Goal: Task Accomplishment & Management: Use online tool/utility

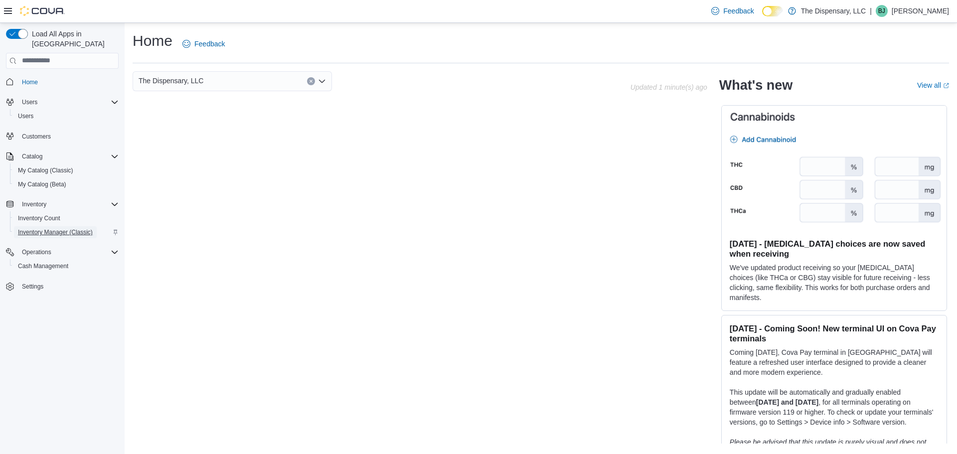
click at [81, 228] on span "Inventory Manager (Classic)" at bounding box center [55, 232] width 75 height 8
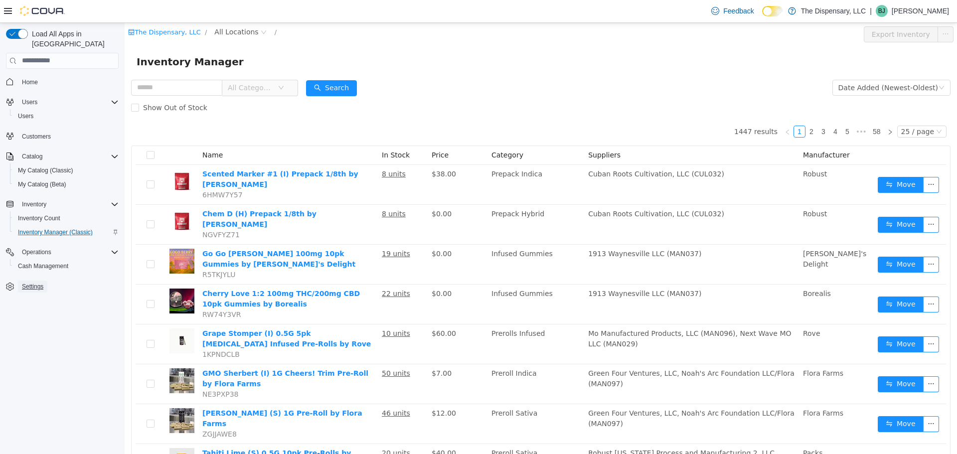
click at [32, 283] on span "Settings" at bounding box center [32, 287] width 21 height 8
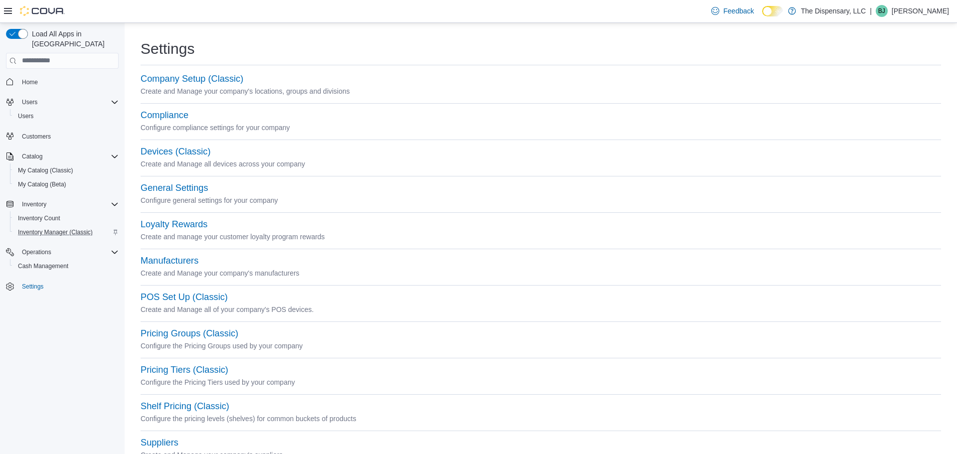
scroll to position [35, 0]
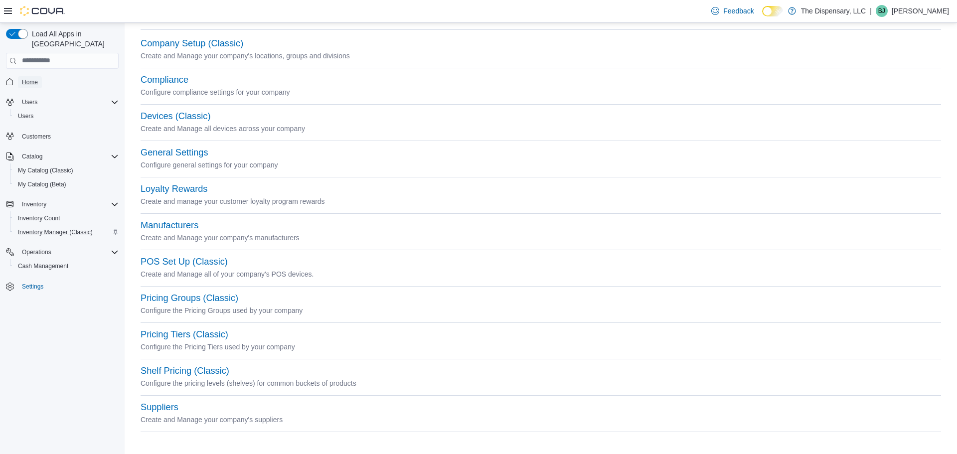
click at [31, 78] on span "Home" at bounding box center [30, 82] width 16 height 8
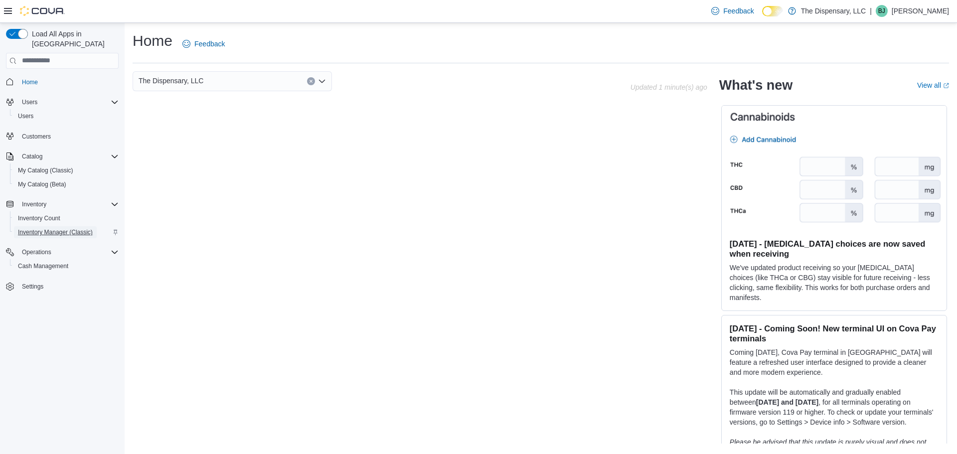
click at [55, 228] on span "Inventory Manager (Classic)" at bounding box center [55, 232] width 75 height 8
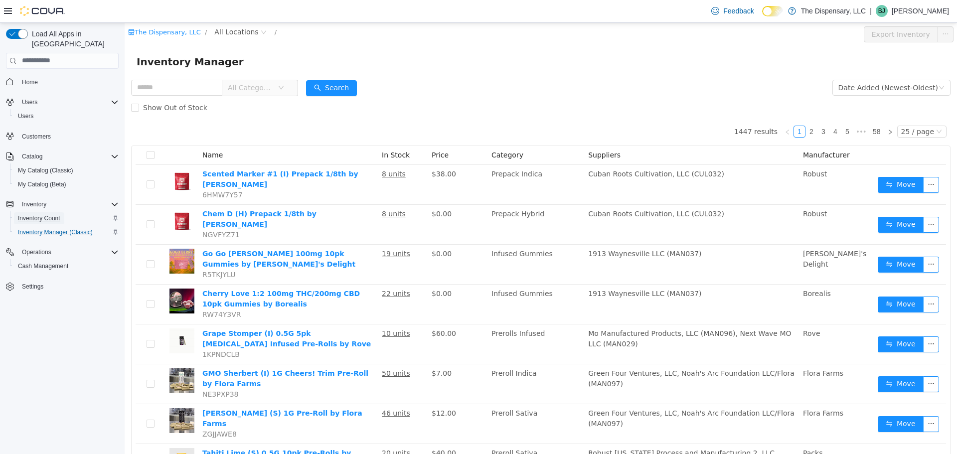
click at [48, 214] on span "Inventory Count" at bounding box center [39, 218] width 42 height 8
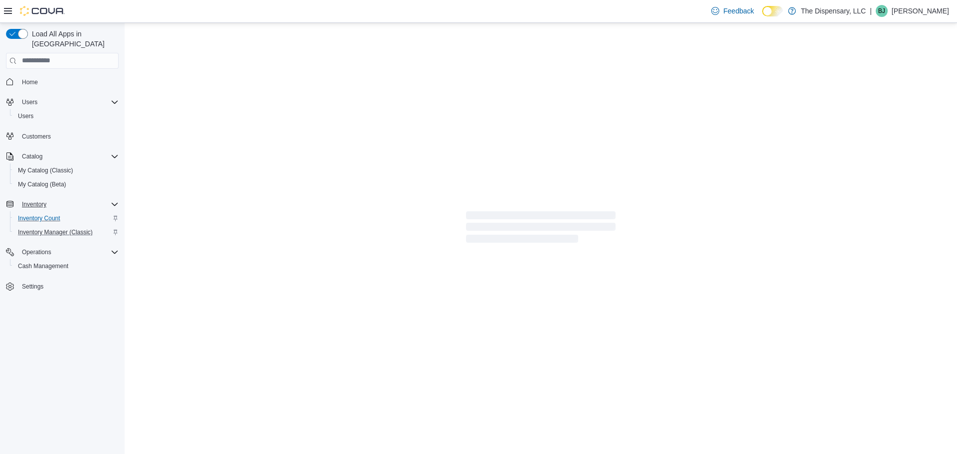
click at [40, 200] on span "Inventory" at bounding box center [34, 204] width 24 height 8
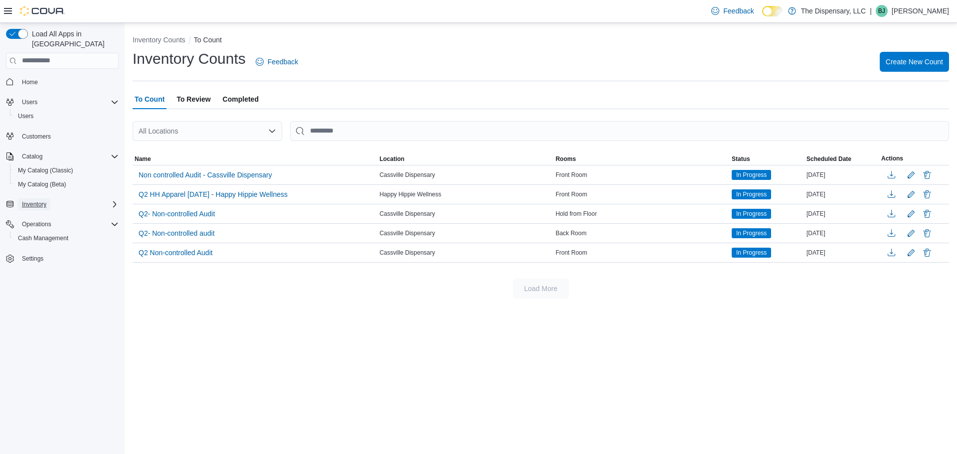
click at [33, 200] on span "Inventory" at bounding box center [34, 204] width 24 height 8
click at [39, 214] on span "Inventory Count" at bounding box center [39, 218] width 42 height 8
click at [922, 62] on span "Create New Count" at bounding box center [914, 61] width 57 height 10
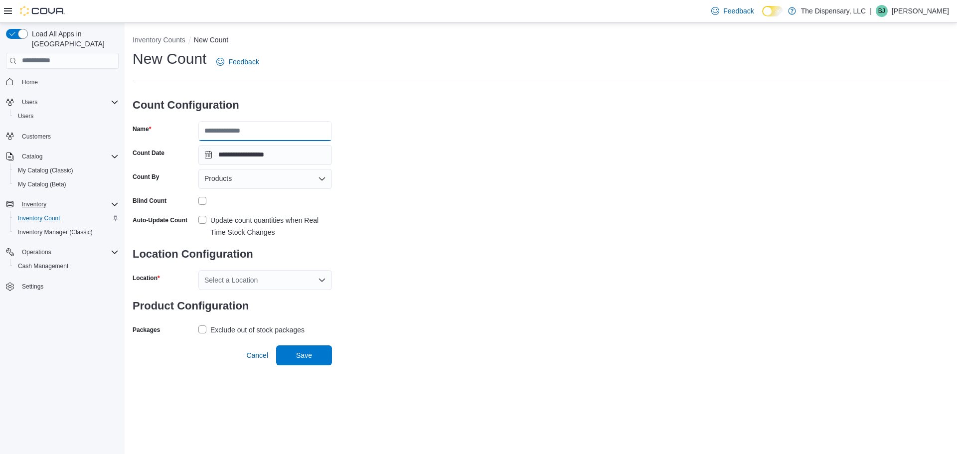
click at [279, 127] on input "Name" at bounding box center [265, 131] width 134 height 20
click at [300, 184] on div "Products" at bounding box center [265, 179] width 134 height 20
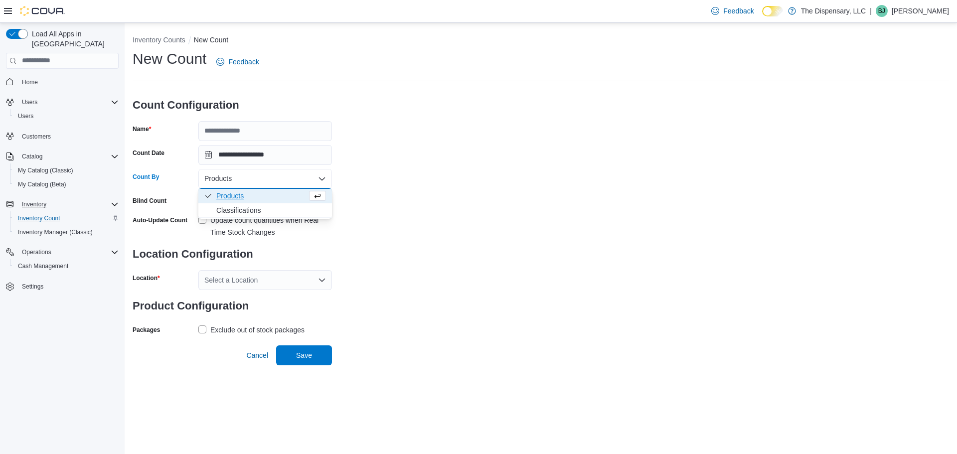
click at [385, 187] on div "**********" at bounding box center [541, 193] width 817 height 289
click at [241, 277] on div "Select a Location" at bounding box center [265, 280] width 134 height 20
click at [424, 243] on div "**********" at bounding box center [541, 193] width 817 height 289
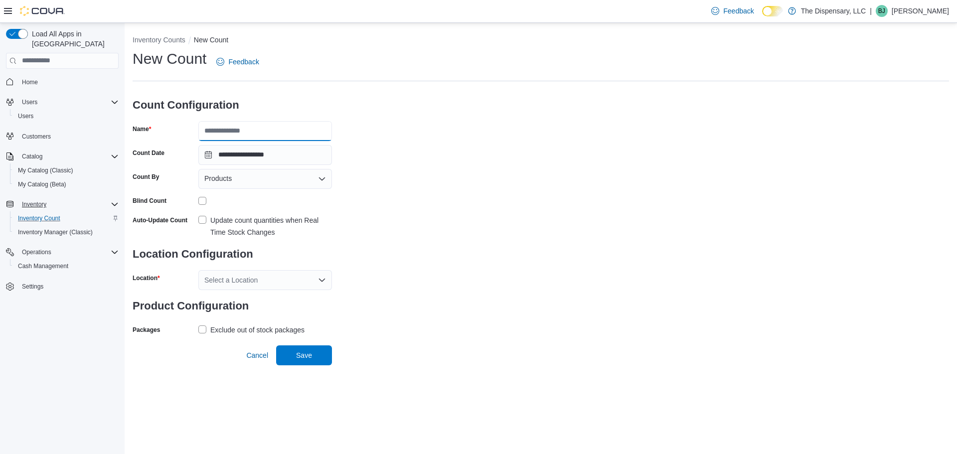
click at [249, 129] on input "Name" at bounding box center [265, 131] width 134 height 20
click at [261, 132] on input "Name" at bounding box center [265, 131] width 134 height 20
click at [298, 135] on input "*****" at bounding box center [265, 131] width 134 height 20
type input "*"
click at [222, 131] on input "**********" at bounding box center [265, 131] width 134 height 20
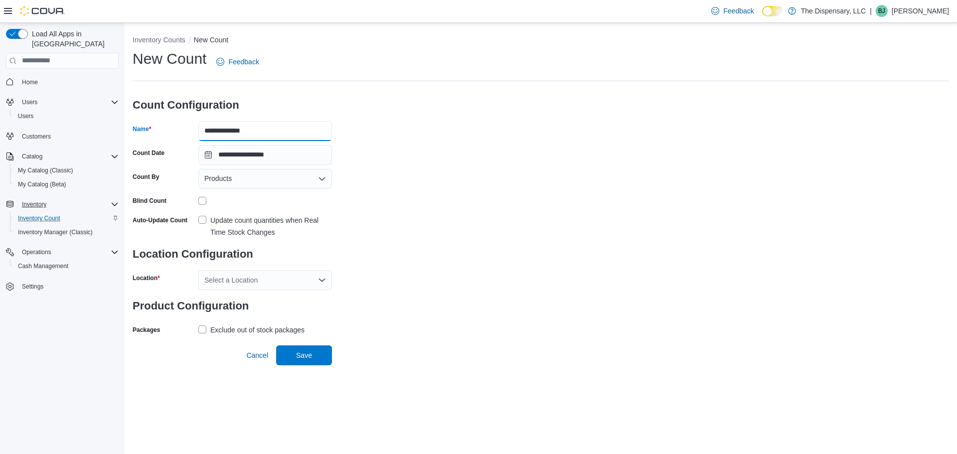
click at [220, 132] on input "**********" at bounding box center [265, 131] width 134 height 20
click at [379, 142] on div "**********" at bounding box center [541, 193] width 817 height 289
click at [252, 182] on div "Products" at bounding box center [265, 179] width 134 height 20
click at [403, 198] on div "**********" at bounding box center [541, 193] width 817 height 289
click at [271, 176] on div "Products" at bounding box center [265, 179] width 134 height 20
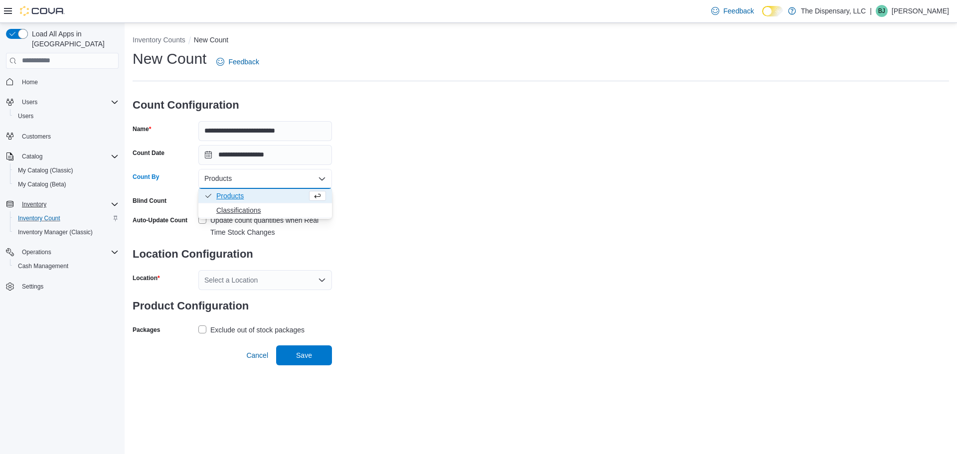
click at [250, 210] on span "Classifications" at bounding box center [271, 210] width 110 height 10
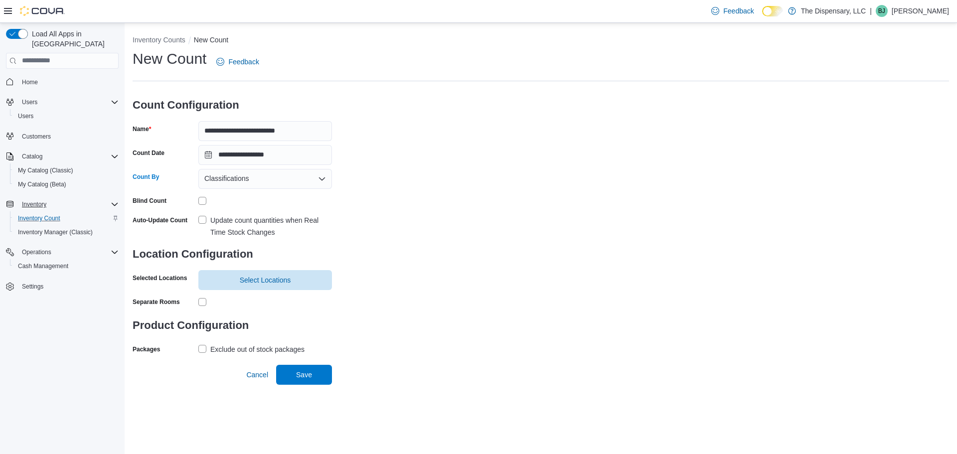
click at [268, 183] on div "Classifications" at bounding box center [265, 179] width 134 height 20
click at [319, 211] on icon "Choose from the following options" at bounding box center [318, 210] width 6 height 4
click at [202, 222] on label "Update count quantities when Real Time Stock Changes" at bounding box center [265, 226] width 134 height 24
click at [249, 280] on span "Select Locations" at bounding box center [265, 280] width 51 height 10
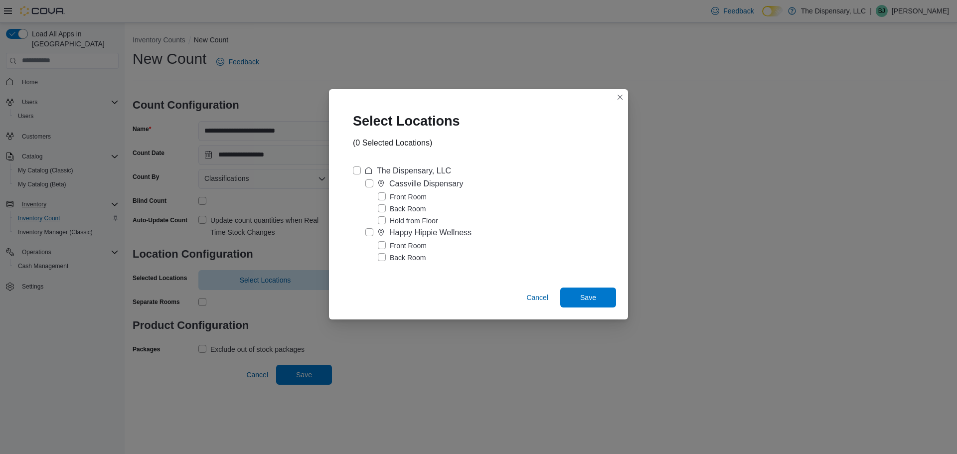
click at [369, 235] on label "Happy Hippie Wellness" at bounding box center [419, 233] width 106 height 12
click at [587, 300] on span "Save" at bounding box center [588, 297] width 16 height 10
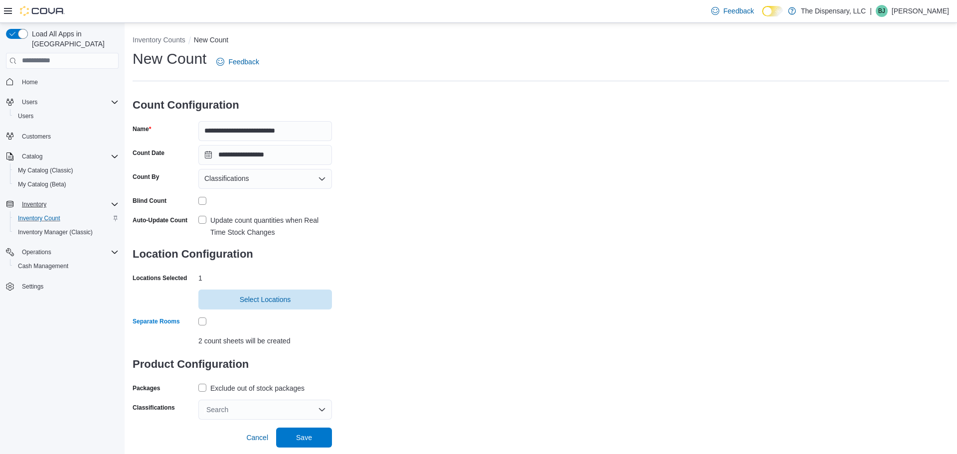
click at [235, 412] on div "Search" at bounding box center [265, 410] width 134 height 20
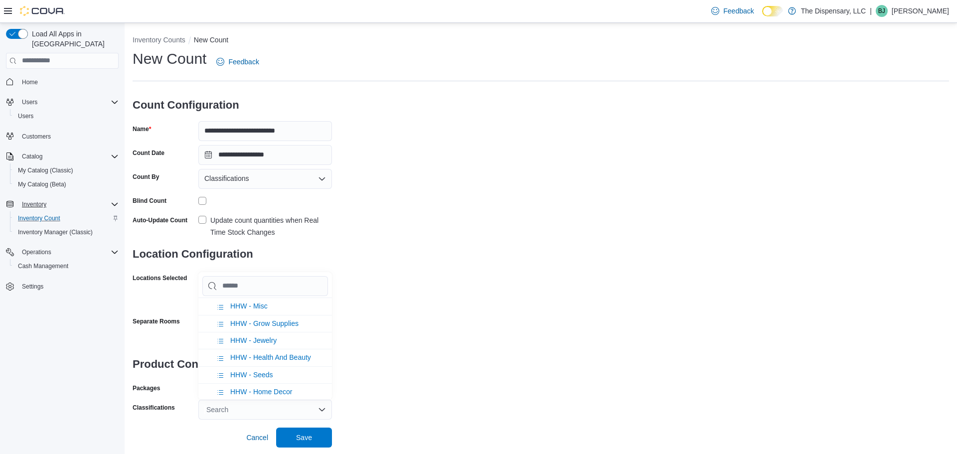
scroll to position [585, 0]
click at [269, 323] on li "HHW - Grow Supplies" at bounding box center [265, 318] width 134 height 17
click at [391, 405] on div "**********" at bounding box center [541, 234] width 817 height 371
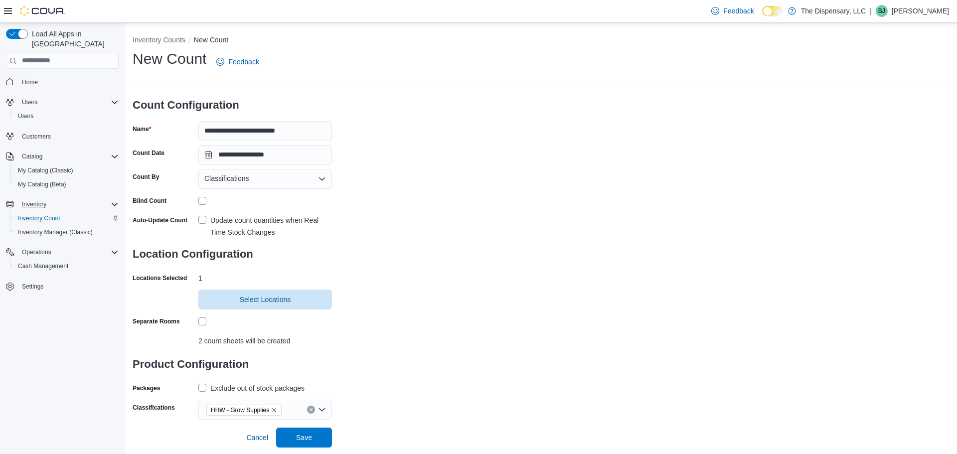
click at [222, 385] on div "Exclude out of stock packages" at bounding box center [257, 388] width 94 height 12
click at [222, 133] on input "**********" at bounding box center [265, 131] width 134 height 20
click at [278, 132] on input "**********" at bounding box center [265, 131] width 134 height 20
type input "**********"
click at [517, 176] on div "**********" at bounding box center [541, 234] width 817 height 371
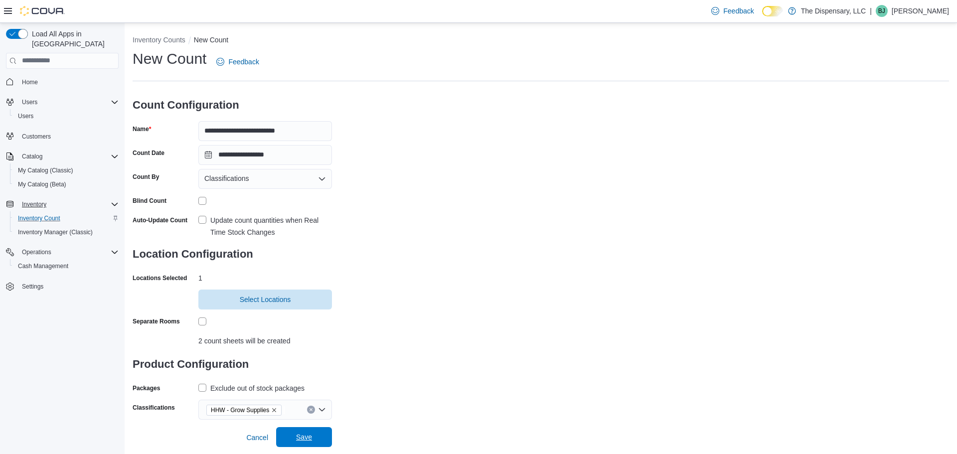
click at [305, 441] on span "Save" at bounding box center [304, 437] width 16 height 10
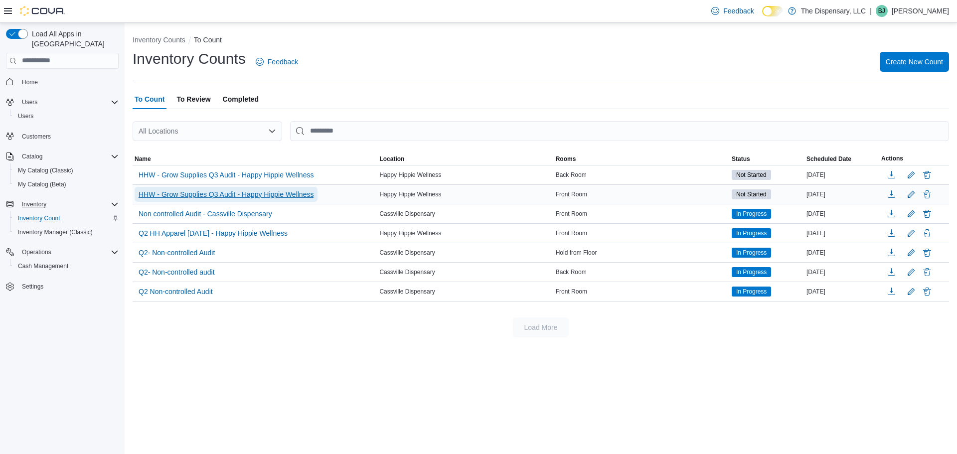
click at [291, 194] on span "HHW - Grow Supplies Q3 Audit - Happy Hippie Wellness" at bounding box center [226, 194] width 175 height 10
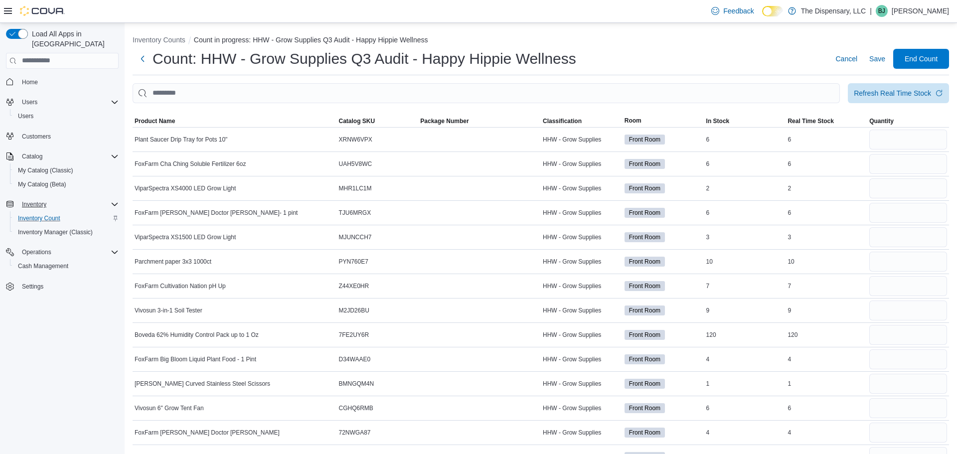
click at [407, 57] on h1 "Count: HHW - Grow Supplies Q3 Audit - Happy Hippie Wellness" at bounding box center [365, 59] width 424 height 20
click at [328, 58] on h1 "Count: HHW - Grow Supplies Q3 Audit - Happy Hippie Wellness" at bounding box center [365, 59] width 424 height 20
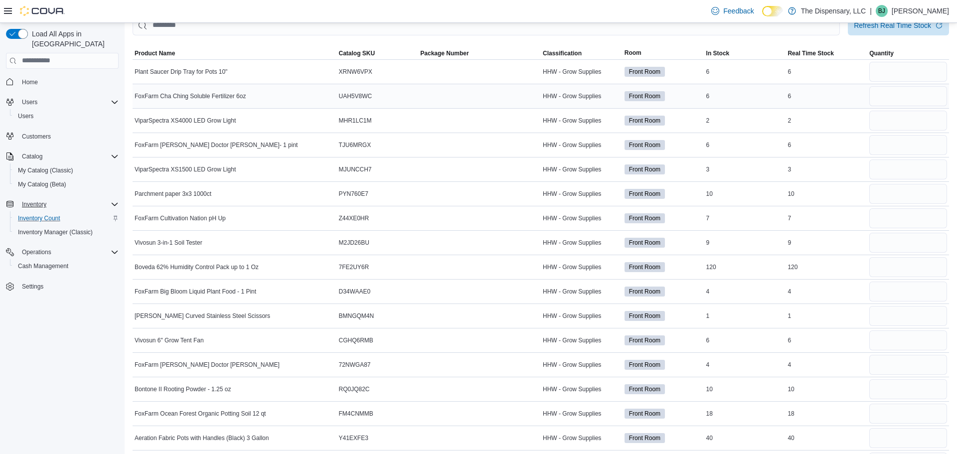
scroll to position [70, 0]
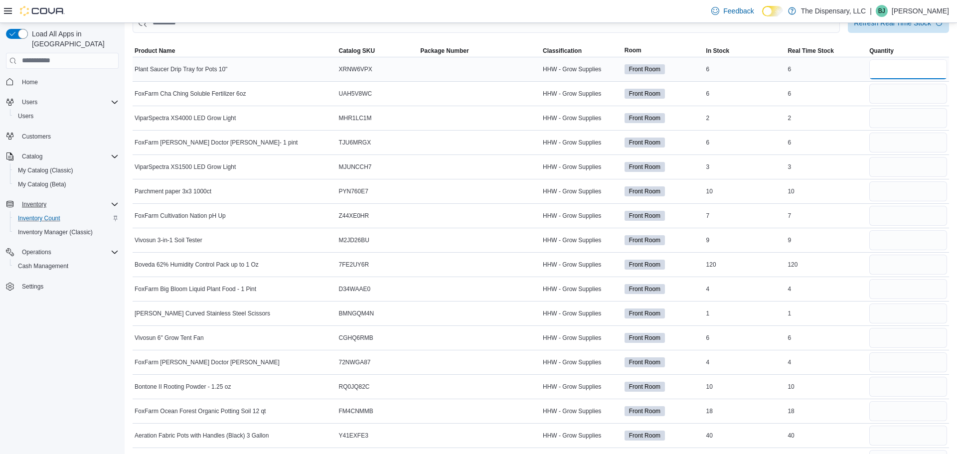
click at [887, 65] on input "number" at bounding box center [909, 69] width 78 height 20
click at [879, 97] on input "number" at bounding box center [909, 94] width 78 height 20
type input "*"
click at [883, 139] on input "number" at bounding box center [909, 143] width 78 height 20
type input "*"
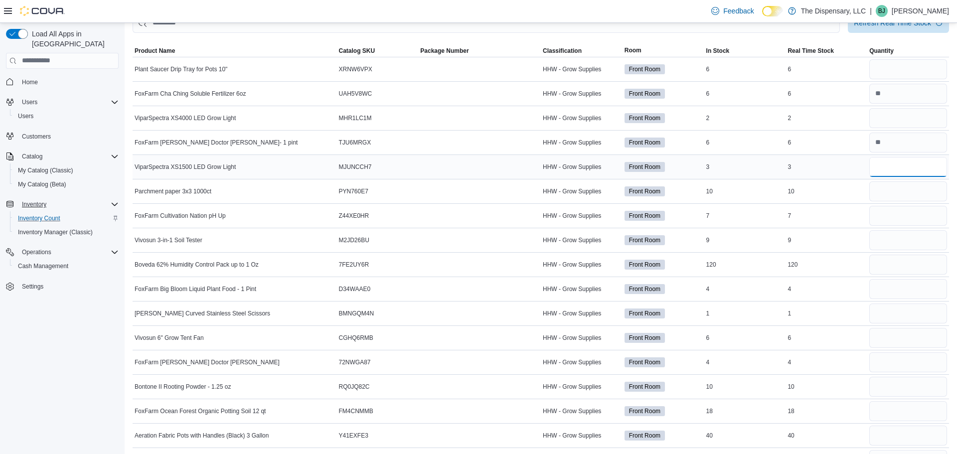
click at [901, 160] on input "number" at bounding box center [909, 167] width 78 height 20
click at [898, 188] on input "number" at bounding box center [909, 192] width 78 height 20
type input "**"
type input "*"
click at [891, 264] on input "number" at bounding box center [909, 265] width 78 height 20
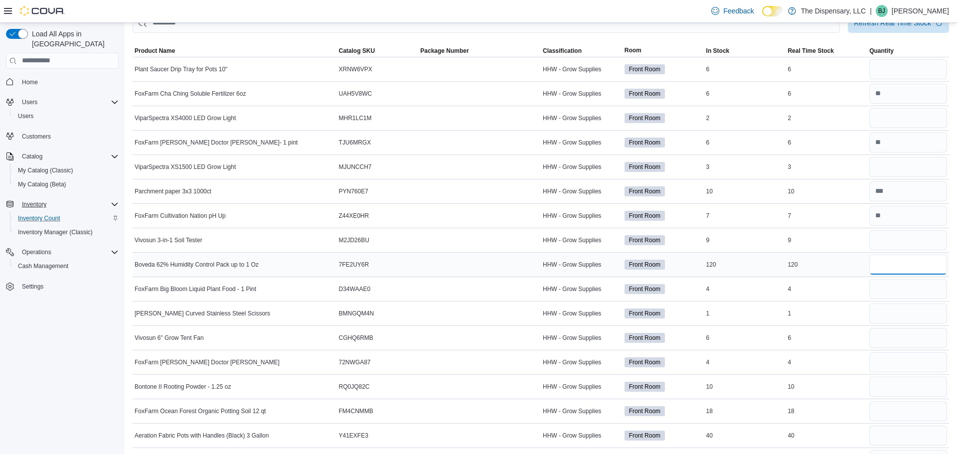
click at [890, 269] on input "number" at bounding box center [909, 265] width 78 height 20
click at [893, 290] on input "number" at bounding box center [909, 289] width 78 height 20
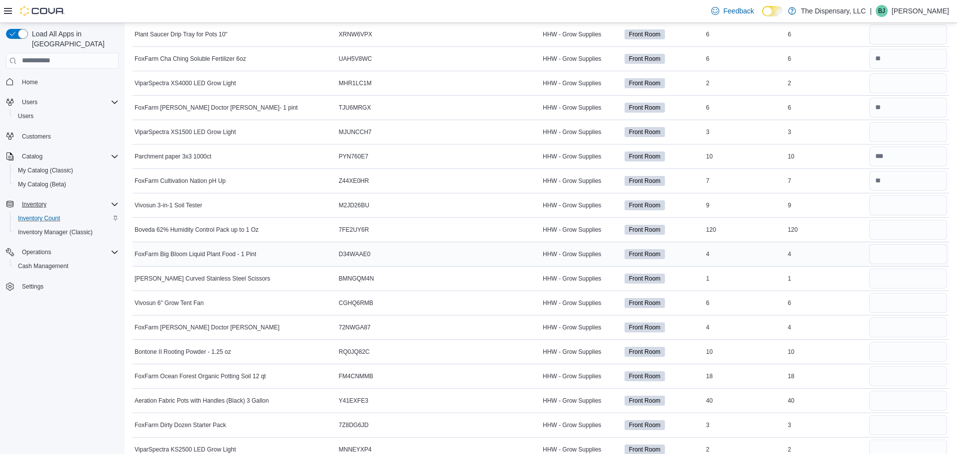
scroll to position [107, 0]
click at [883, 256] on input "number" at bounding box center [909, 253] width 78 height 20
type input "*"
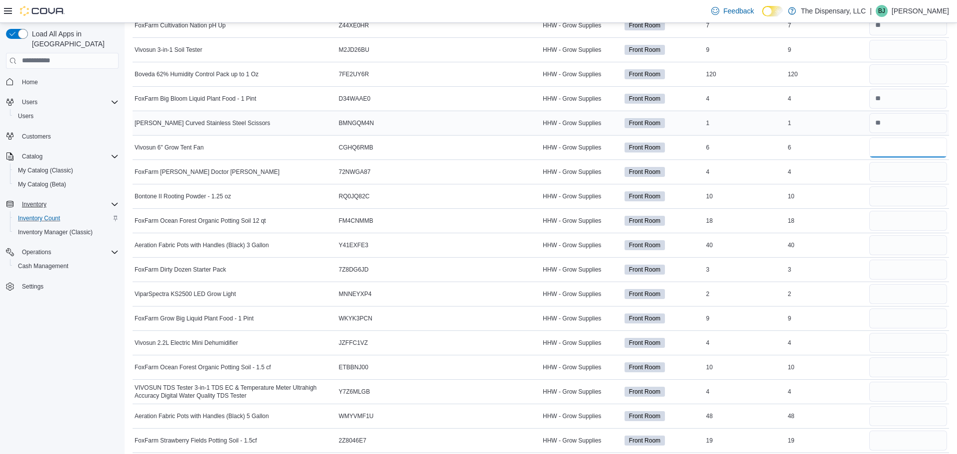
scroll to position [261, 0]
click at [910, 173] on input "number" at bounding box center [909, 172] width 78 height 20
type input "*"
type input "**"
type input "*"
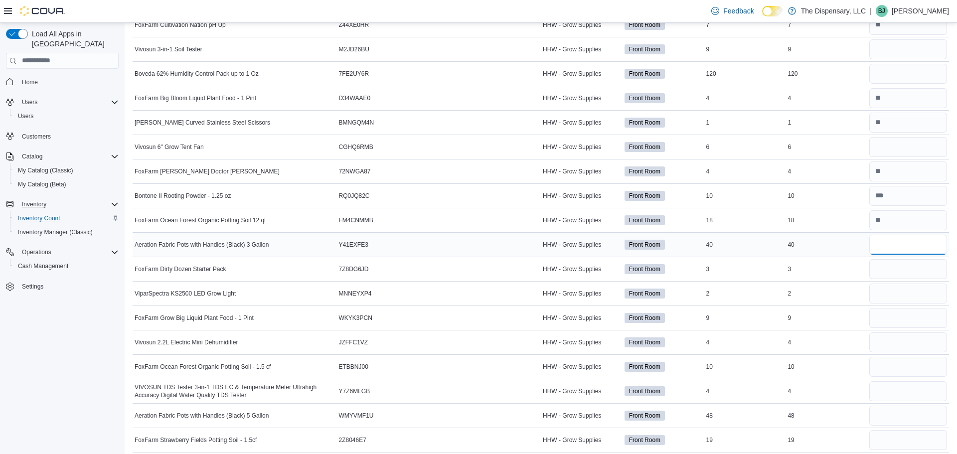
type input "**"
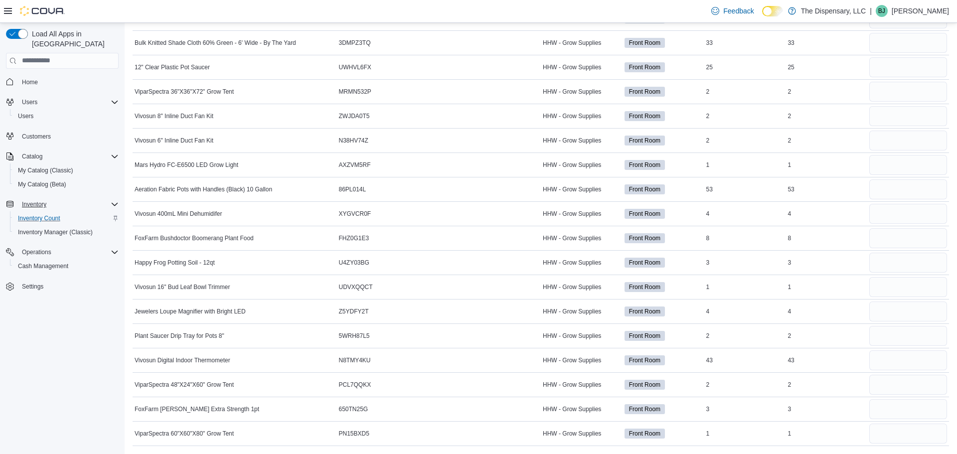
scroll to position [0, 0]
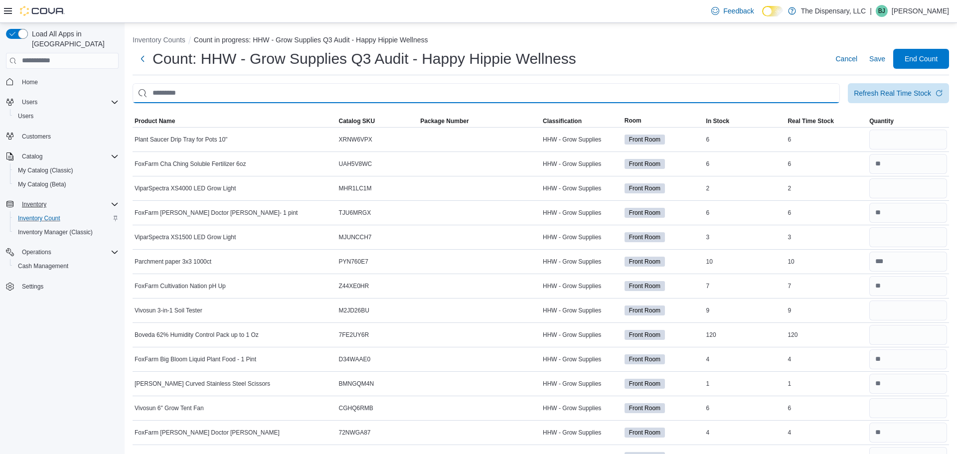
click at [231, 88] on input "This is a search bar. After typing your query, hit enter to filter the results …" at bounding box center [487, 93] width 708 height 20
type input "******"
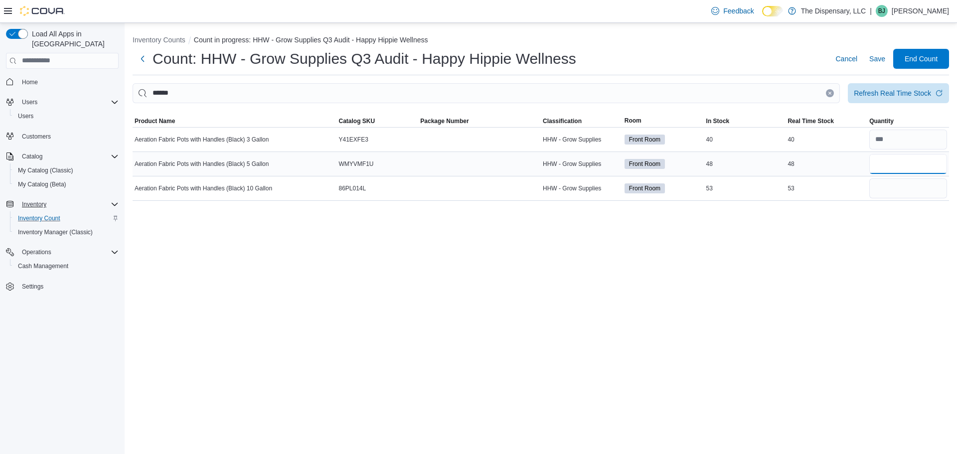
click at [898, 162] on input "number" at bounding box center [909, 164] width 78 height 20
type input "**"
click at [913, 186] on input "number" at bounding box center [909, 189] width 78 height 20
type input "**"
click at [831, 95] on button "Clear input" at bounding box center [830, 93] width 8 height 8
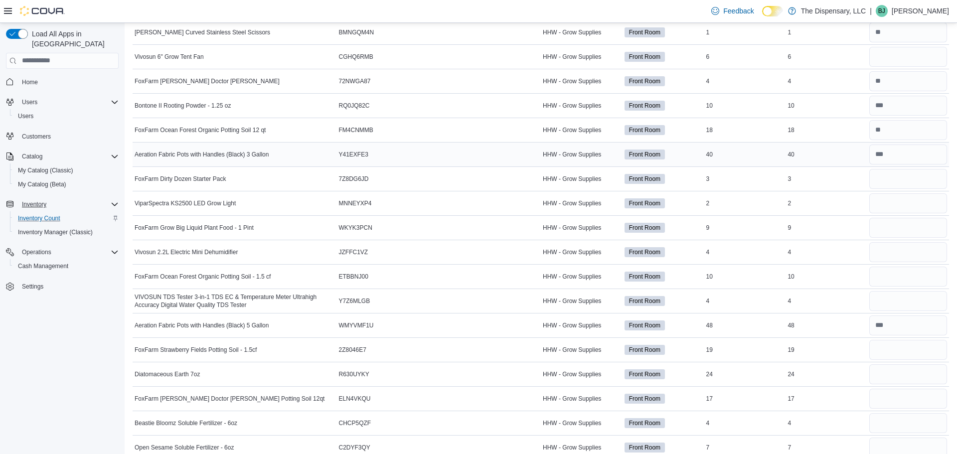
scroll to position [355, 0]
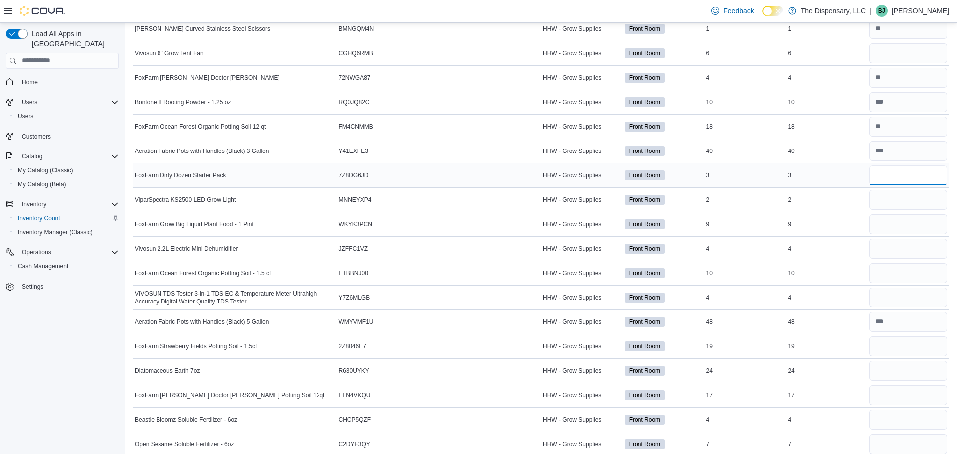
click at [880, 173] on input "number" at bounding box center [909, 176] width 78 height 20
type input "*"
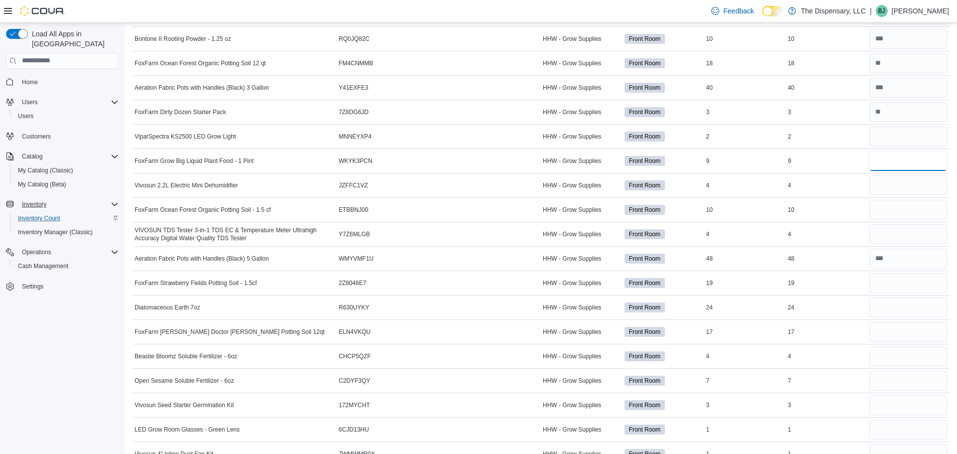
scroll to position [442, 0]
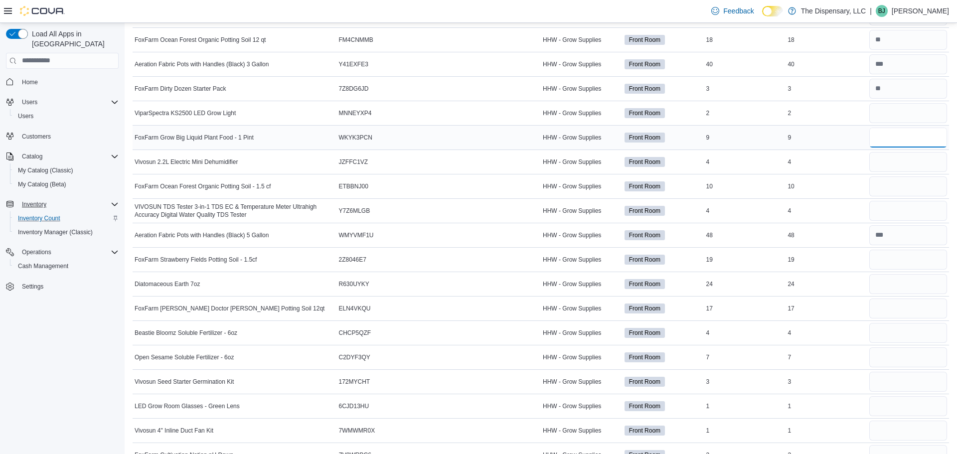
type input "*"
click at [892, 185] on input "number" at bounding box center [909, 187] width 78 height 20
type input "*"
click at [825, 259] on div "19" at bounding box center [827, 260] width 82 height 12
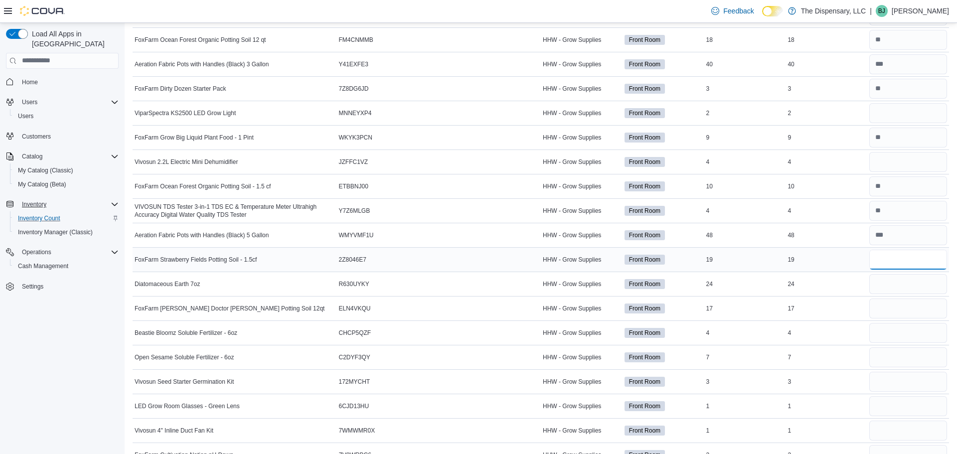
click at [901, 264] on input "number" at bounding box center [909, 260] width 78 height 20
type input "*"
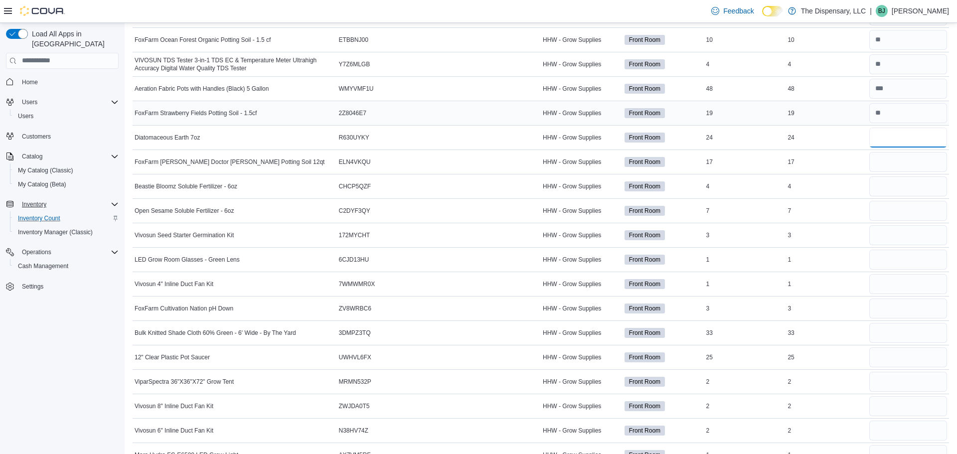
scroll to position [589, 0]
type input "**"
type input "*"
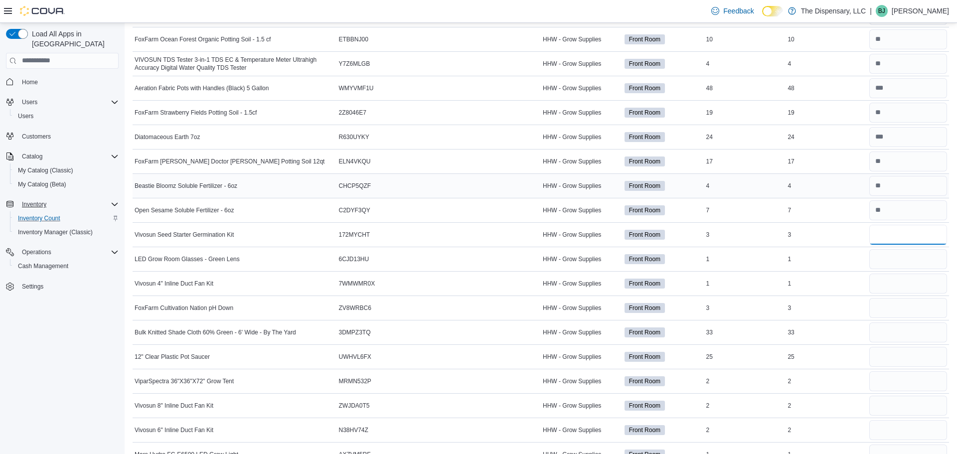
type input "*"
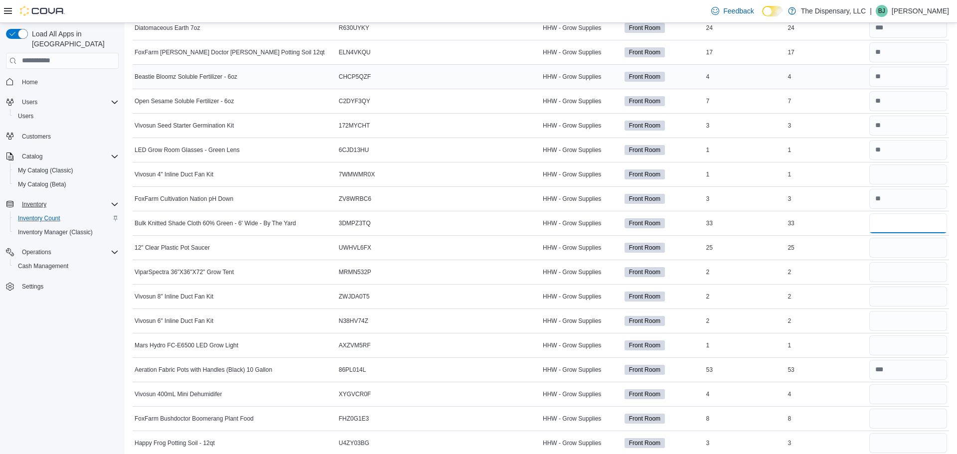
scroll to position [700, 0]
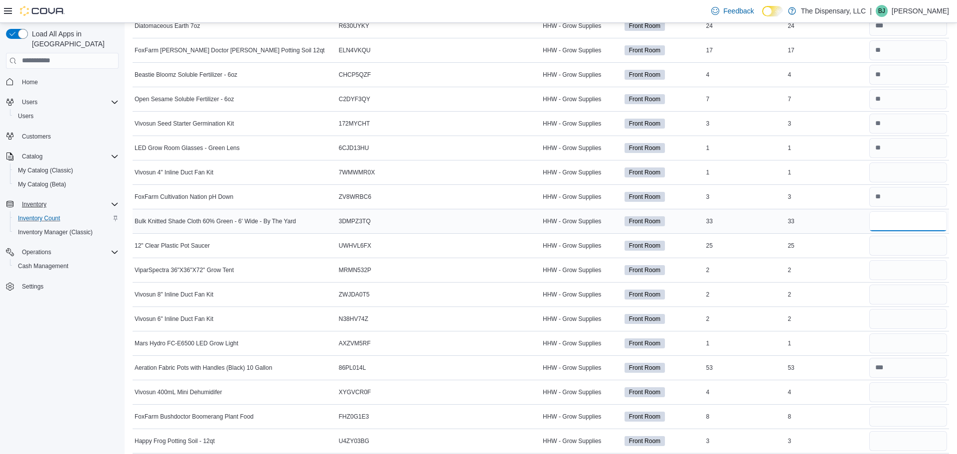
type input "**"
click at [911, 411] on input "number" at bounding box center [909, 417] width 78 height 20
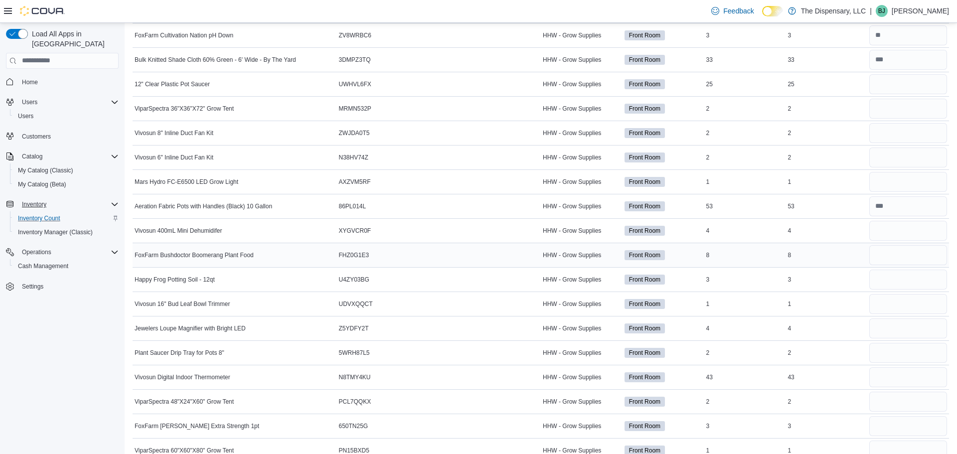
scroll to position [879, 0]
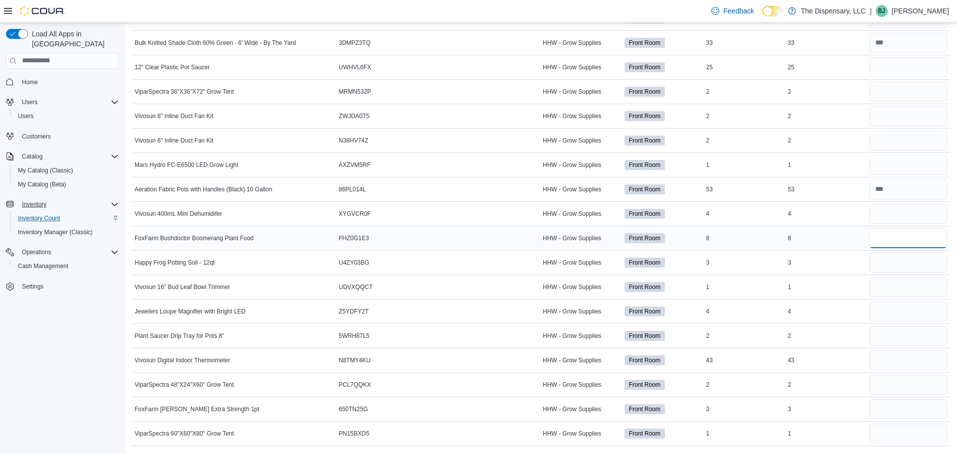
click at [895, 236] on input "number" at bounding box center [909, 238] width 78 height 20
type input "*"
click at [884, 287] on input "number" at bounding box center [909, 287] width 78 height 20
type input "*"
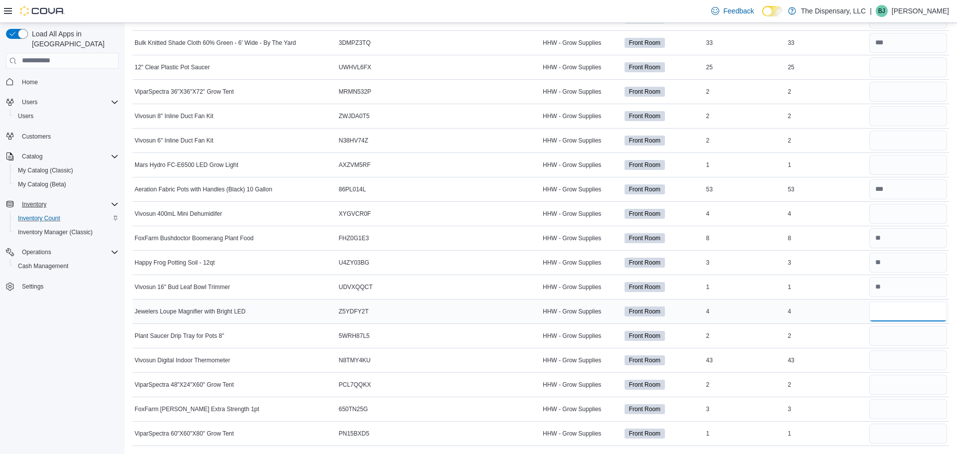
click at [887, 310] on input "number" at bounding box center [909, 312] width 78 height 20
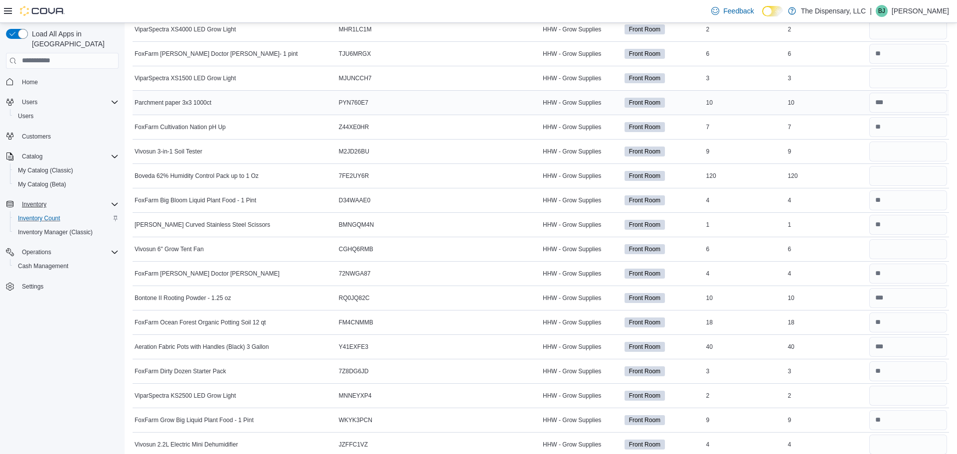
scroll to position [0, 0]
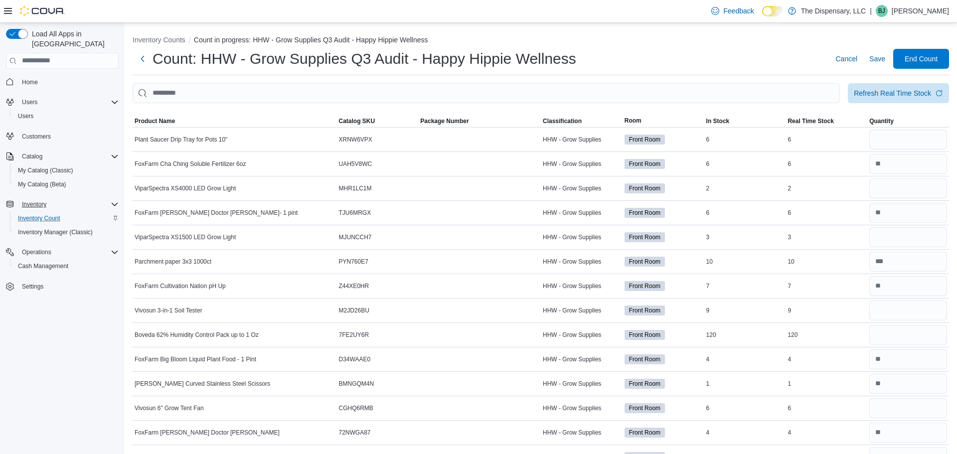
type input "*"
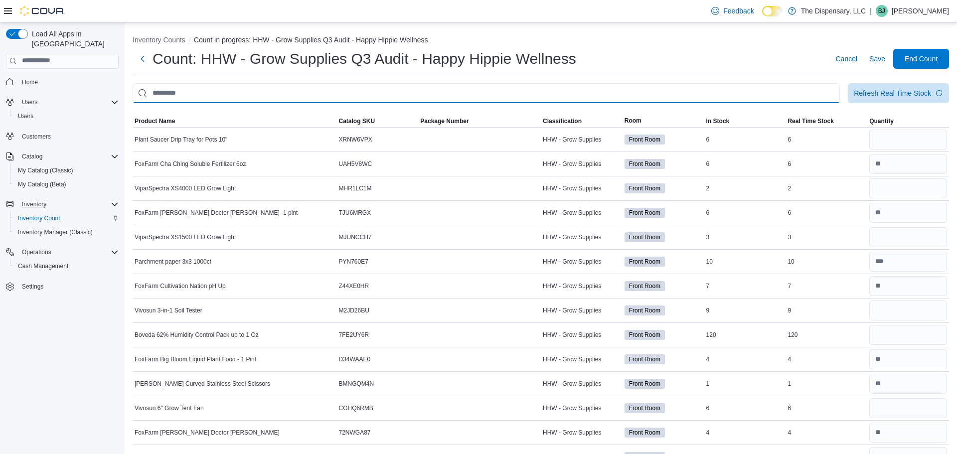
click at [462, 91] on input "This is a search bar. After typing your query, hit enter to filter the results …" at bounding box center [487, 93] width 708 height 20
type input "****"
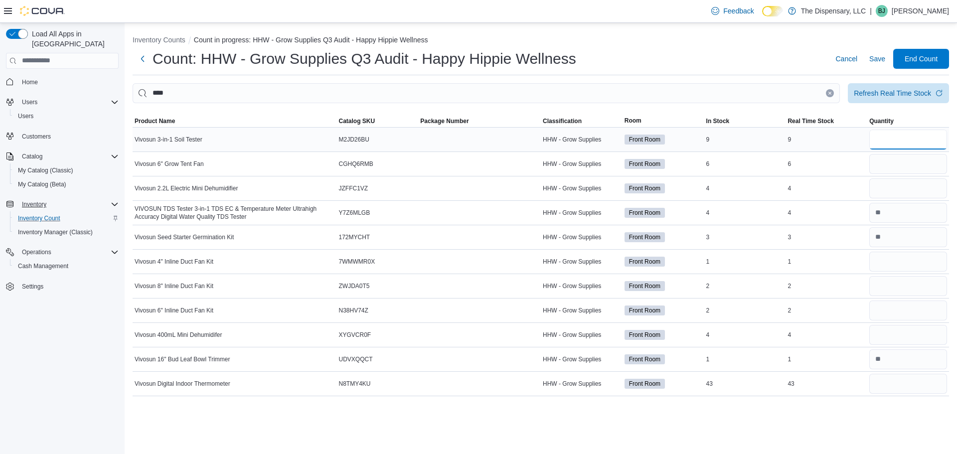
click at [913, 136] on input "number" at bounding box center [909, 140] width 78 height 20
type input "*"
click at [829, 93] on icon "Clear input" at bounding box center [830, 93] width 2 height 2
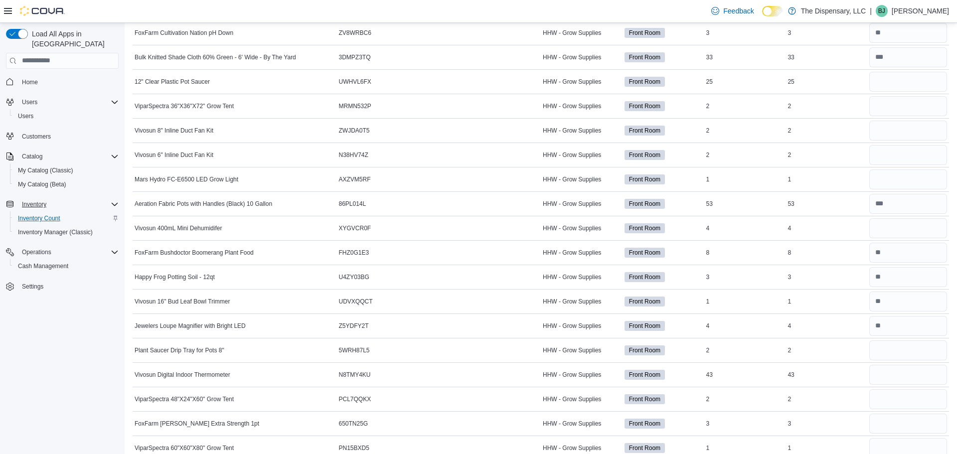
scroll to position [879, 0]
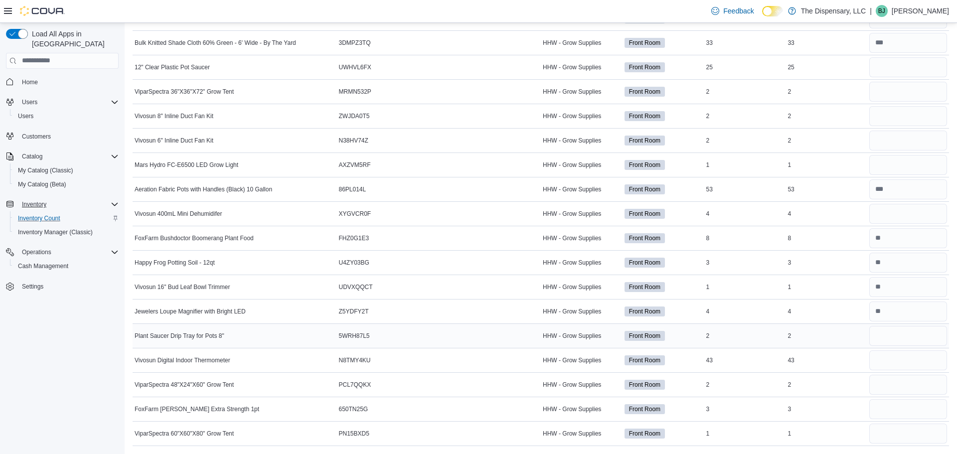
click at [790, 337] on div "2" at bounding box center [827, 336] width 82 height 12
click at [882, 362] on input "number" at bounding box center [909, 361] width 78 height 20
type input "**"
click at [880, 406] on input "number" at bounding box center [909, 409] width 78 height 20
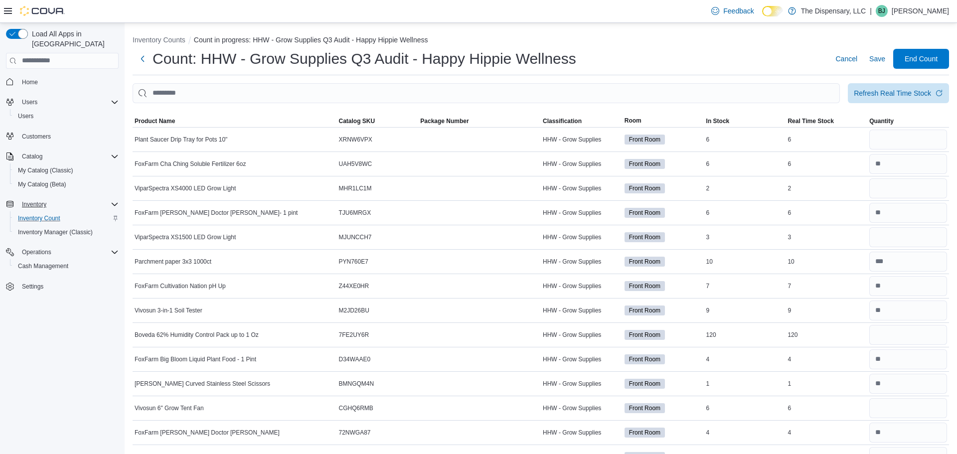
scroll to position [2, 0]
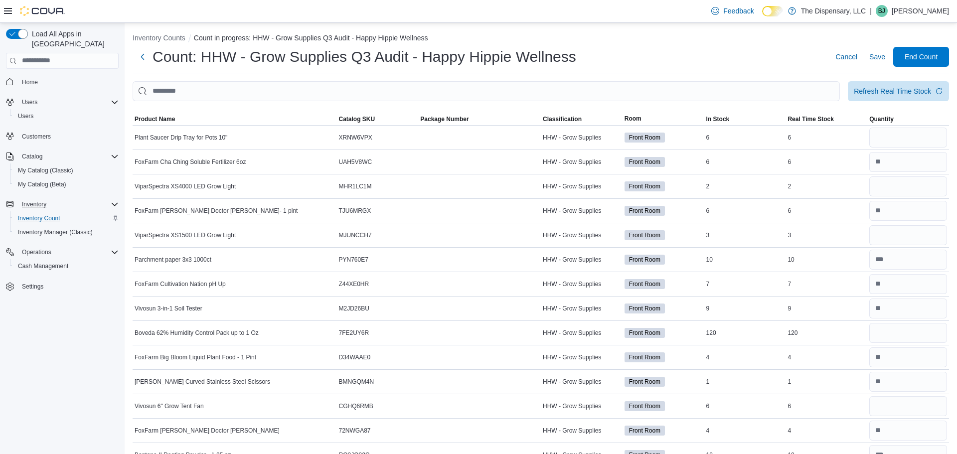
type input "*"
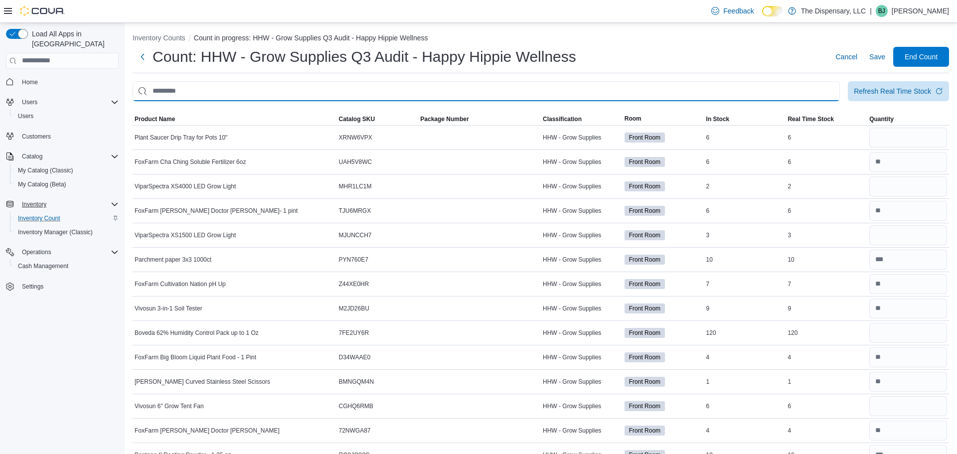
click at [464, 88] on input "This is a search bar. After typing your query, hit enter to filter the results …" at bounding box center [487, 91] width 708 height 20
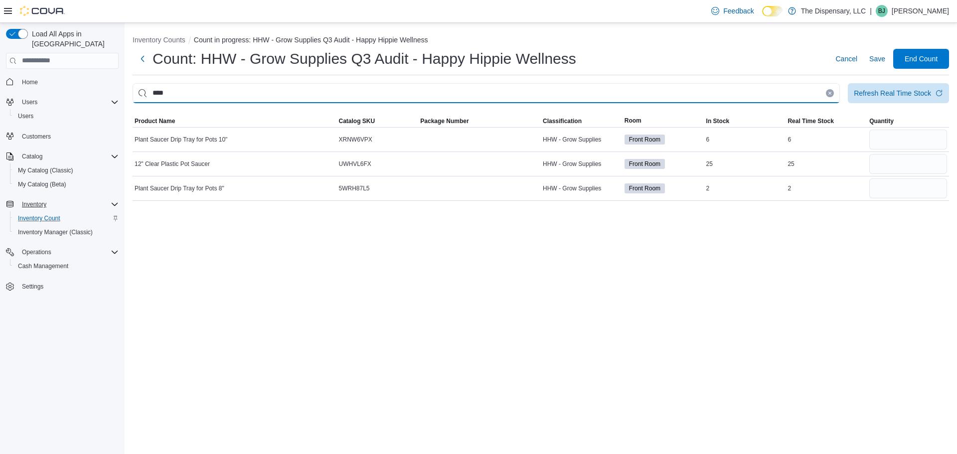
click at [236, 94] on input "****" at bounding box center [487, 93] width 708 height 20
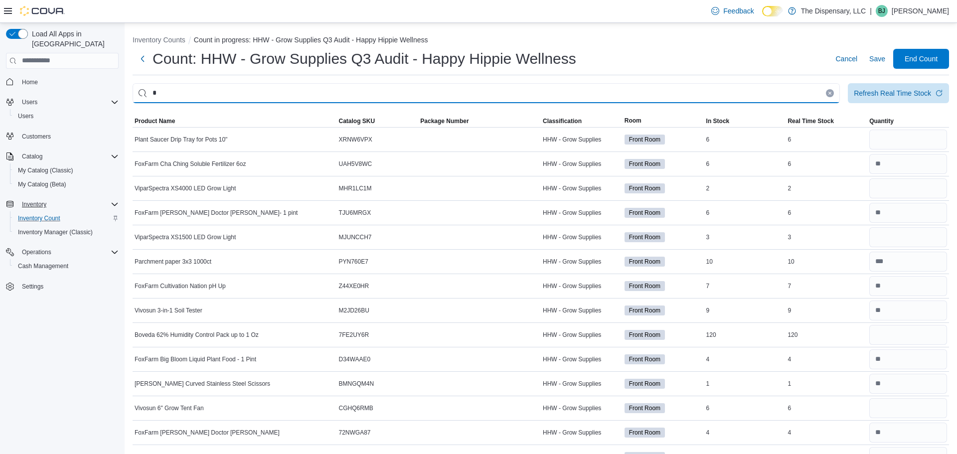
click at [238, 94] on input "*" at bounding box center [487, 93] width 708 height 20
type input "****"
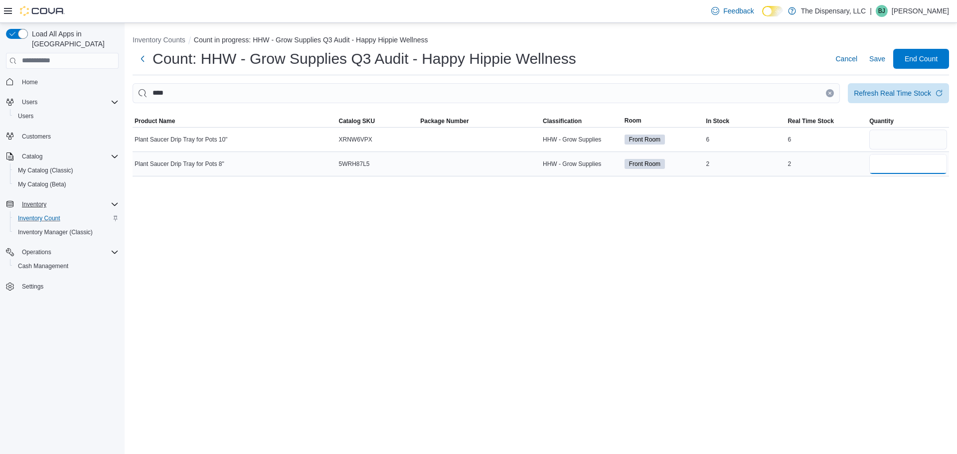
click at [901, 167] on input "number" at bounding box center [909, 164] width 78 height 20
type input "*"
click at [909, 126] on span "Quantity" at bounding box center [909, 121] width 82 height 12
click at [901, 122] on icon "button" at bounding box center [900, 121] width 8 height 8
click at [898, 121] on icon "button" at bounding box center [900, 121] width 8 height 8
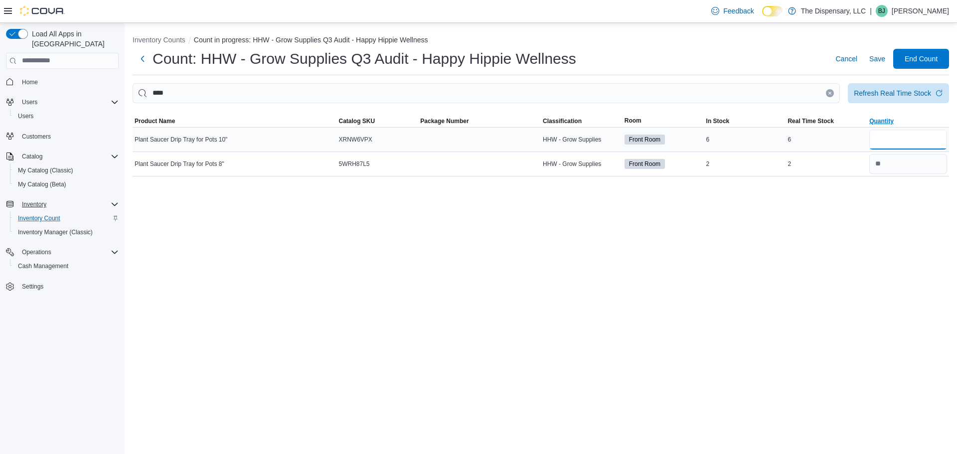
click at [906, 138] on input "number" at bounding box center [909, 140] width 78 height 20
type input "*"
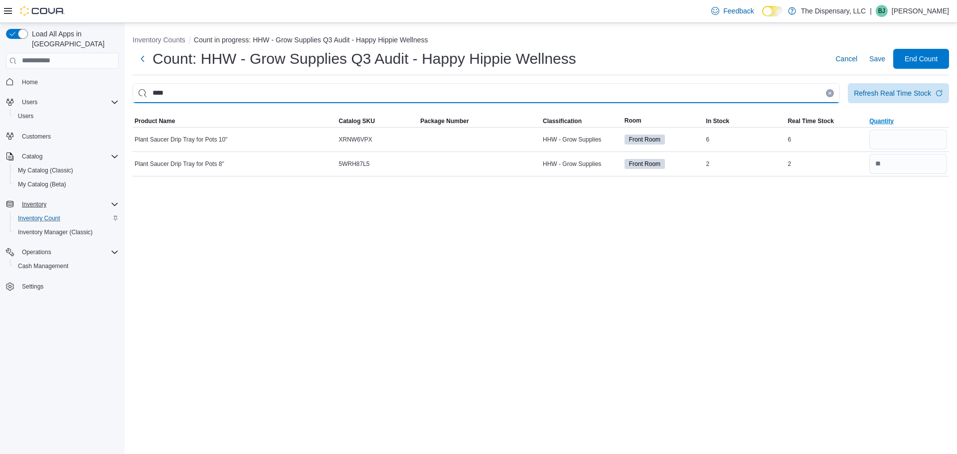
click at [536, 99] on input "****" at bounding box center [487, 93] width 708 height 20
type input "******"
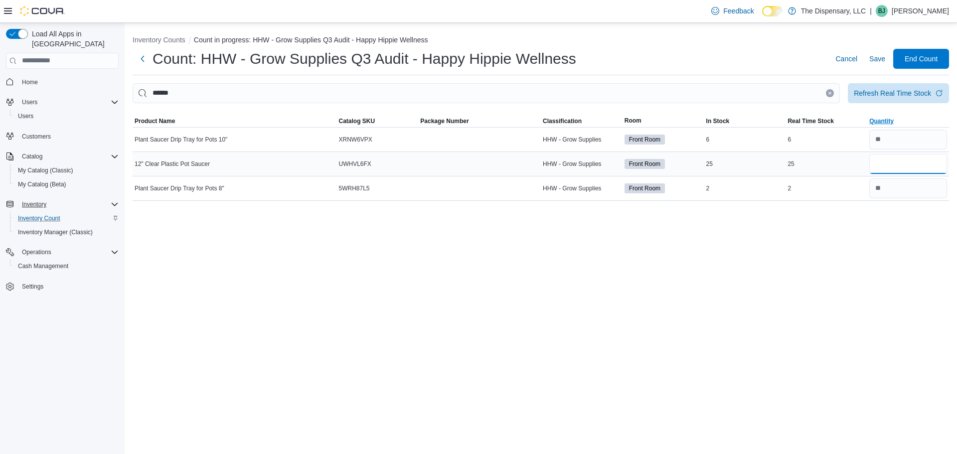
click at [902, 168] on input "number" at bounding box center [909, 164] width 78 height 20
type input "**"
click at [829, 90] on button "Clear input" at bounding box center [830, 93] width 8 height 8
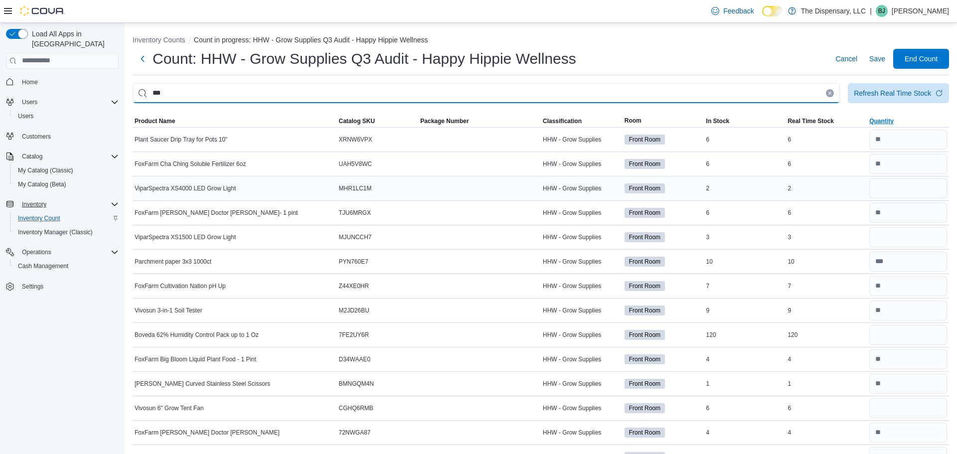
type input "***"
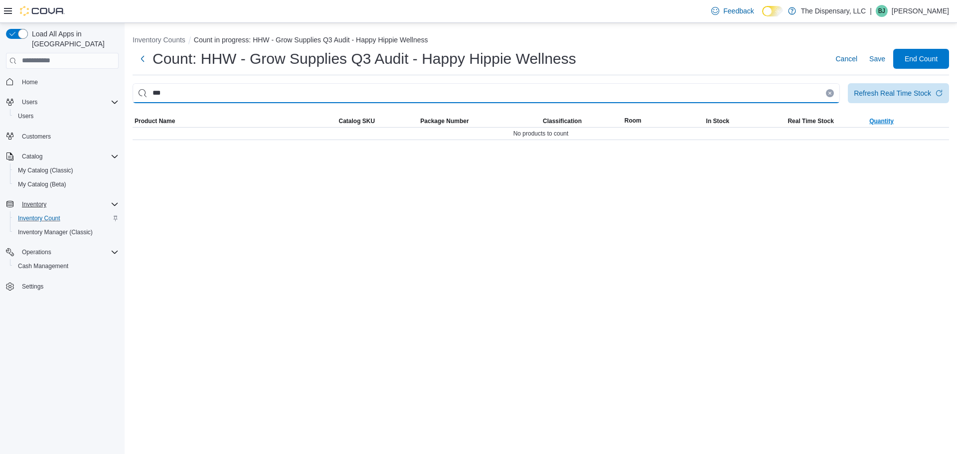
click at [724, 94] on input "***" at bounding box center [487, 93] width 708 height 20
click at [714, 100] on input "This is a search bar. After typing your query, hit enter to filter the results …" at bounding box center [487, 93] width 708 height 20
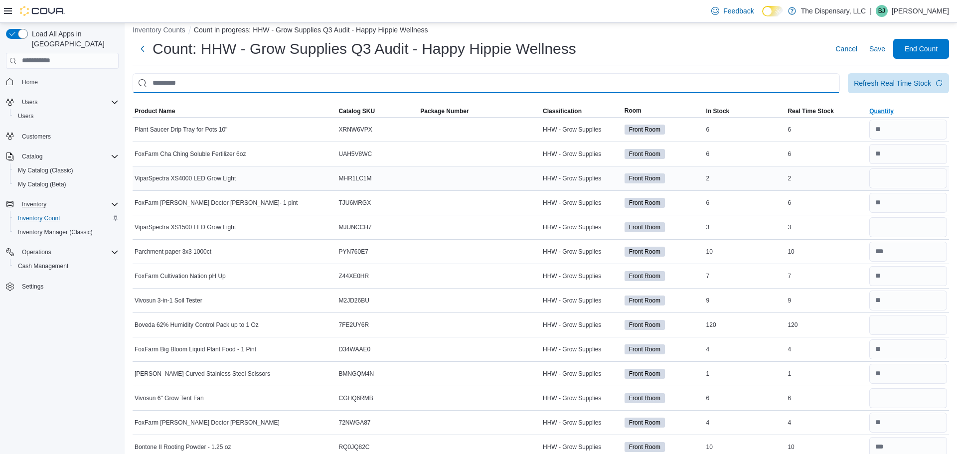
scroll to position [10, 0]
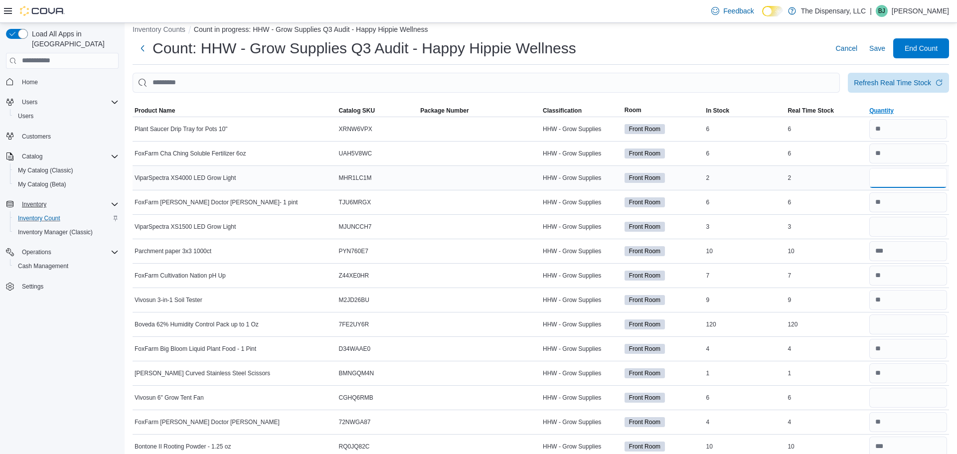
click at [885, 178] on input "number" at bounding box center [909, 178] width 78 height 20
click at [889, 231] on input "number" at bounding box center [909, 227] width 78 height 20
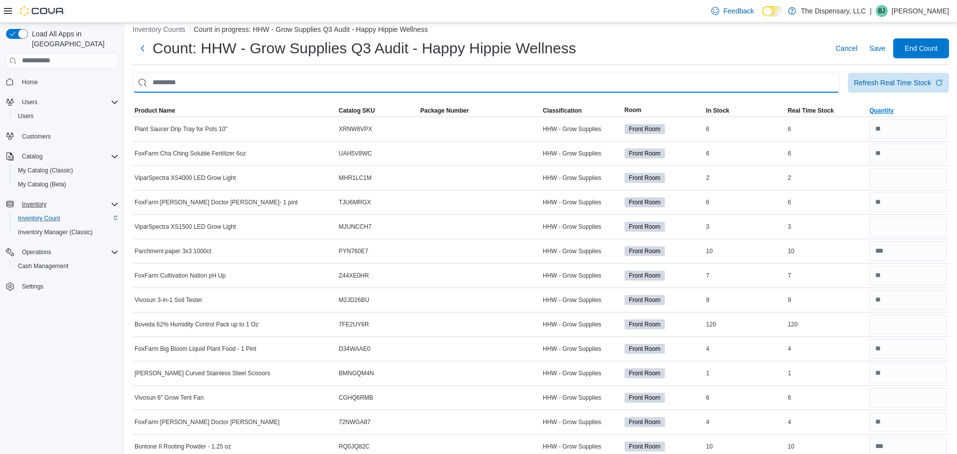
click at [424, 81] on input "This is a search bar. After typing your query, hit enter to filter the results …" at bounding box center [487, 83] width 708 height 20
type input "****"
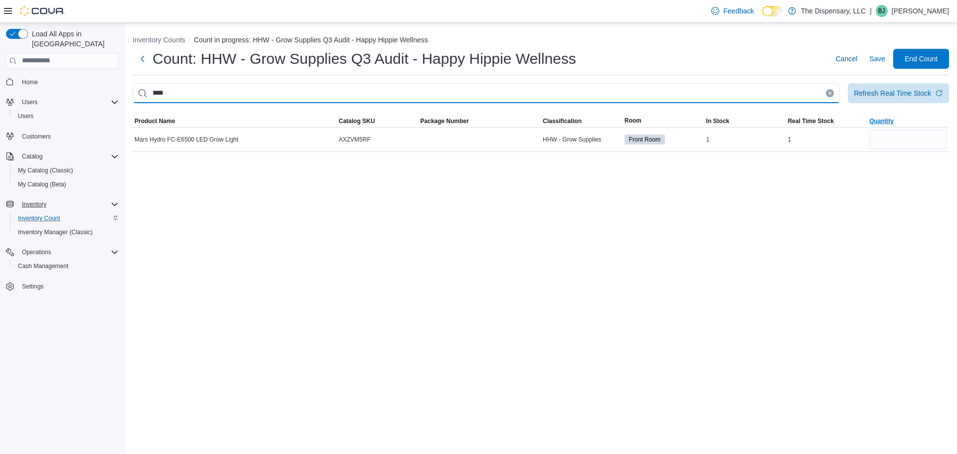
scroll to position [0, 0]
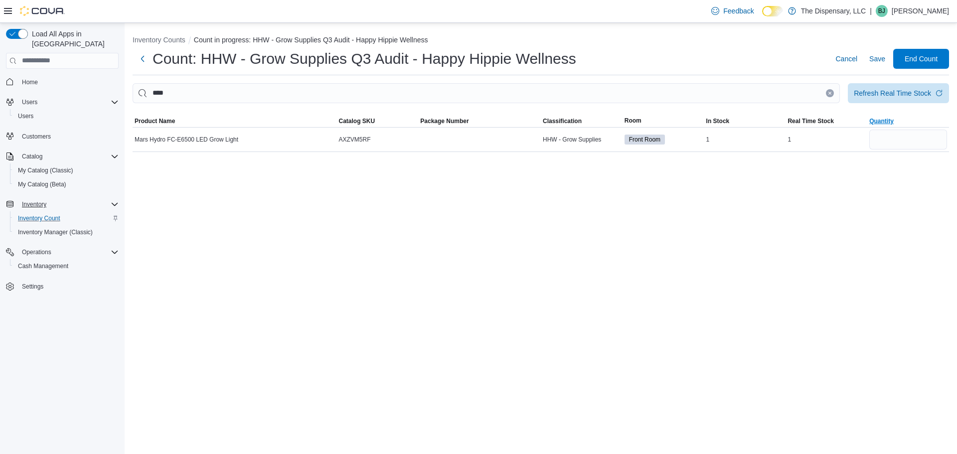
click at [896, 152] on table "This table contains 1 rows. Product Name Catalog SKU Package Number Classificat…" at bounding box center [541, 133] width 817 height 37
click at [895, 151] on div at bounding box center [909, 140] width 82 height 24
click at [886, 136] on input "number" at bounding box center [909, 140] width 78 height 20
type input "*"
click at [830, 93] on icon "Clear input" at bounding box center [830, 93] width 4 height 4
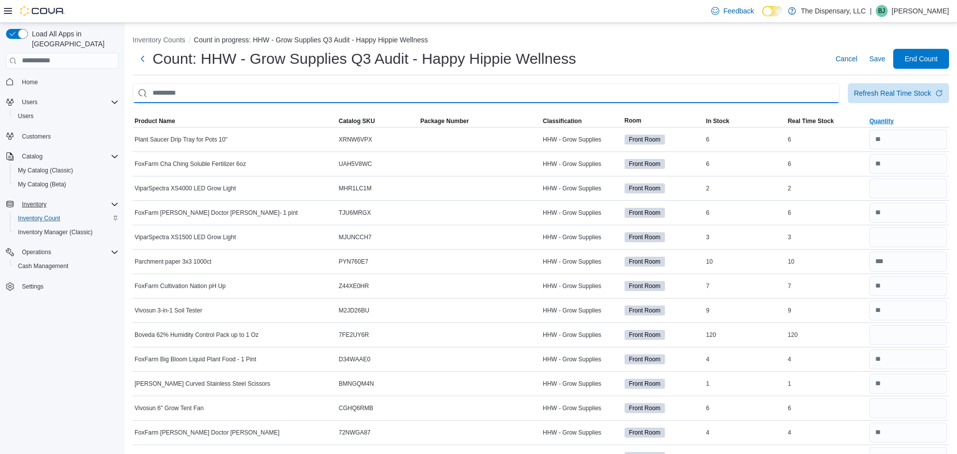
click at [734, 98] on input "This is a search bar. After typing your query, hit enter to filter the results …" at bounding box center [487, 93] width 708 height 20
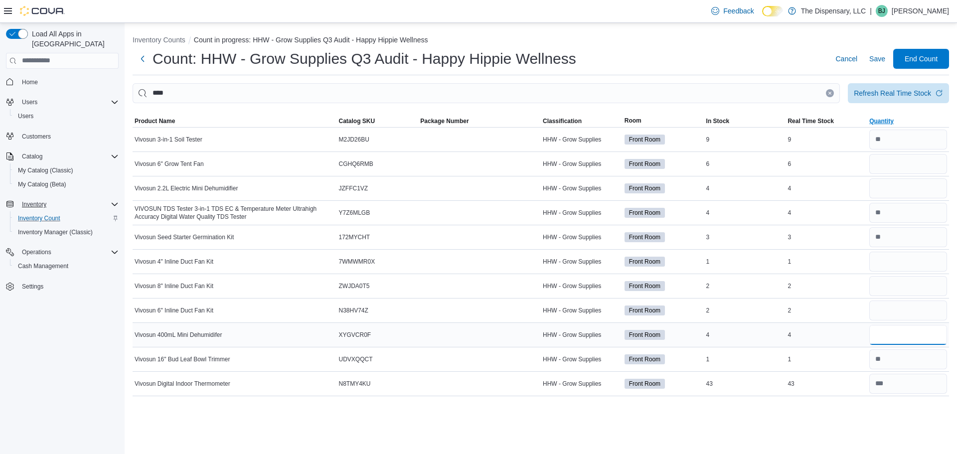
click at [903, 329] on input "number" at bounding box center [909, 335] width 78 height 20
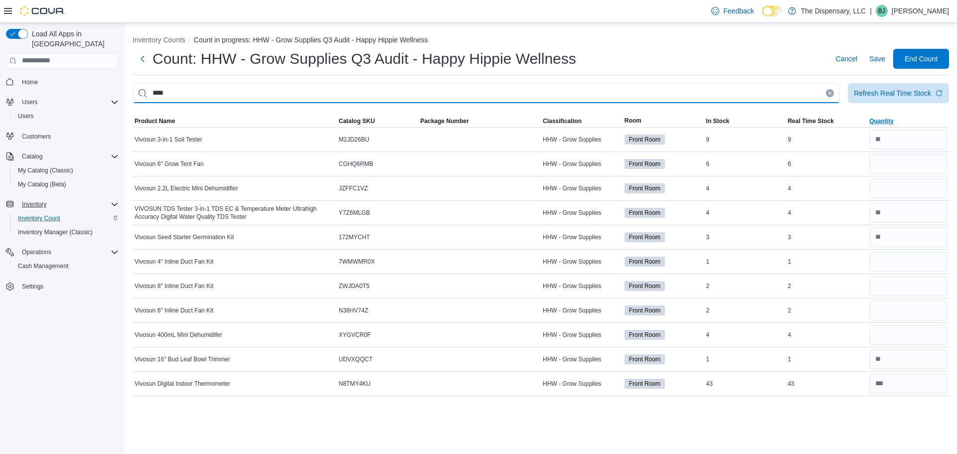
click at [505, 95] on input "****" at bounding box center [487, 93] width 708 height 20
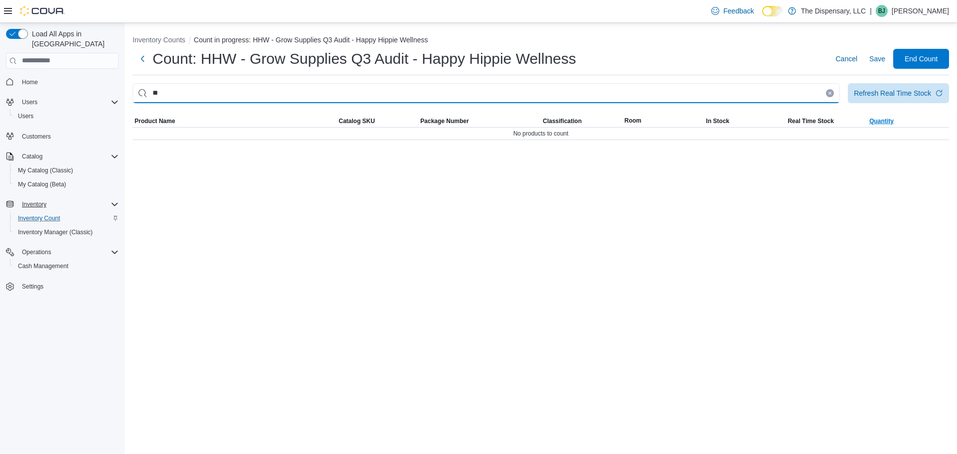
type input "*"
type input "***"
click at [549, 86] on input "***" at bounding box center [487, 93] width 708 height 20
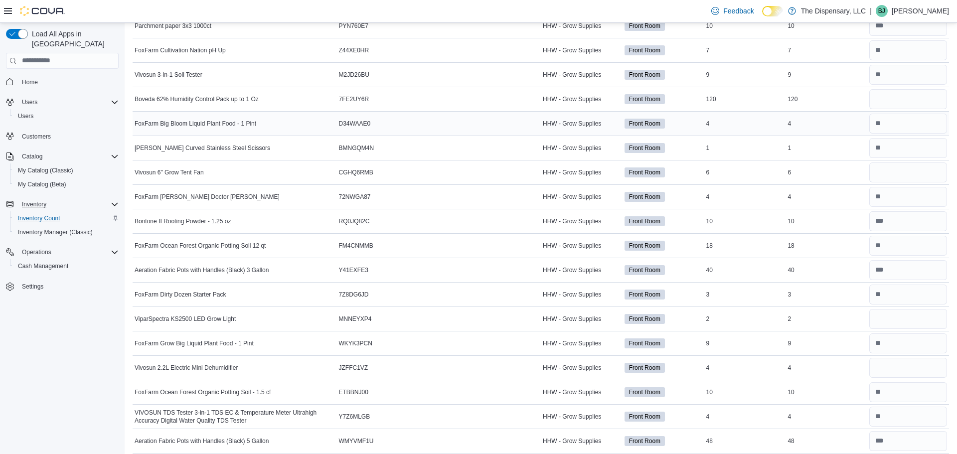
scroll to position [236, 0]
click at [590, 173] on span "HHW - Grow Supplies" at bounding box center [572, 172] width 58 height 8
click at [589, 173] on span "HHW - Grow Supplies" at bounding box center [572, 172] width 58 height 8
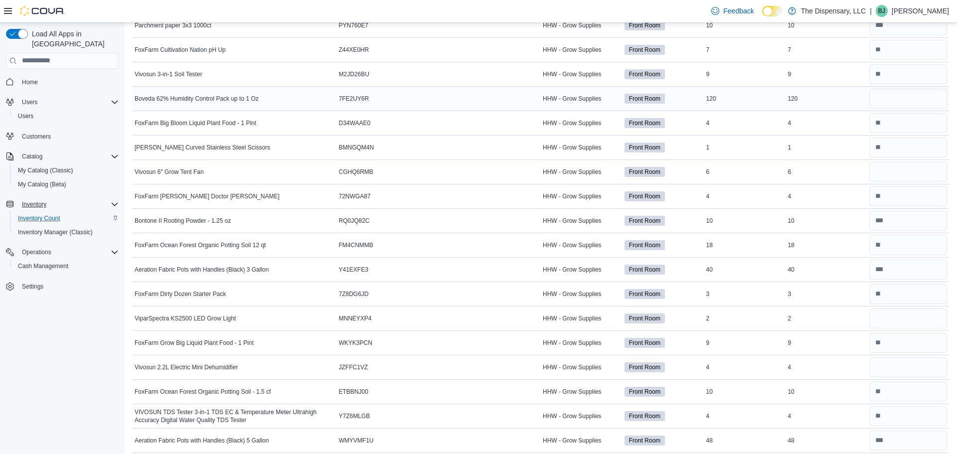
scroll to position [0, 0]
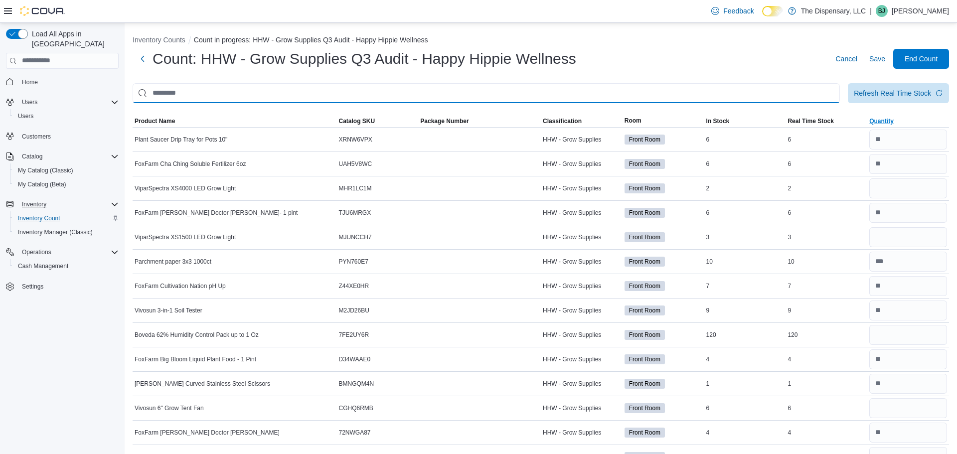
click at [376, 98] on input "This is a search bar. After typing your query, hit enter to filter the results …" at bounding box center [487, 93] width 708 height 20
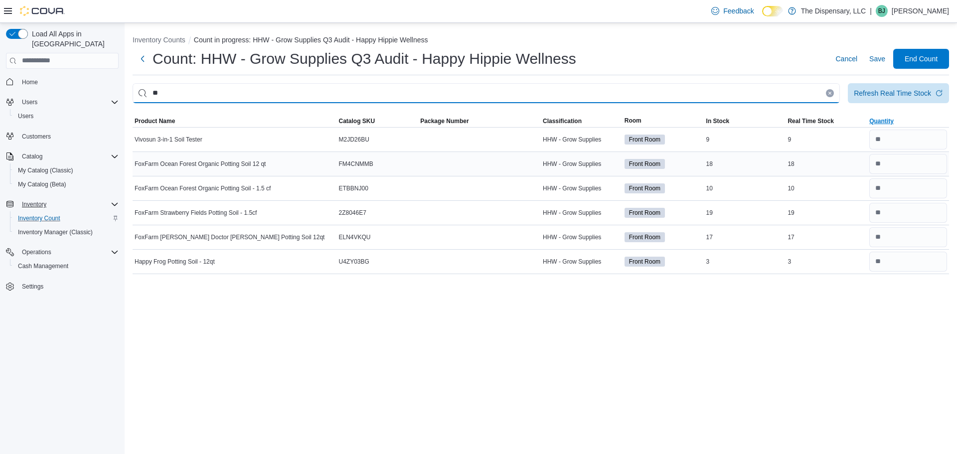
type input "*"
type input "****"
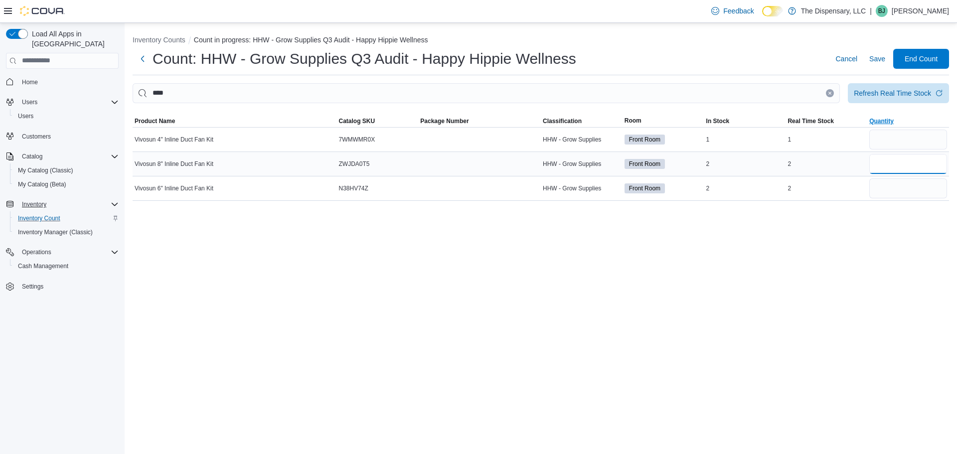
click at [880, 161] on input "number" at bounding box center [909, 164] width 78 height 20
type input "*"
click at [879, 186] on input "number" at bounding box center [909, 189] width 78 height 20
type input "*"
click at [921, 143] on input "number" at bounding box center [909, 140] width 78 height 20
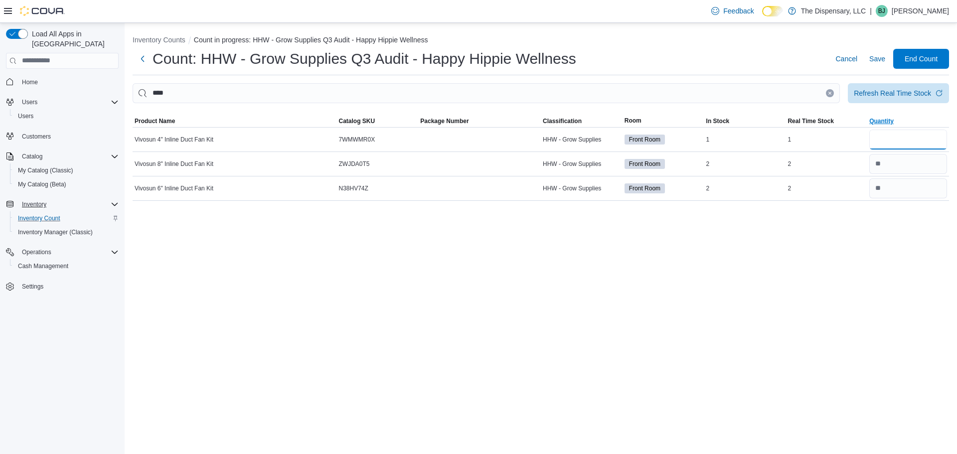
type input "*"
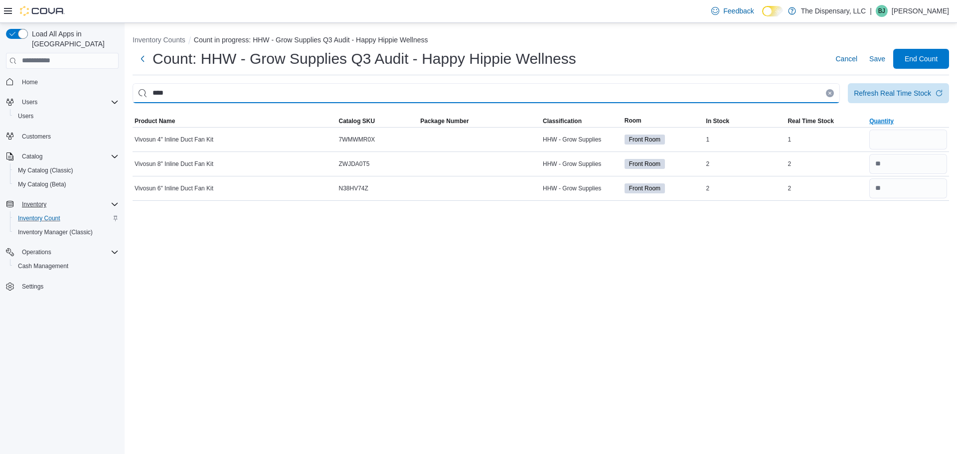
click at [329, 89] on input "****" at bounding box center [487, 93] width 708 height 20
type input "****"
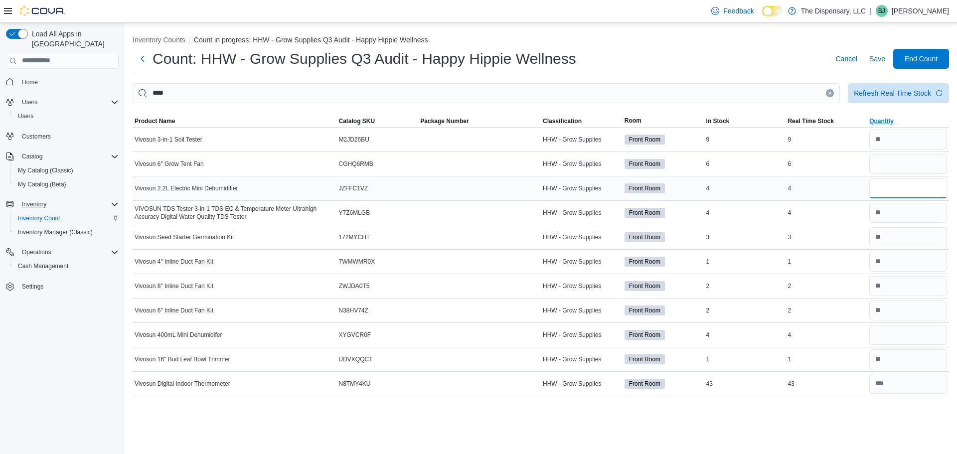
click at [877, 186] on input "number" at bounding box center [909, 189] width 78 height 20
type input "*"
click at [901, 336] on input "number" at bounding box center [909, 335] width 78 height 20
click at [366, 334] on span "XYGVCR0F" at bounding box center [355, 335] width 32 height 8
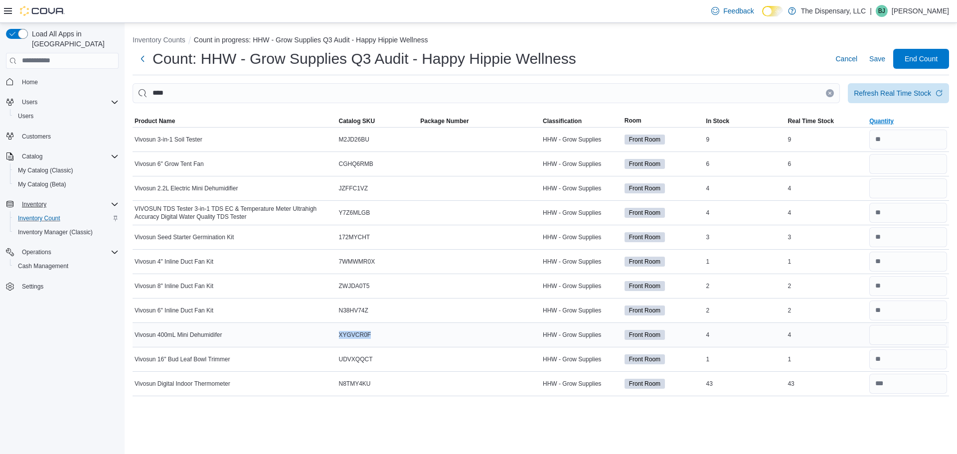
click at [366, 334] on span "XYGVCR0F" at bounding box center [355, 335] width 32 height 8
click at [913, 193] on input "number" at bounding box center [909, 189] width 78 height 20
type input "*"
click at [908, 334] on input "number" at bounding box center [909, 335] width 78 height 20
type input "*"
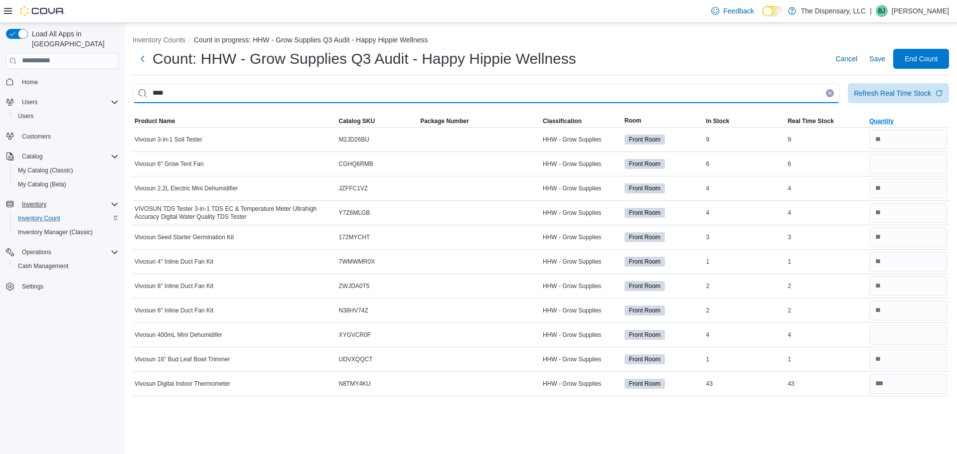
click at [597, 93] on input "****" at bounding box center [487, 93] width 708 height 20
type input "****"
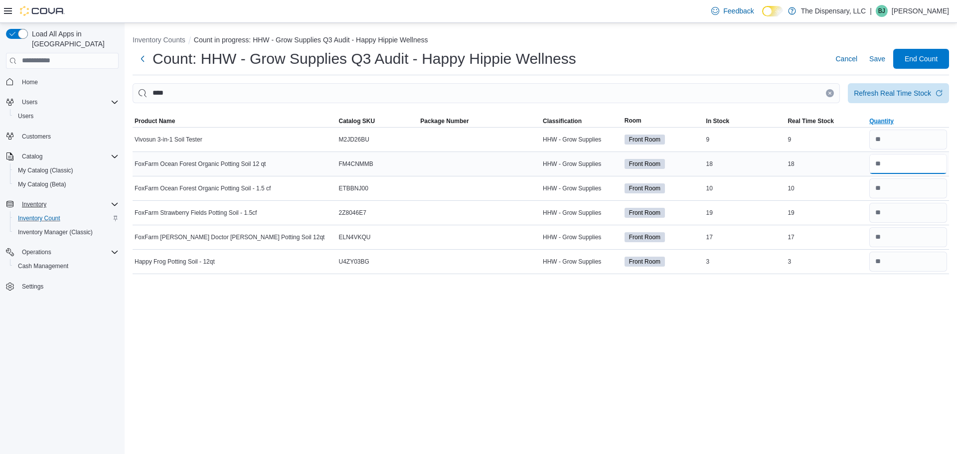
click at [914, 162] on input "number" at bounding box center [909, 164] width 78 height 20
type input "**"
click at [892, 355] on div "Inventory Counts Count in progress: HHW - Grow Supplies Q3 Audit - Happy Hippie…" at bounding box center [541, 238] width 833 height 431
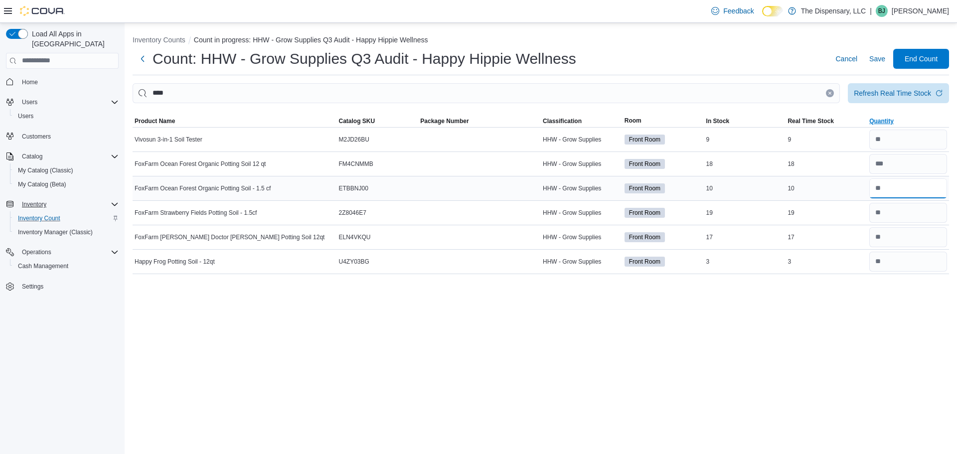
click at [895, 186] on input "number" at bounding box center [909, 189] width 78 height 20
type input "**"
click at [921, 208] on input "number" at bounding box center [909, 213] width 78 height 20
type input "**"
click at [888, 321] on div "Inventory Counts Count in progress: HHW - Grow Supplies Q3 Audit - Happy Hippie…" at bounding box center [541, 238] width 833 height 431
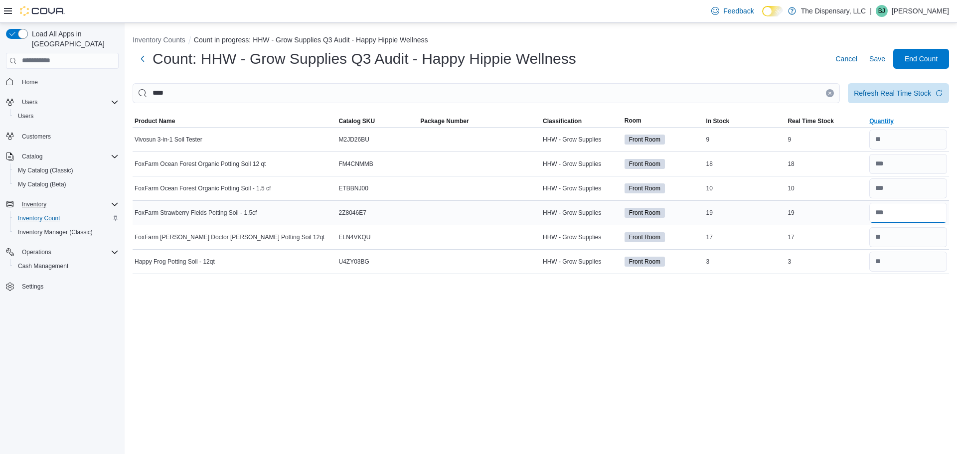
click at [898, 220] on input "number" at bounding box center [909, 213] width 78 height 20
type input "**"
click at [891, 237] on input "number" at bounding box center [909, 237] width 78 height 20
type input "**"
click at [808, 313] on div "Inventory Counts Count in progress: HHW - Grow Supplies Q3 Audit - Happy Hippie…" at bounding box center [541, 238] width 833 height 431
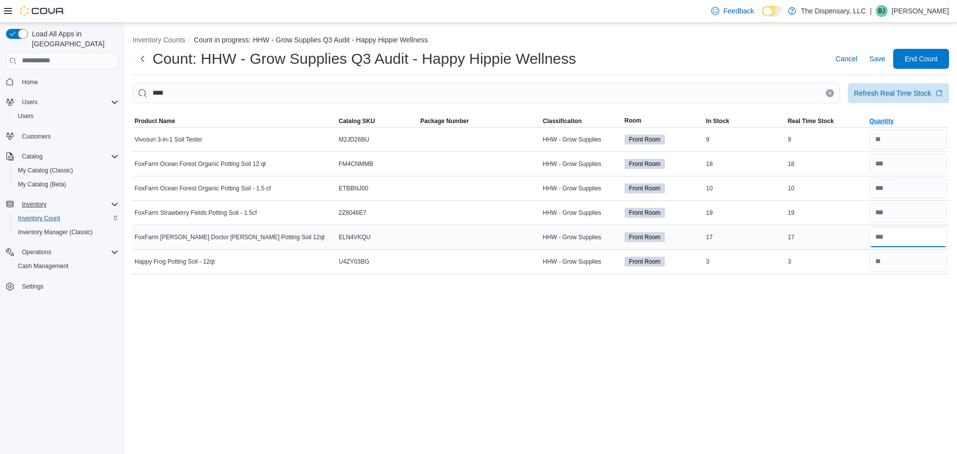
click at [907, 242] on input "number" at bounding box center [909, 237] width 78 height 20
type input "**"
click at [855, 288] on div "Inventory Counts Count in progress: HHW - Grow Supplies Q3 Audit - Happy Hippie…" at bounding box center [541, 238] width 833 height 431
click at [896, 240] on input "number" at bounding box center [909, 237] width 78 height 20
type input "**"
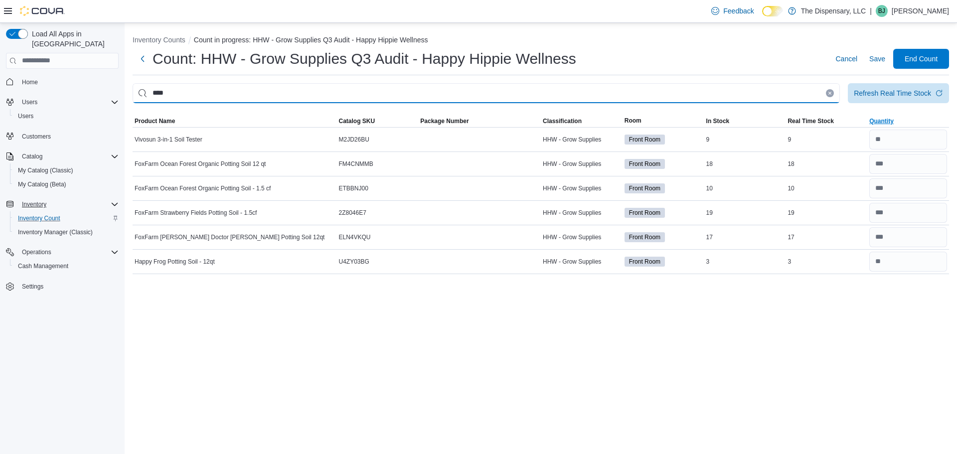
click at [829, 97] on input "****" at bounding box center [487, 93] width 708 height 20
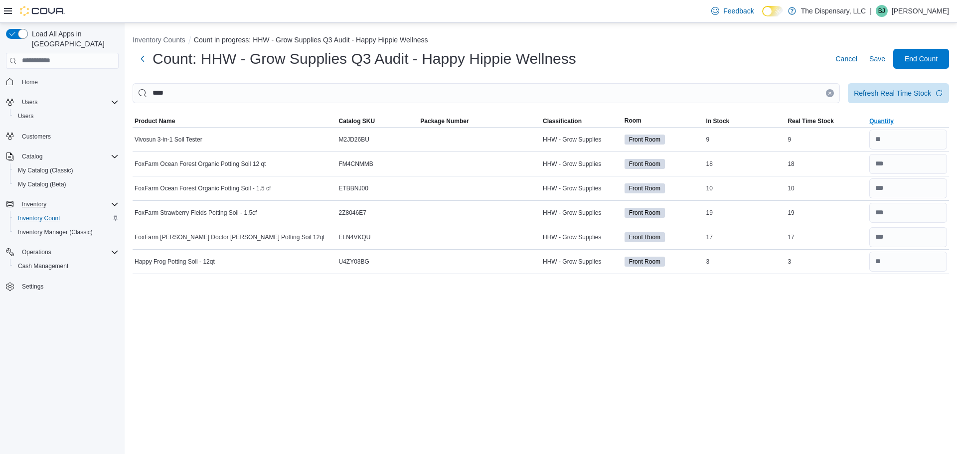
click at [830, 94] on icon "Clear input" at bounding box center [830, 93] width 4 height 4
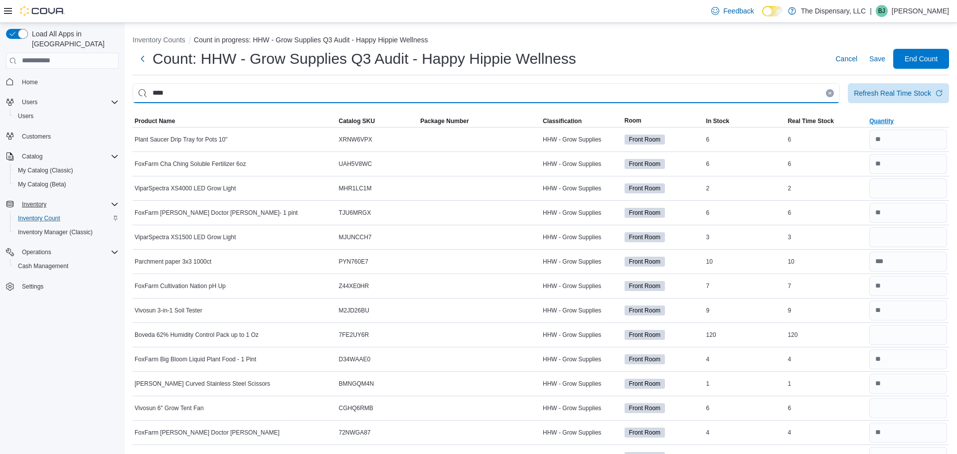
type input "****"
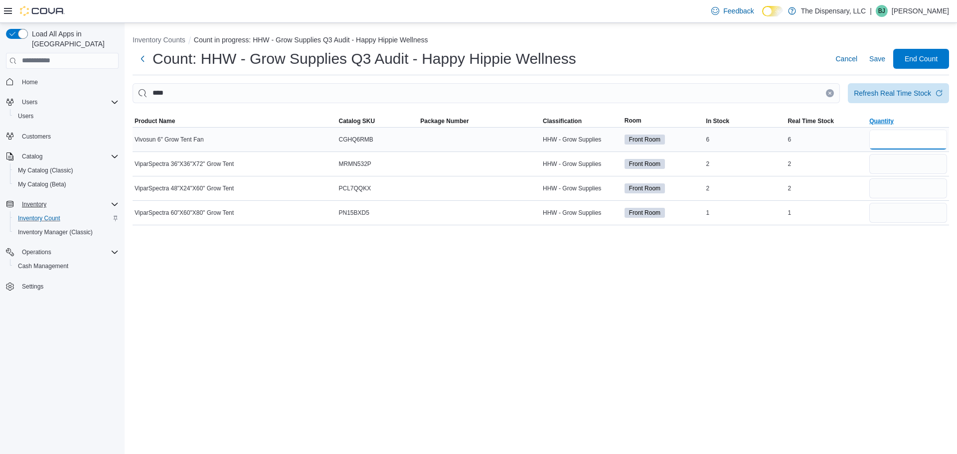
click at [885, 134] on input "number" at bounding box center [909, 140] width 78 height 20
click at [898, 160] on input "number" at bounding box center [909, 164] width 78 height 20
type input "*"
click at [897, 189] on input "number" at bounding box center [909, 189] width 78 height 20
type input "*"
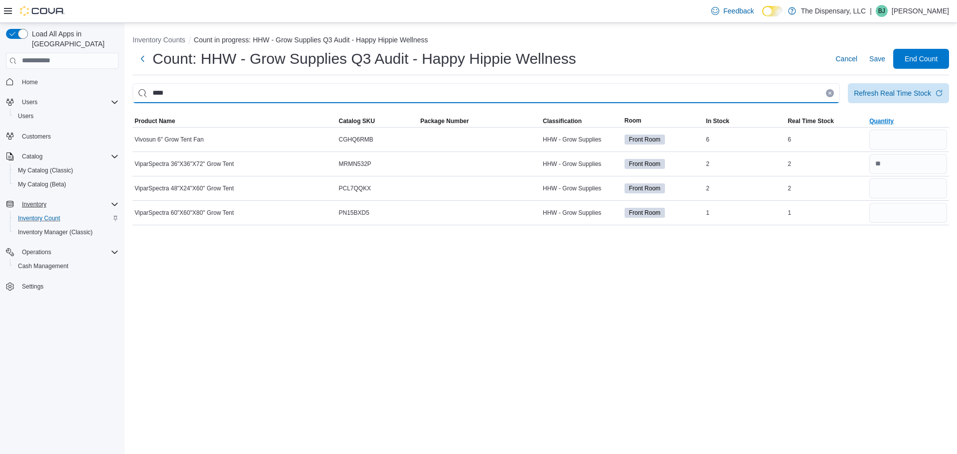
click at [222, 88] on input "****" at bounding box center [487, 93] width 708 height 20
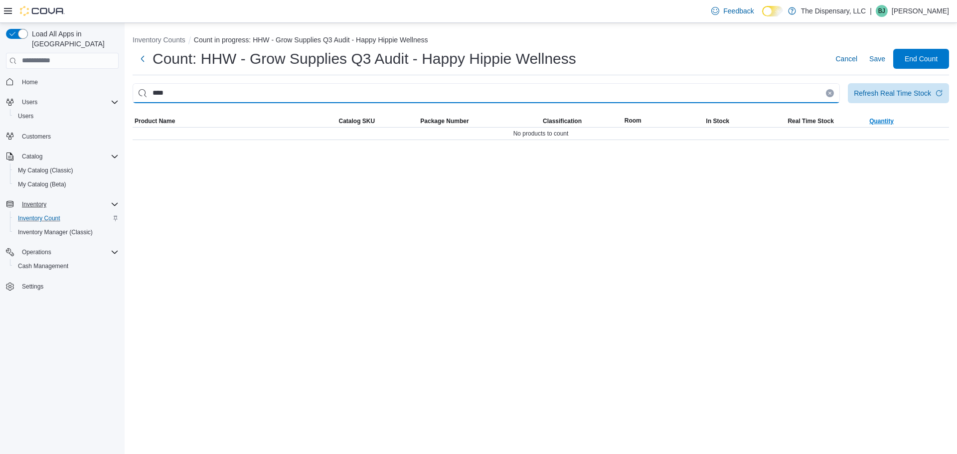
type input "****"
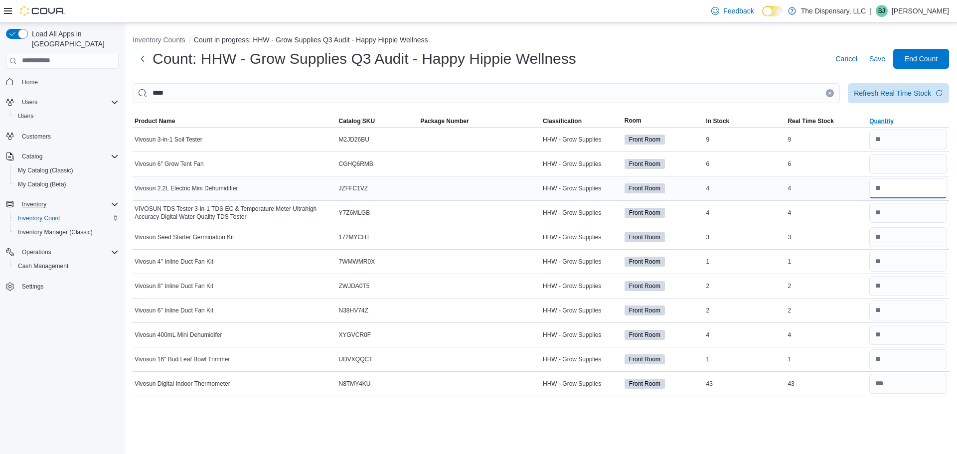
click at [896, 188] on input "number" at bounding box center [909, 189] width 78 height 20
type input "*"
click at [896, 333] on input "number" at bounding box center [909, 335] width 78 height 20
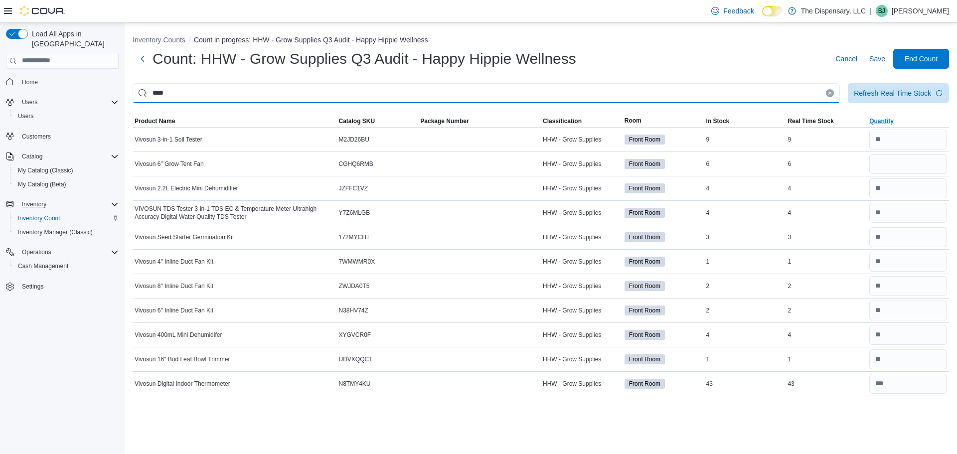
click at [496, 98] on input "****" at bounding box center [487, 93] width 708 height 20
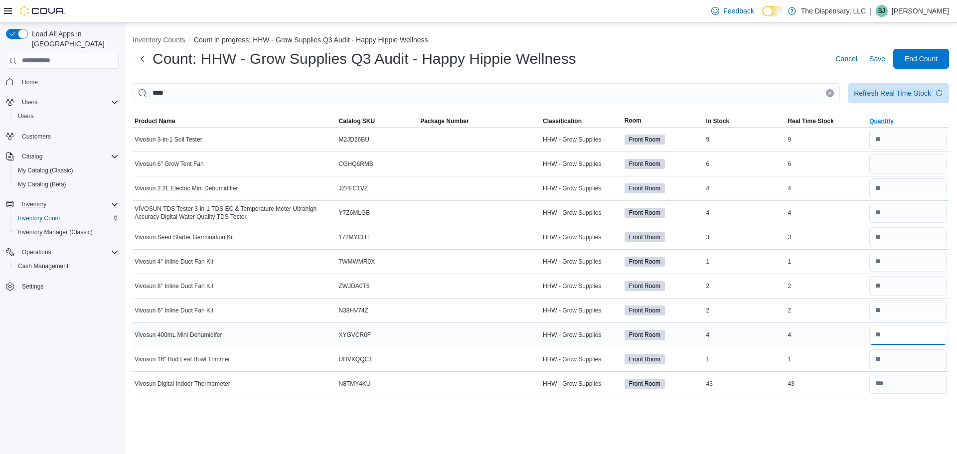
click at [888, 341] on input "number" at bounding box center [909, 335] width 78 height 20
type input "*"
click at [899, 188] on input "number" at bounding box center [909, 189] width 78 height 20
type input "*"
click at [829, 94] on icon "Clear input" at bounding box center [830, 93] width 4 height 4
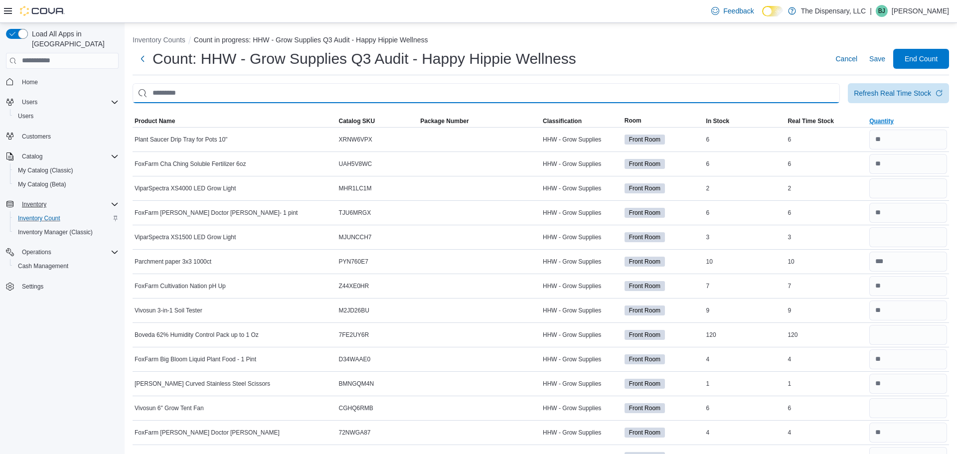
click at [829, 94] on input "This is a search bar. After typing your query, hit enter to filter the results …" at bounding box center [487, 93] width 708 height 20
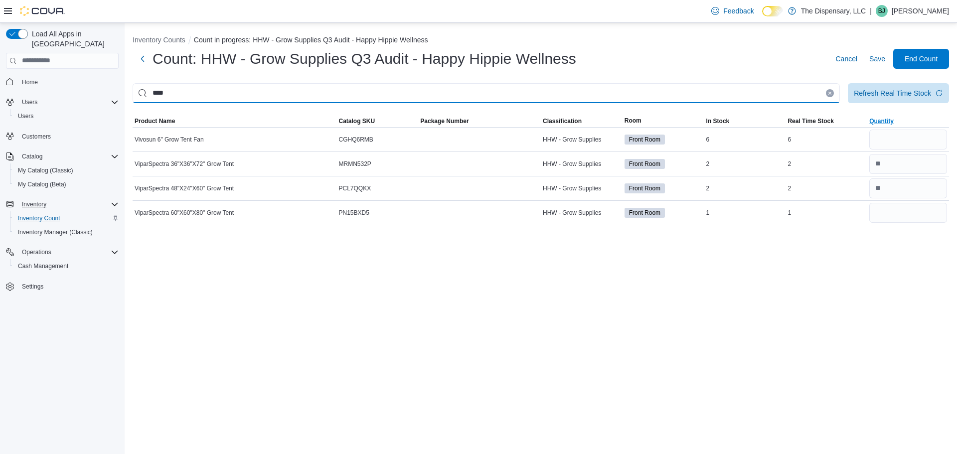
click at [565, 92] on input "****" at bounding box center [487, 93] width 708 height 20
type input "****"
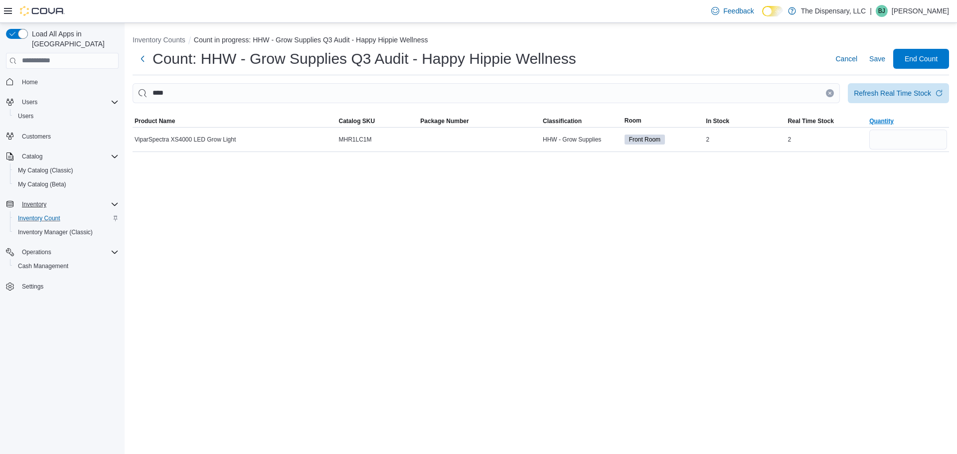
click at [917, 153] on div "Inventory Counts Count in progress: HHW - Grow Supplies Q3 Audit - Happy Hippie…" at bounding box center [541, 91] width 833 height 137
click at [907, 145] on input "number" at bounding box center [909, 140] width 78 height 20
type input "*"
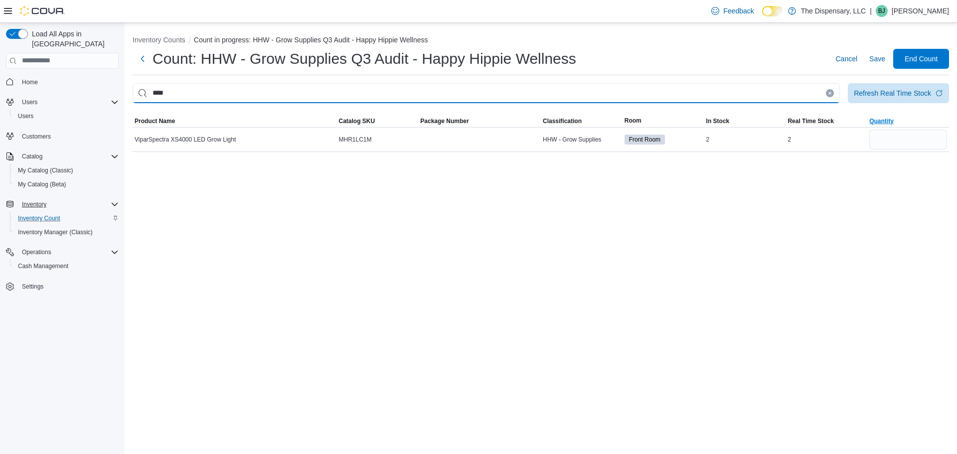
click at [703, 92] on input "****" at bounding box center [487, 93] width 708 height 20
click at [646, 100] on input "****" at bounding box center [487, 93] width 708 height 20
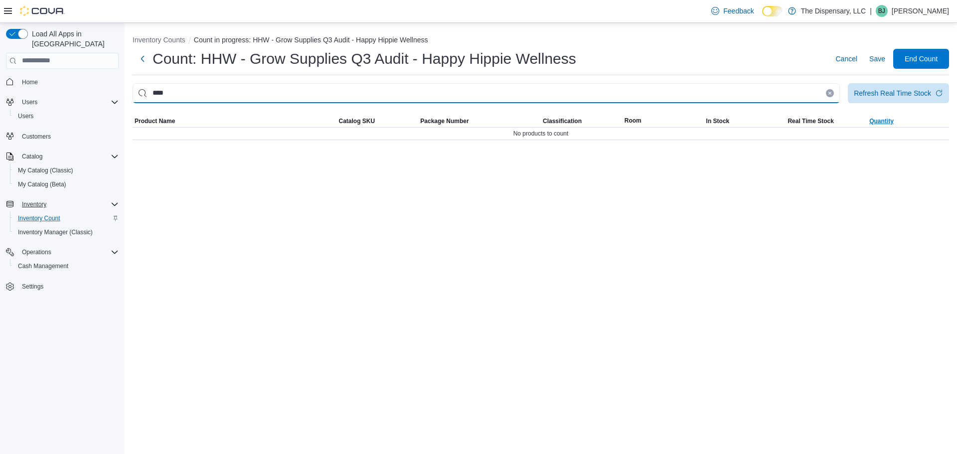
click at [646, 100] on input "****" at bounding box center [487, 93] width 708 height 20
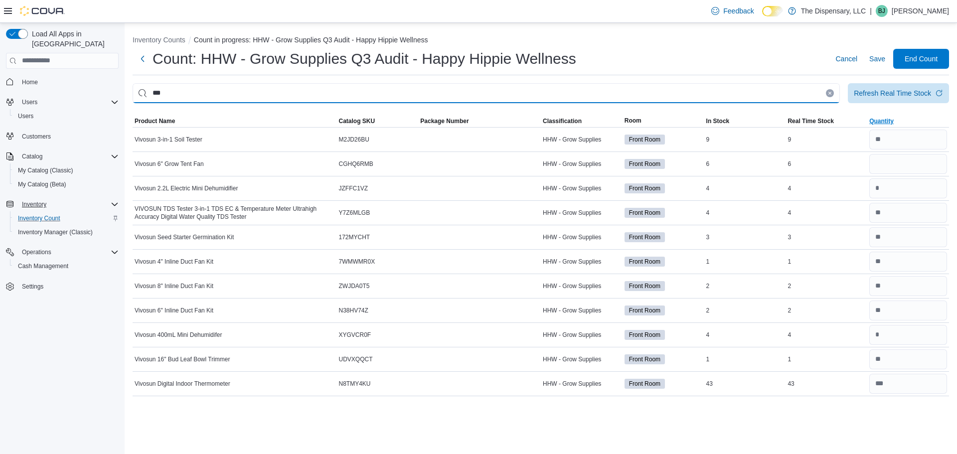
click at [340, 93] on input "***" at bounding box center [487, 93] width 708 height 20
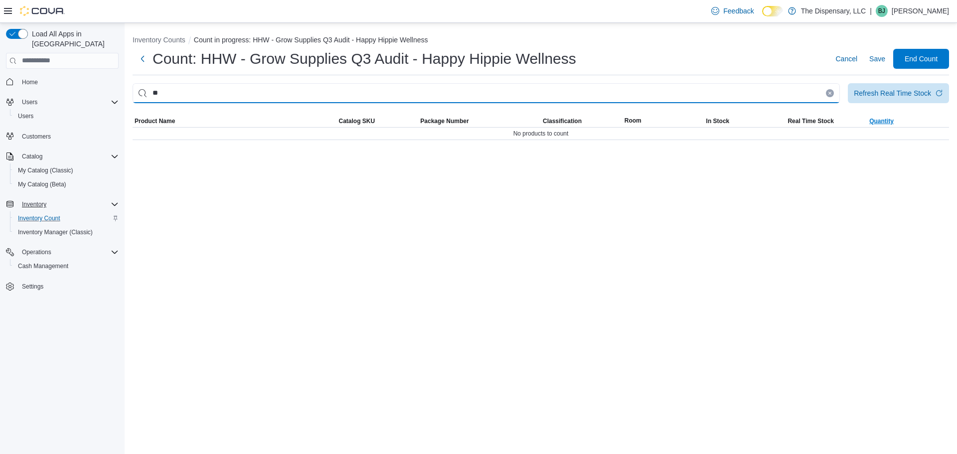
type input "*"
type input "****"
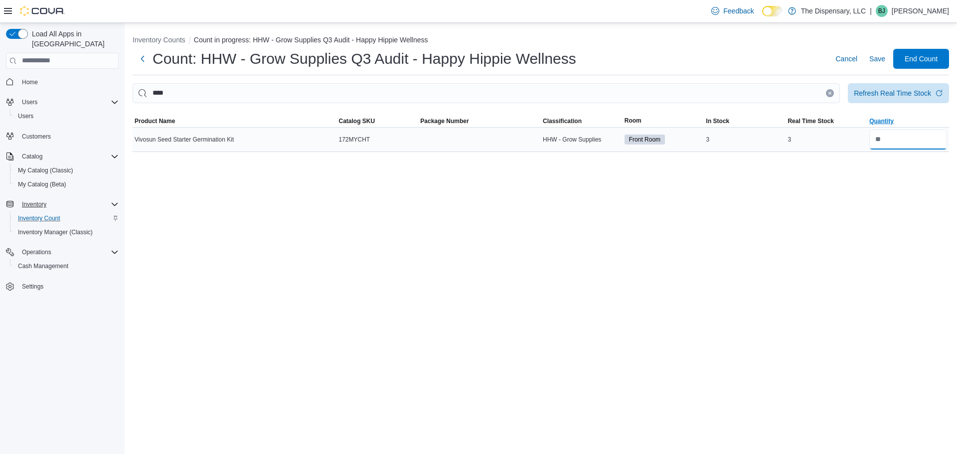
click at [893, 144] on input "number" at bounding box center [909, 140] width 78 height 20
type input "*"
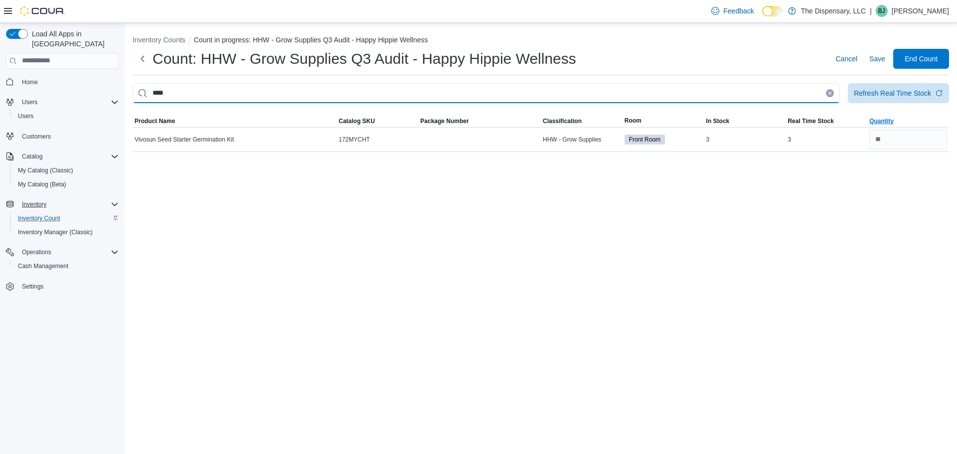
click at [671, 90] on input "****" at bounding box center [487, 93] width 708 height 20
type input "*****"
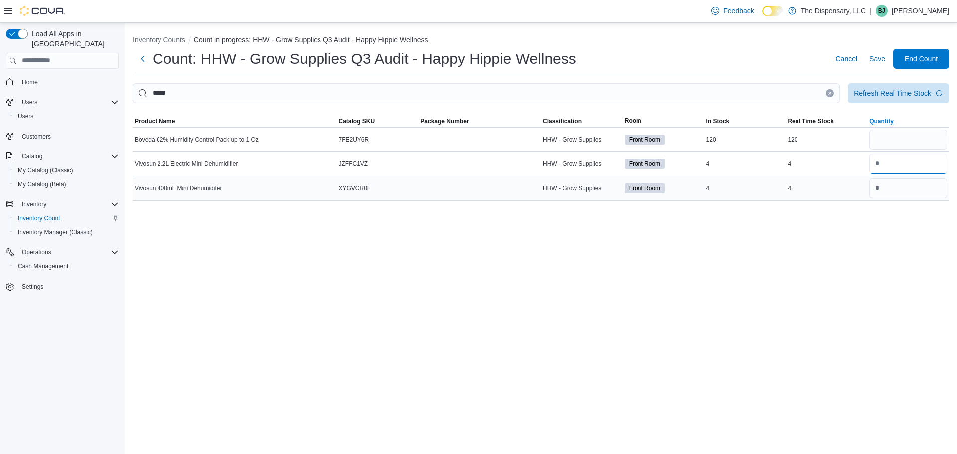
drag, startPoint x: 896, startPoint y: 169, endPoint x: 894, endPoint y: 192, distance: 23.6
click at [894, 192] on tbody "Boveda 62% Humidity Control Pack up to 1 Oz Catalog SKU 7FE2UY6R Package Number…" at bounding box center [541, 163] width 817 height 73
type input "*"
click at [894, 192] on input "number" at bounding box center [909, 189] width 78 height 20
type input "*"
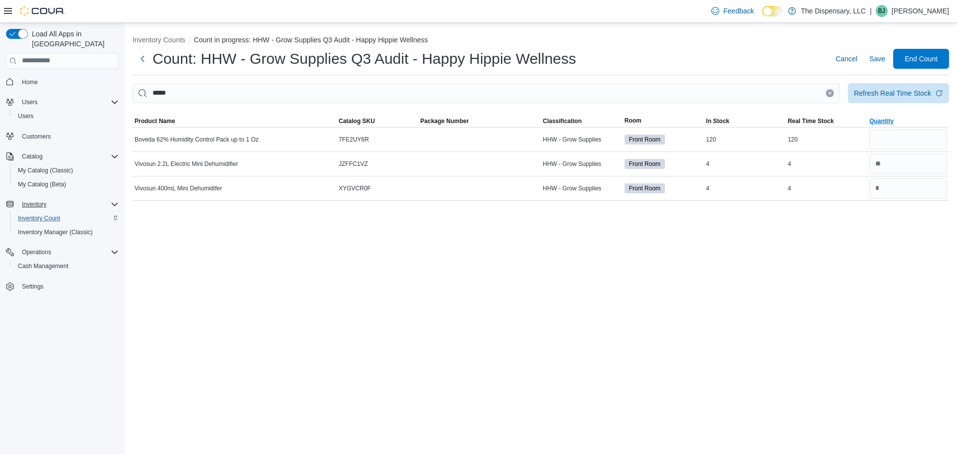
click at [887, 234] on div "Inventory Counts Count in progress: HHW - Grow Supplies Q3 Audit - Happy Hippie…" at bounding box center [541, 238] width 833 height 431
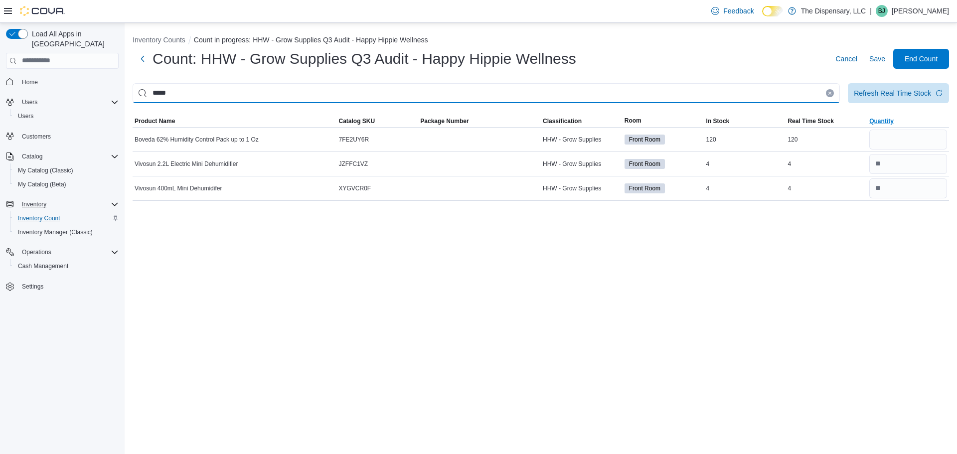
click at [547, 95] on input "*****" at bounding box center [487, 93] width 708 height 20
type input "***"
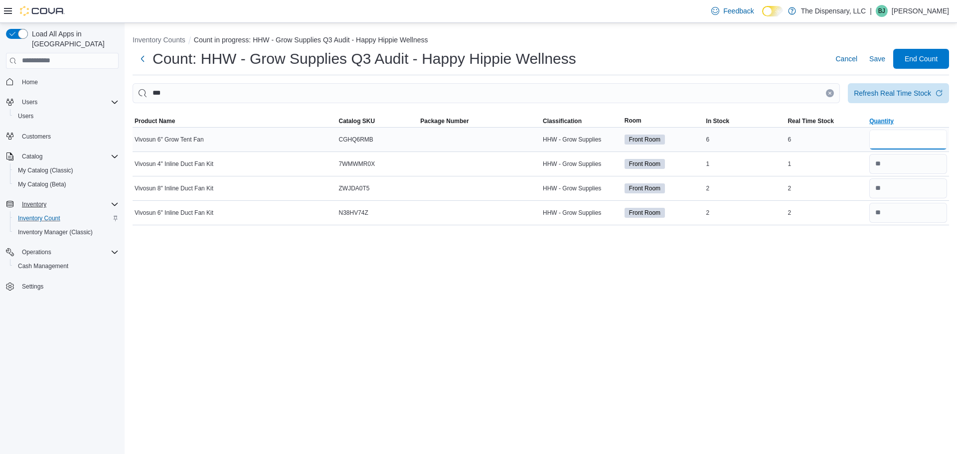
click at [896, 136] on input "number" at bounding box center [909, 140] width 78 height 20
type input "*"
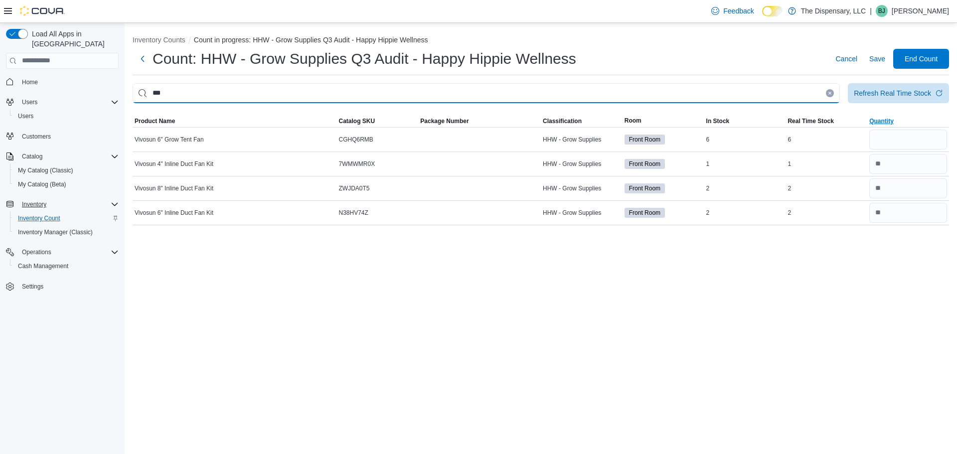
click at [681, 90] on input "***" at bounding box center [487, 93] width 708 height 20
type input "*"
type input "****"
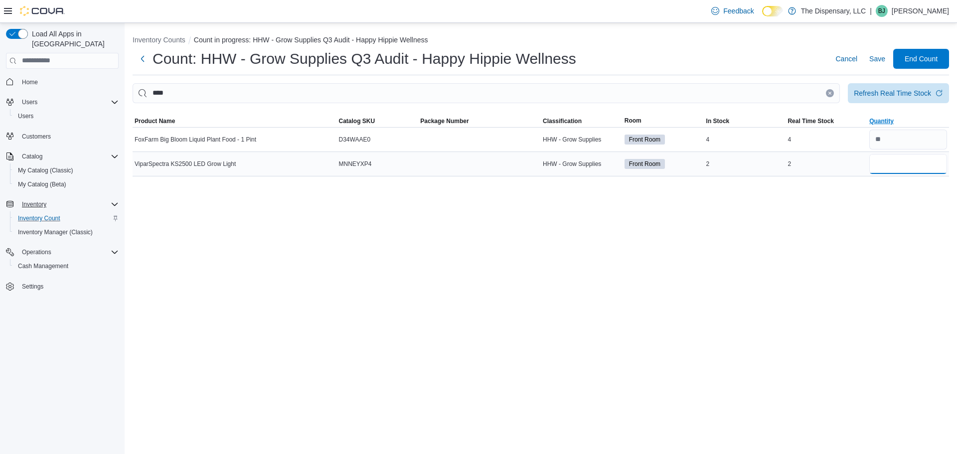
click at [877, 167] on input "number" at bounding box center [909, 164] width 78 height 20
type input "*"
click at [830, 93] on icon "Clear input" at bounding box center [830, 93] width 4 height 4
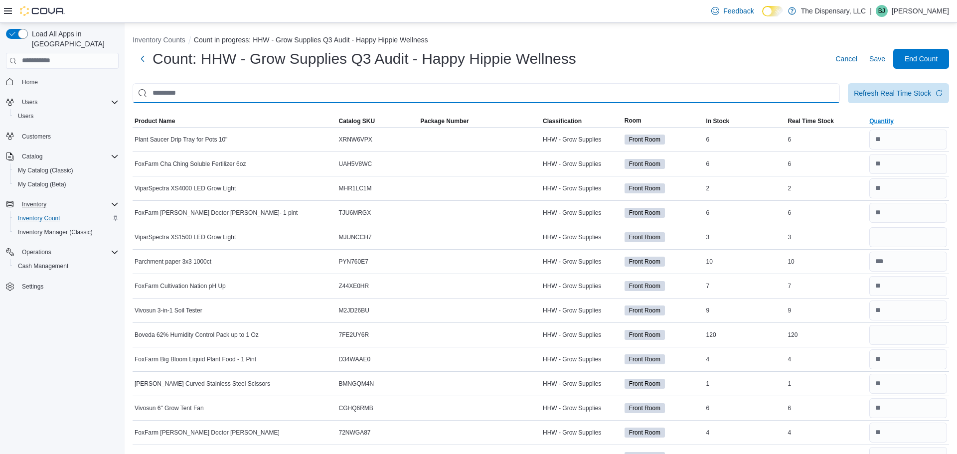
click at [790, 89] on input "This is a search bar. After typing your query, hit enter to filter the results …" at bounding box center [487, 93] width 708 height 20
type input "****"
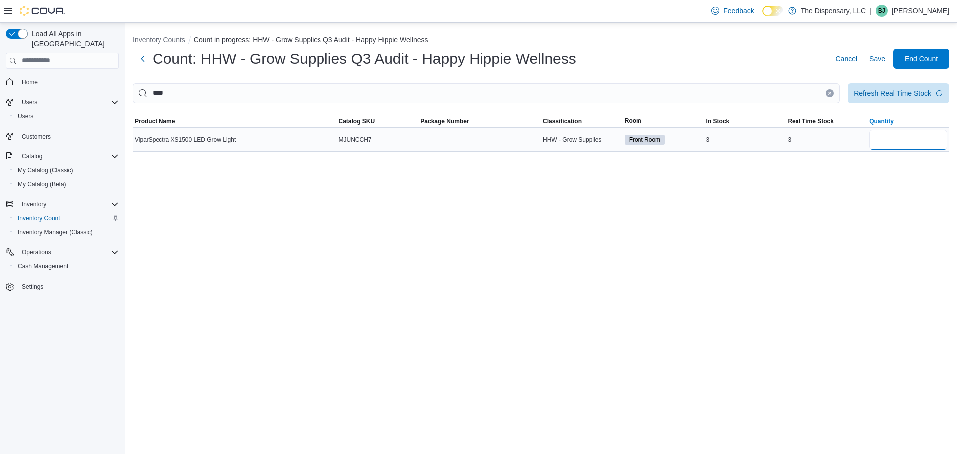
click at [911, 147] on input "number" at bounding box center [909, 140] width 78 height 20
type input "*"
click at [787, 210] on div "Inventory Counts Count in progress: HHW - Grow Supplies Q3 Audit - Happy Hippie…" at bounding box center [541, 238] width 833 height 431
click at [831, 90] on button "Clear input" at bounding box center [830, 93] width 8 height 8
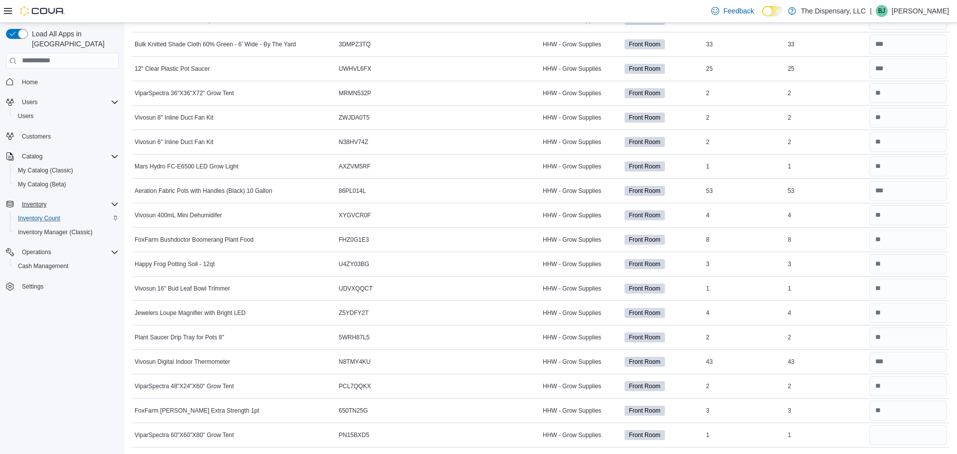
scroll to position [879, 0]
click at [908, 87] on input "number" at bounding box center [909, 92] width 78 height 20
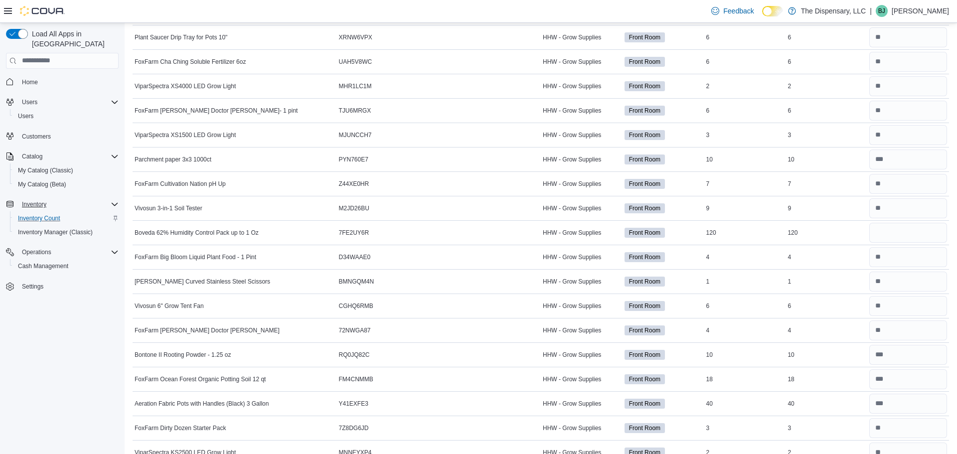
scroll to position [0, 0]
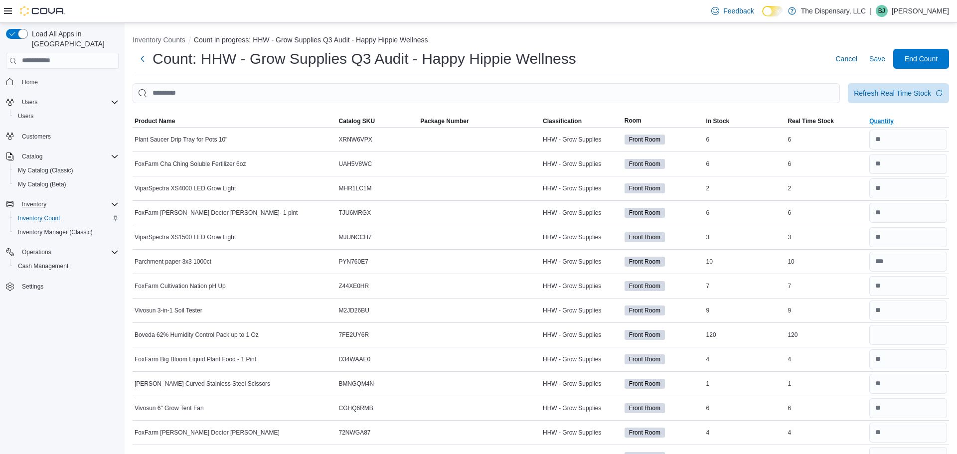
type input "*"
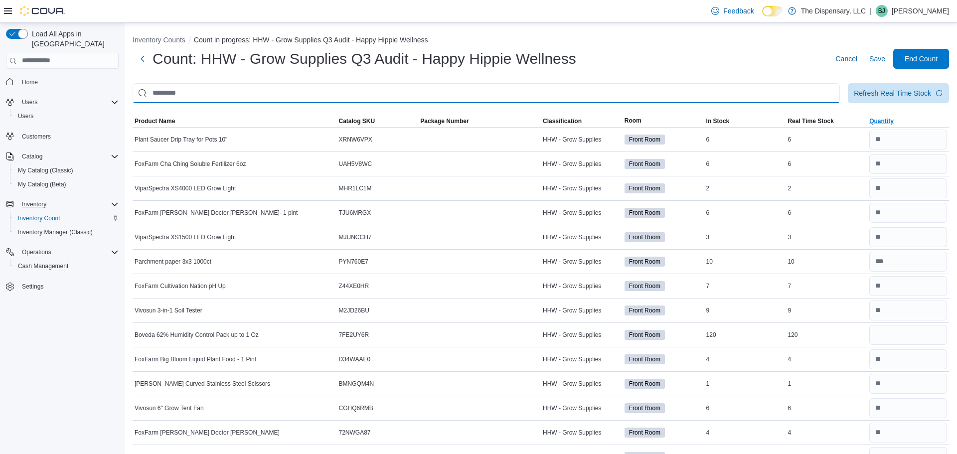
click at [541, 92] on input "This is a search bar. After typing your query, hit enter to filter the results …" at bounding box center [487, 93] width 708 height 20
type input "*****"
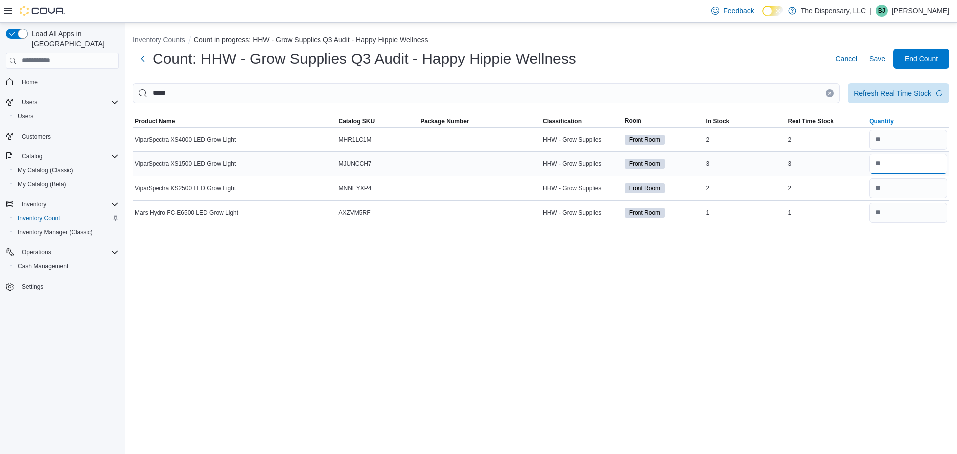
click at [881, 164] on input "number" at bounding box center [909, 164] width 78 height 20
type input "*"
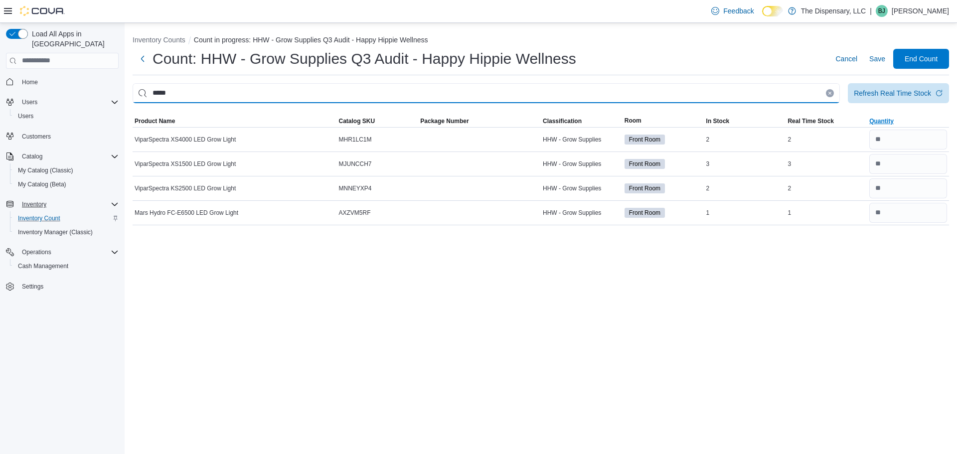
click at [522, 99] on input "*****" at bounding box center [487, 93] width 708 height 20
type input "*****"
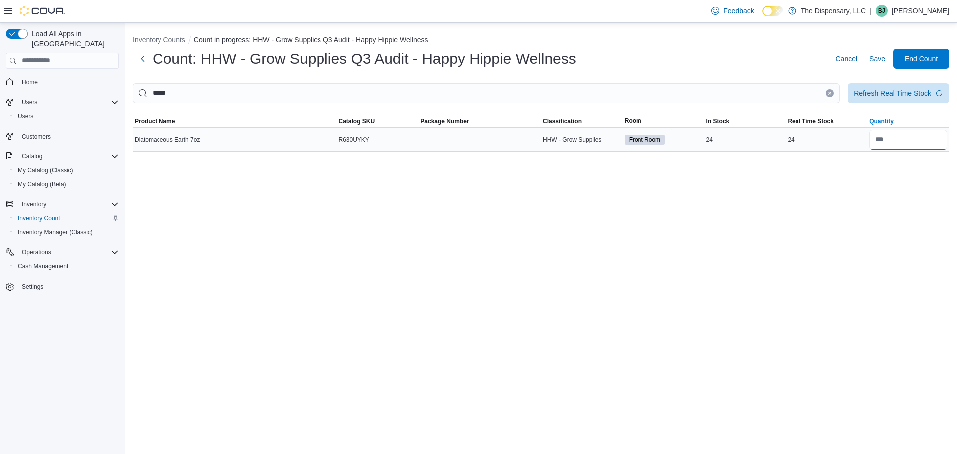
click at [890, 138] on input "number" at bounding box center [909, 140] width 78 height 20
type input "**"
click at [829, 92] on icon "Clear input" at bounding box center [830, 93] width 4 height 4
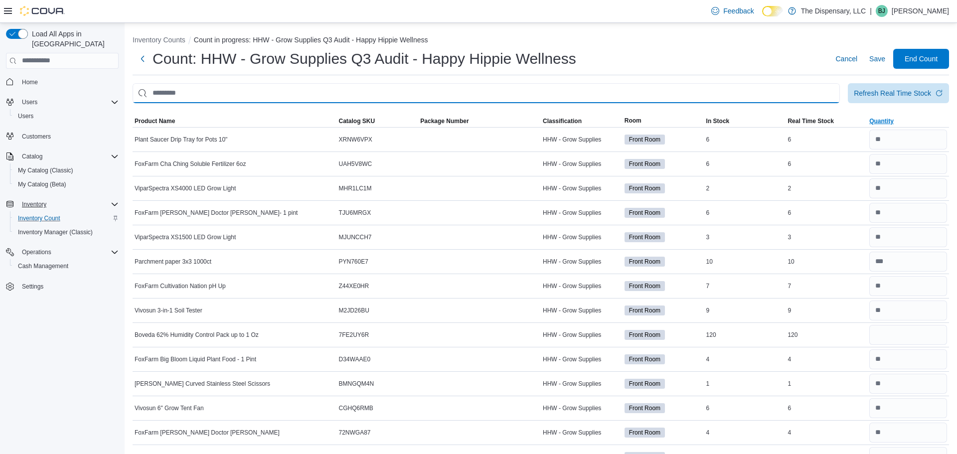
click at [814, 91] on input "This is a search bar. After typing your query, hit enter to filter the results …" at bounding box center [487, 93] width 708 height 20
type input "****"
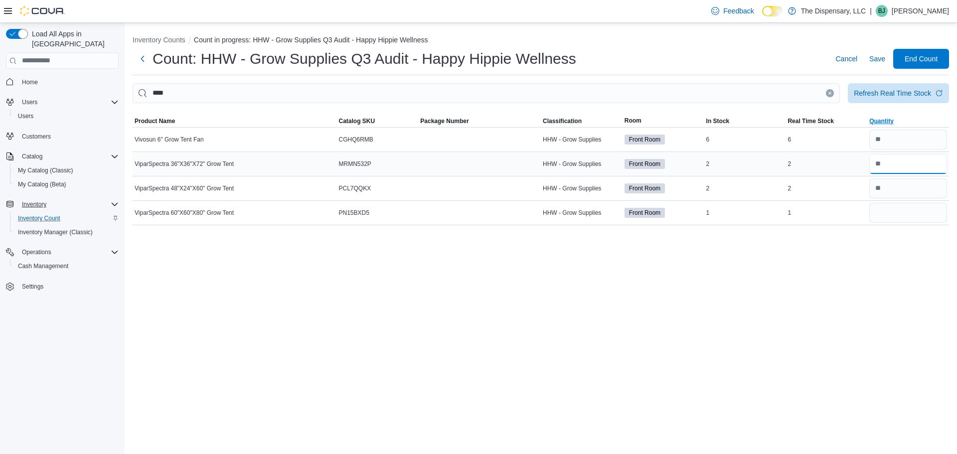
click at [896, 160] on input "number" at bounding box center [909, 164] width 78 height 20
type input "*"
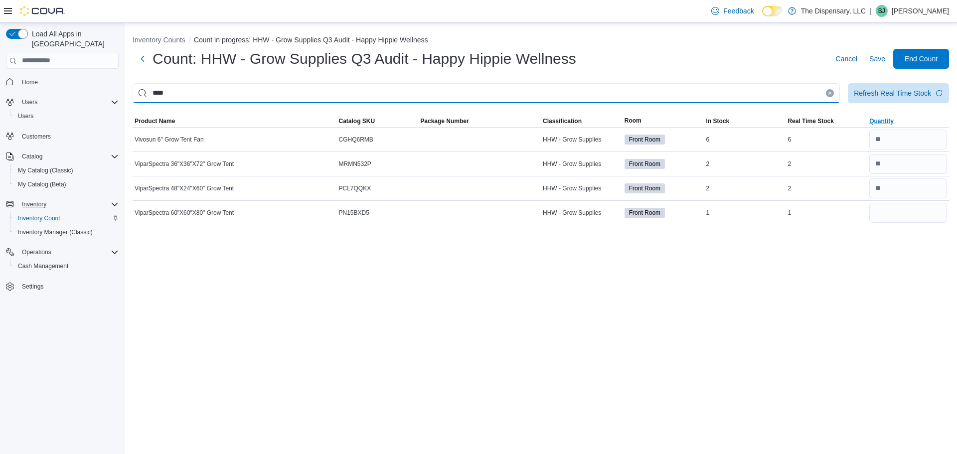
click at [598, 100] on input "****" at bounding box center [487, 93] width 708 height 20
type input "*"
type input "****"
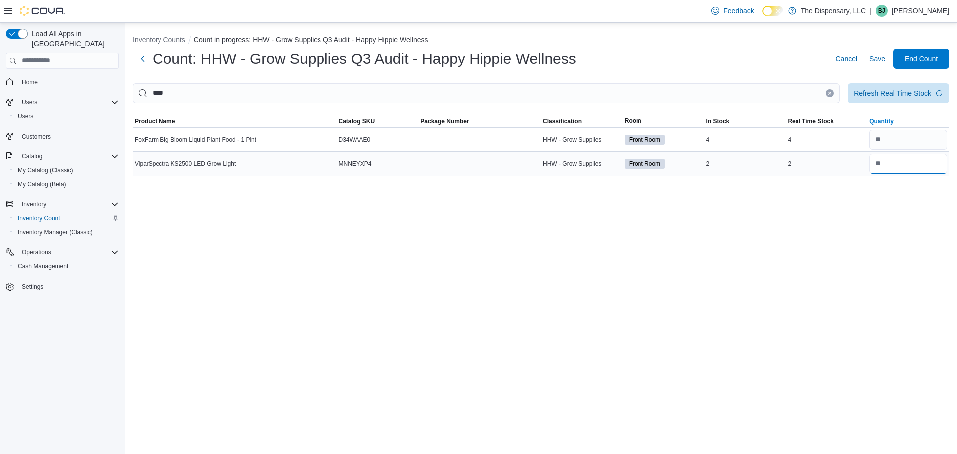
click at [892, 167] on input "number" at bounding box center [909, 164] width 78 height 20
type input "*"
click at [338, 68] on div "Count: HHW - Grow Supplies Q3 Audit - Happy Hippie Wellness Cancel Save End Cou…" at bounding box center [541, 62] width 817 height 26
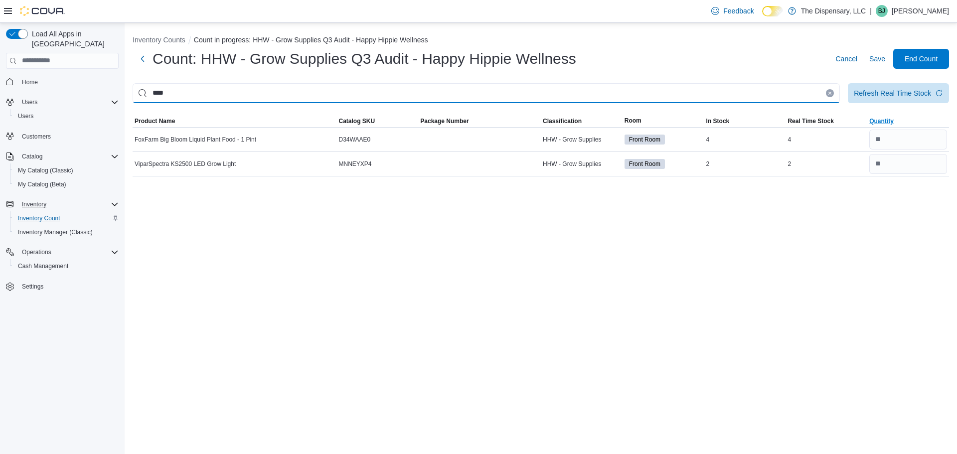
click at [343, 84] on input "****" at bounding box center [487, 93] width 708 height 20
click at [339, 87] on input "****" at bounding box center [487, 93] width 708 height 20
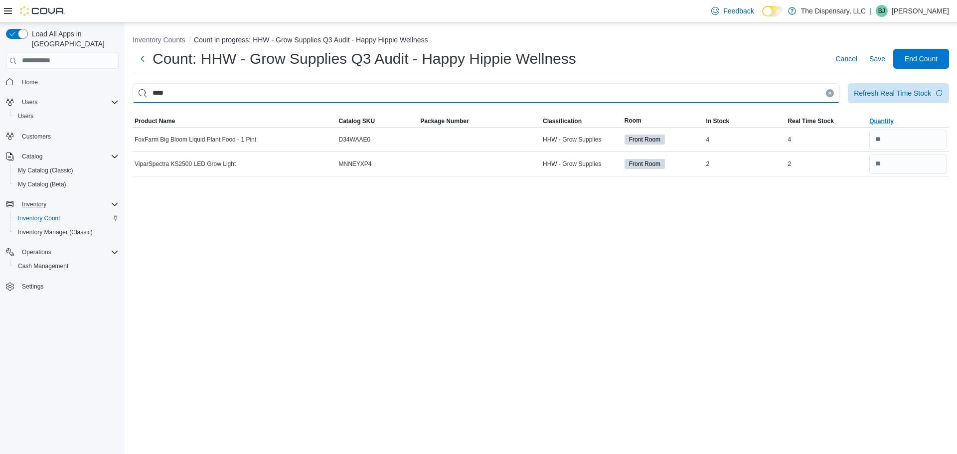
click at [339, 87] on input "****" at bounding box center [487, 93] width 708 height 20
type input "****"
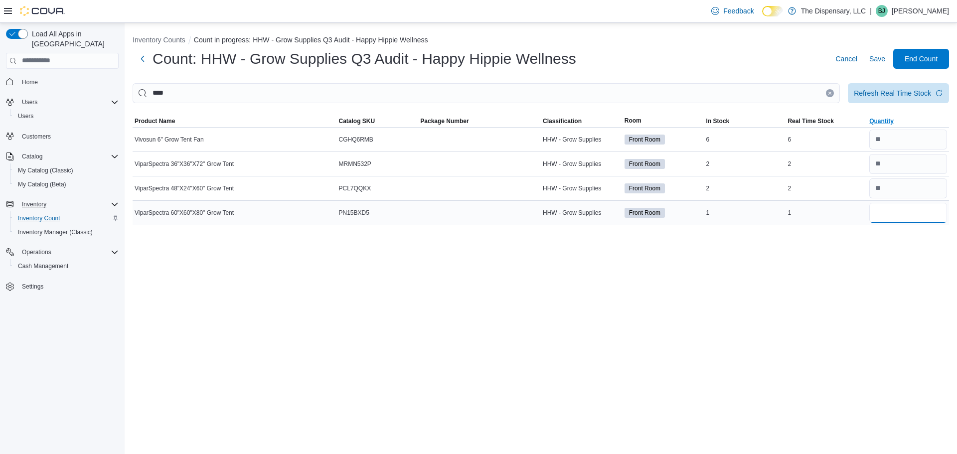
click at [887, 208] on input "number" at bounding box center [909, 213] width 78 height 20
type input "*"
click at [900, 187] on input "number" at bounding box center [909, 189] width 78 height 20
type input "*"
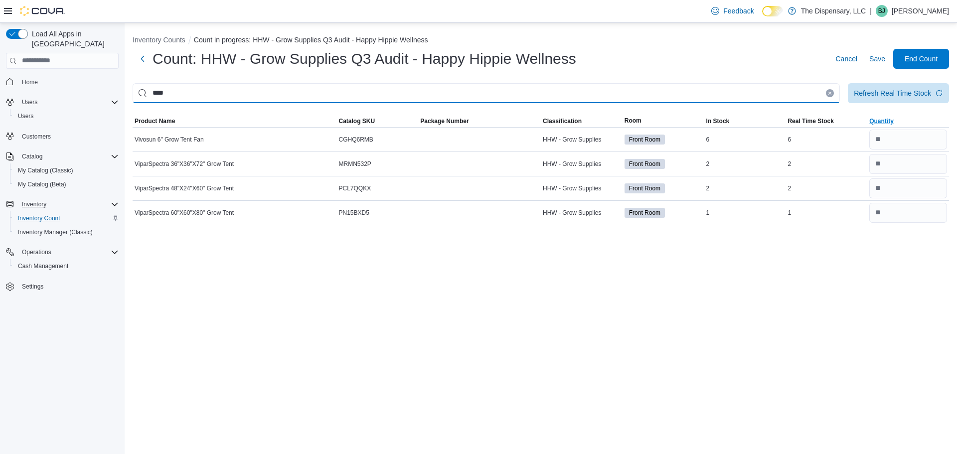
click at [442, 95] on input "****" at bounding box center [487, 93] width 708 height 20
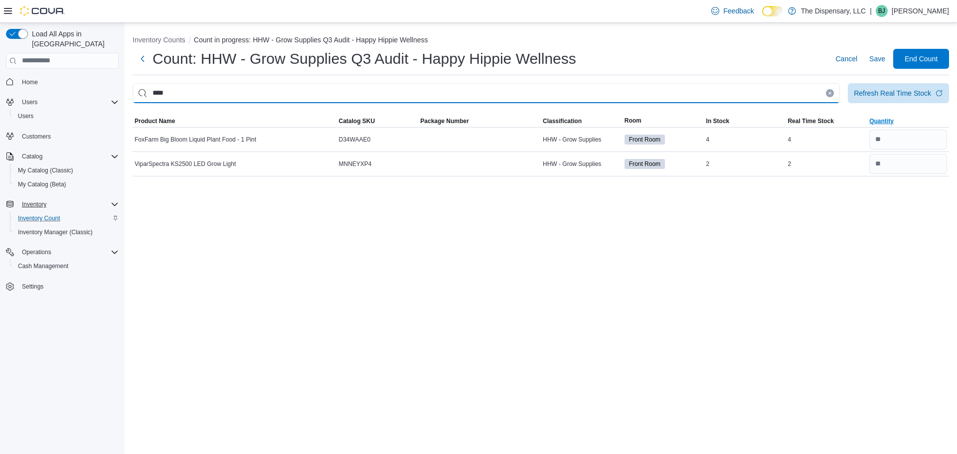
click at [640, 92] on input "****" at bounding box center [487, 93] width 708 height 20
type input "*****"
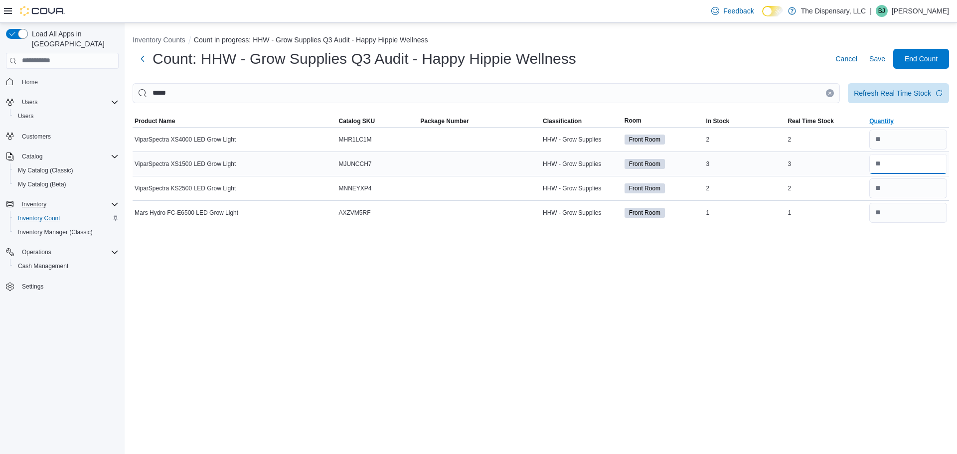
click at [896, 169] on input "number" at bounding box center [909, 164] width 78 height 20
type input "*"
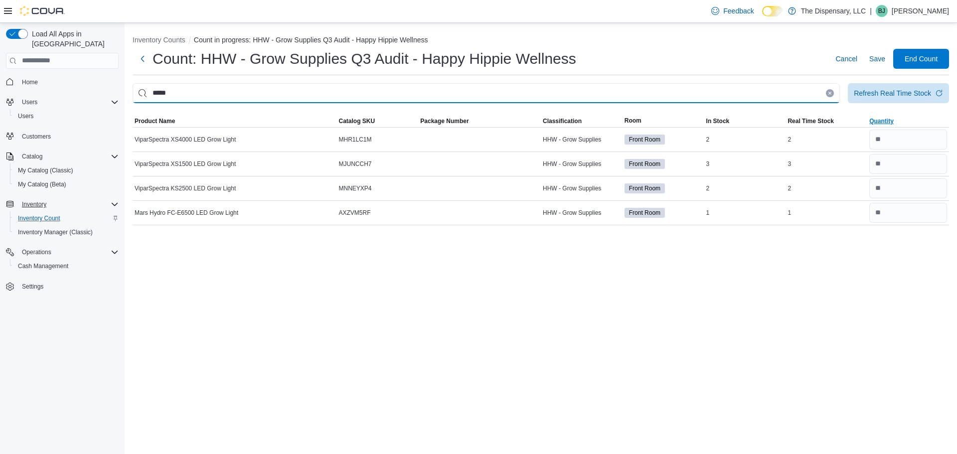
click at [765, 94] on input "*****" at bounding box center [487, 93] width 708 height 20
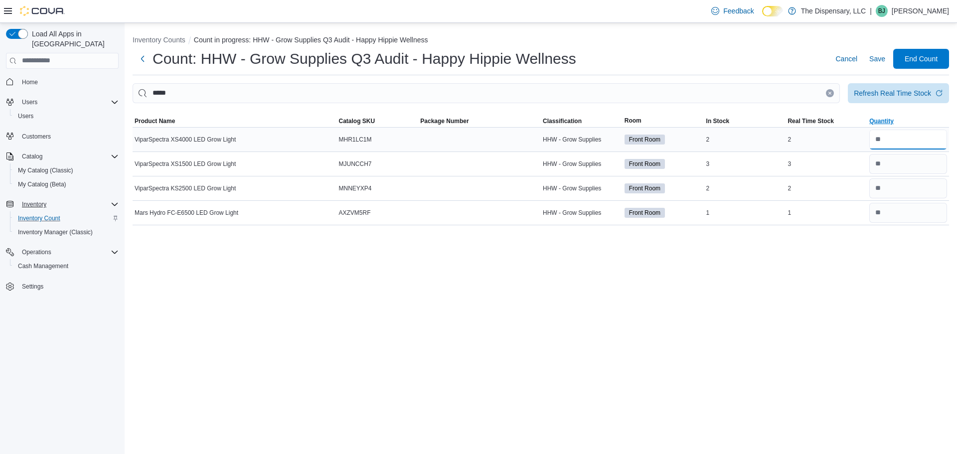
click at [915, 136] on input "number" at bounding box center [909, 140] width 78 height 20
type input "*"
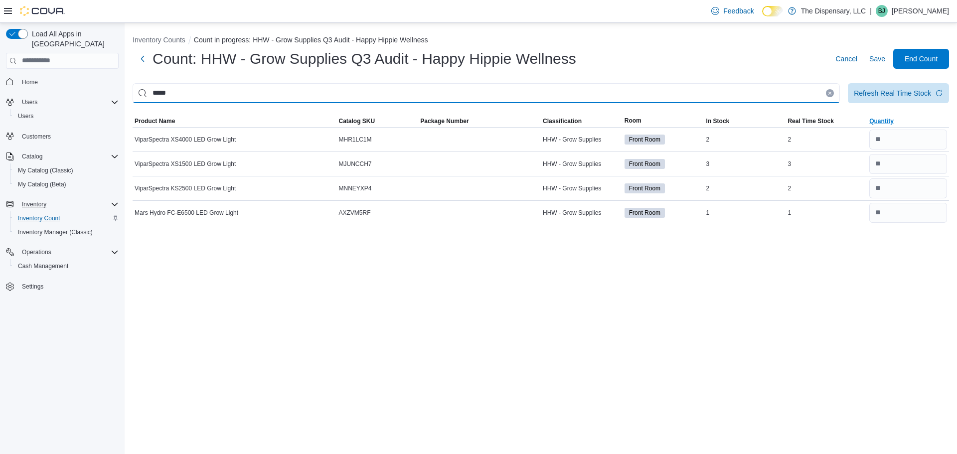
click at [763, 98] on input "*****" at bounding box center [487, 93] width 708 height 20
type input "****"
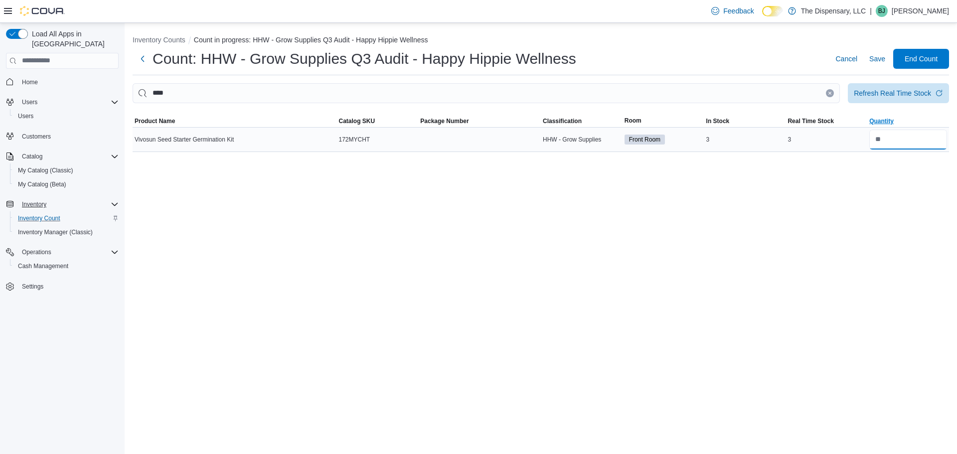
click at [900, 135] on input "number" at bounding box center [909, 140] width 78 height 20
type input "*"
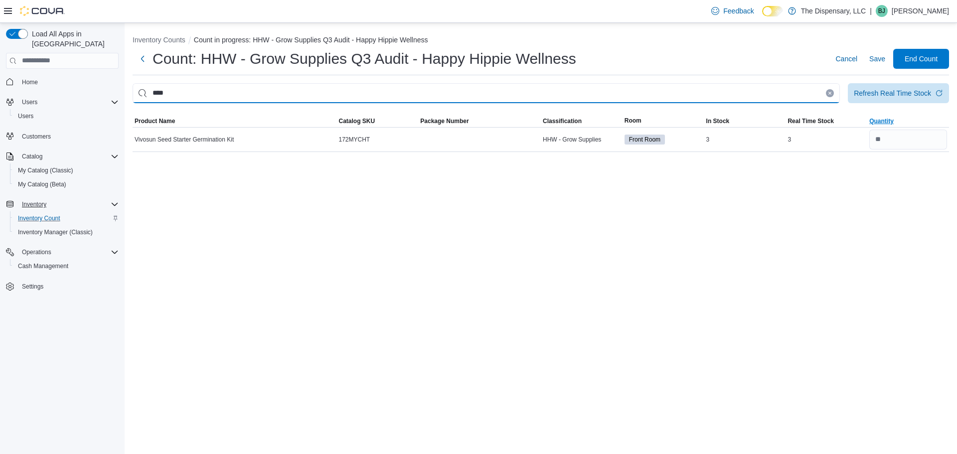
click at [716, 93] on input "****" at bounding box center [487, 93] width 708 height 20
type input "*****"
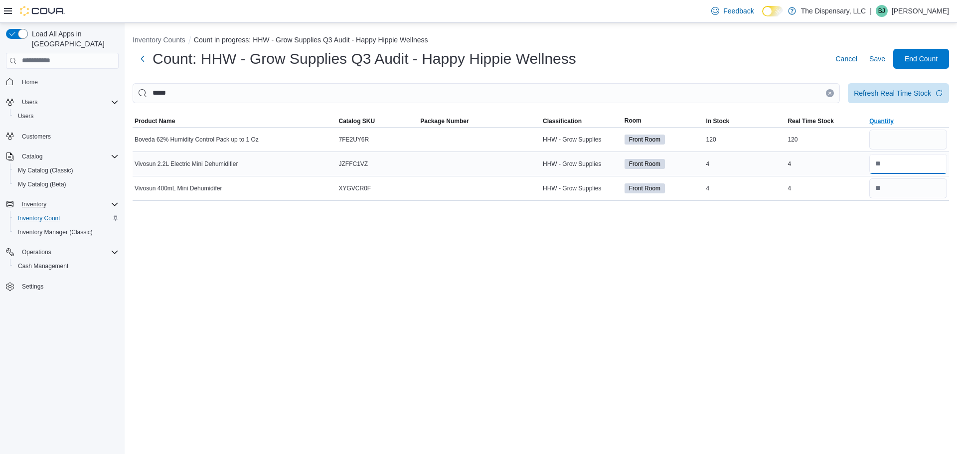
click at [900, 168] on input "number" at bounding box center [909, 164] width 78 height 20
type input "*"
click at [905, 182] on input "number" at bounding box center [909, 189] width 78 height 20
type input "*"
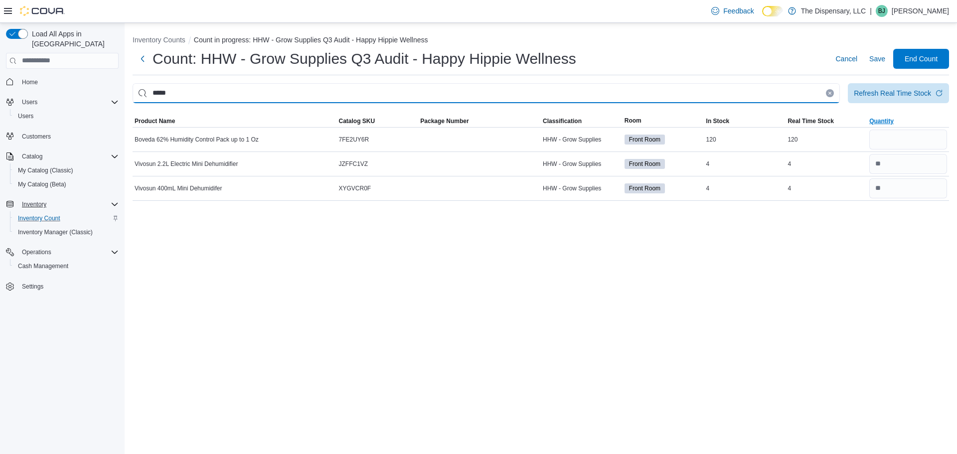
click at [523, 91] on input "*****" at bounding box center [487, 93] width 708 height 20
type input "***"
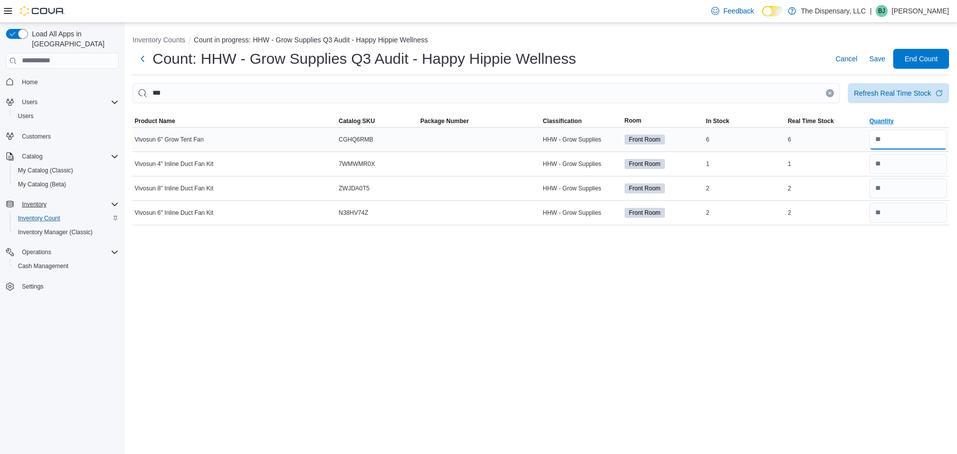
click at [923, 138] on input "number" at bounding box center [909, 140] width 78 height 20
type input "*"
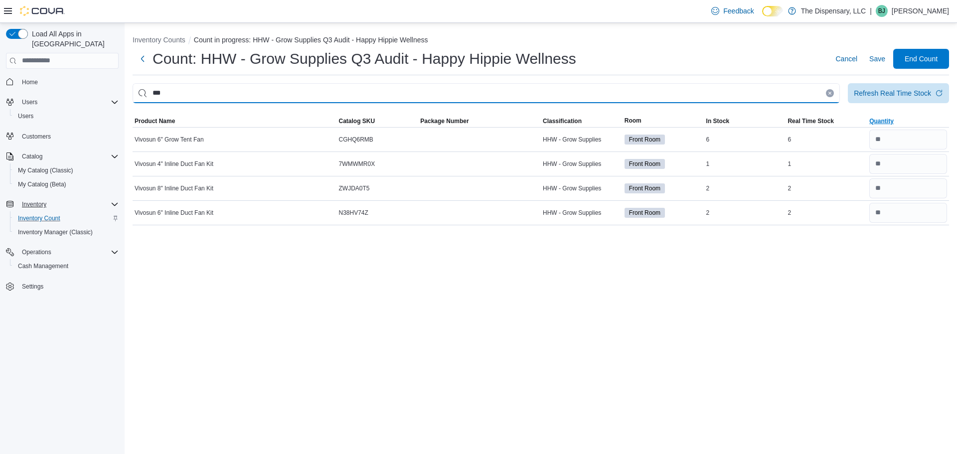
click at [779, 90] on input "***" at bounding box center [487, 93] width 708 height 20
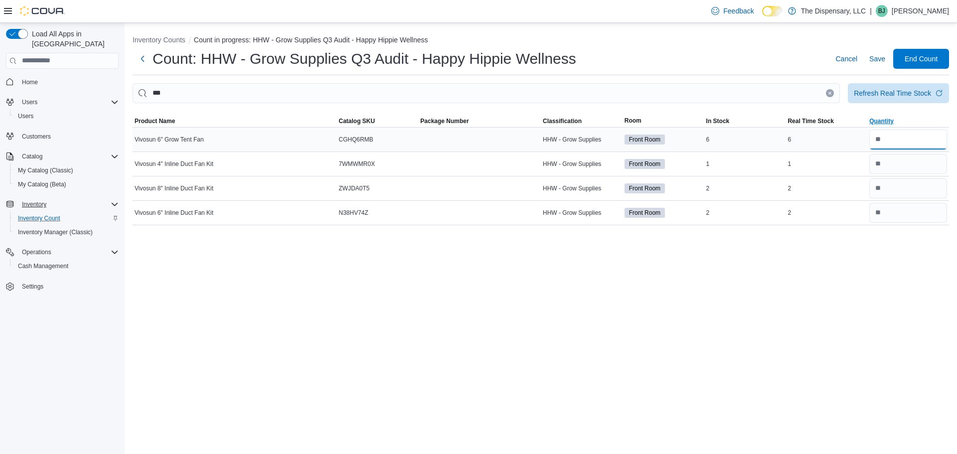
click at [900, 140] on input "number" at bounding box center [909, 140] width 78 height 20
type input "*"
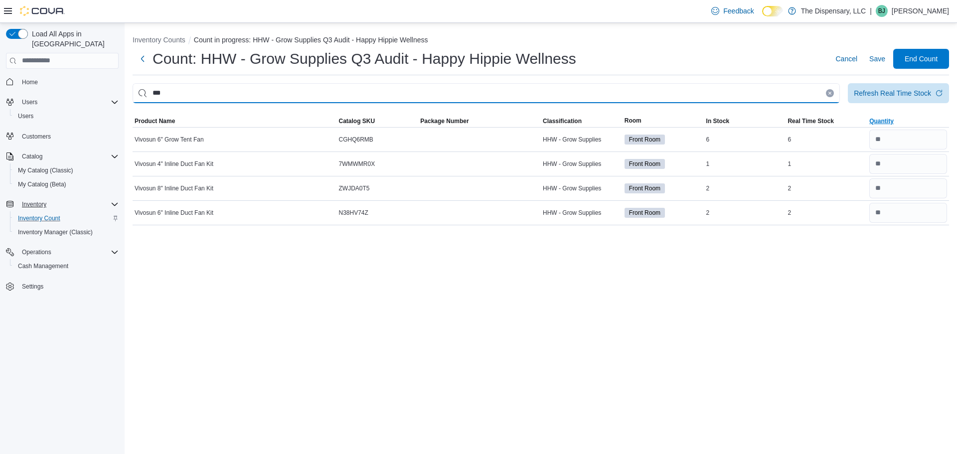
click at [655, 89] on input "***" at bounding box center [487, 93] width 708 height 20
type input "*****"
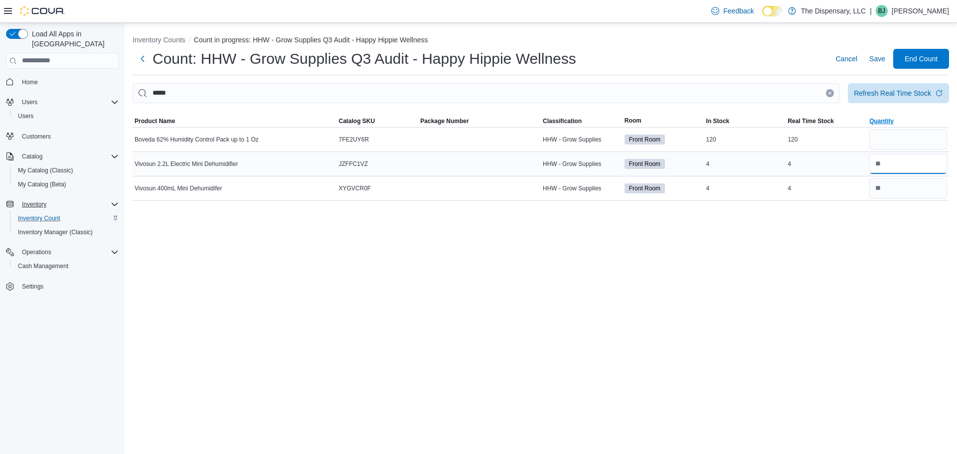
click at [907, 171] on input "number" at bounding box center [909, 164] width 78 height 20
type input "*"
click at [895, 188] on input "number" at bounding box center [909, 189] width 78 height 20
type input "*"
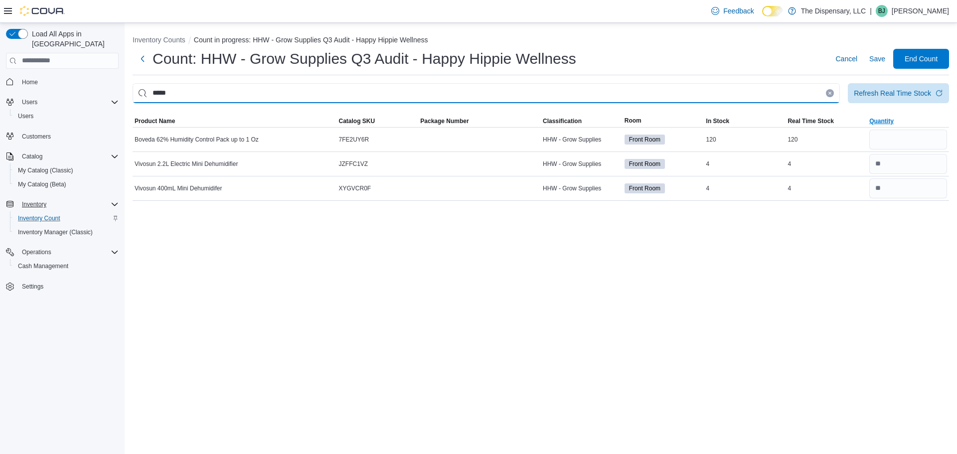
click at [552, 83] on input "*****" at bounding box center [487, 93] width 708 height 20
type input "****"
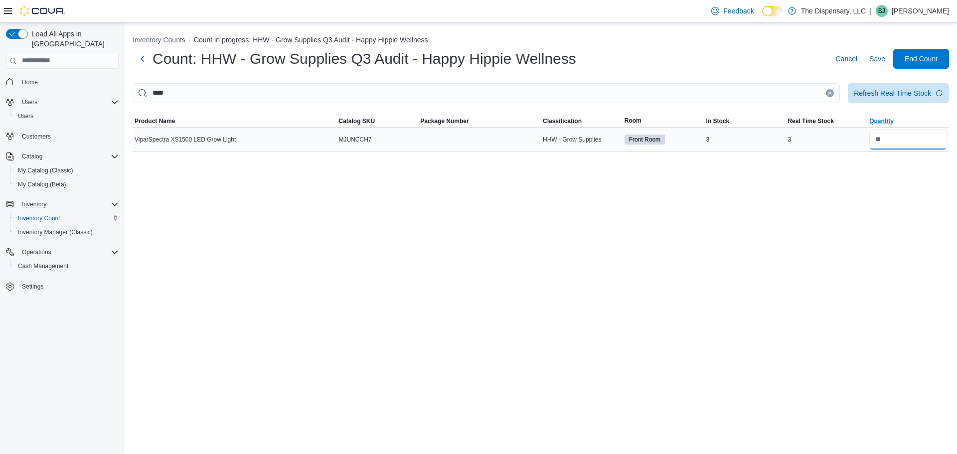
click at [888, 137] on input "number" at bounding box center [909, 140] width 78 height 20
type input "*"
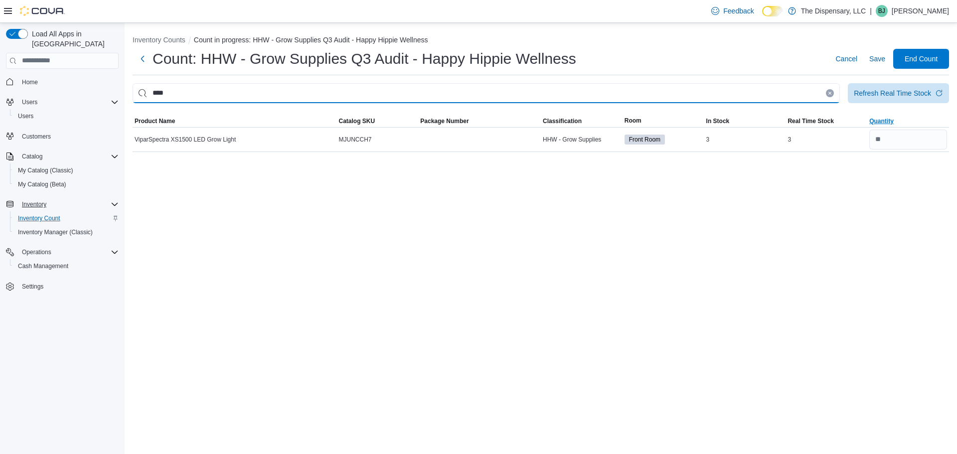
click at [611, 99] on input "****" at bounding box center [487, 93] width 708 height 20
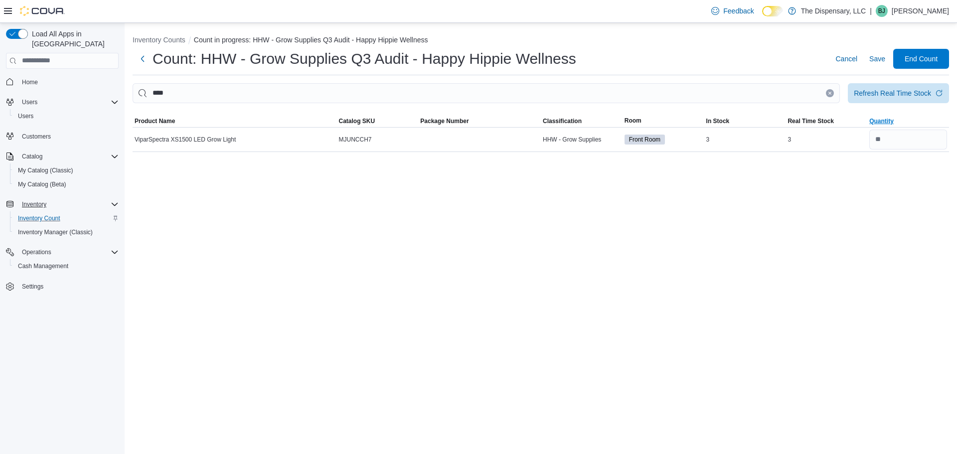
click at [830, 90] on button "Clear input" at bounding box center [830, 93] width 8 height 8
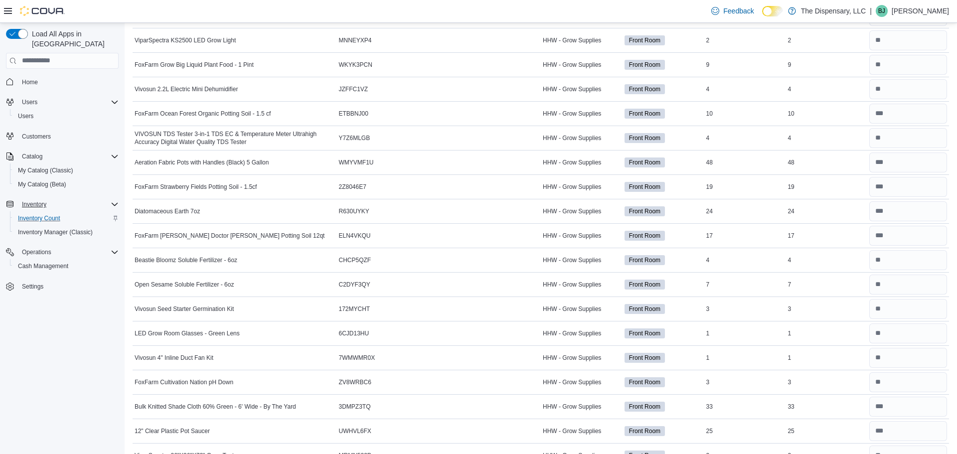
scroll to position [515, 0]
click at [890, 193] on input "number" at bounding box center [909, 187] width 78 height 20
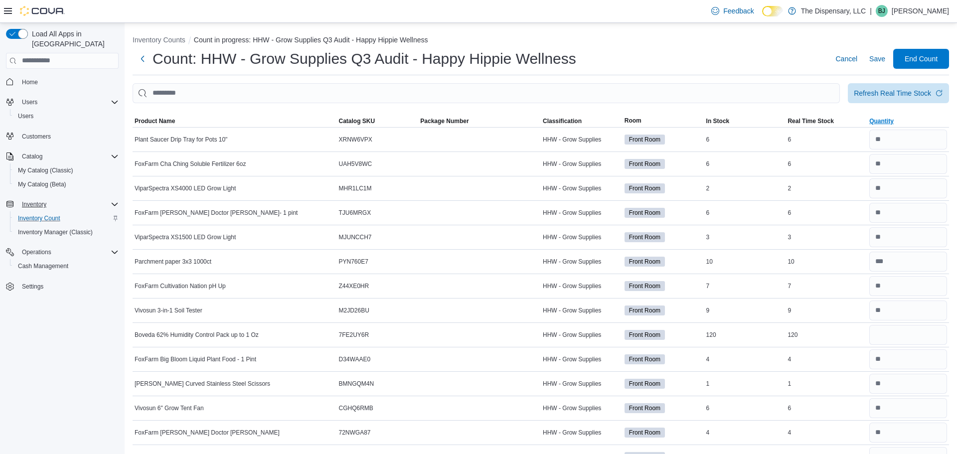
type input "**"
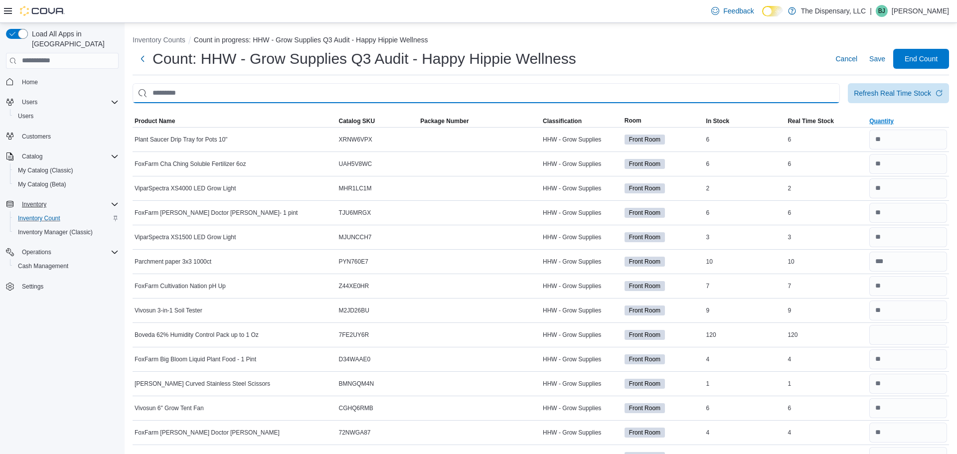
click at [468, 100] on input "This is a search bar. After typing your query, hit enter to filter the results …" at bounding box center [487, 93] width 708 height 20
type input "*****"
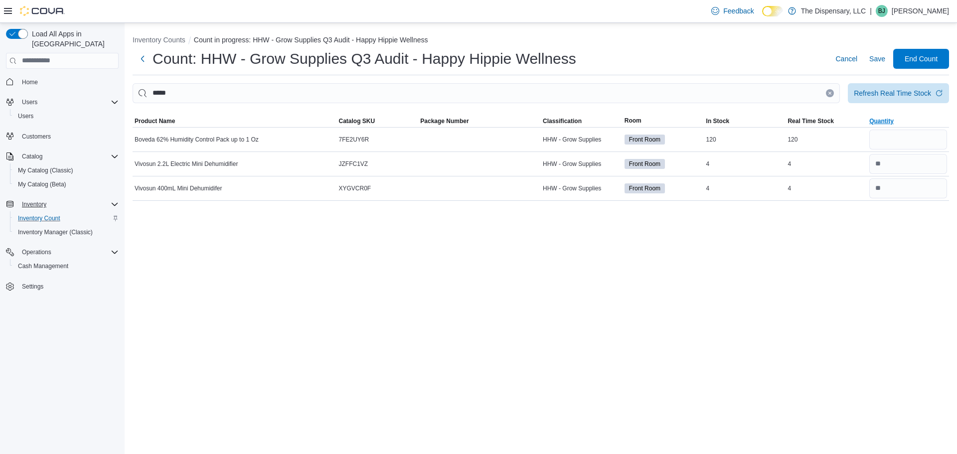
click at [829, 93] on icon "Clear input" at bounding box center [830, 93] width 2 height 2
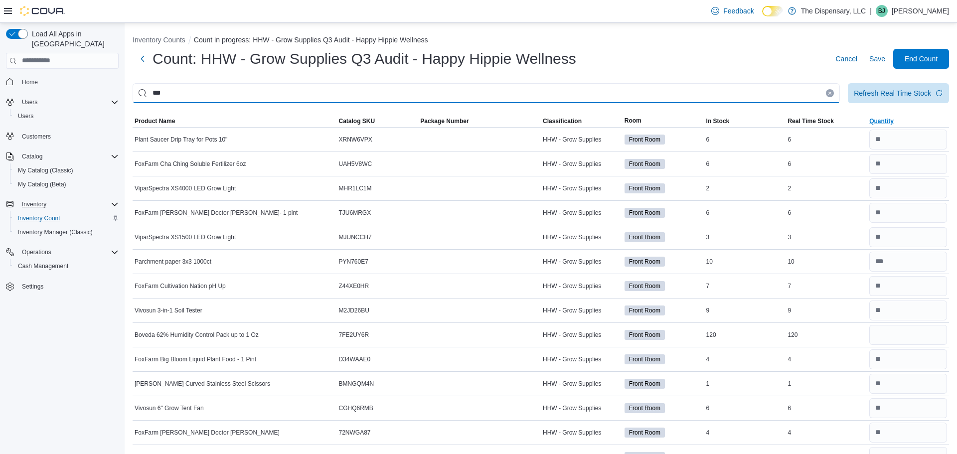
type input "***"
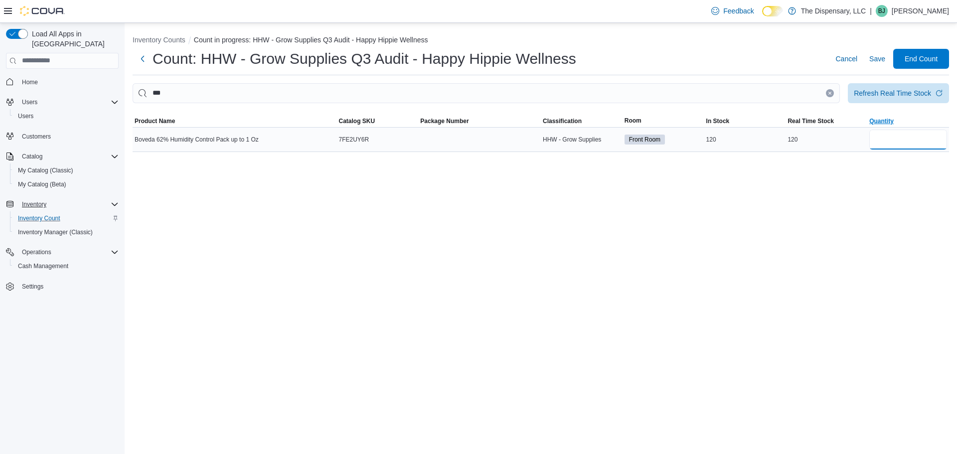
click at [919, 132] on input "number" at bounding box center [909, 140] width 78 height 20
type input "*"
type input "***"
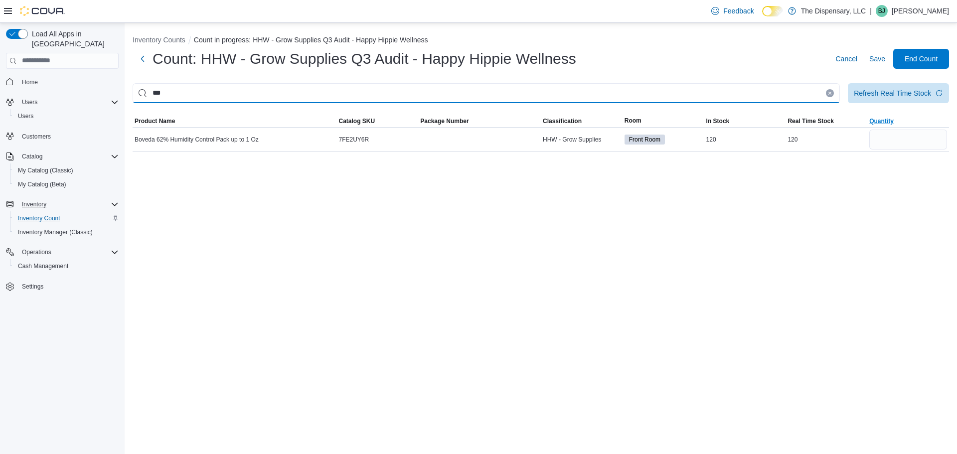
click at [705, 93] on input "***" at bounding box center [487, 93] width 708 height 20
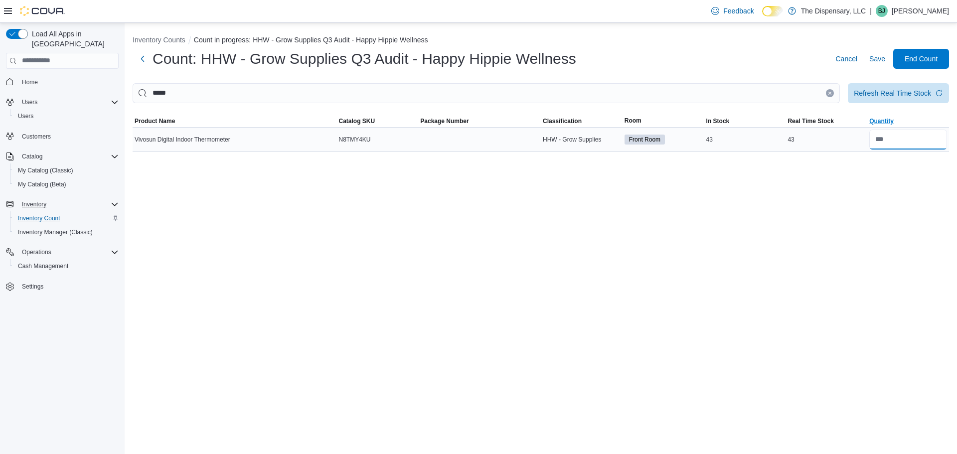
click at [883, 134] on input "number" at bounding box center [909, 140] width 78 height 20
click at [749, 239] on div "Inventory Counts Count in progress: HHW - Grow Supplies Q3 Audit - Happy Hippie…" at bounding box center [541, 238] width 833 height 431
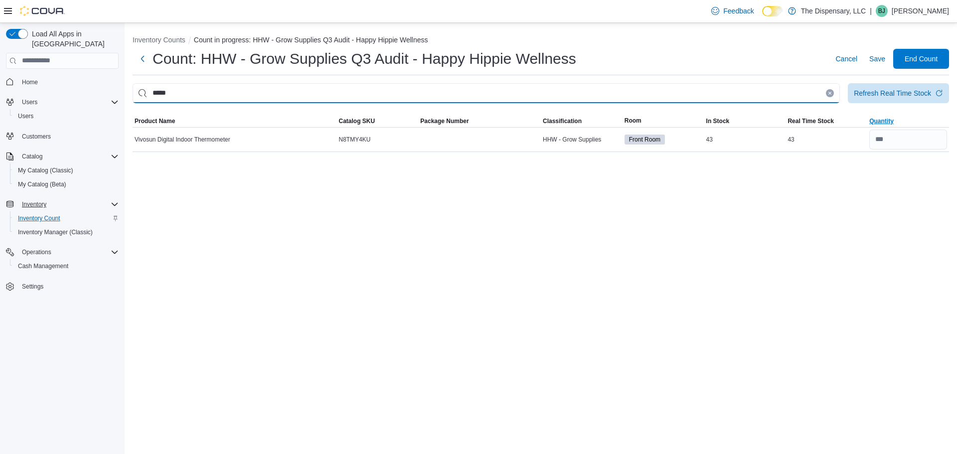
click at [827, 97] on input "*****" at bounding box center [487, 93] width 708 height 20
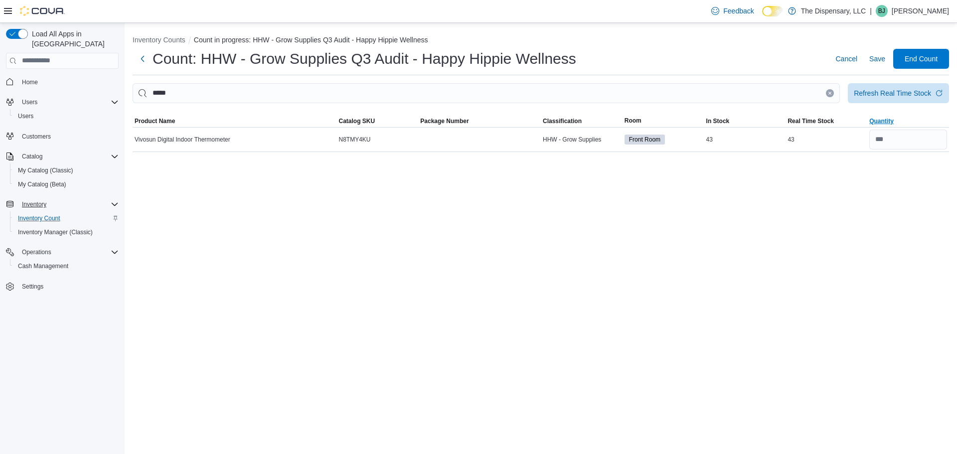
click at [831, 89] on button "Clear input" at bounding box center [830, 93] width 8 height 8
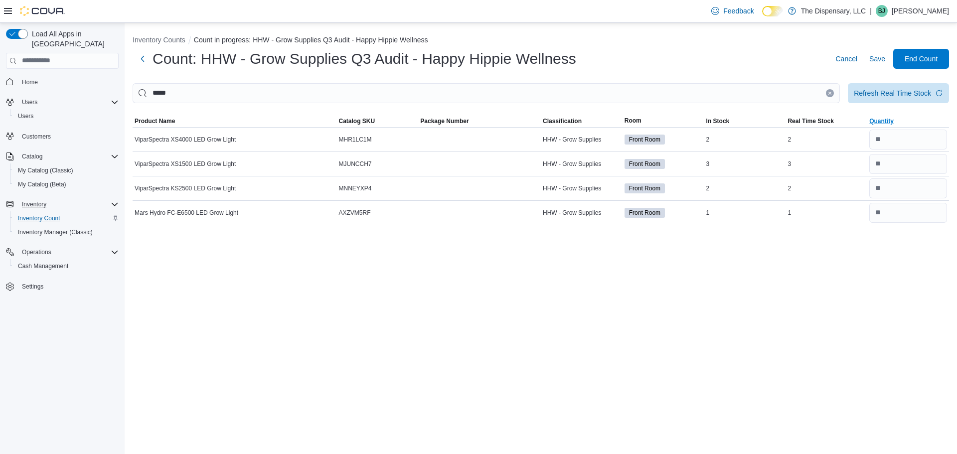
click at [826, 96] on button "Clear input" at bounding box center [830, 93] width 8 height 8
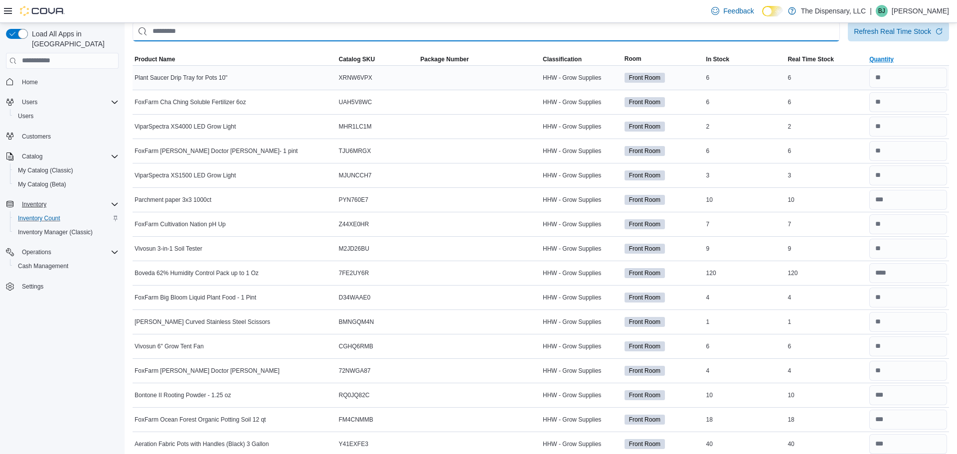
scroll to position [64, 0]
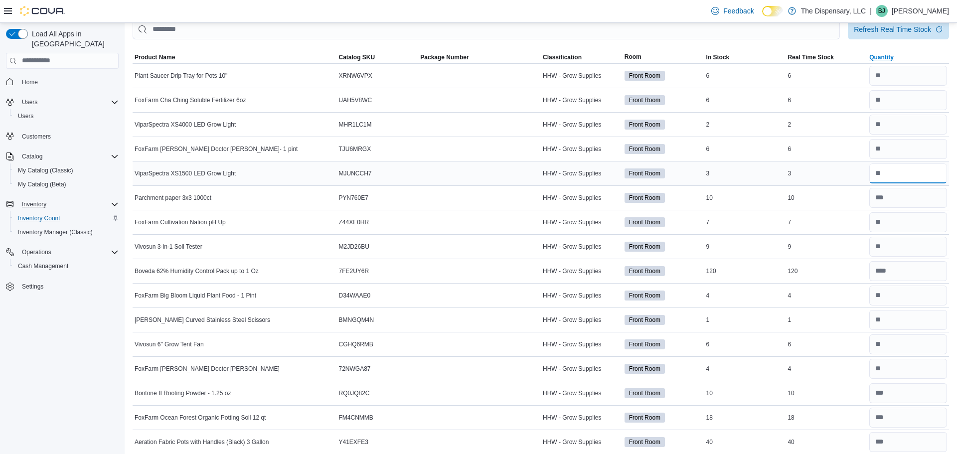
click at [884, 171] on input "number" at bounding box center [909, 174] width 78 height 20
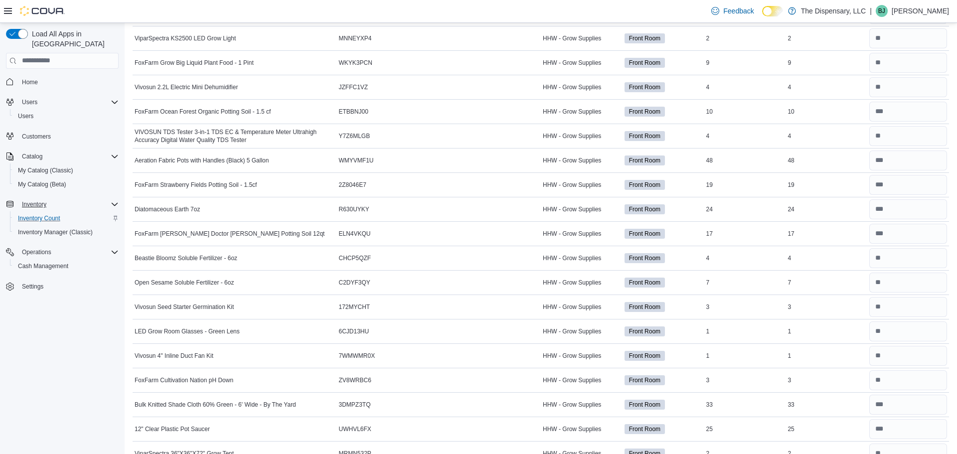
scroll to position [520, 0]
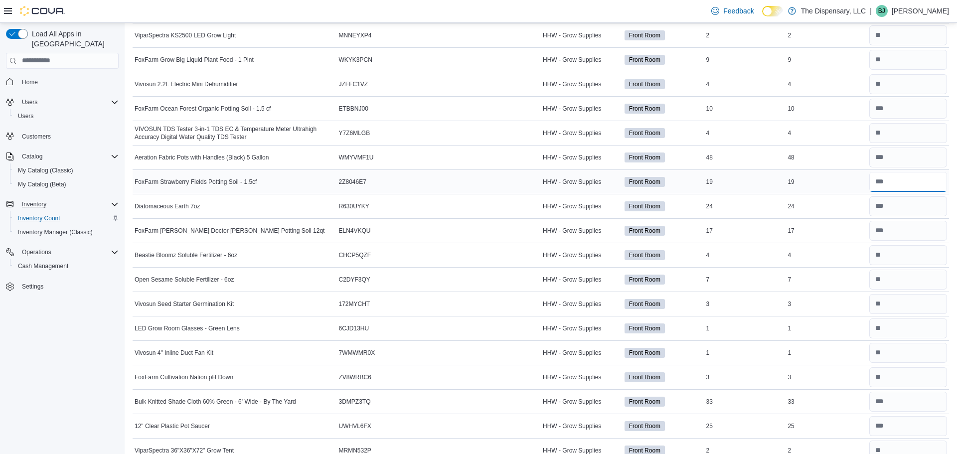
click at [894, 179] on input "number" at bounding box center [909, 182] width 78 height 20
click at [898, 230] on input "number" at bounding box center [909, 231] width 78 height 20
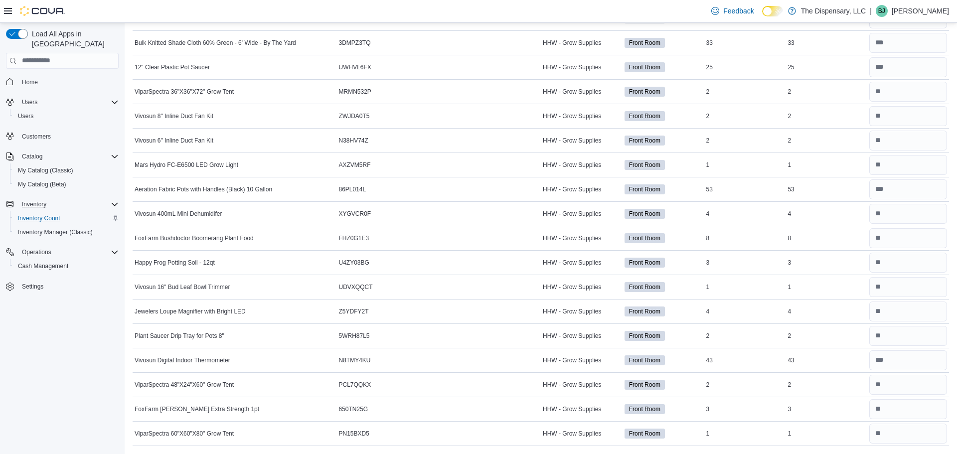
scroll to position [878, 0]
click at [916, 247] on input "number" at bounding box center [909, 239] width 78 height 20
click at [913, 266] on input "number" at bounding box center [909, 264] width 78 height 20
click at [906, 314] on input "number" at bounding box center [909, 313] width 78 height 20
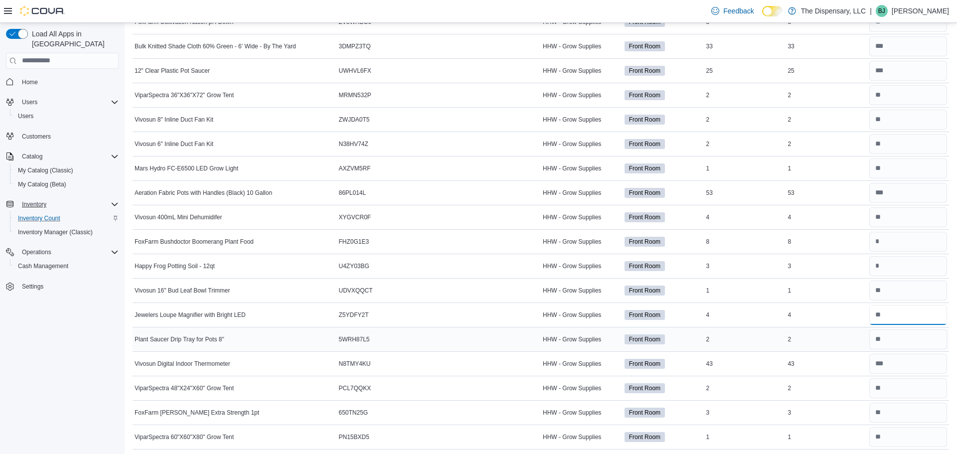
scroll to position [874, 0]
click at [906, 365] on input "number" at bounding box center [909, 365] width 78 height 20
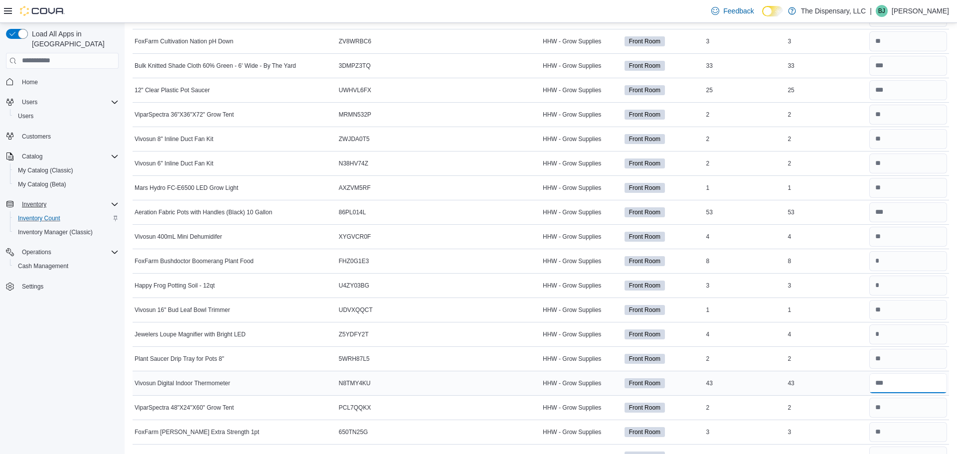
scroll to position [879, 0]
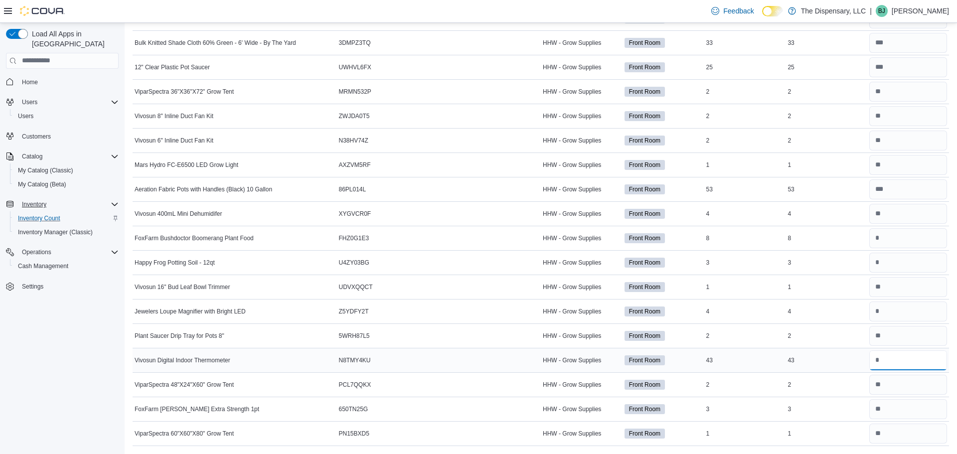
click at [906, 364] on input "number" at bounding box center [909, 361] width 78 height 20
click at [905, 242] on input "number" at bounding box center [909, 238] width 78 height 20
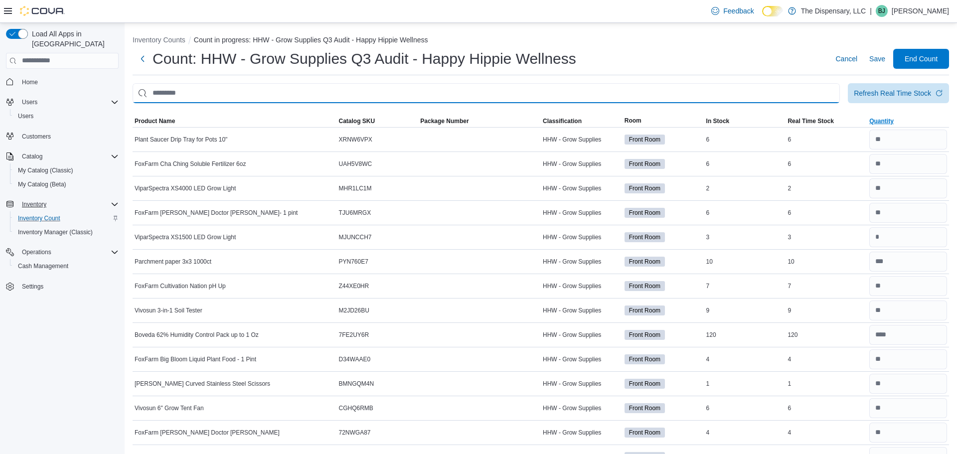
click at [558, 97] on input "This is a search bar. After typing your query, hit enter to filter the results …" at bounding box center [487, 93] width 708 height 20
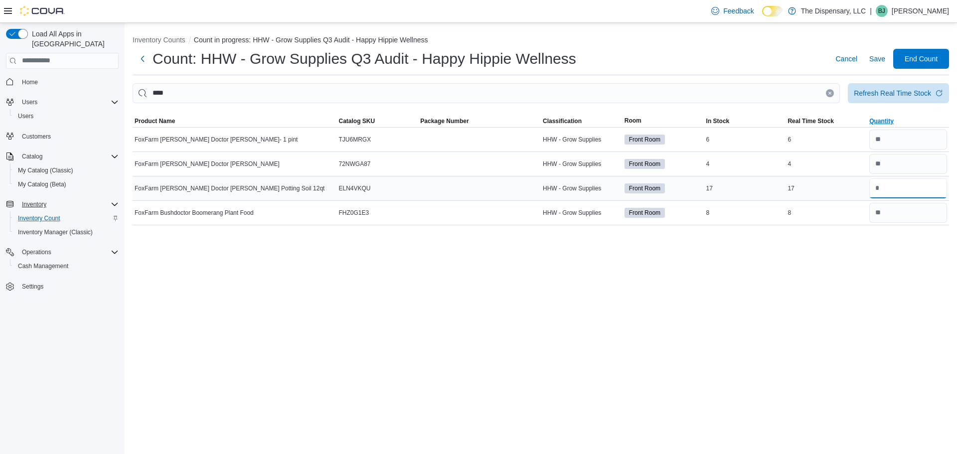
click at [909, 190] on input "number" at bounding box center [909, 189] width 78 height 20
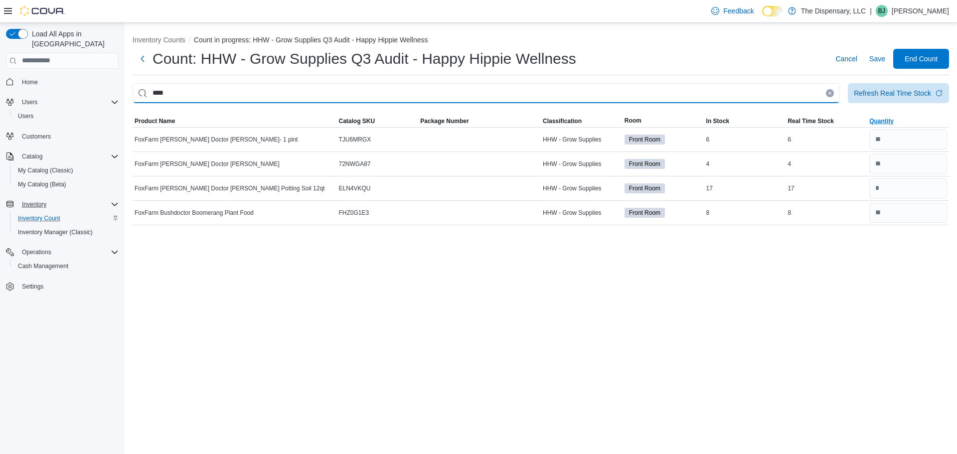
click at [689, 96] on input "****" at bounding box center [487, 93] width 708 height 20
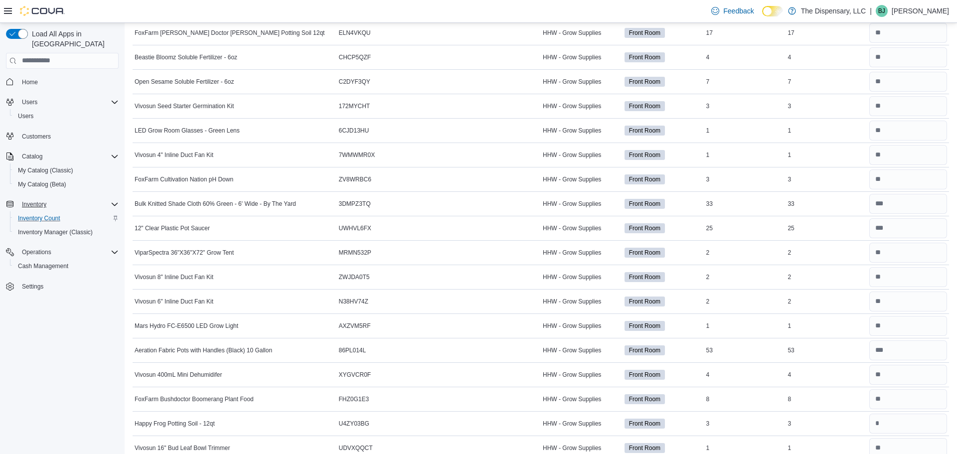
scroll to position [879, 0]
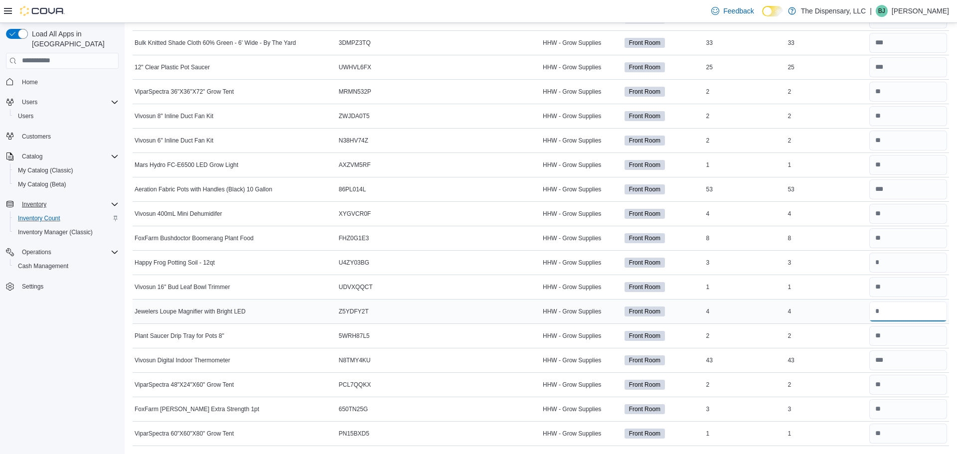
click at [889, 313] on input "number" at bounding box center [909, 312] width 78 height 20
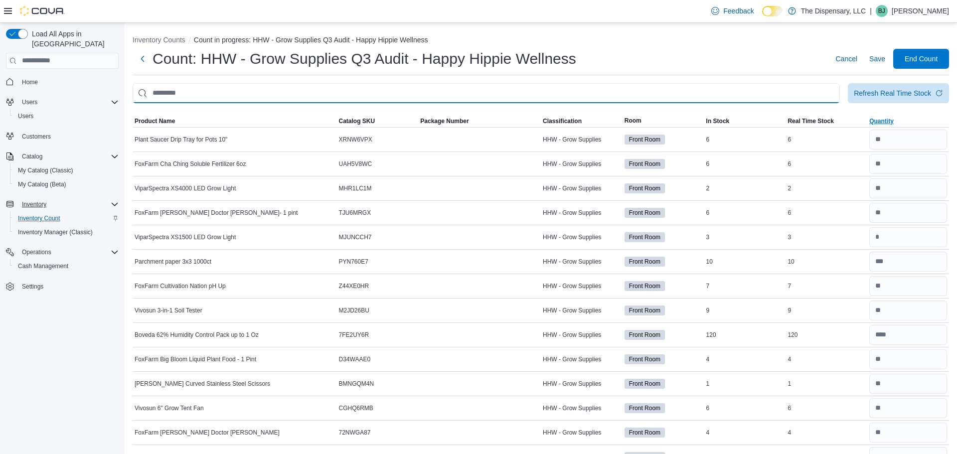
click at [629, 83] on input "This is a search bar. After typing your query, hit enter to filter the results …" at bounding box center [487, 93] width 708 height 20
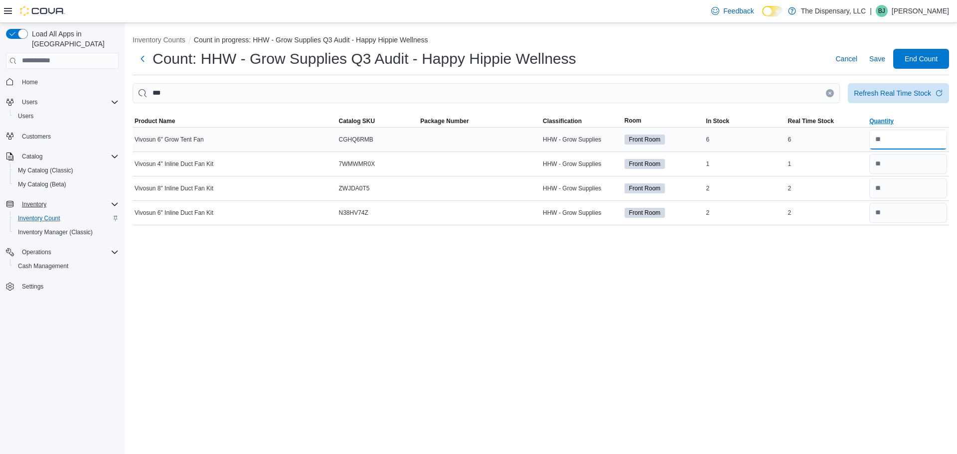
click at [881, 141] on input "number" at bounding box center [909, 140] width 78 height 20
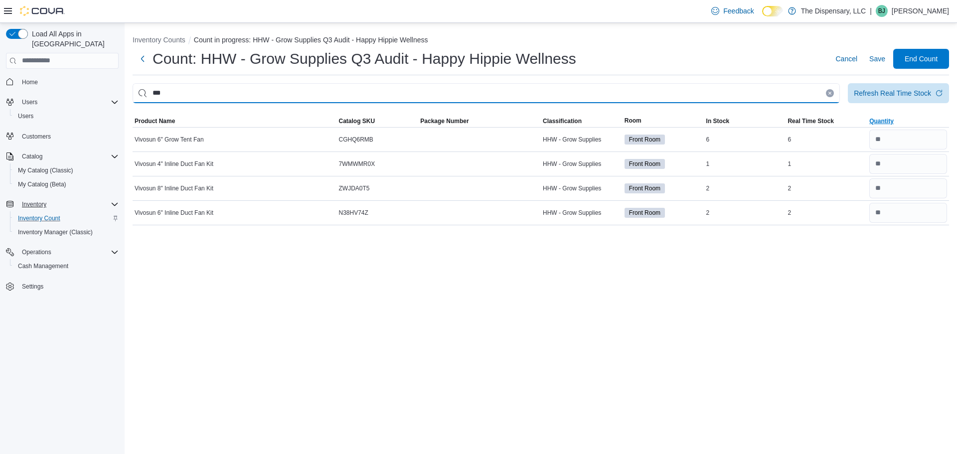
click at [793, 100] on input "***" at bounding box center [487, 93] width 708 height 20
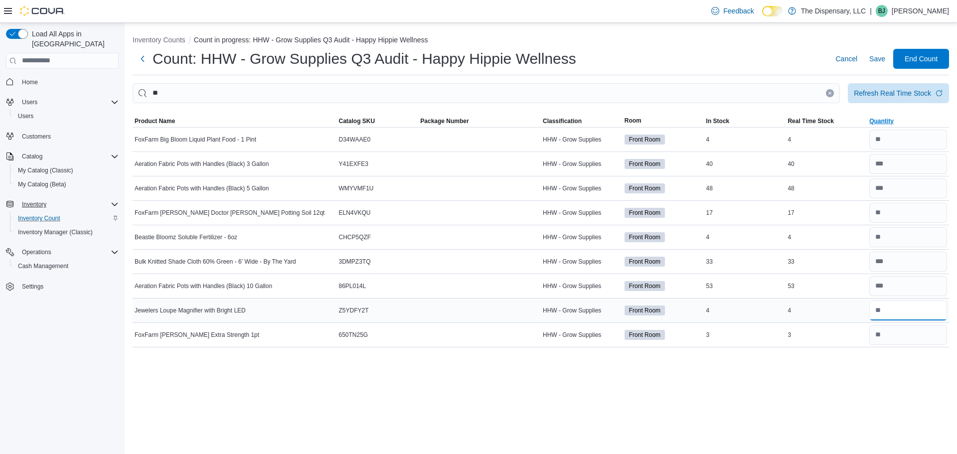
click at [880, 311] on input "number" at bounding box center [909, 311] width 78 height 20
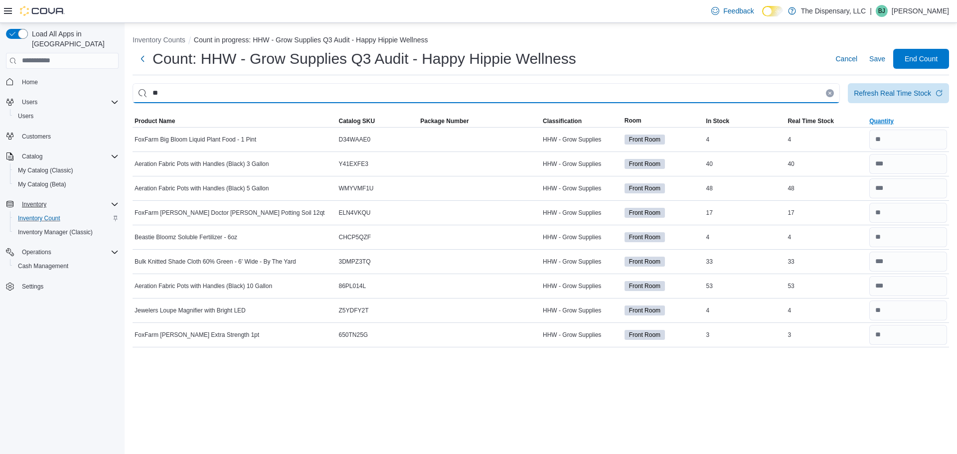
click at [620, 89] on input "**" at bounding box center [487, 93] width 708 height 20
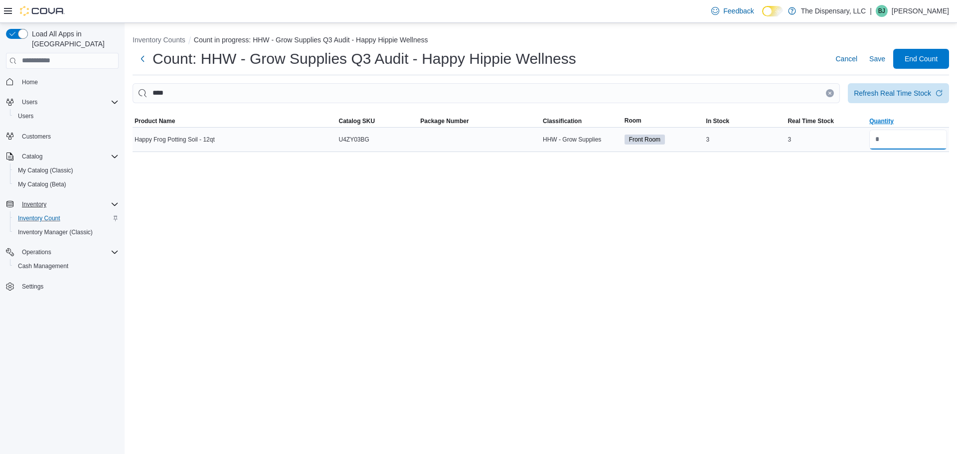
click at [904, 141] on input "number" at bounding box center [909, 140] width 78 height 20
click at [829, 96] on button "Clear input" at bounding box center [830, 93] width 8 height 8
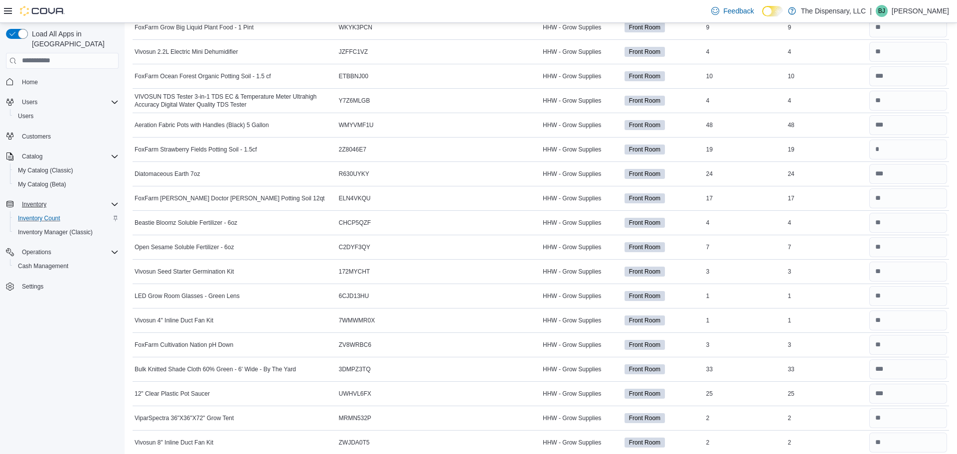
scroll to position [552, 0]
click at [794, 151] on div "19" at bounding box center [827, 150] width 82 height 12
click at [910, 148] on input "number" at bounding box center [909, 150] width 78 height 20
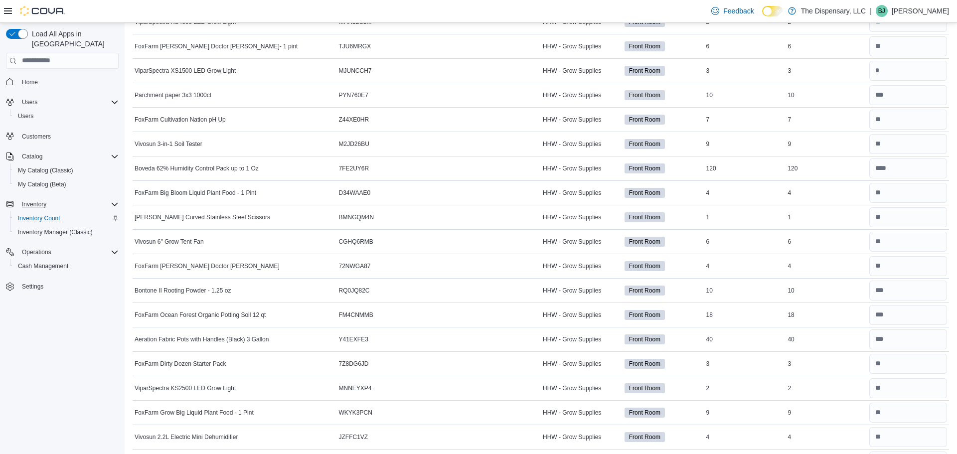
scroll to position [0, 0]
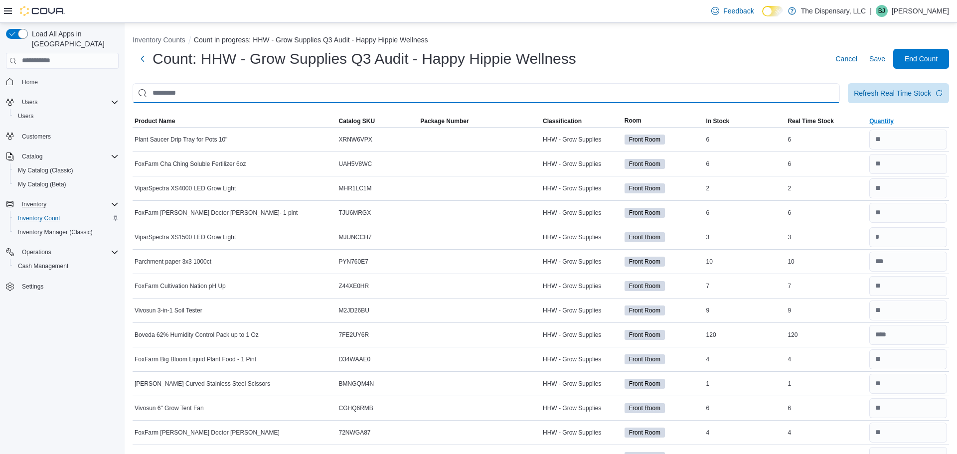
click at [447, 102] on input "This is a search bar. After typing your query, hit enter to filter the results …" at bounding box center [487, 93] width 708 height 20
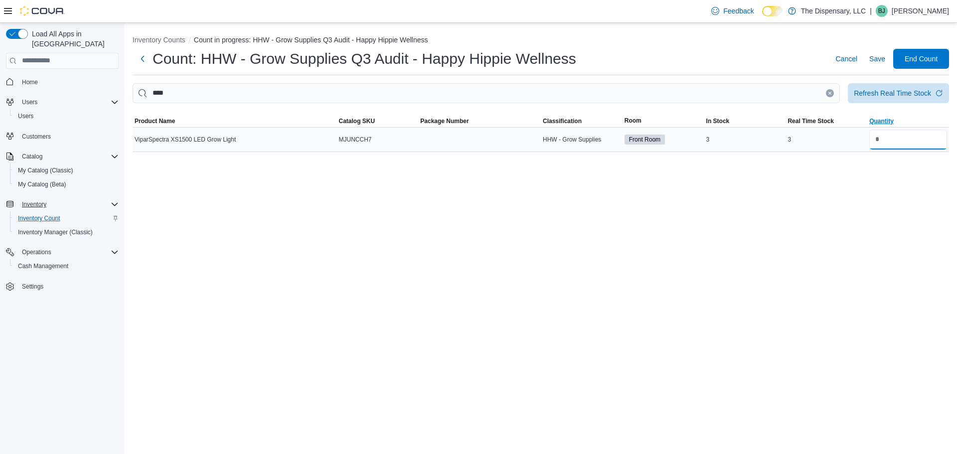
click at [925, 135] on input "number" at bounding box center [909, 140] width 78 height 20
drag, startPoint x: 927, startPoint y: 137, endPoint x: 828, endPoint y: 91, distance: 108.6
click at [828, 91] on div "**** Refresh Real Time Stock Sorting This table contains 1 rows. Product Name C…" at bounding box center [541, 117] width 817 height 69
click at [828, 91] on icon "Clear input" at bounding box center [830, 93] width 4 height 4
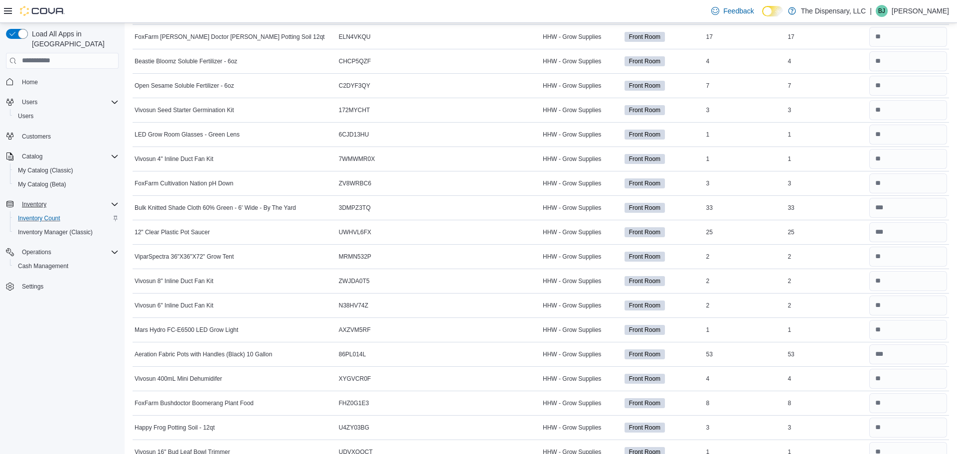
scroll to position [714, 0]
click at [881, 263] on input "number" at bounding box center [909, 256] width 78 height 20
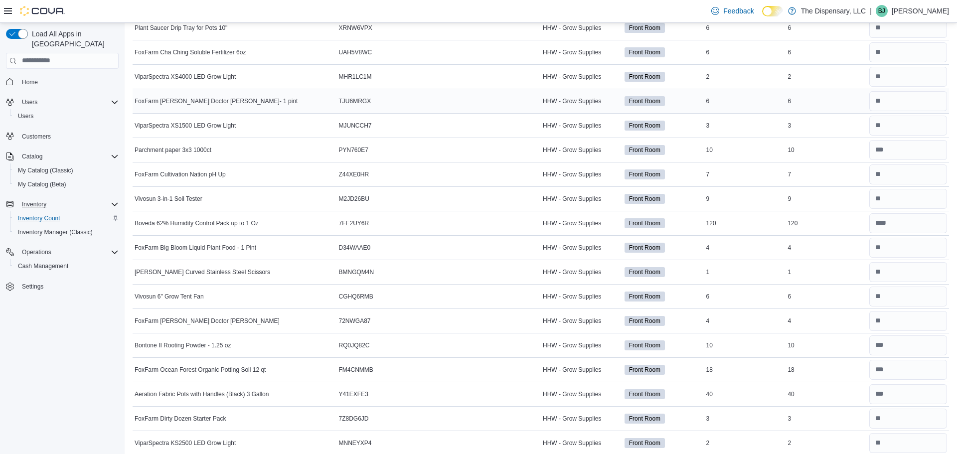
scroll to position [0, 0]
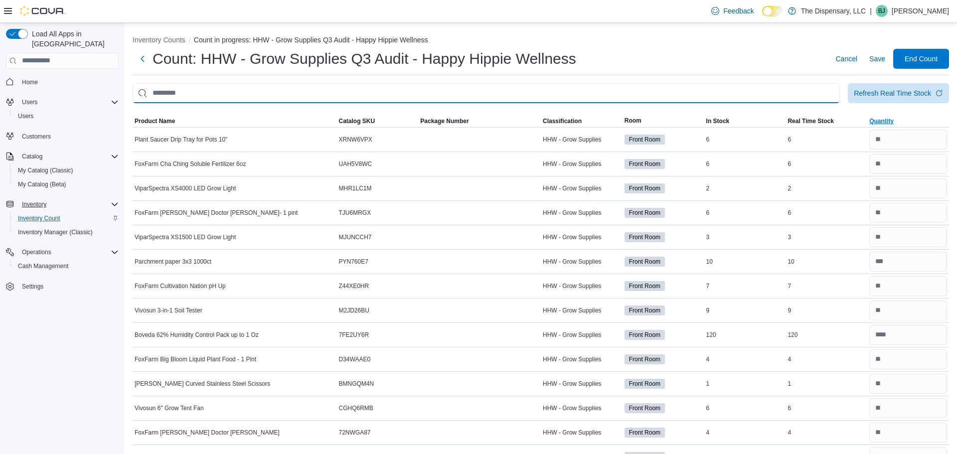
click at [276, 96] on input "This is a search bar. After typing your query, hit enter to filter the results …" at bounding box center [487, 93] width 708 height 20
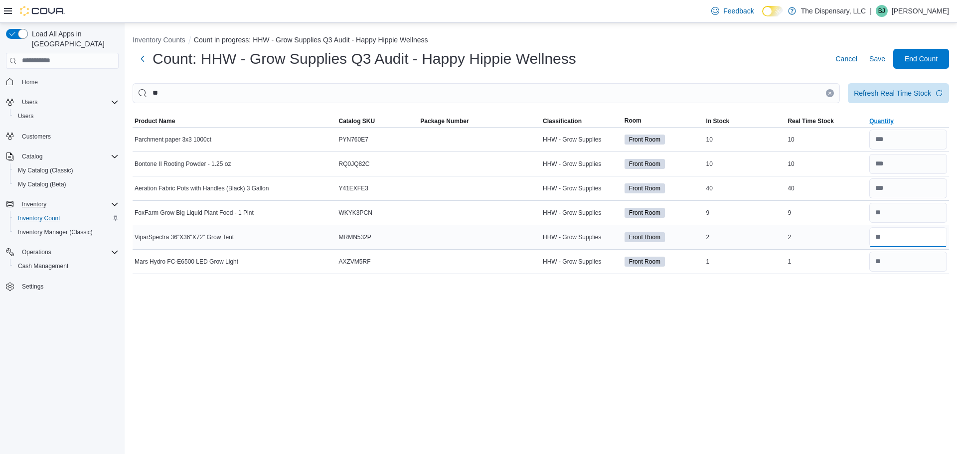
click at [891, 243] on input "number" at bounding box center [909, 237] width 78 height 20
click at [832, 93] on button "Clear input" at bounding box center [830, 93] width 8 height 8
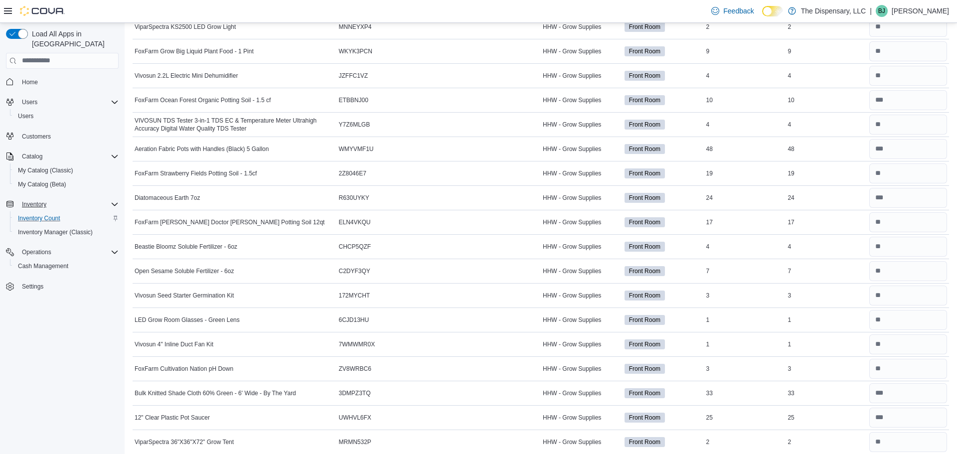
scroll to position [529, 0]
click at [912, 176] on input "number" at bounding box center [909, 173] width 78 height 20
click at [829, 228] on td "Real Time Stock 17" at bounding box center [827, 221] width 82 height 24
click at [885, 227] on input "number" at bounding box center [909, 222] width 78 height 20
click at [791, 219] on div "17" at bounding box center [827, 222] width 82 height 12
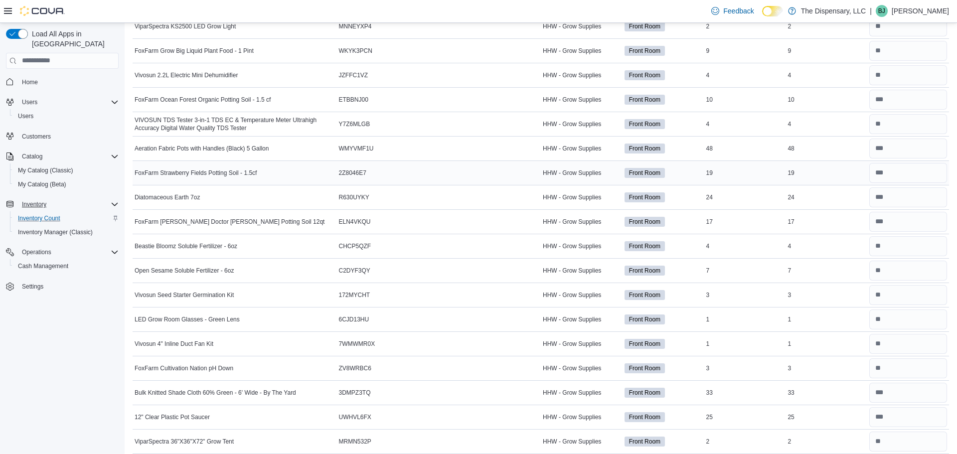
scroll to position [0, 0]
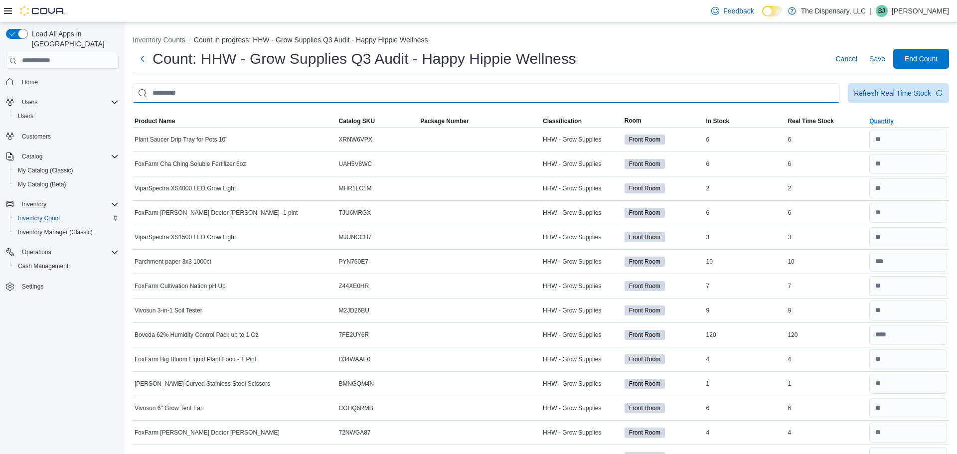
click at [478, 95] on input "This is a search bar. After typing your query, hit enter to filter the results …" at bounding box center [487, 93] width 708 height 20
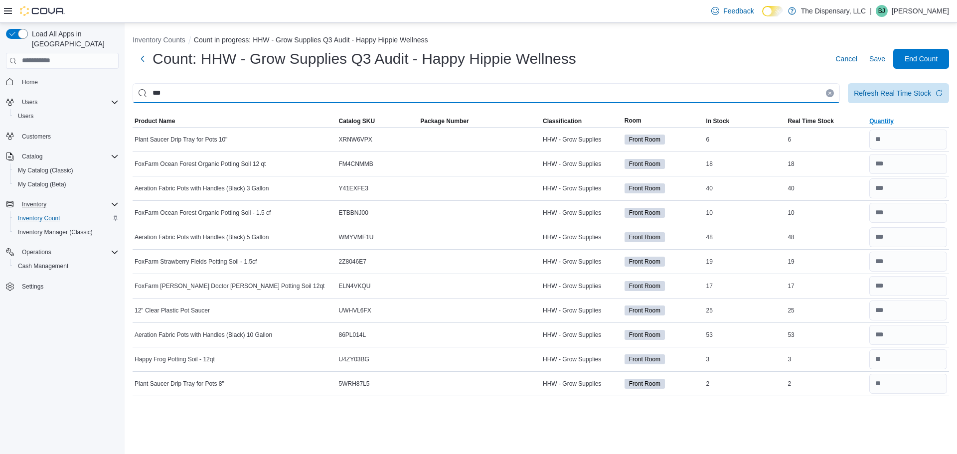
click at [645, 91] on input "***" at bounding box center [487, 93] width 708 height 20
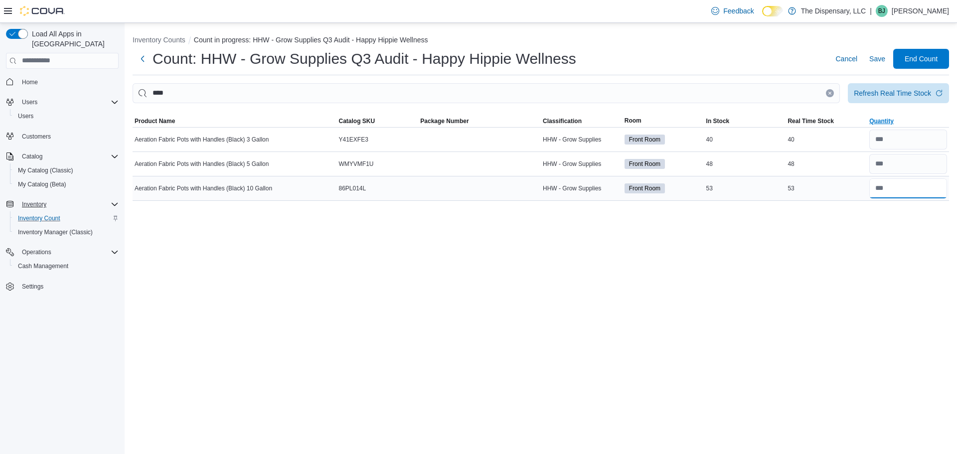
click at [907, 193] on input "number" at bounding box center [909, 189] width 78 height 20
click at [917, 245] on div "Inventory Counts Count in progress: HHW - Grow Supplies Q3 Audit - Happy Hippie…" at bounding box center [541, 238] width 833 height 431
click at [912, 192] on input "number" at bounding box center [909, 189] width 78 height 20
click at [537, 374] on div "Inventory Counts Count in progress: HHW - Grow Supplies Q3 Audit - Happy Hippie…" at bounding box center [541, 238] width 833 height 431
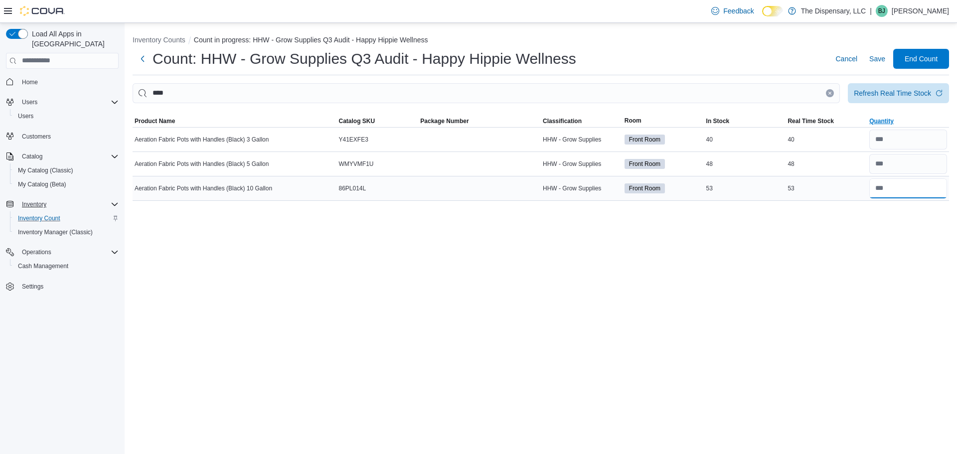
click at [907, 195] on input "number" at bounding box center [909, 189] width 78 height 20
click at [886, 161] on input "number" at bounding box center [909, 164] width 78 height 20
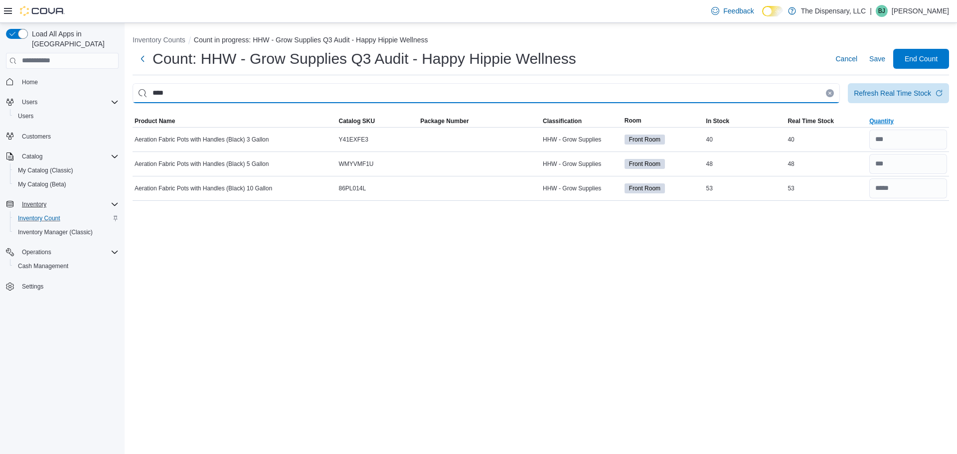
click at [706, 90] on input "***" at bounding box center [487, 93] width 708 height 20
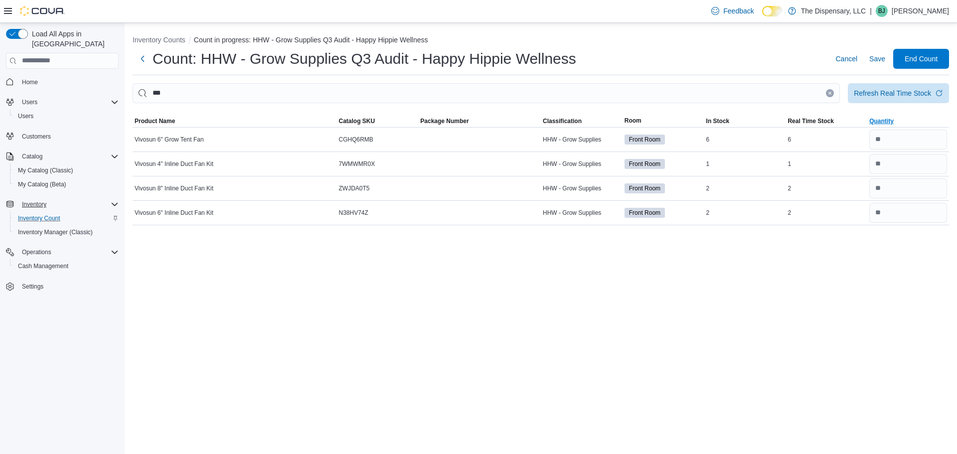
click at [226, 62] on h1 "Count: HHW - Grow Supplies Q3 Audit - Happy Hippie Wellness" at bounding box center [365, 59] width 424 height 20
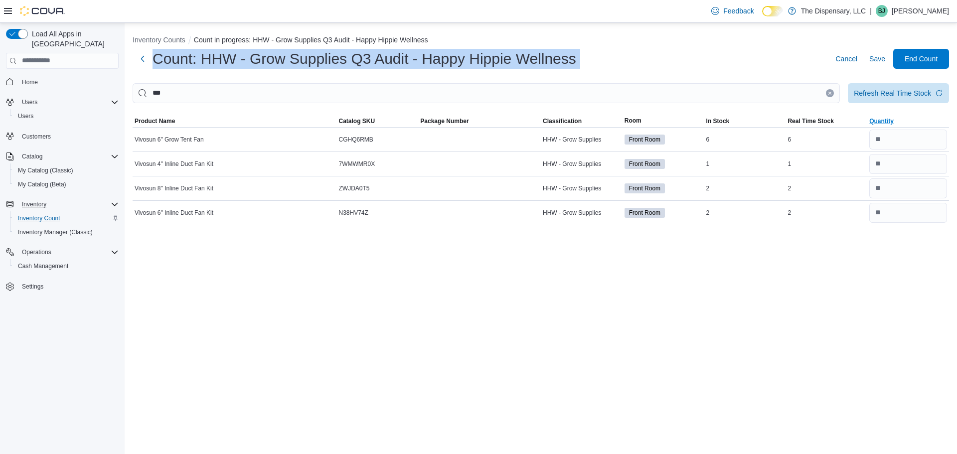
click at [226, 62] on h1 "Count: HHW - Grow Supplies Q3 Audit - Happy Hippie Wellness" at bounding box center [365, 59] width 424 height 20
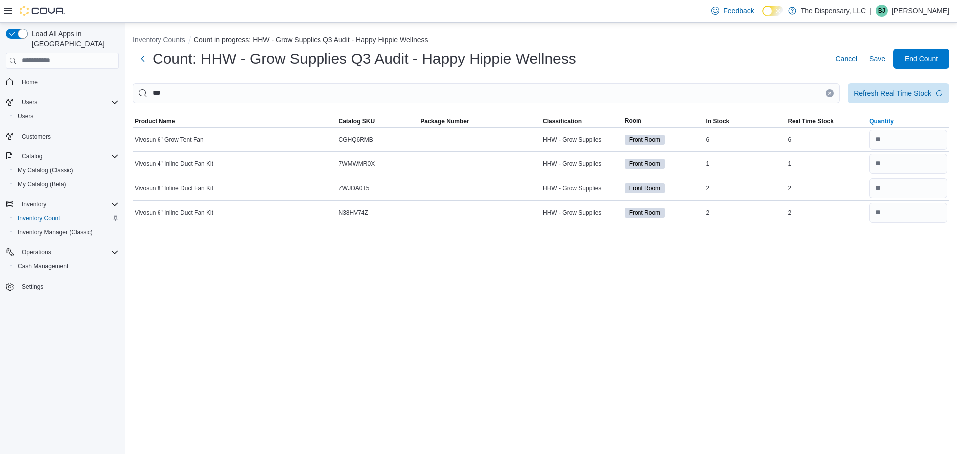
click at [226, 62] on h1 "Count: HHW - Grow Supplies Q3 Audit - Happy Hippie Wellness" at bounding box center [365, 59] width 424 height 20
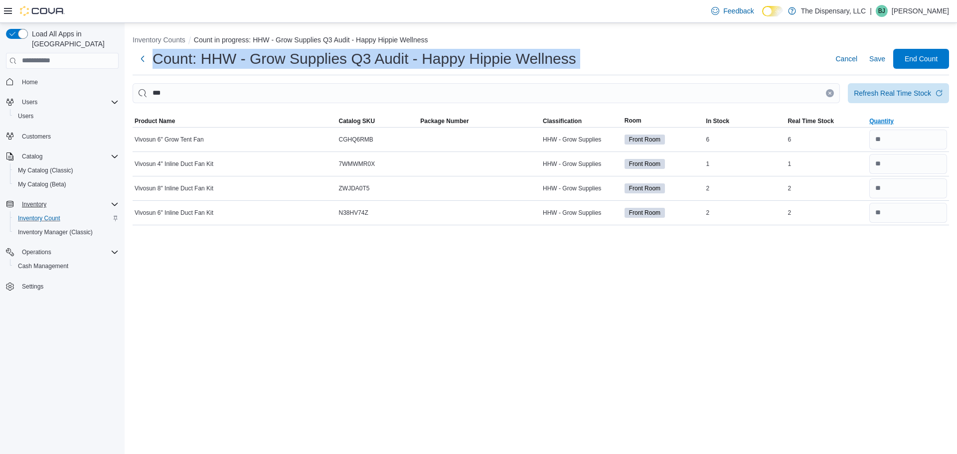
click at [226, 62] on h1 "Count: HHW - Grow Supplies Q3 Audit - Happy Hippie Wellness" at bounding box center [365, 59] width 424 height 20
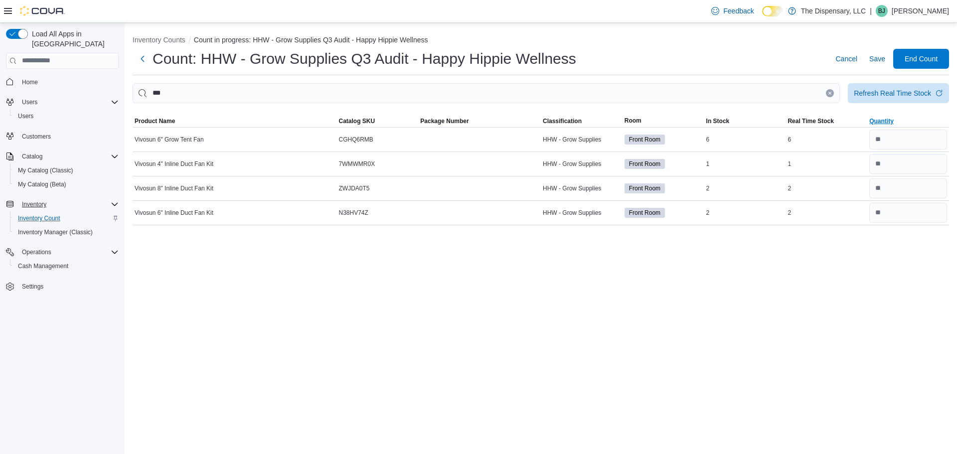
click at [226, 62] on h1 "Count: HHW - Grow Supplies Q3 Audit - Happy Hippie Wellness" at bounding box center [365, 59] width 424 height 20
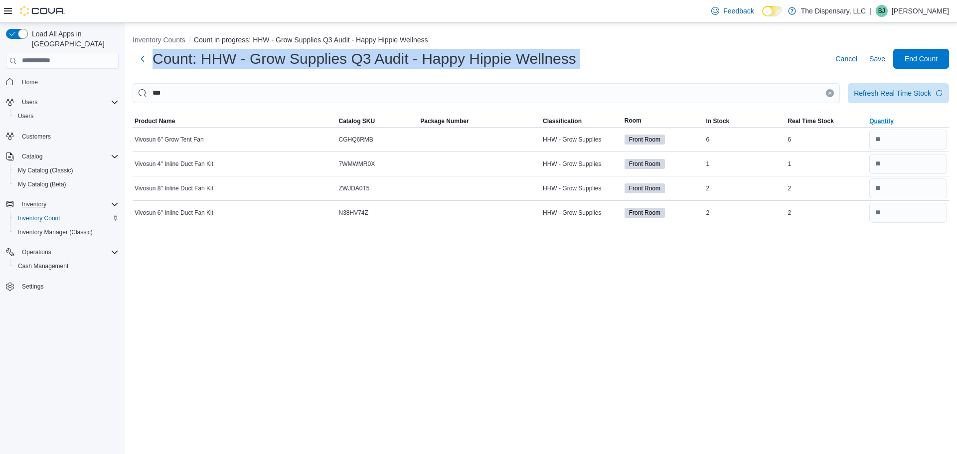
click at [226, 62] on h1 "Count: HHW - Grow Supplies Q3 Audit - Happy Hippie Wellness" at bounding box center [365, 59] width 424 height 20
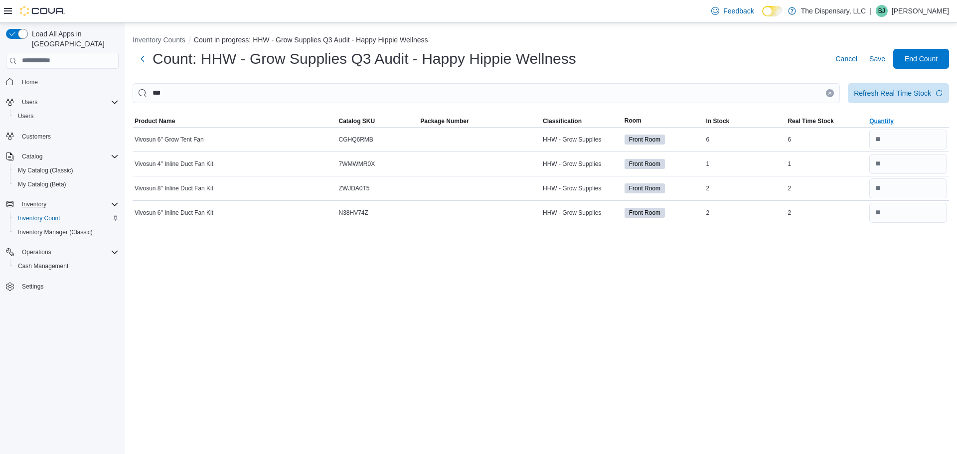
click at [226, 62] on h1 "Count: HHW - Grow Supplies Q3 Audit - Happy Hippie Wellness" at bounding box center [365, 59] width 424 height 20
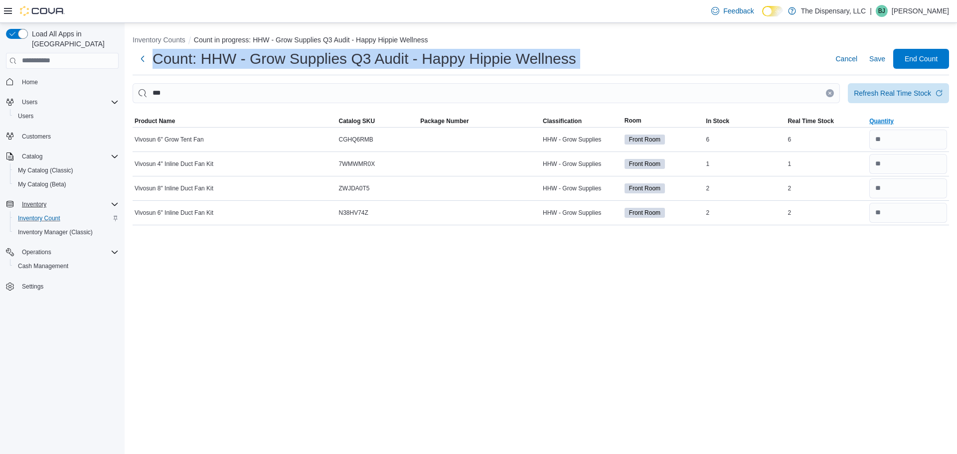
click at [226, 62] on h1 "Count: HHW - Grow Supplies Q3 Audit - Happy Hippie Wellness" at bounding box center [365, 59] width 424 height 20
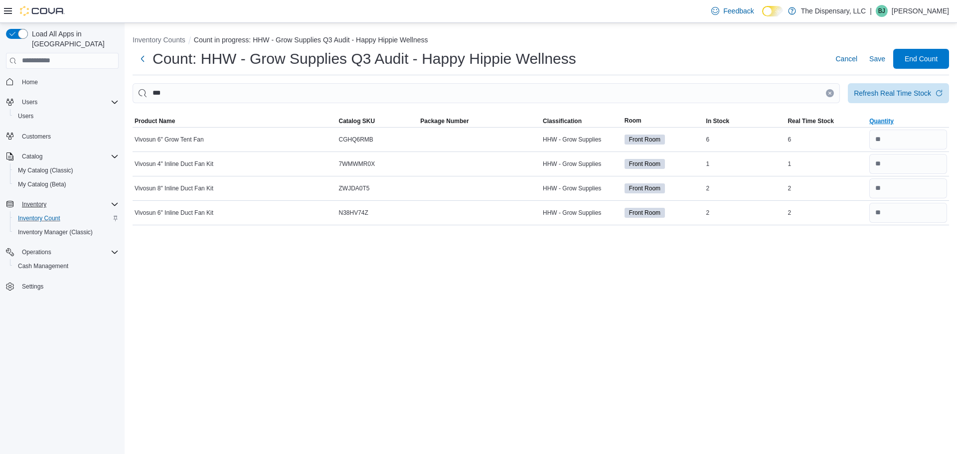
click at [226, 62] on h1 "Count: HHW - Grow Supplies Q3 Audit - Happy Hippie Wellness" at bounding box center [365, 59] width 424 height 20
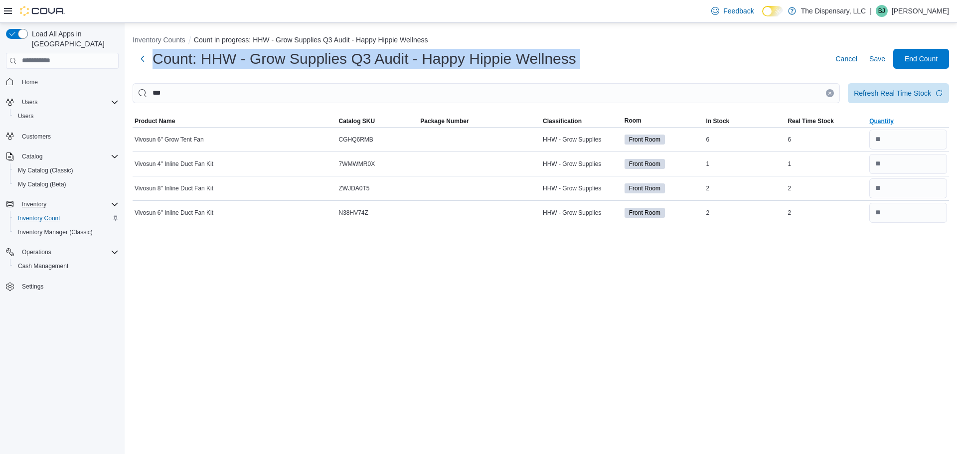
click at [226, 62] on h1 "Count: HHW - Grow Supplies Q3 Audit - Happy Hippie Wellness" at bounding box center [365, 59] width 424 height 20
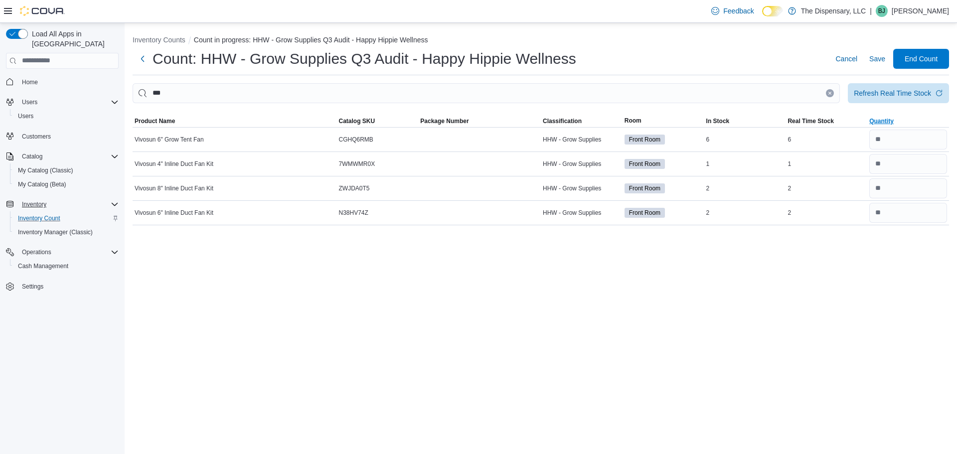
click at [226, 62] on h1 "Count: HHW - Grow Supplies Q3 Audit - Happy Hippie Wellness" at bounding box center [365, 59] width 424 height 20
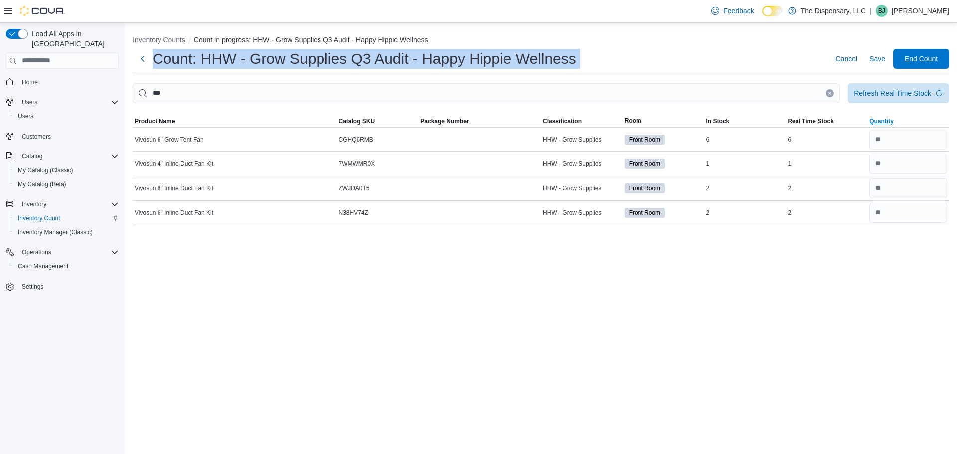
click at [226, 62] on h1 "Count: HHW - Grow Supplies Q3 Audit - Happy Hippie Wellness" at bounding box center [365, 59] width 424 height 20
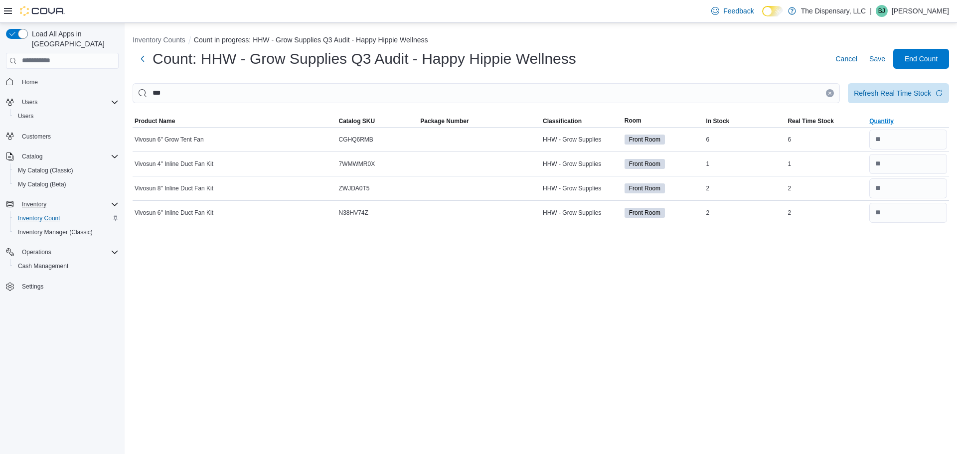
click at [226, 62] on h1 "Count: HHW - Grow Supplies Q3 Audit - Happy Hippie Wellness" at bounding box center [365, 59] width 424 height 20
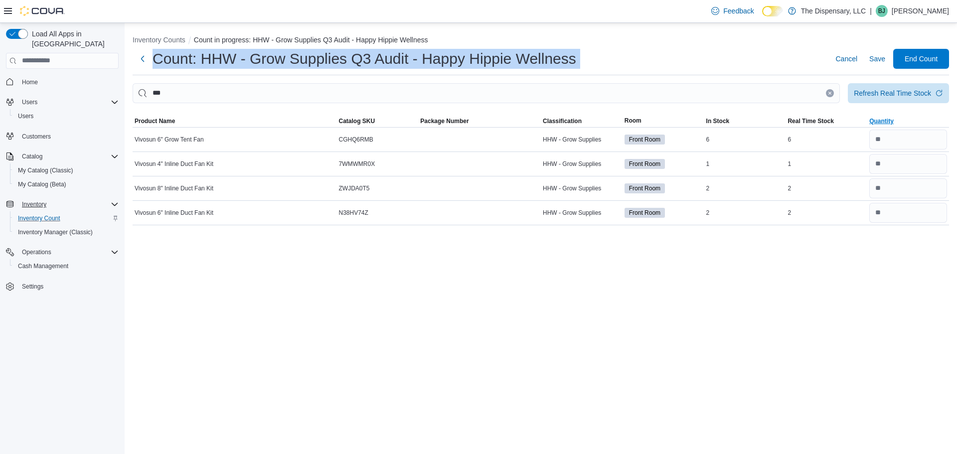
click at [226, 62] on h1 "Count: HHW - Grow Supplies Q3 Audit - Happy Hippie Wellness" at bounding box center [365, 59] width 424 height 20
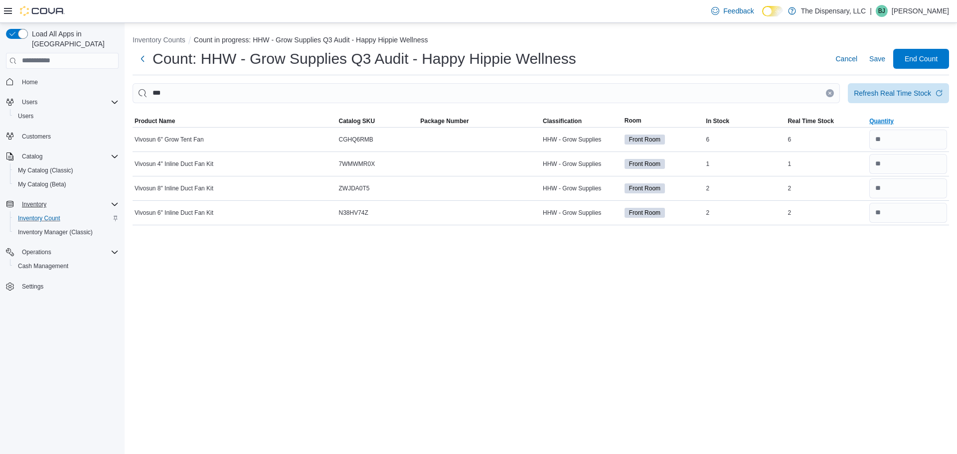
click at [226, 62] on h1 "Count: HHW - Grow Supplies Q3 Audit - Happy Hippie Wellness" at bounding box center [365, 59] width 424 height 20
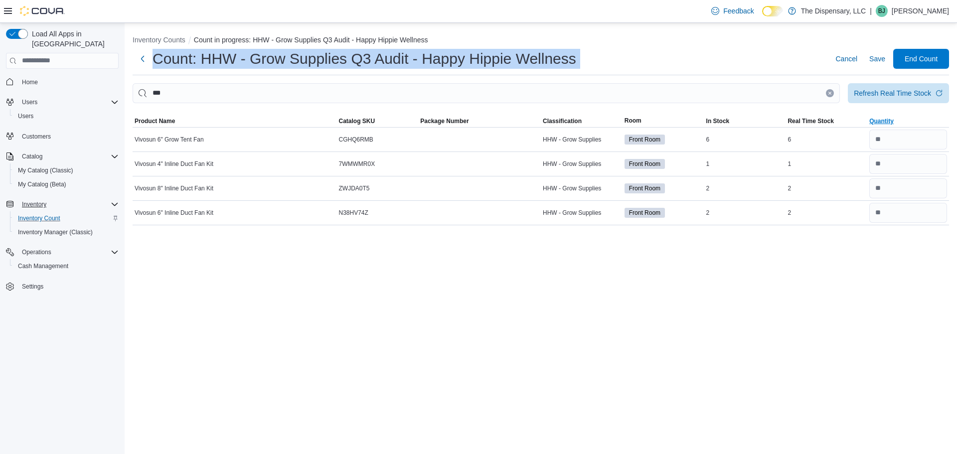
click at [226, 62] on h1 "Count: HHW - Grow Supplies Q3 Audit - Happy Hippie Wellness" at bounding box center [365, 59] width 424 height 20
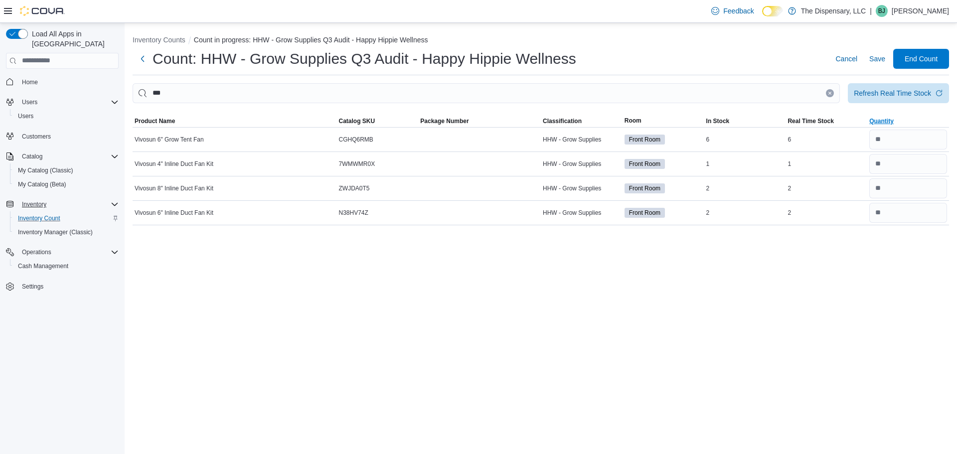
click at [847, 249] on div "Inventory Counts Count in progress: HHW - Grow Supplies Q3 Audit - Happy Hippie…" at bounding box center [541, 238] width 833 height 431
click at [830, 92] on icon "Clear input" at bounding box center [830, 93] width 2 height 2
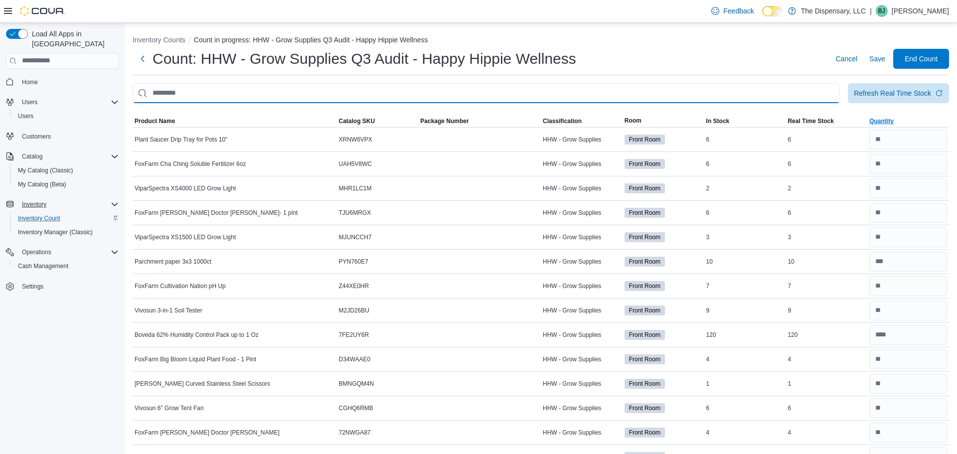
click at [373, 95] on input "This is a search bar. After typing your query, hit enter to filter the results …" at bounding box center [487, 93] width 708 height 20
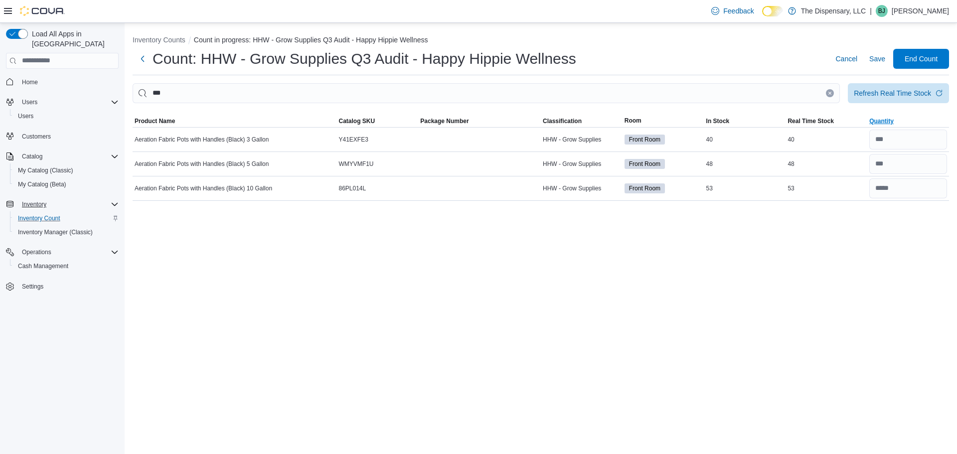
click at [719, 290] on div "Inventory Counts Count in progress: HHW - Grow Supplies Q3 Audit - Happy Hippie…" at bounding box center [541, 238] width 833 height 431
click at [922, 181] on input "number" at bounding box center [909, 189] width 78 height 20
click at [868, 305] on div "Inventory Counts Count in progress: HHW - Grow Supplies Q3 Audit - Happy Hippie…" at bounding box center [541, 238] width 833 height 431
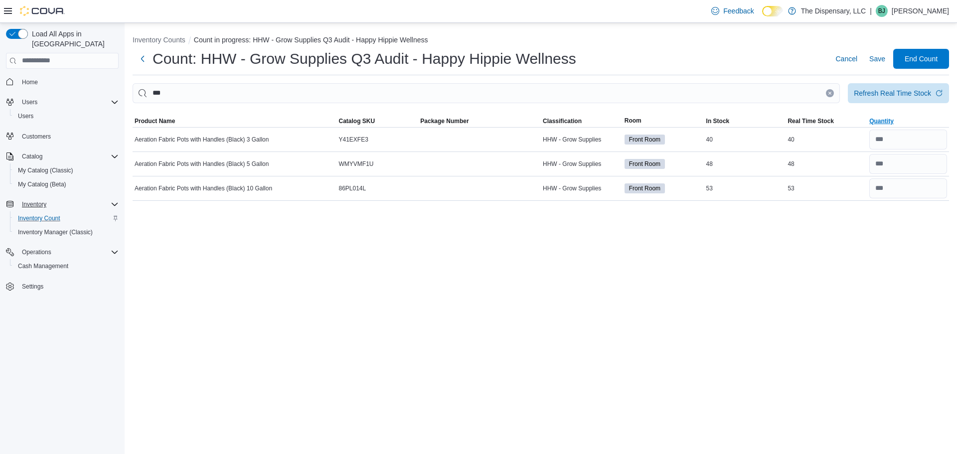
click at [832, 92] on button "Clear input" at bounding box center [830, 93] width 8 height 8
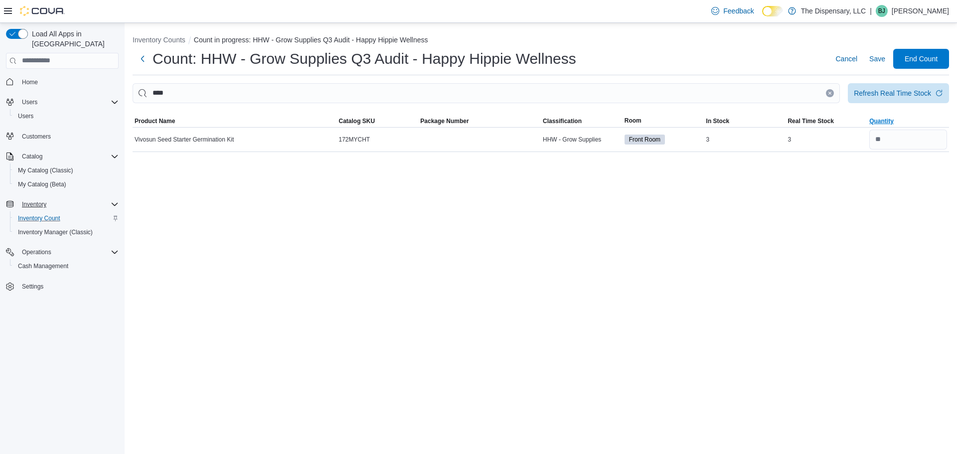
click at [831, 93] on icon "Clear input" at bounding box center [830, 93] width 4 height 4
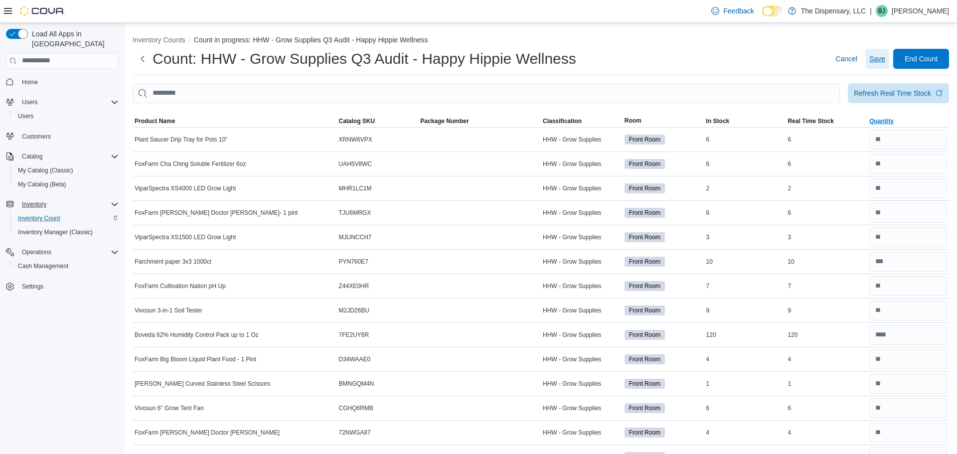
click at [882, 61] on span "Save" at bounding box center [878, 59] width 16 height 10
click at [175, 39] on button "Inventory Counts" at bounding box center [159, 40] width 53 height 8
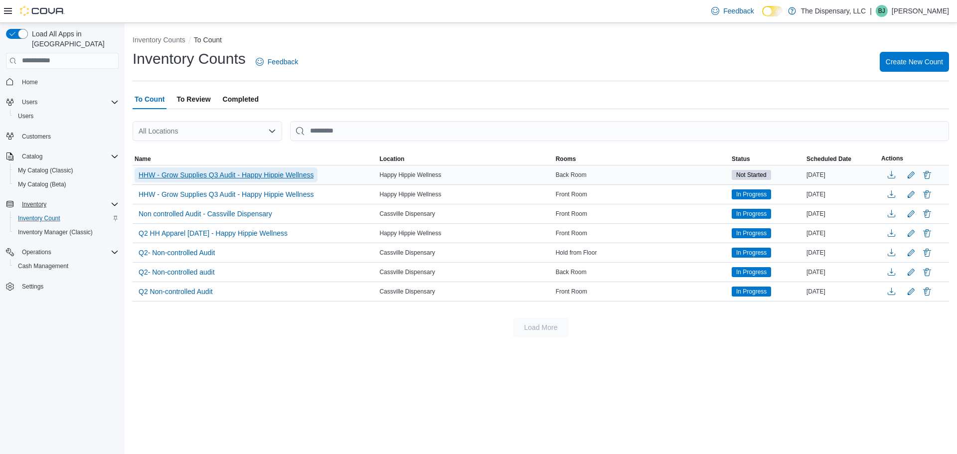
click at [304, 172] on span "HHW - Grow Supplies Q3 Audit - Happy Hippie Wellness" at bounding box center [226, 175] width 175 height 10
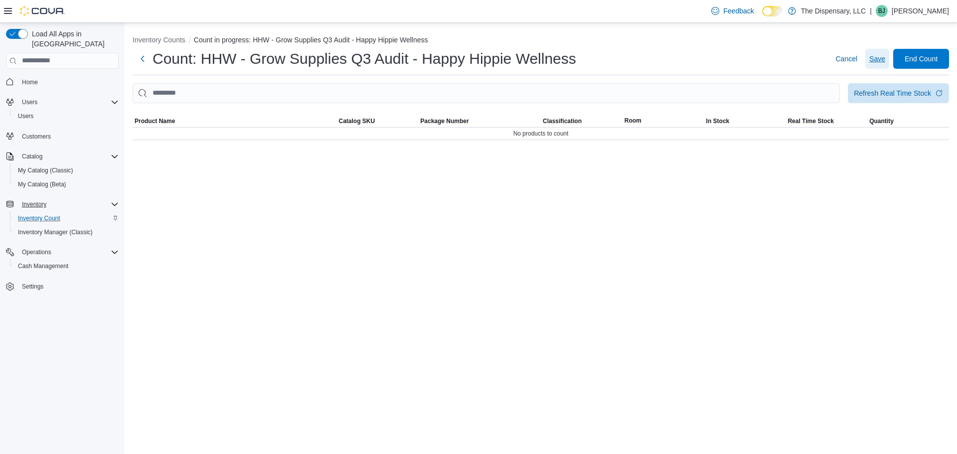
click at [884, 59] on span "Save" at bounding box center [878, 59] width 16 height 10
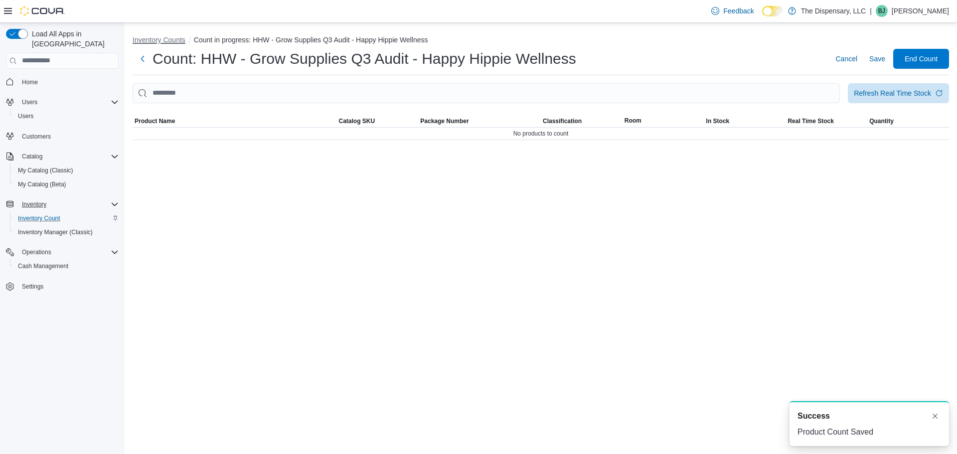
click at [171, 38] on button "Inventory Counts" at bounding box center [159, 40] width 53 height 8
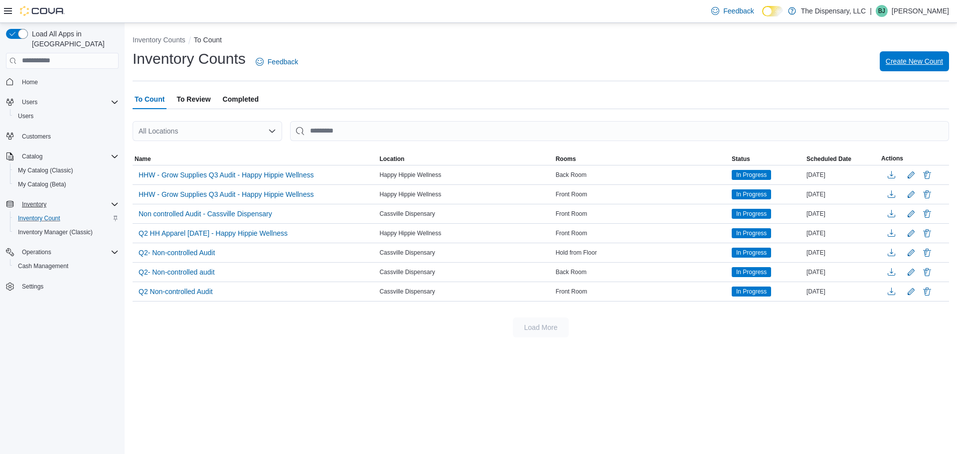
click at [906, 64] on span "Create New Count" at bounding box center [914, 61] width 57 height 10
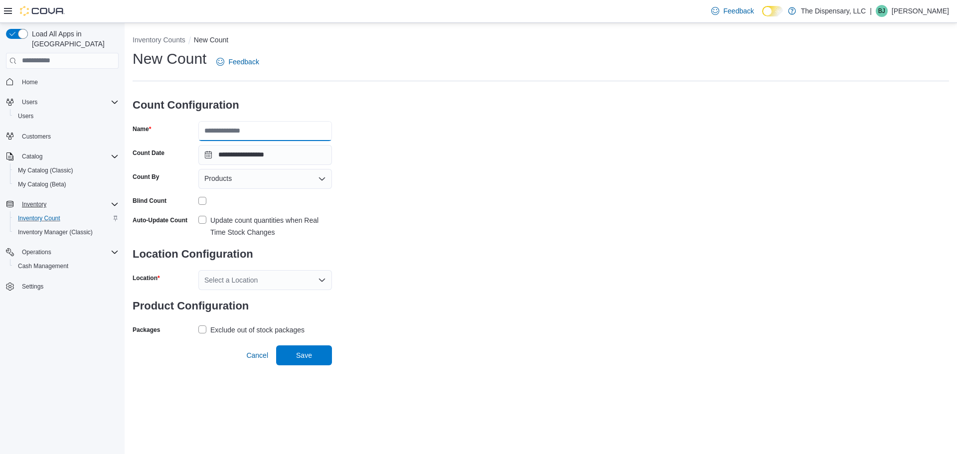
click at [305, 131] on input "Name" at bounding box center [265, 131] width 134 height 20
click at [242, 178] on div "Products" at bounding box center [265, 179] width 134 height 20
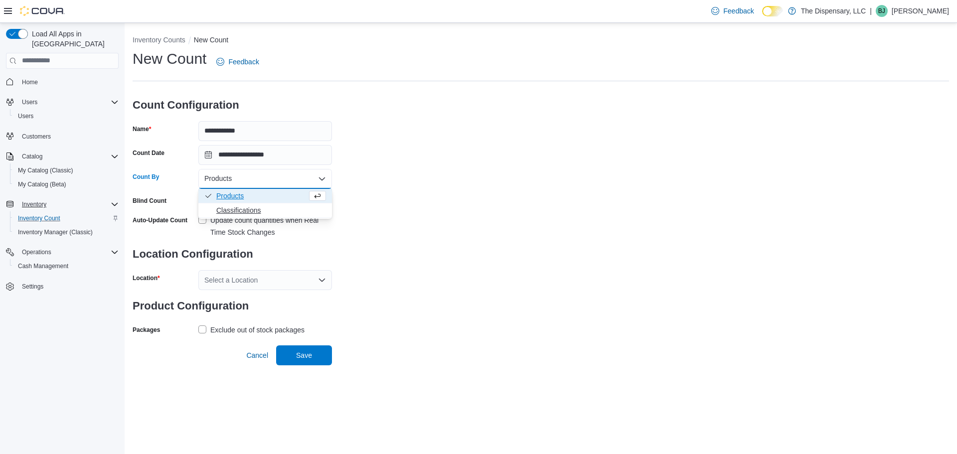
click at [250, 209] on span "Classifications" at bounding box center [271, 210] width 110 height 10
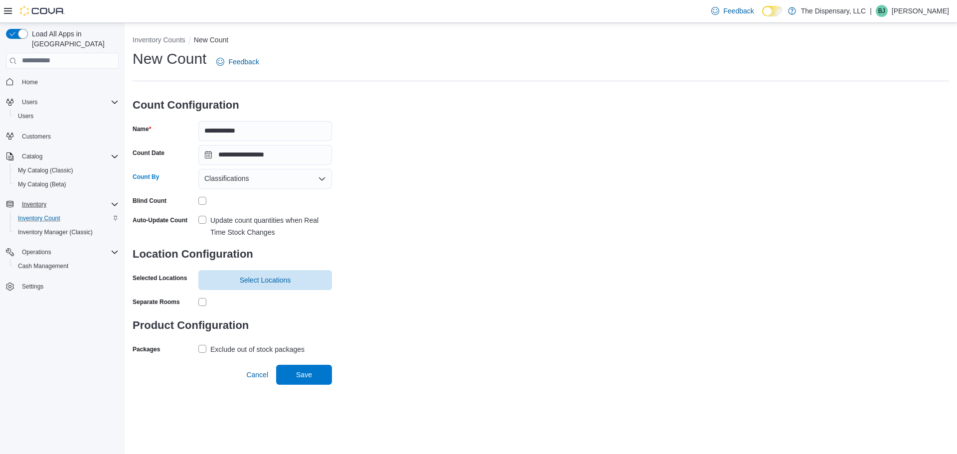
click at [203, 217] on label "Update count quantities when Real Time Stock Changes" at bounding box center [265, 226] width 134 height 24
click at [238, 284] on span "Select Locations" at bounding box center [265, 280] width 122 height 20
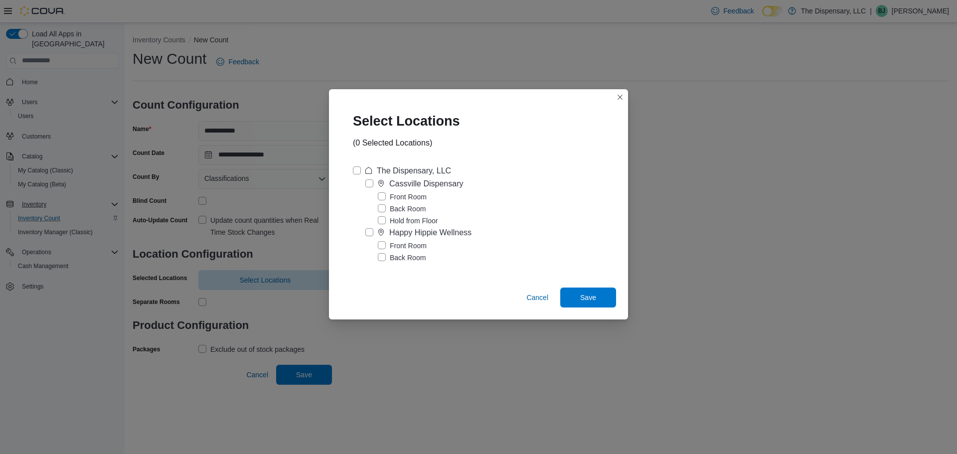
click at [368, 236] on label "Happy Hippie Wellness" at bounding box center [419, 233] width 106 height 12
click at [575, 299] on span "Save" at bounding box center [588, 297] width 44 height 20
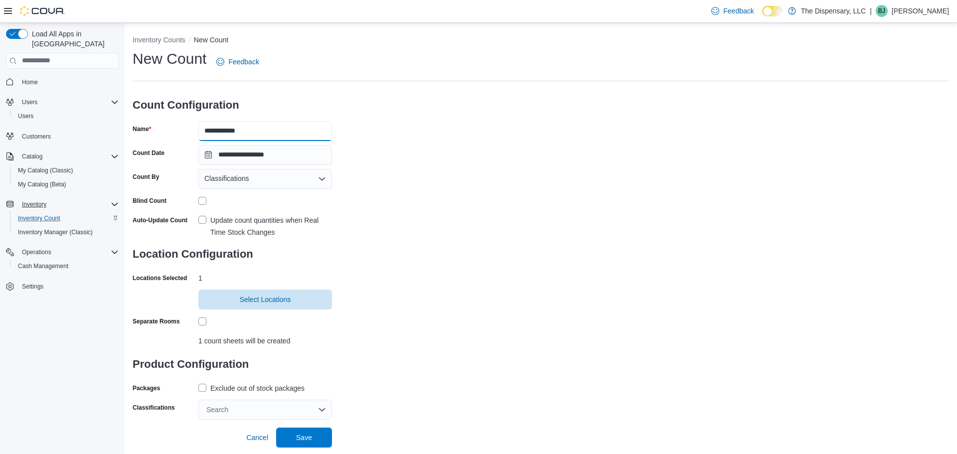
click at [279, 138] on input "**********" at bounding box center [265, 131] width 134 height 20
click at [152, 39] on button "Inventory Counts" at bounding box center [159, 40] width 53 height 8
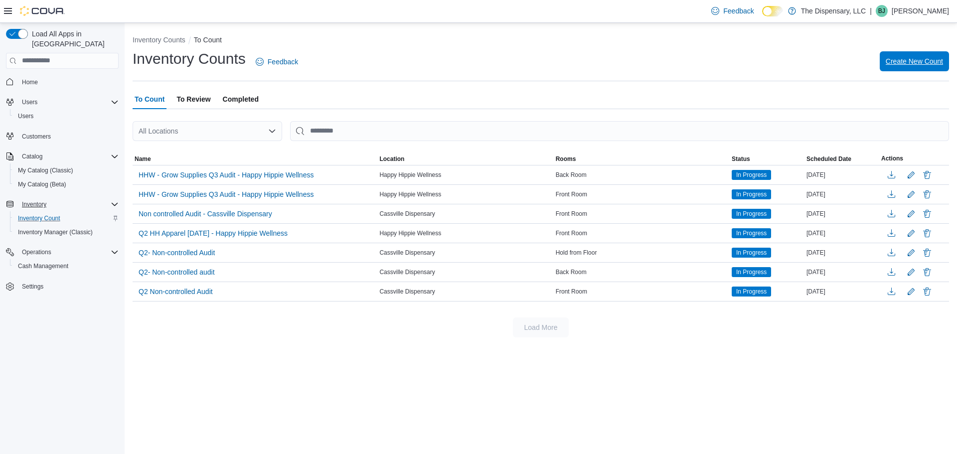
click at [923, 56] on span "Create New Count" at bounding box center [914, 61] width 57 height 10
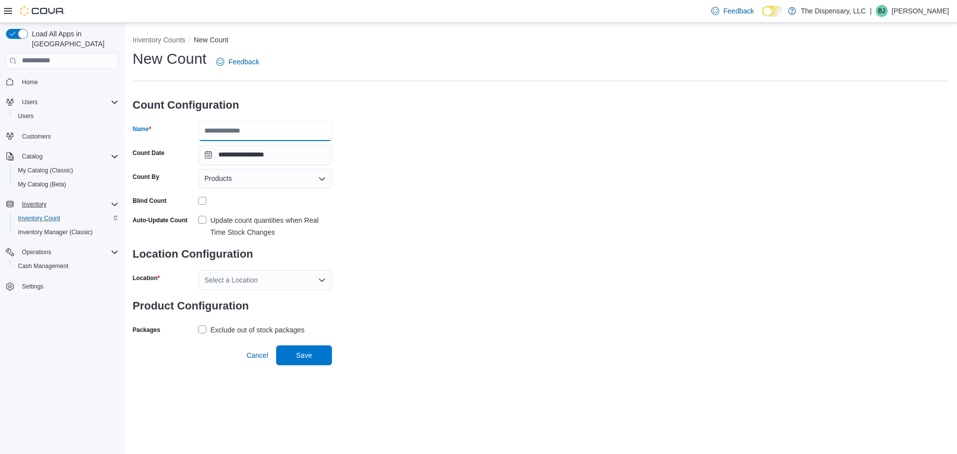
click at [316, 129] on input "Name" at bounding box center [265, 131] width 134 height 20
click at [233, 179] on div "Products" at bounding box center [265, 179] width 134 height 20
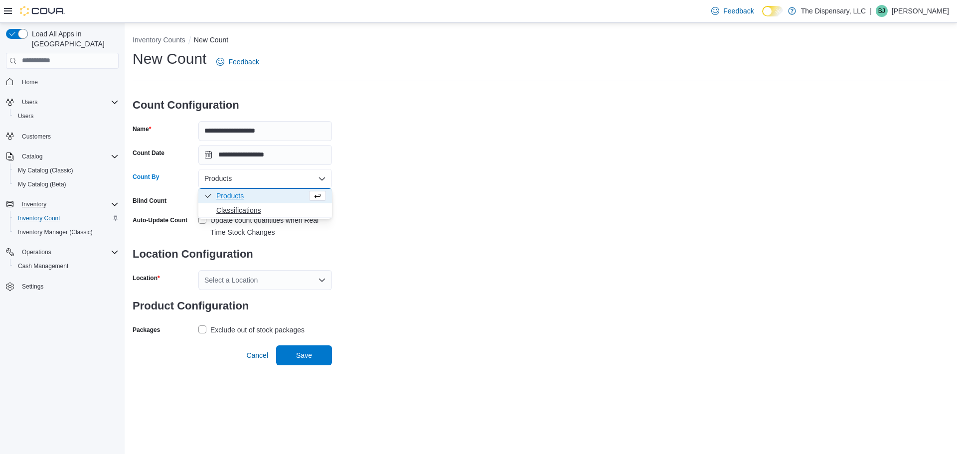
click at [241, 206] on span "Classifications" at bounding box center [271, 210] width 110 height 10
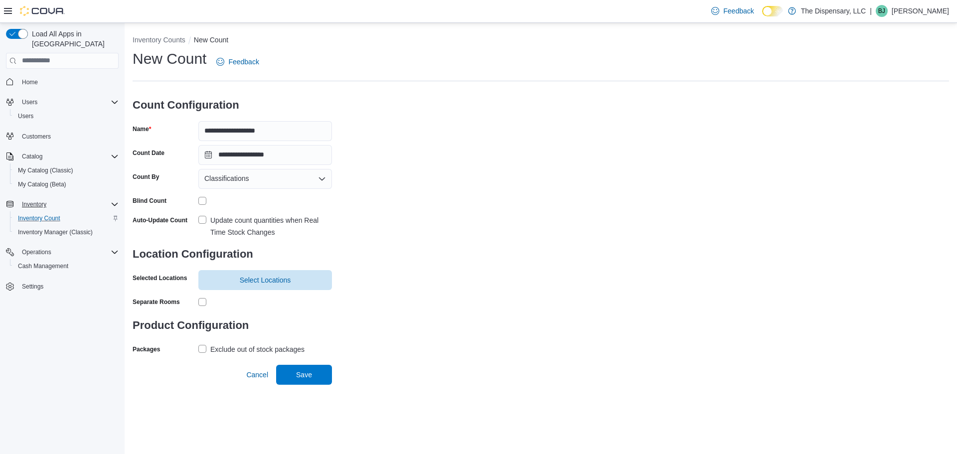
click at [202, 219] on label "Update count quantities when Real Time Stock Changes" at bounding box center [265, 226] width 134 height 24
click at [259, 284] on span "Select Locations" at bounding box center [265, 280] width 51 height 10
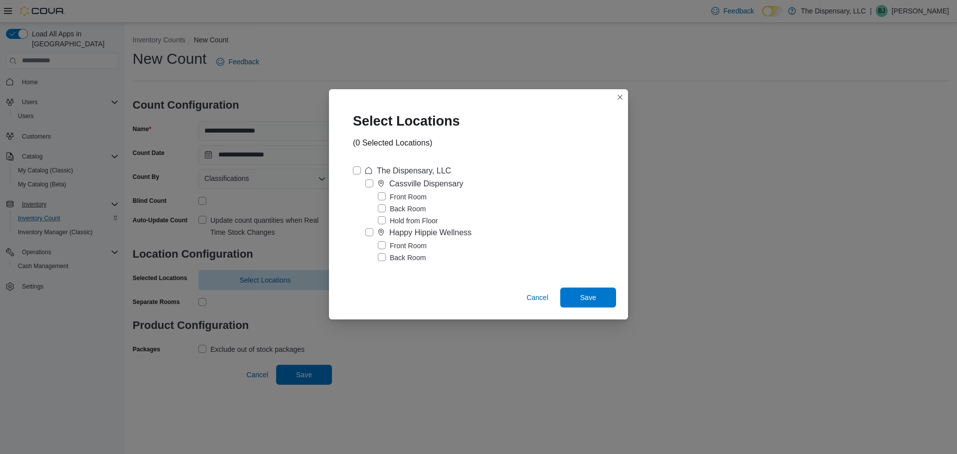
click at [366, 235] on label "Happy Hippie Wellness" at bounding box center [419, 233] width 106 height 12
click at [603, 300] on span "Save" at bounding box center [588, 297] width 44 height 20
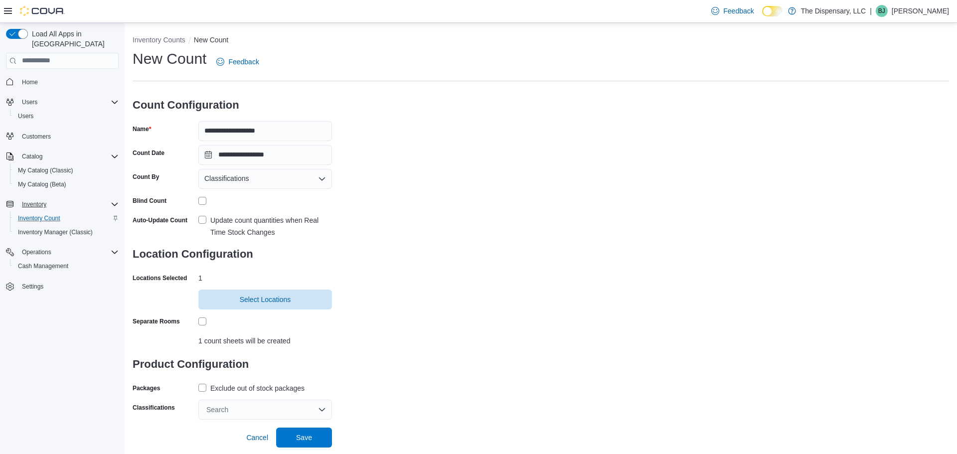
click at [222, 408] on div "Search" at bounding box center [265, 410] width 134 height 20
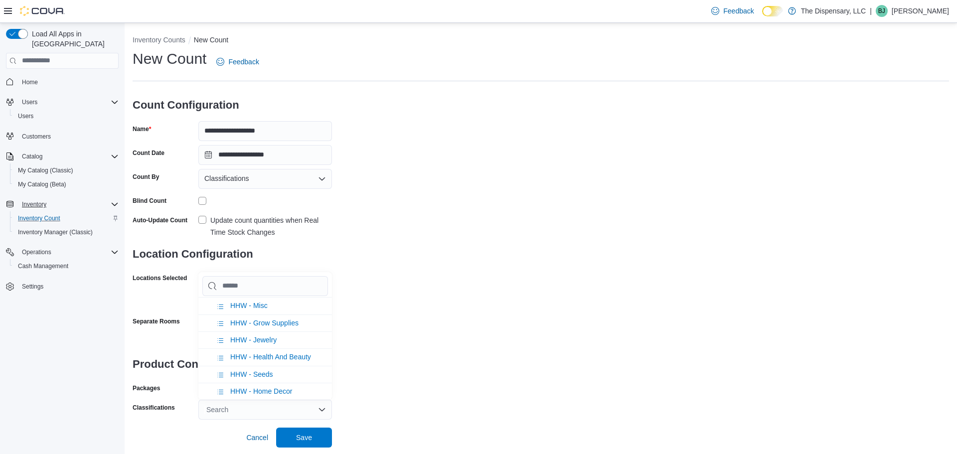
scroll to position [568, 0]
click at [264, 387] on li "HHW - Seeds" at bounding box center [265, 379] width 134 height 17
click at [386, 392] on div "**********" at bounding box center [541, 234] width 817 height 371
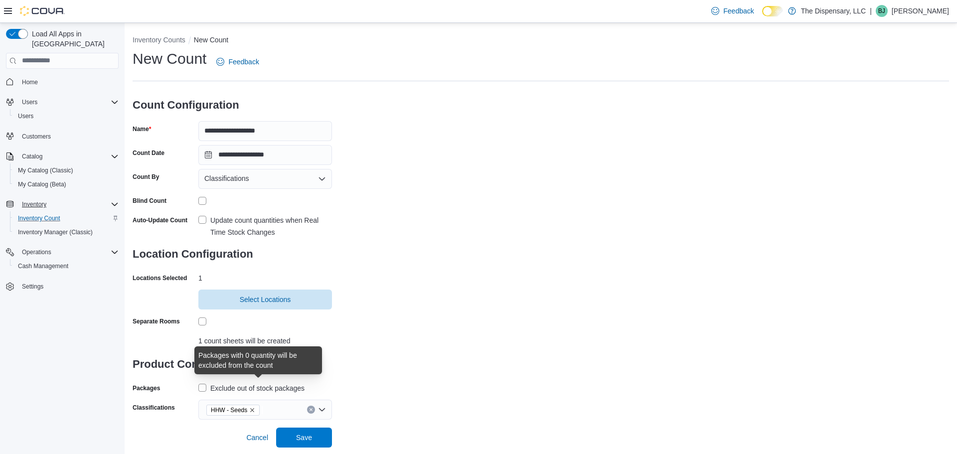
click at [281, 385] on div "Exclude out of stock packages" at bounding box center [257, 388] width 94 height 12
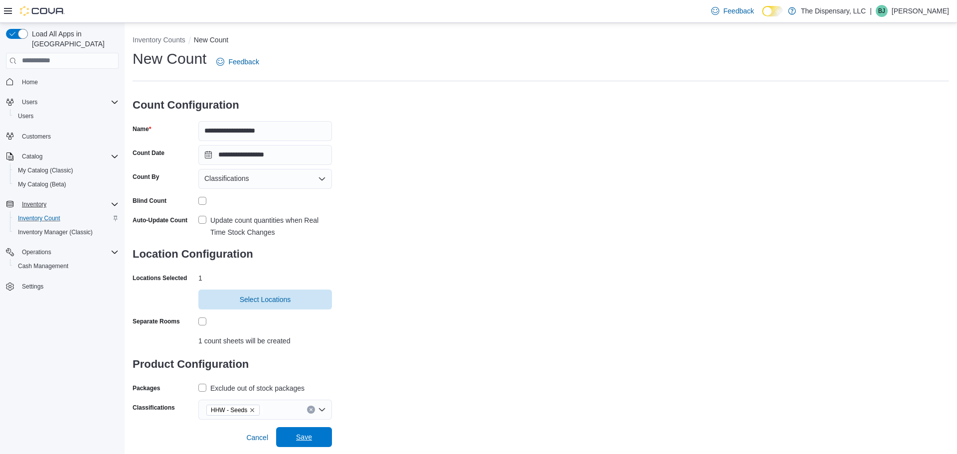
click at [301, 438] on span "Save" at bounding box center [304, 437] width 16 height 10
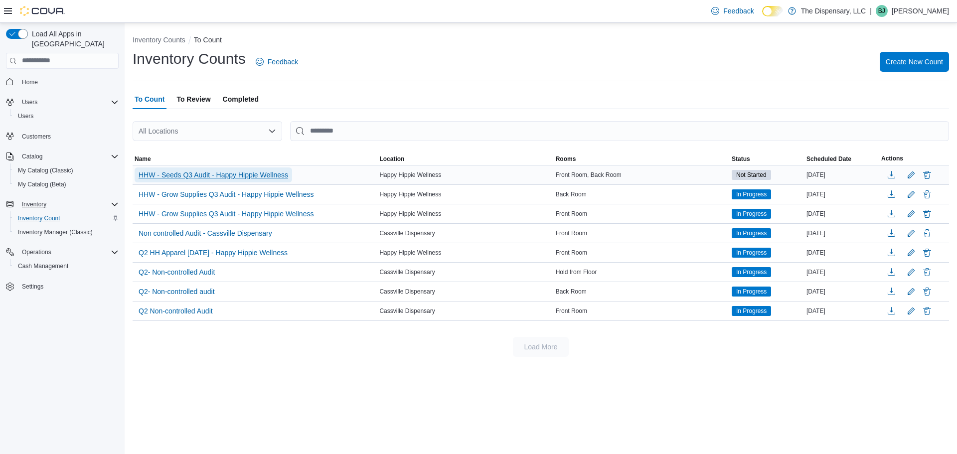
click at [274, 177] on span "HHW - Seeds Q3 Audit - Happy Hippie Wellness" at bounding box center [214, 175] width 150 height 10
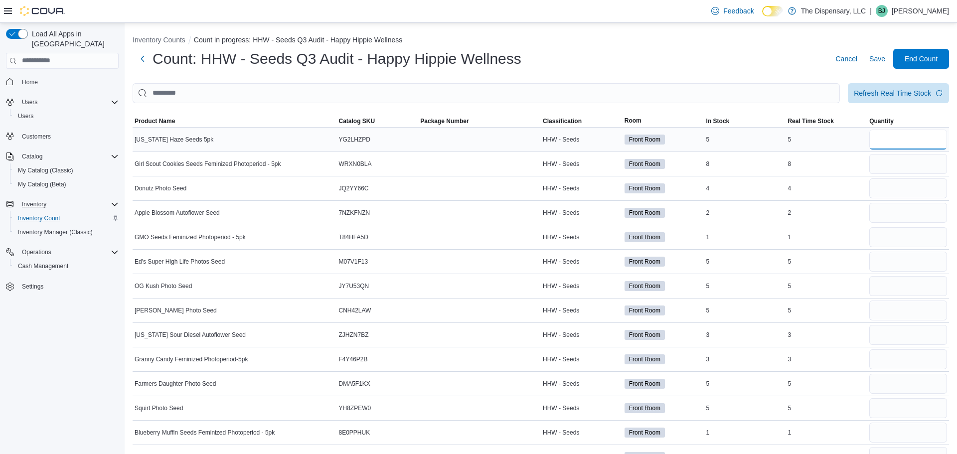
click at [877, 143] on input "number" at bounding box center [909, 140] width 78 height 20
click at [886, 164] on input "number" at bounding box center [909, 164] width 78 height 20
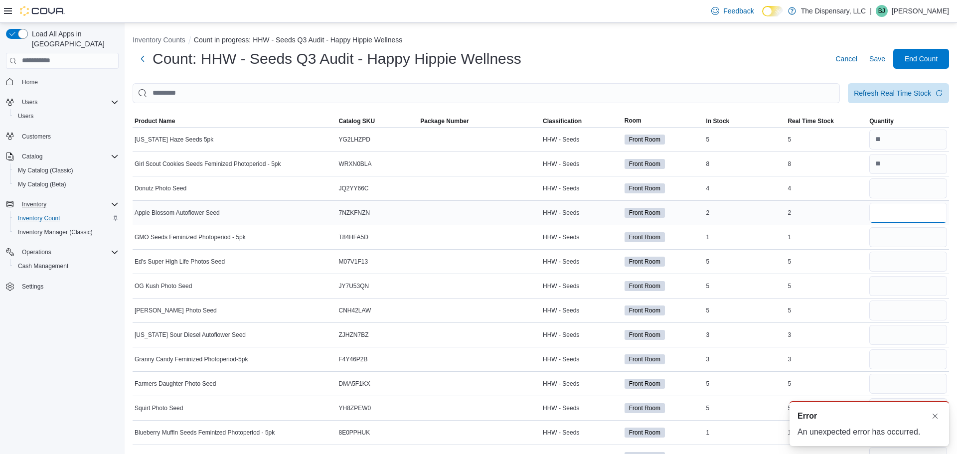
click at [900, 208] on input "number" at bounding box center [909, 213] width 78 height 20
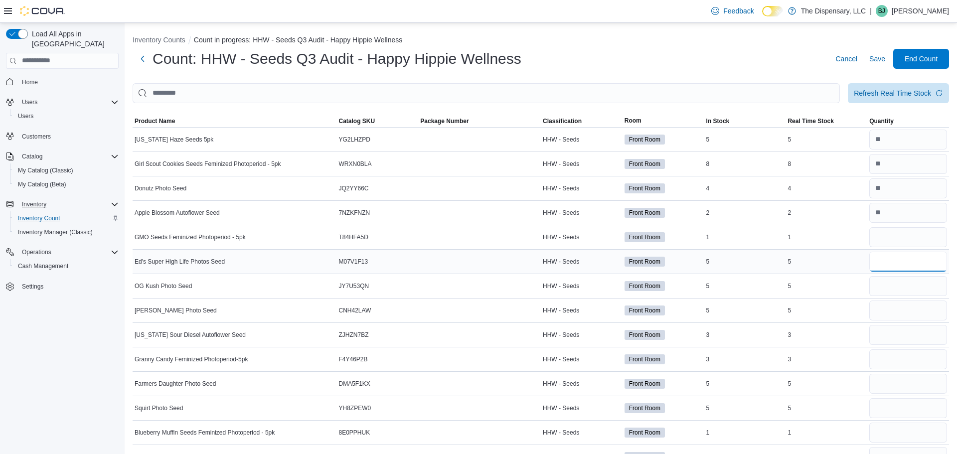
click at [879, 268] on input "number" at bounding box center [909, 262] width 78 height 20
click at [878, 338] on input "number" at bounding box center [909, 335] width 78 height 20
click at [889, 241] on input "number" at bounding box center [909, 237] width 78 height 20
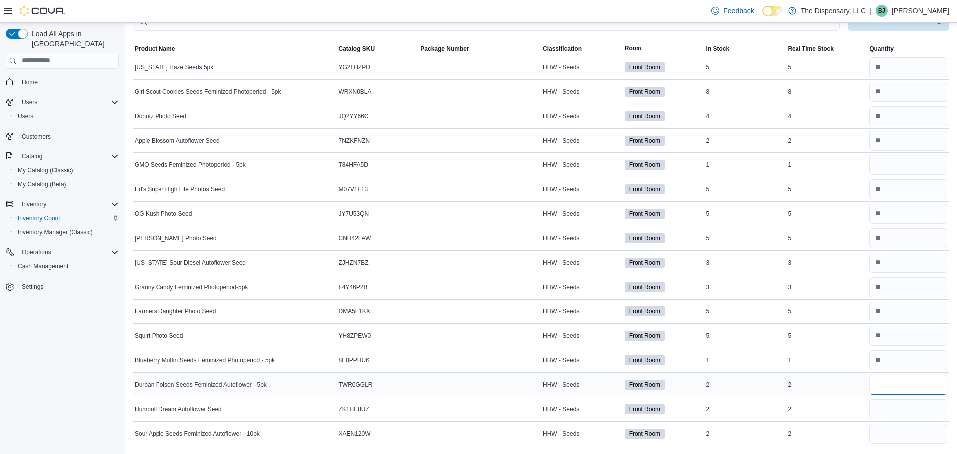
click at [900, 388] on input "number" at bounding box center [909, 385] width 78 height 20
click at [918, 438] on input "number" at bounding box center [909, 434] width 78 height 20
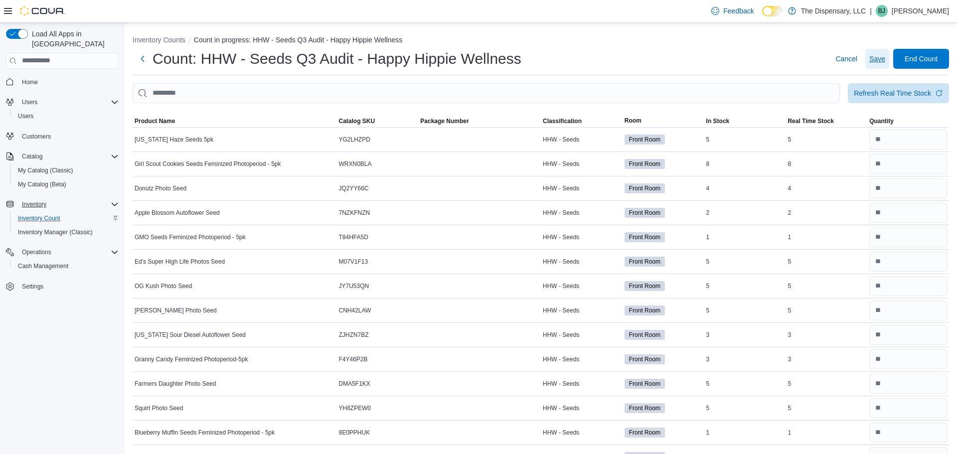
click at [878, 61] on span "Save" at bounding box center [878, 59] width 16 height 10
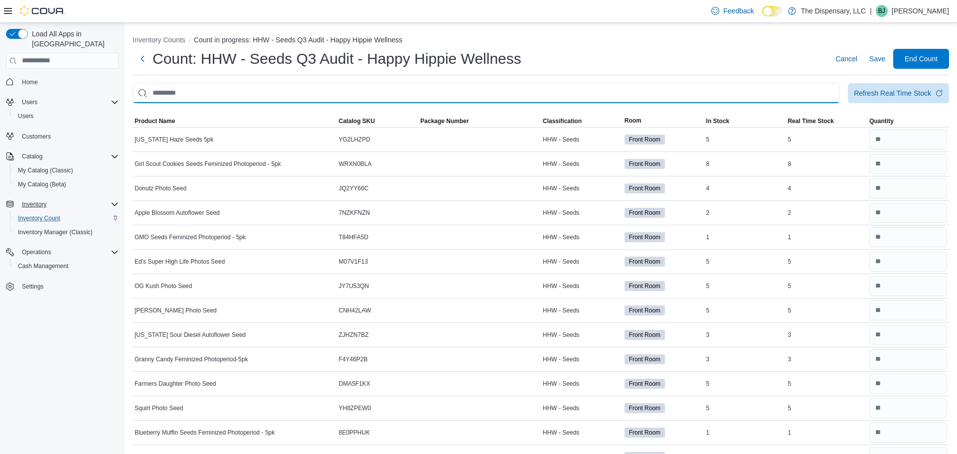
click at [715, 87] on input "This is a search bar. After typing your query, hit enter to filter the results …" at bounding box center [487, 93] width 708 height 20
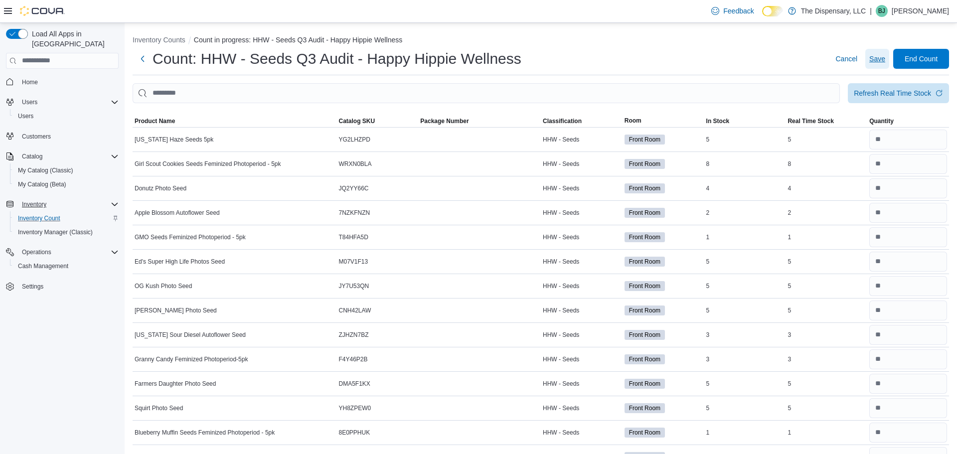
click at [881, 57] on span "Save" at bounding box center [878, 59] width 16 height 10
click at [176, 34] on div "Inventory Counts Count in progress: HHW - Seeds Q3 Audit - Happy Hippie Wellnes…" at bounding box center [541, 275] width 833 height 504
click at [180, 41] on button "Inventory Counts" at bounding box center [159, 40] width 53 height 8
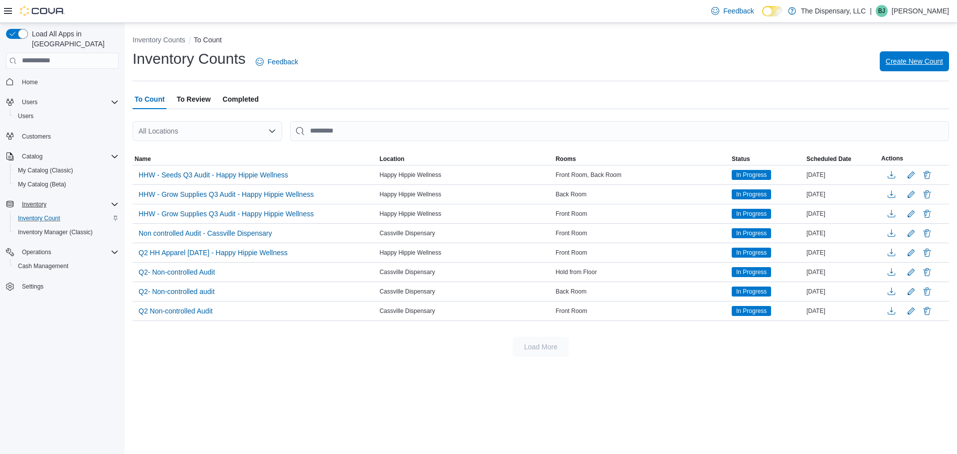
click at [914, 61] on span "Create New Count" at bounding box center [914, 61] width 57 height 10
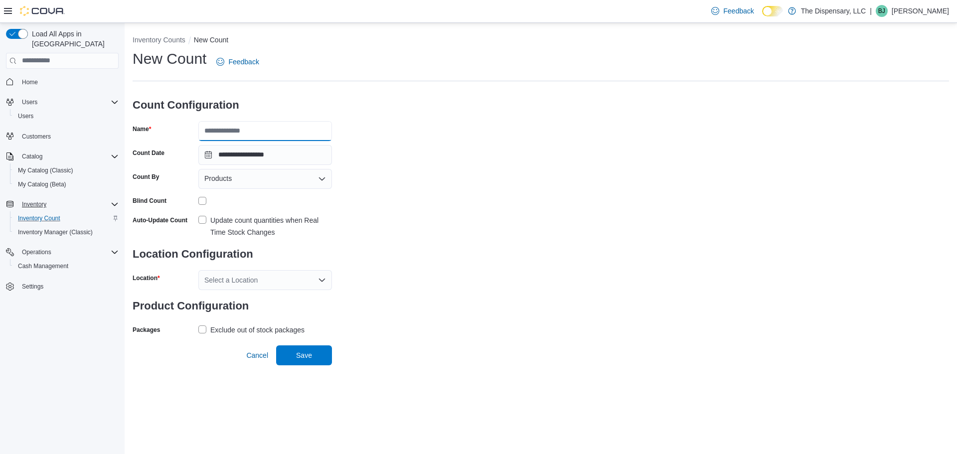
click at [231, 136] on input "Name" at bounding box center [265, 131] width 134 height 20
click at [205, 177] on span "Products" at bounding box center [217, 179] width 27 height 12
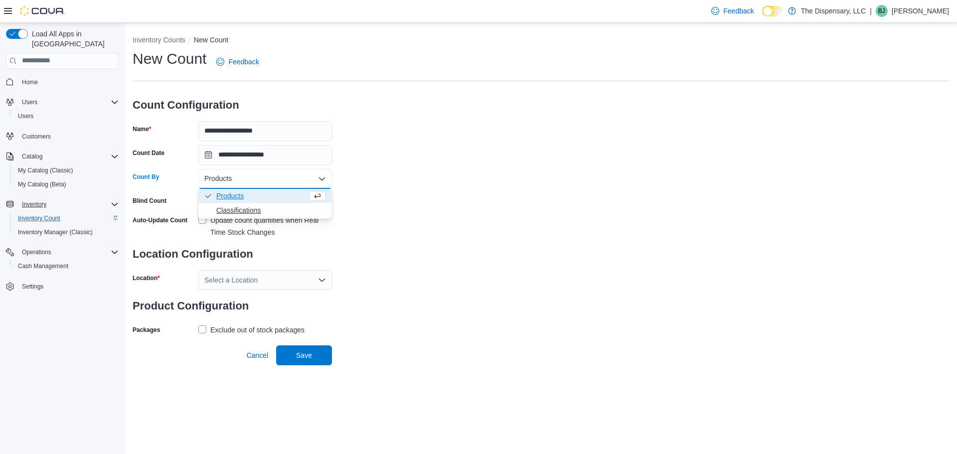
click at [245, 209] on span "Classifications" at bounding box center [271, 210] width 110 height 10
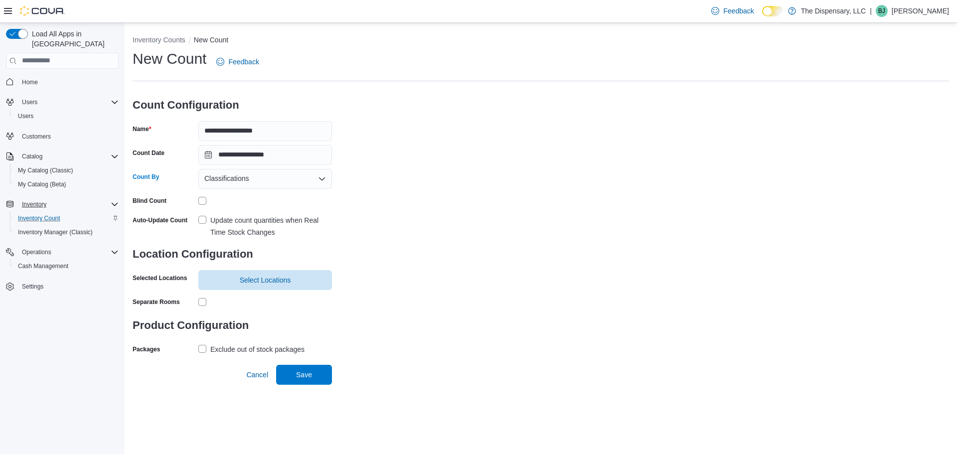
click at [284, 186] on div "Classifications Combo box. Selected. Classifications. Press Backspace to delete…" at bounding box center [265, 179] width 134 height 20
click at [480, 251] on div "**********" at bounding box center [541, 203] width 817 height 308
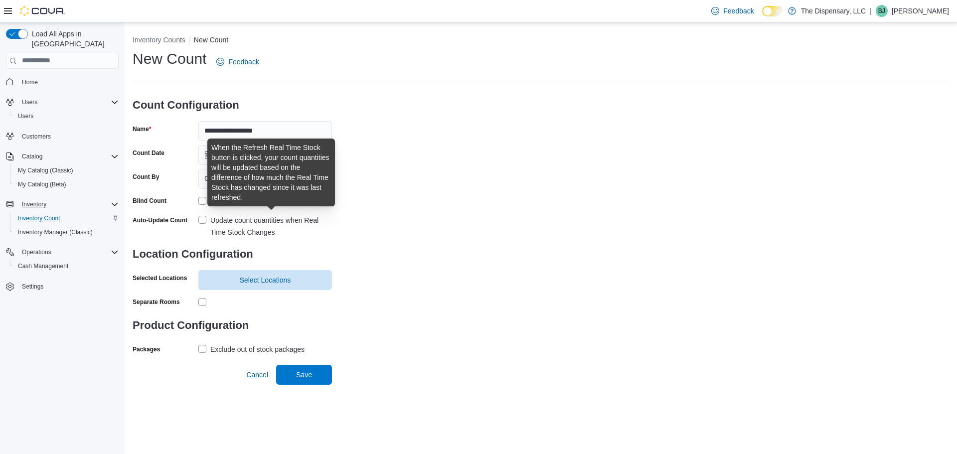
click at [255, 219] on div "Update count quantities when Real Time Stock Changes" at bounding box center [271, 226] width 122 height 24
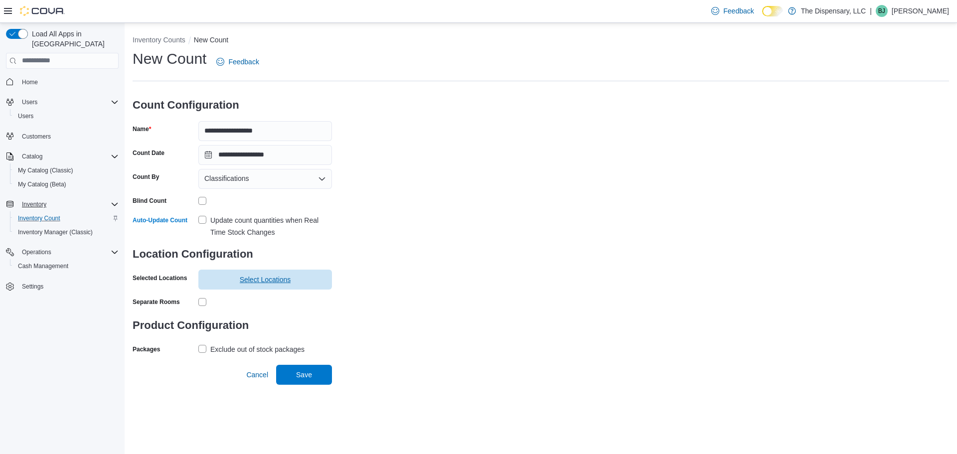
click at [223, 281] on span "Select Locations" at bounding box center [265, 280] width 122 height 20
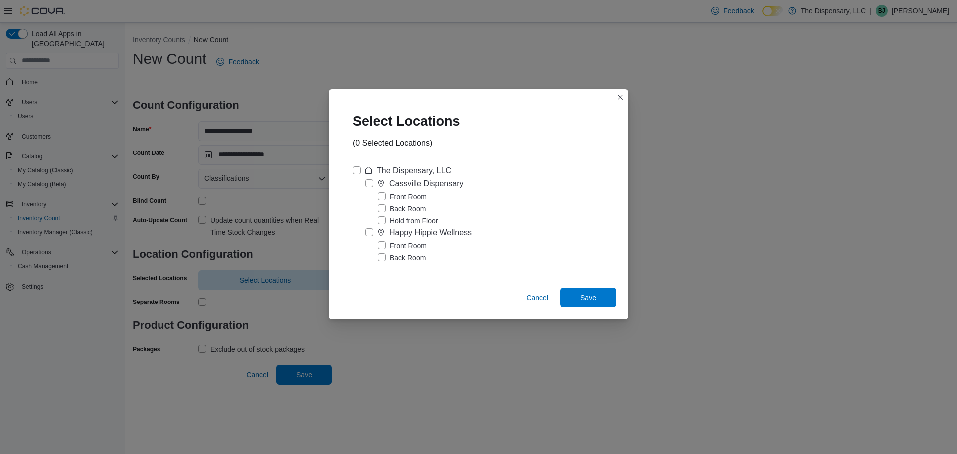
click at [370, 231] on label "Happy Hippie Wellness" at bounding box center [419, 233] width 106 height 12
click at [584, 299] on span "Save" at bounding box center [588, 297] width 16 height 10
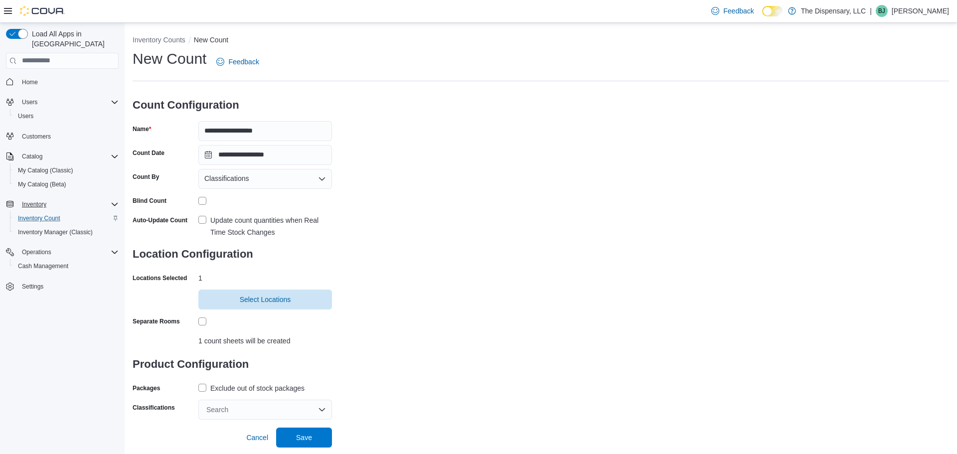
click at [205, 388] on label "Exclude out of stock packages" at bounding box center [251, 388] width 106 height 12
click at [232, 417] on div "Search" at bounding box center [265, 410] width 134 height 20
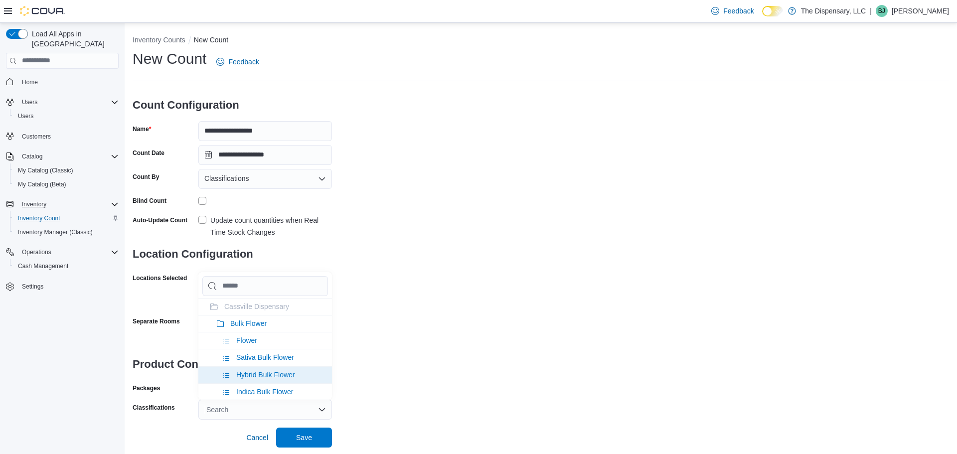
scroll to position [585, 0]
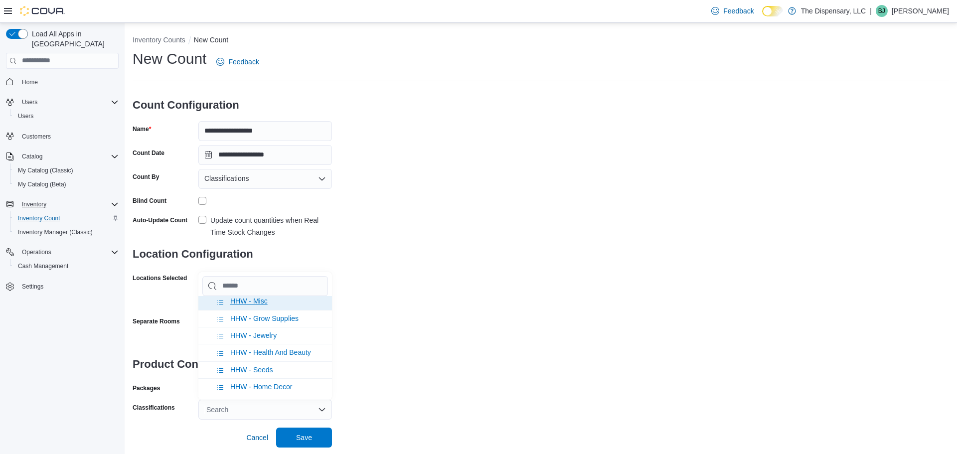
click at [262, 300] on span "HHW - Misc" at bounding box center [248, 301] width 37 height 8
click at [455, 303] on div "**********" at bounding box center [541, 234] width 817 height 371
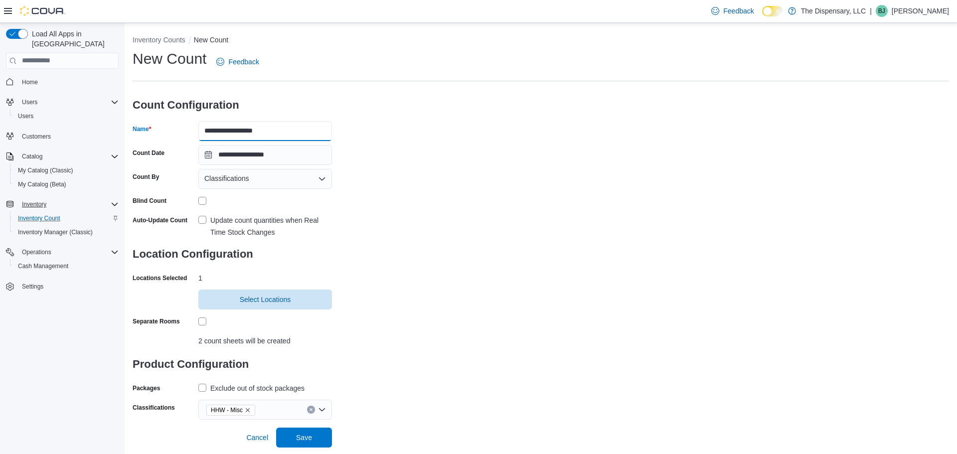
click at [239, 134] on input "**********" at bounding box center [265, 131] width 134 height 20
click at [248, 410] on icon "Remove HHW - Misc from selection in this group" at bounding box center [248, 410] width 4 height 4
click at [248, 410] on div "Search" at bounding box center [265, 410] width 134 height 20
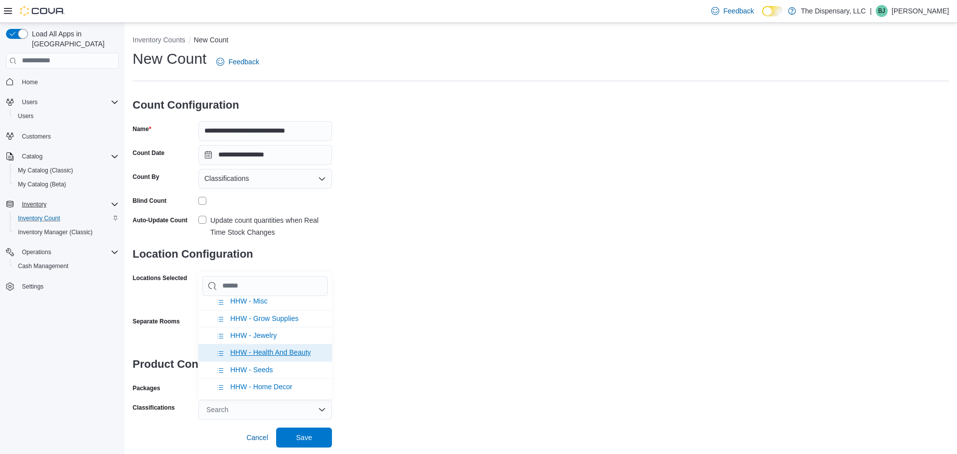
click at [248, 350] on span "HHW - Health And Beauty" at bounding box center [270, 353] width 81 height 8
click at [366, 319] on div "**********" at bounding box center [541, 234] width 817 height 371
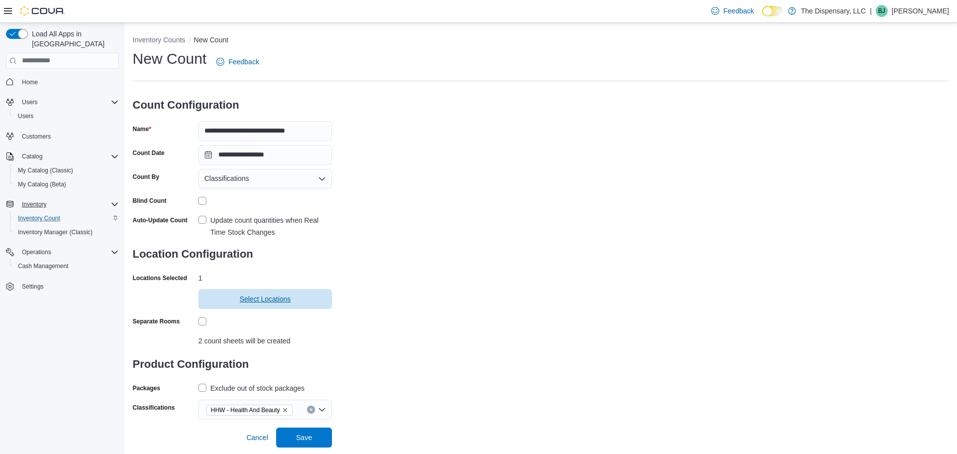
click at [223, 293] on span "Select Locations" at bounding box center [265, 299] width 122 height 20
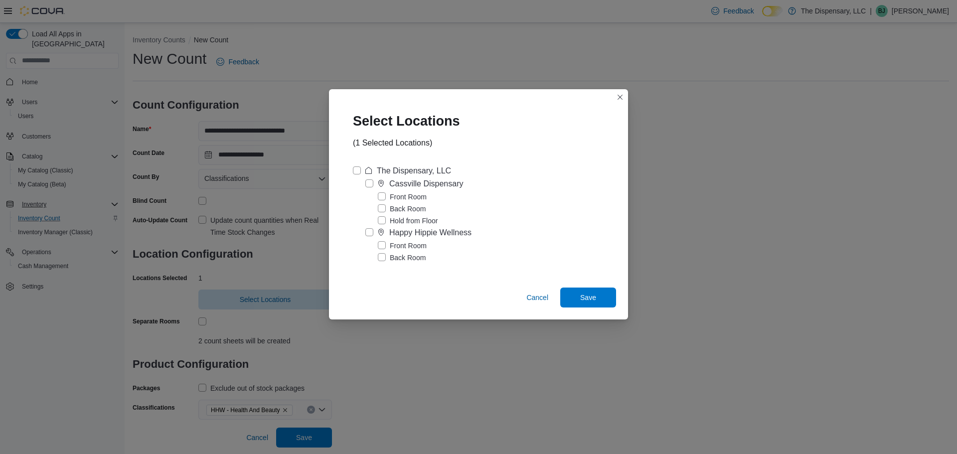
click at [517, 327] on div "Select Locations (1 Selected Locations) The Dispensary, LLC Cassville Dispensar…" at bounding box center [478, 227] width 957 height 454
click at [594, 293] on span "Save" at bounding box center [588, 297] width 16 height 10
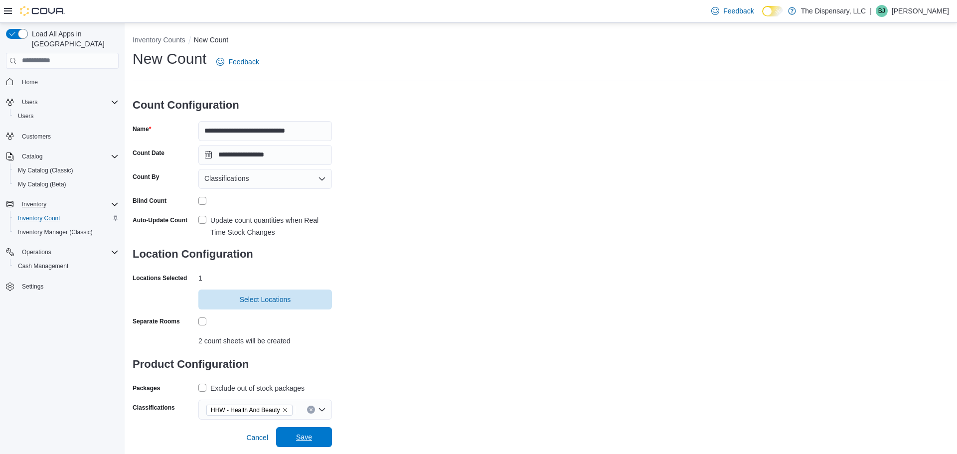
click at [306, 440] on span "Save" at bounding box center [304, 437] width 16 height 10
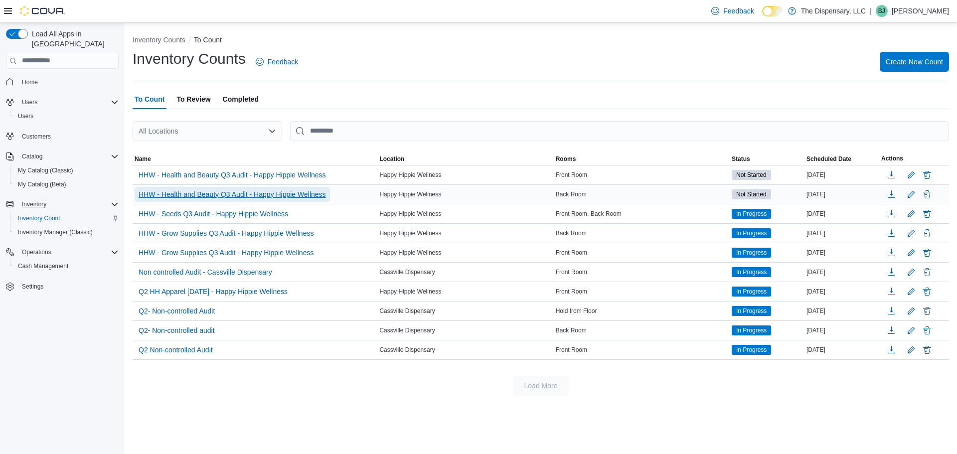
click at [315, 193] on span "HHW - Health and Beauty Q3 Audit - Happy Hippie Wellness" at bounding box center [232, 194] width 187 height 10
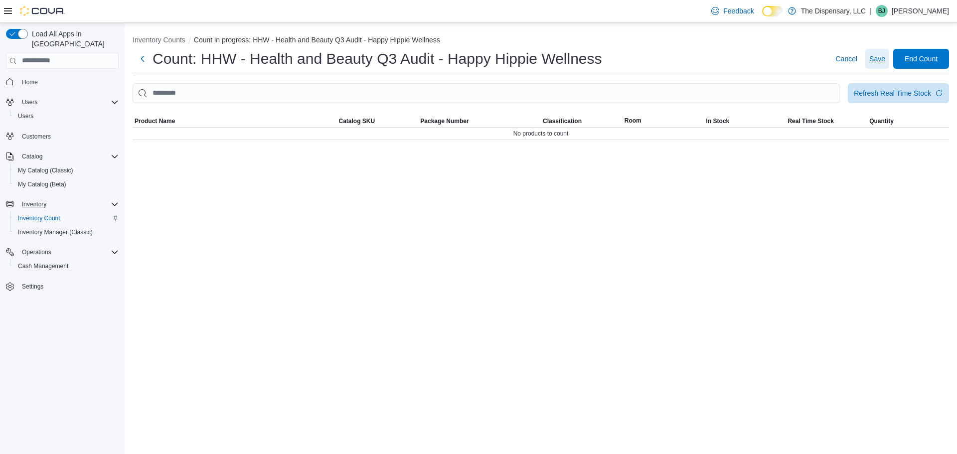
click at [869, 54] on button "Save" at bounding box center [878, 59] width 24 height 20
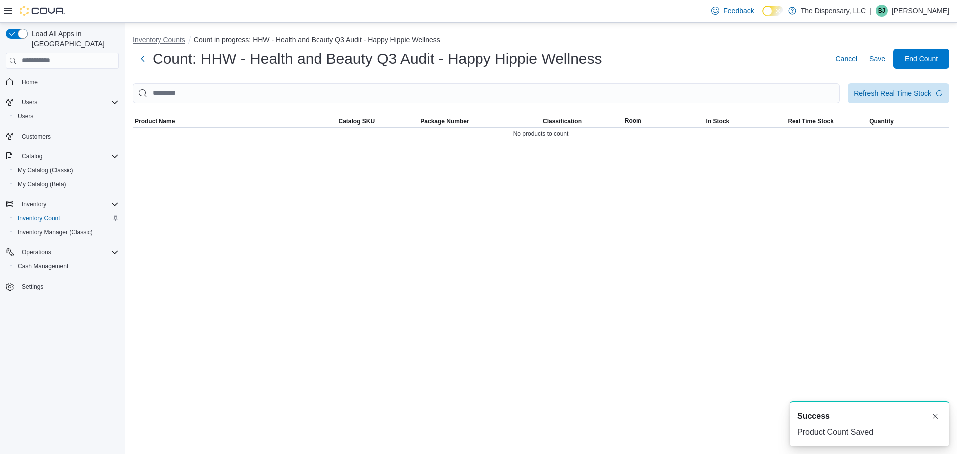
click at [172, 43] on button "Inventory Counts" at bounding box center [159, 40] width 53 height 8
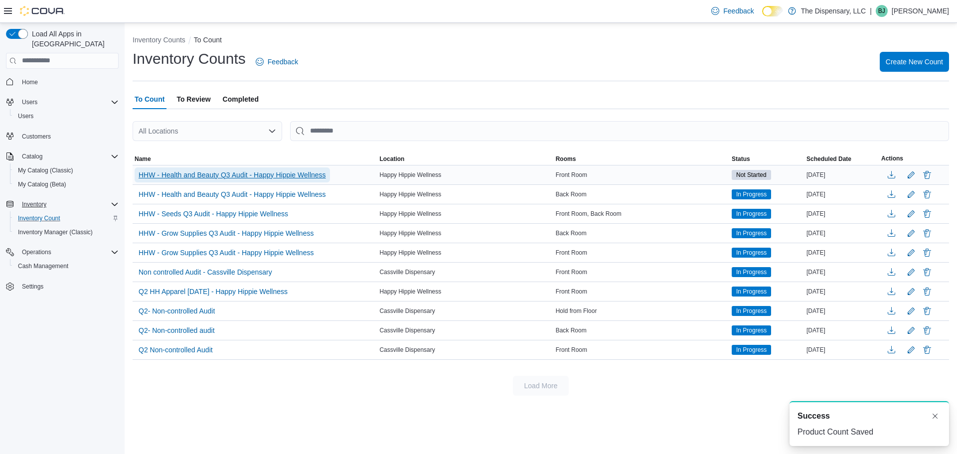
click at [284, 175] on span "HHW - Health and Beauty Q3 Audit - Happy Hippie Wellness" at bounding box center [232, 175] width 187 height 10
click at [253, 177] on span "HHW - Health and Beauty Q3 Audit - Happy Hippie Wellness" at bounding box center [232, 175] width 187 height 10
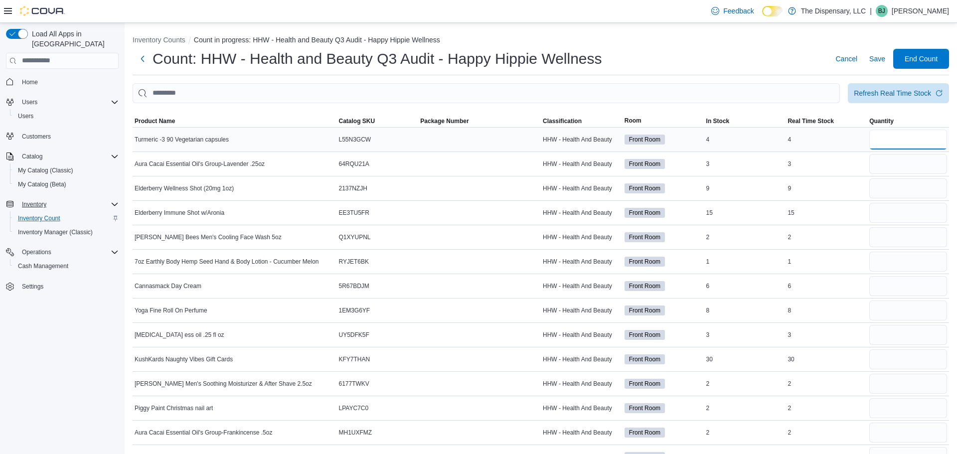
click at [874, 135] on input "number" at bounding box center [909, 140] width 78 height 20
click at [900, 160] on input "number" at bounding box center [909, 164] width 78 height 20
click at [789, 163] on div "3" at bounding box center [827, 164] width 82 height 12
click at [265, 162] on span "Aura Cacai Essential Oil's Group-Lavender .25oz" at bounding box center [200, 164] width 130 height 8
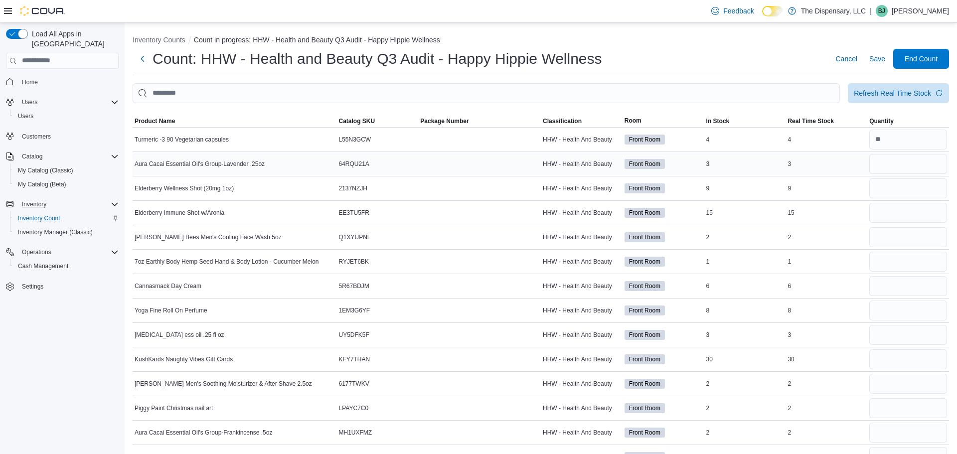
click at [265, 162] on span "Aura Cacai Essential Oil's Group-Lavender .25oz" at bounding box center [200, 164] width 130 height 8
click at [262, 165] on span "Aura Cacai Essential Oil's Group-Lavender .25oz" at bounding box center [200, 164] width 130 height 8
click at [878, 165] on input "number" at bounding box center [909, 164] width 78 height 20
click at [893, 236] on input "number" at bounding box center [909, 237] width 78 height 20
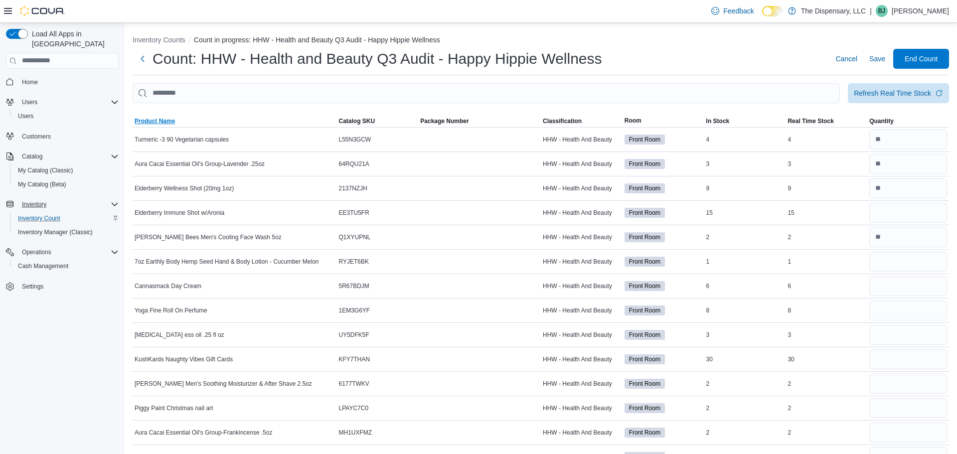
click at [174, 122] on span "Product Name" at bounding box center [155, 121] width 40 height 8
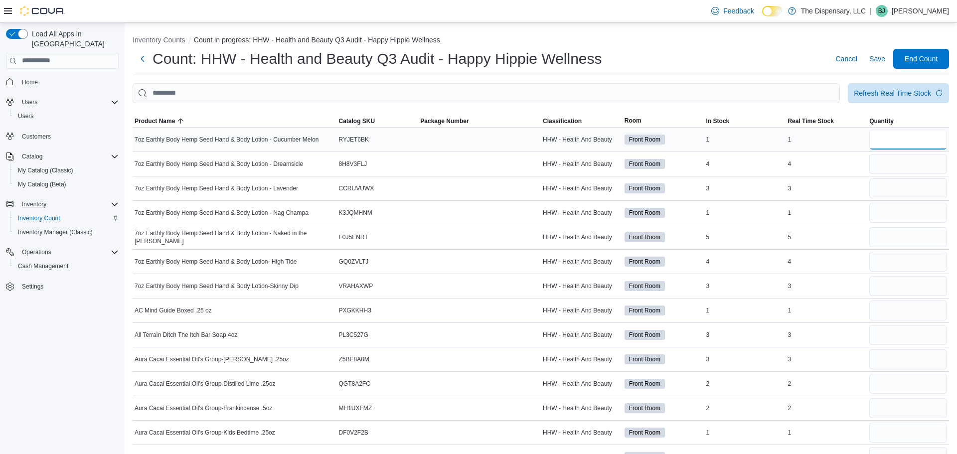
click at [911, 143] on input "number" at bounding box center [909, 140] width 78 height 20
click at [917, 185] on input "number" at bounding box center [909, 189] width 78 height 20
click at [878, 341] on input "number" at bounding box center [909, 335] width 78 height 20
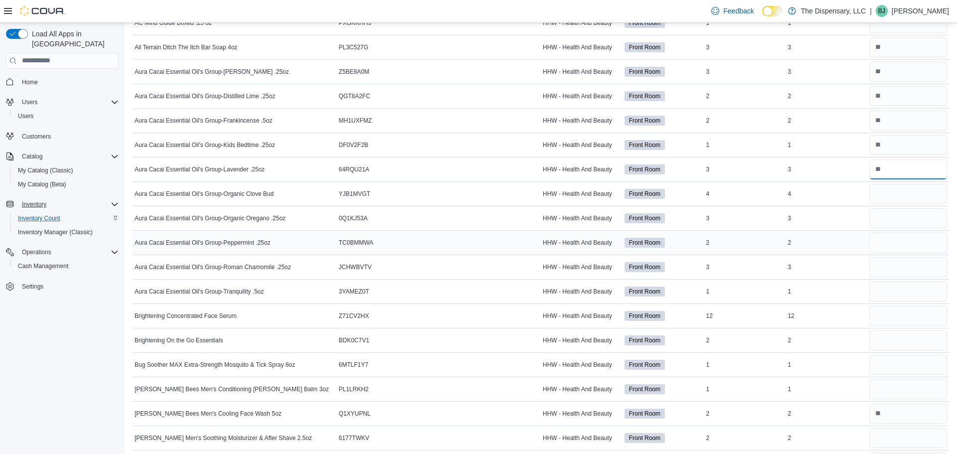
scroll to position [291, 0]
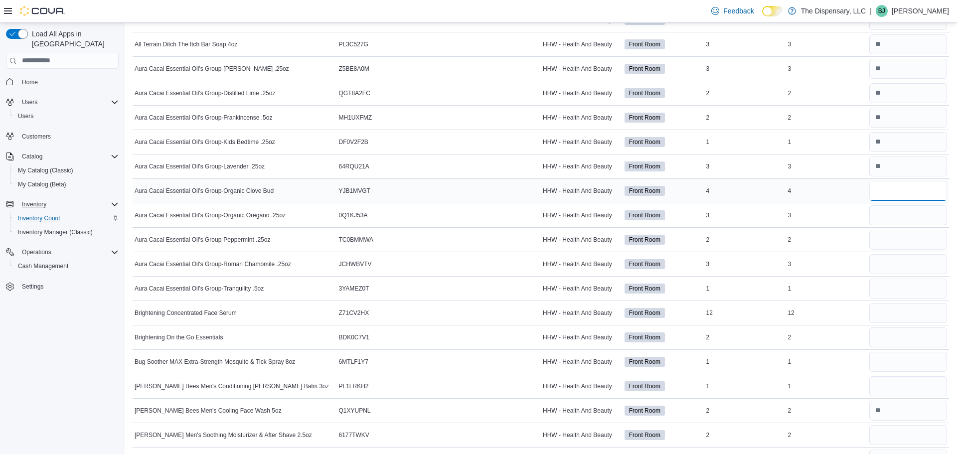
click at [889, 192] on input "number" at bounding box center [909, 191] width 78 height 20
click at [887, 336] on input "number" at bounding box center [909, 338] width 78 height 20
click at [882, 365] on input "number" at bounding box center [909, 362] width 78 height 20
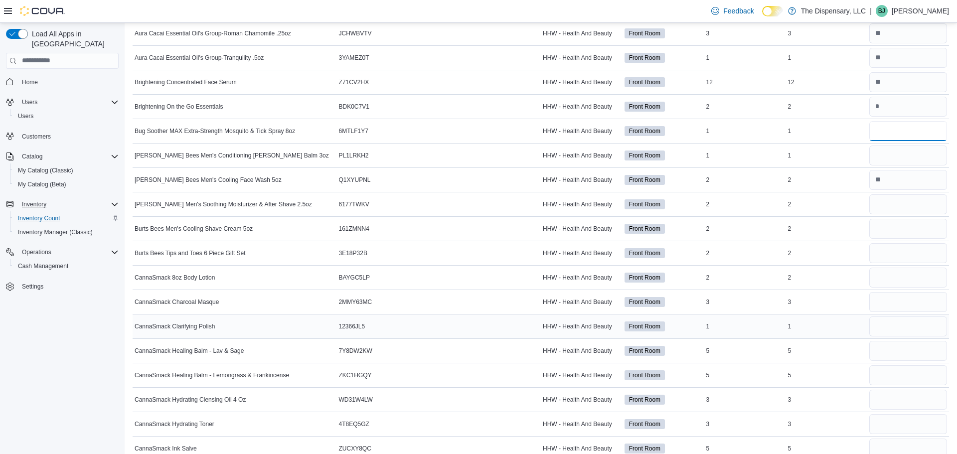
scroll to position [515, 0]
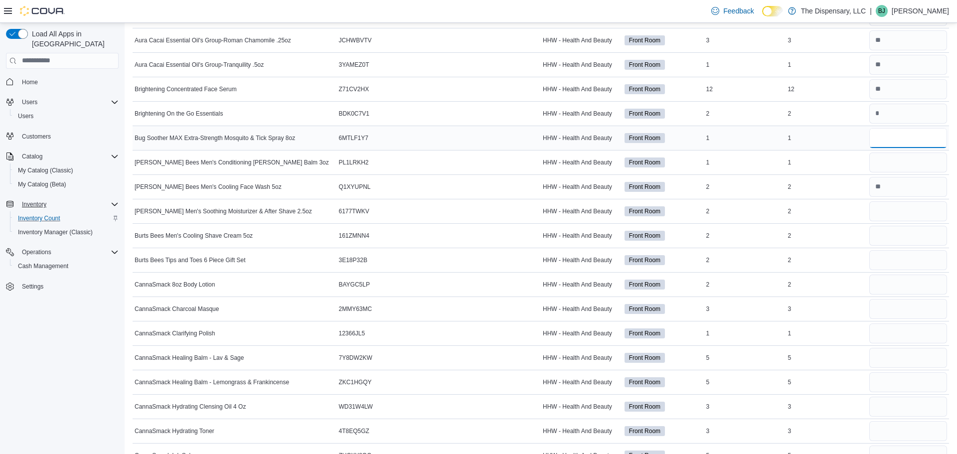
click at [918, 134] on input "number" at bounding box center [909, 138] width 78 height 20
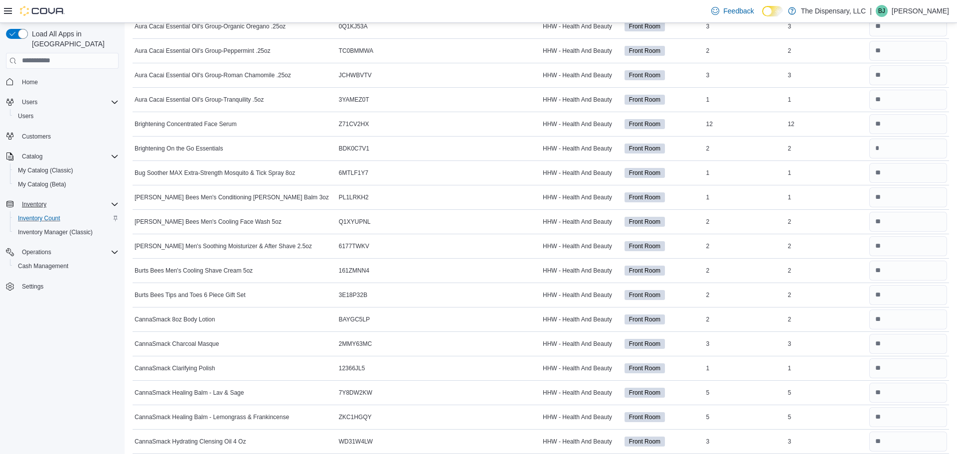
scroll to position [479, 0]
click at [897, 146] on input "number" at bounding box center [909, 150] width 78 height 20
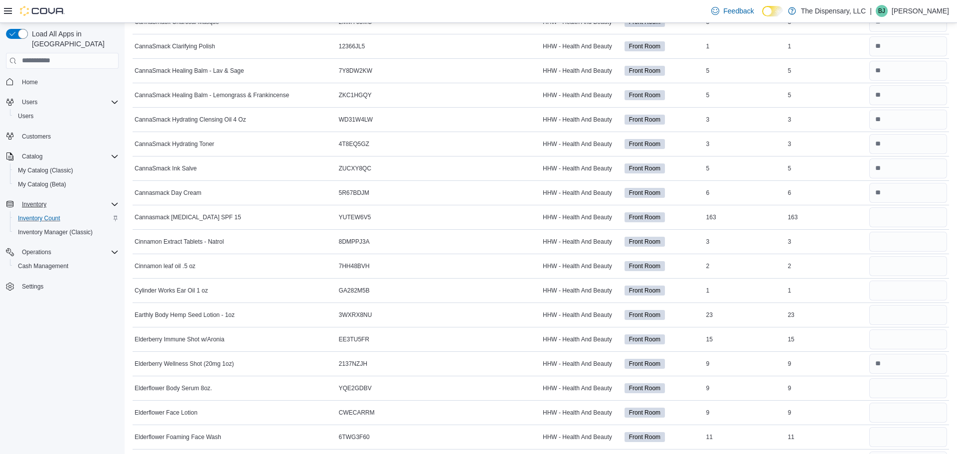
scroll to position [805, 0]
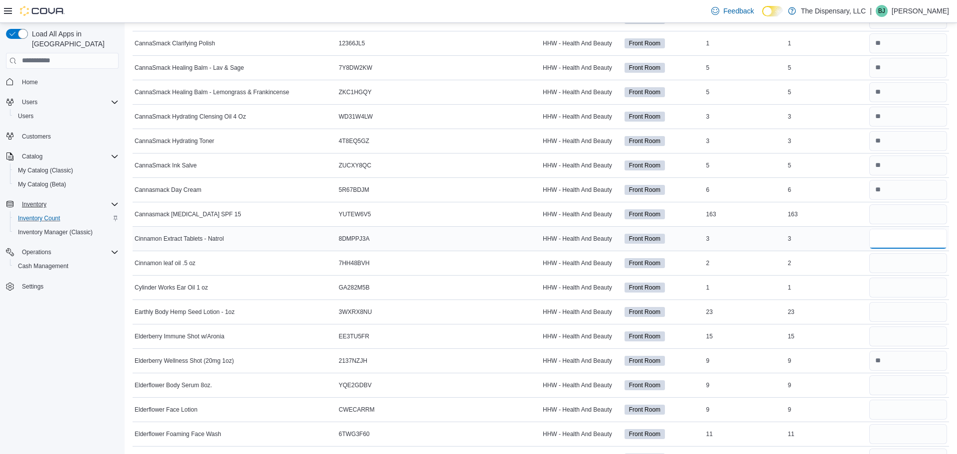
click at [882, 241] on input "number" at bounding box center [909, 239] width 78 height 20
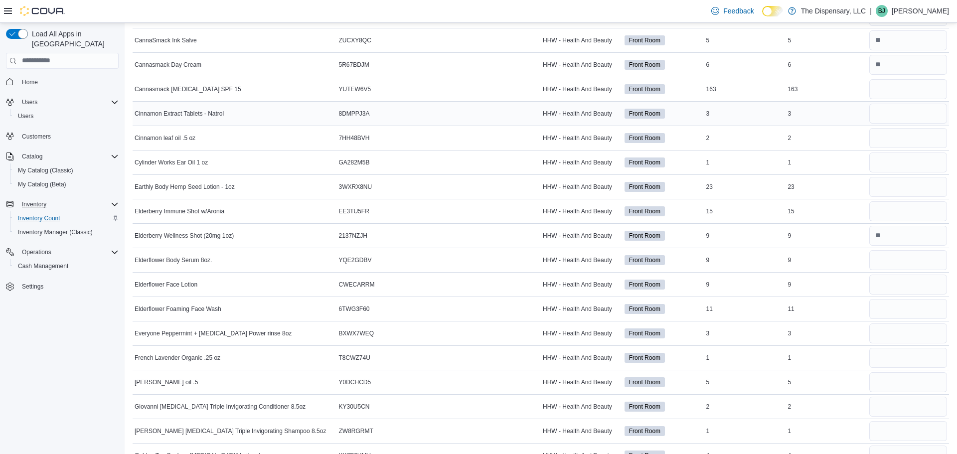
scroll to position [930, 0]
click at [903, 107] on input "number" at bounding box center [909, 114] width 78 height 20
click at [887, 268] on input "number" at bounding box center [909, 261] width 78 height 20
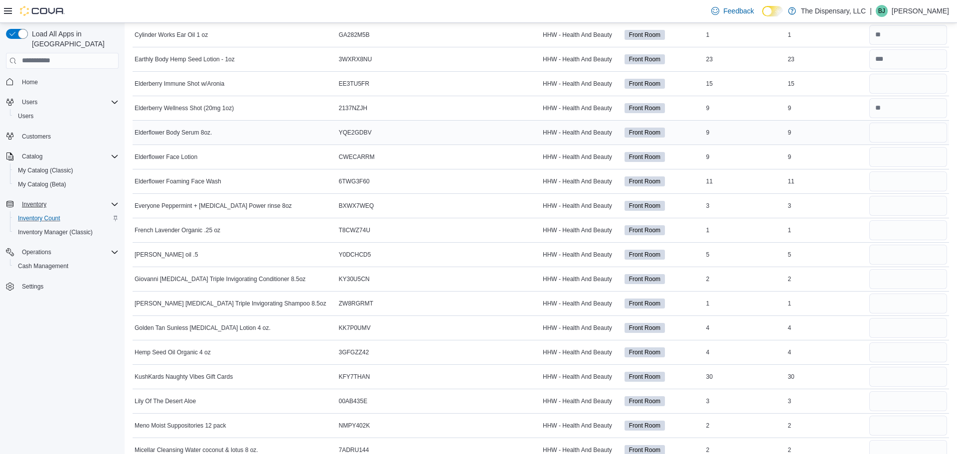
scroll to position [1061, 0]
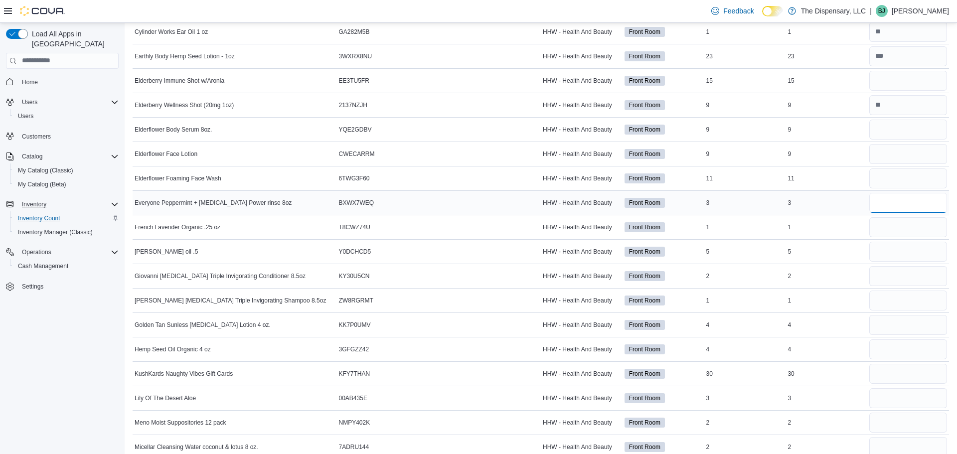
click at [885, 206] on input "number" at bounding box center [909, 203] width 78 height 20
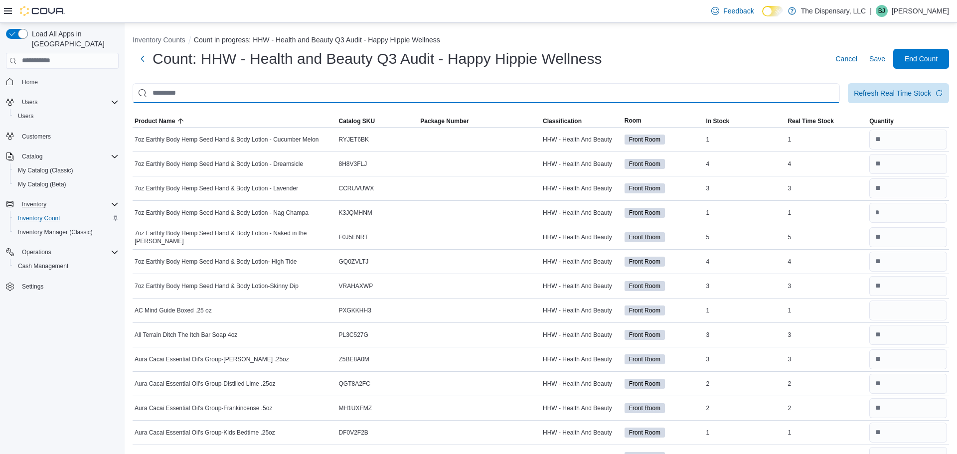
click at [560, 99] on input "This is a search bar. After typing your query, hit enter to filter the results …" at bounding box center [487, 93] width 708 height 20
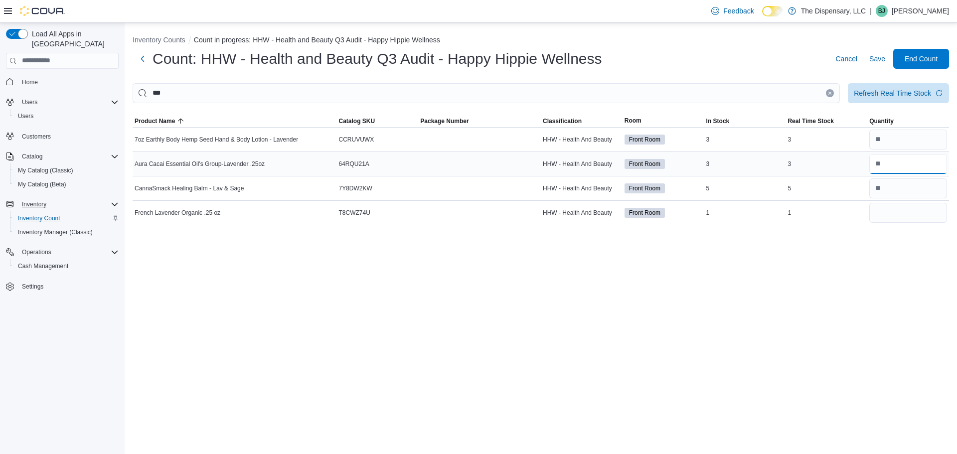
click at [891, 166] on input "number" at bounding box center [909, 164] width 78 height 20
click at [925, 216] on input "number" at bounding box center [909, 213] width 78 height 20
click at [832, 95] on button "Clear input" at bounding box center [830, 93] width 8 height 8
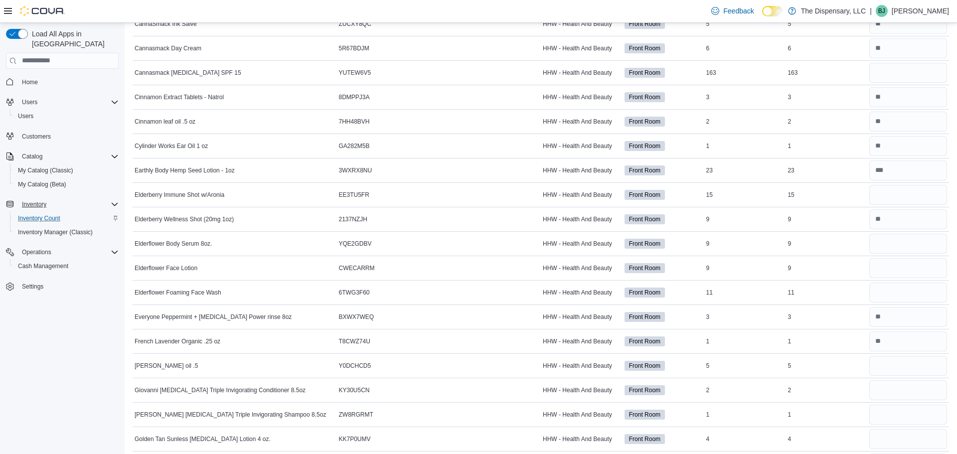
scroll to position [948, 0]
click at [624, 260] on div "Front Room" at bounding box center [664, 267] width 82 height 14
click at [903, 194] on input "number" at bounding box center [909, 194] width 78 height 20
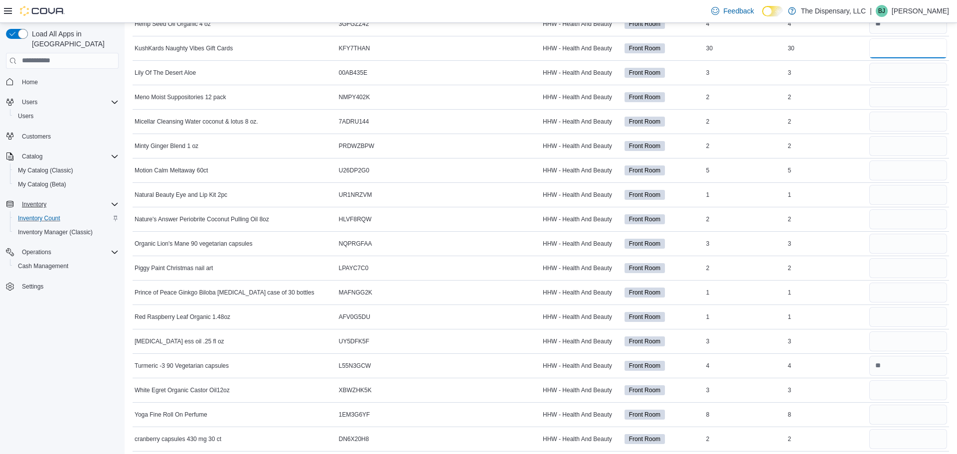
scroll to position [1392, 0]
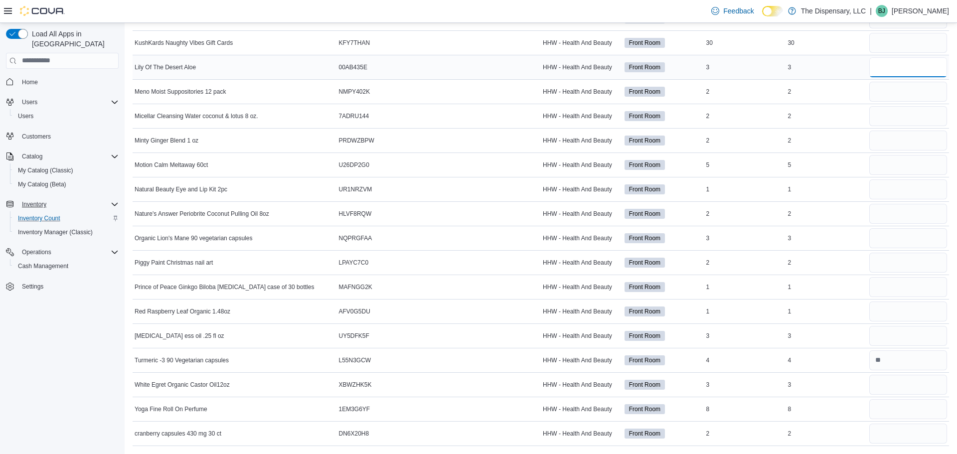
click at [907, 62] on input "number" at bounding box center [909, 67] width 78 height 20
click at [890, 244] on input "number" at bounding box center [909, 238] width 78 height 20
click at [884, 237] on input "number" at bounding box center [909, 238] width 78 height 20
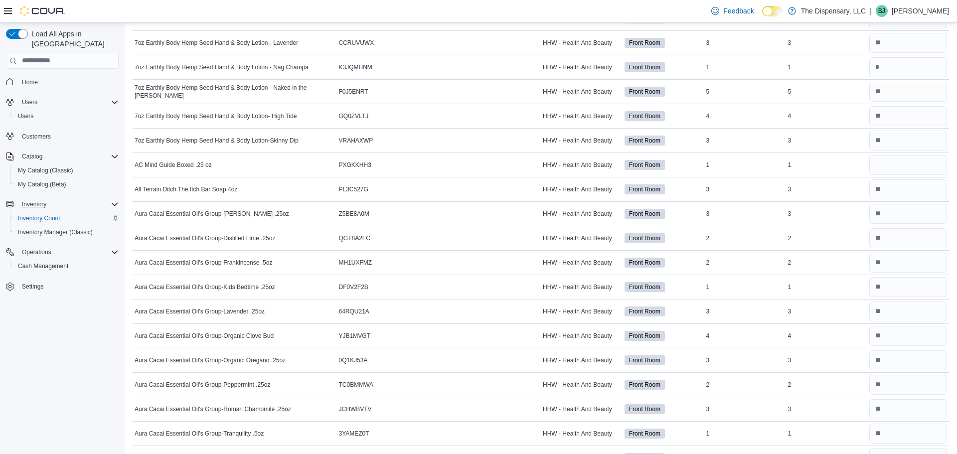
scroll to position [145, 0]
click at [875, 162] on input "number" at bounding box center [909, 166] width 78 height 20
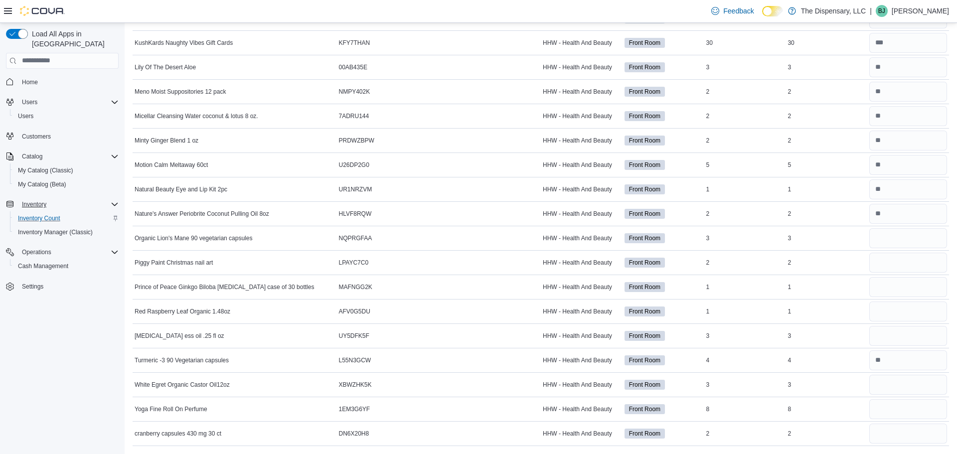
scroll to position [1391, 0]
click at [889, 237] on input "number" at bounding box center [909, 239] width 78 height 20
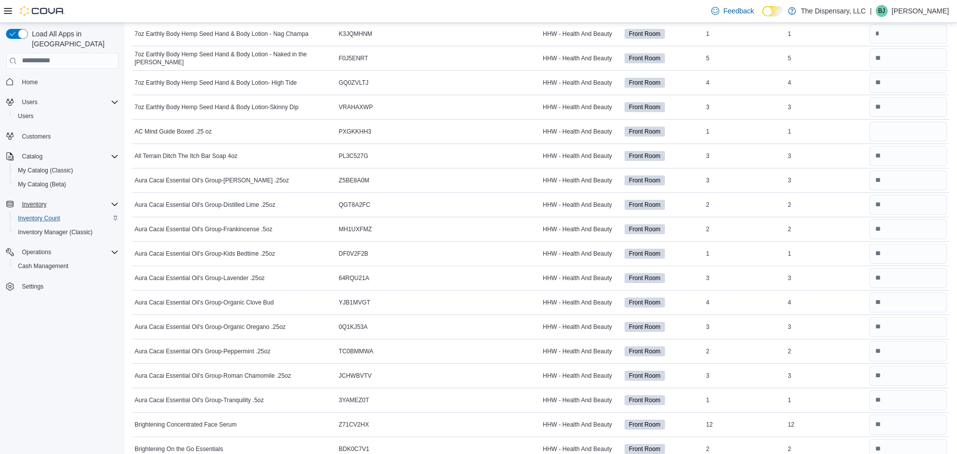
scroll to position [0, 0]
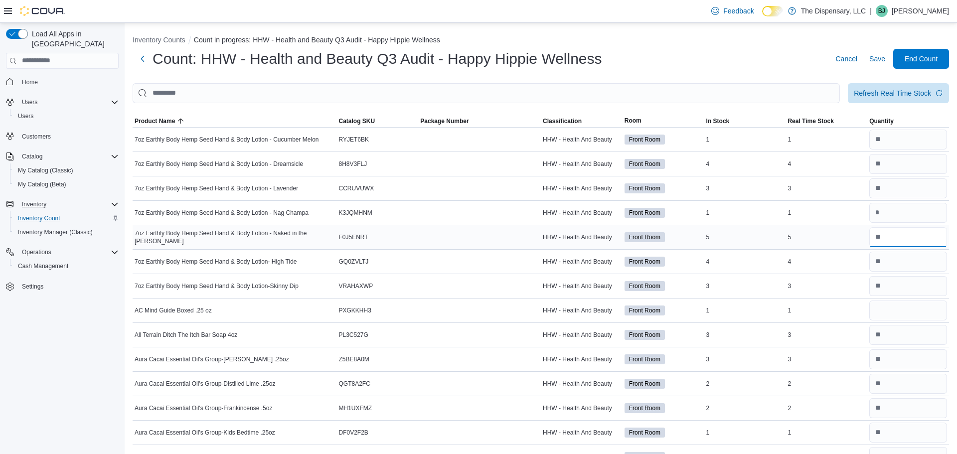
click at [897, 242] on input "number" at bounding box center [909, 237] width 78 height 20
click at [898, 211] on input "number" at bounding box center [909, 213] width 78 height 20
click at [889, 237] on input "number" at bounding box center [909, 237] width 78 height 20
click at [901, 283] on input "number" at bounding box center [909, 286] width 78 height 20
click at [884, 165] on input "number" at bounding box center [909, 164] width 78 height 20
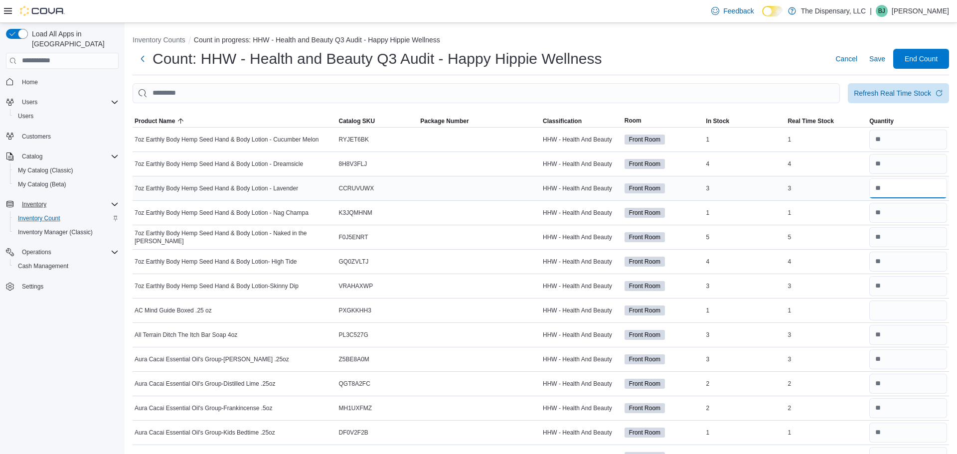
click at [891, 183] on input "number" at bounding box center [909, 189] width 78 height 20
click at [910, 257] on input "number" at bounding box center [909, 262] width 78 height 20
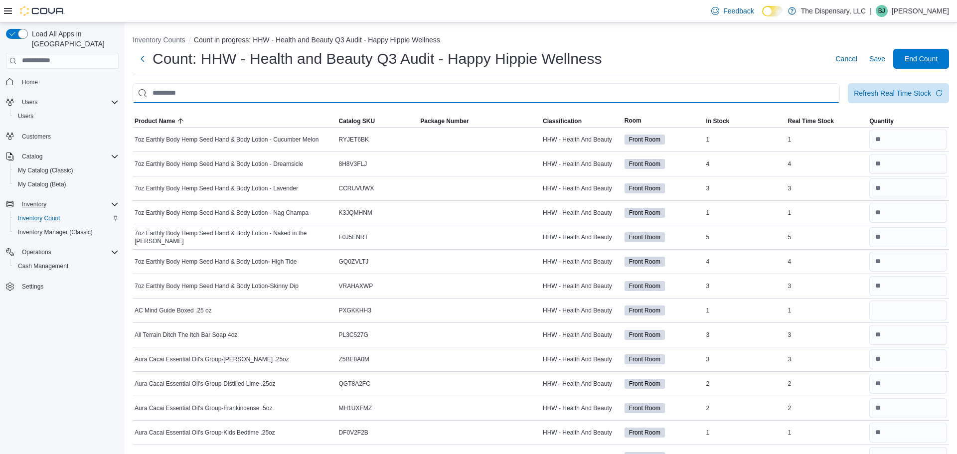
click at [350, 101] on input "This is a search bar. After typing your query, hit enter to filter the results …" at bounding box center [487, 93] width 708 height 20
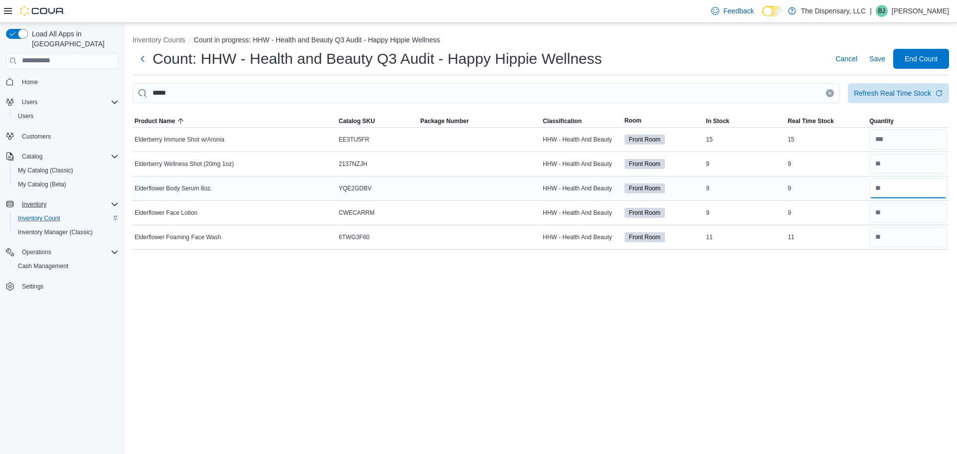
click at [897, 188] on input "number" at bounding box center [909, 189] width 78 height 20
click at [900, 235] on input "number" at bounding box center [909, 237] width 78 height 20
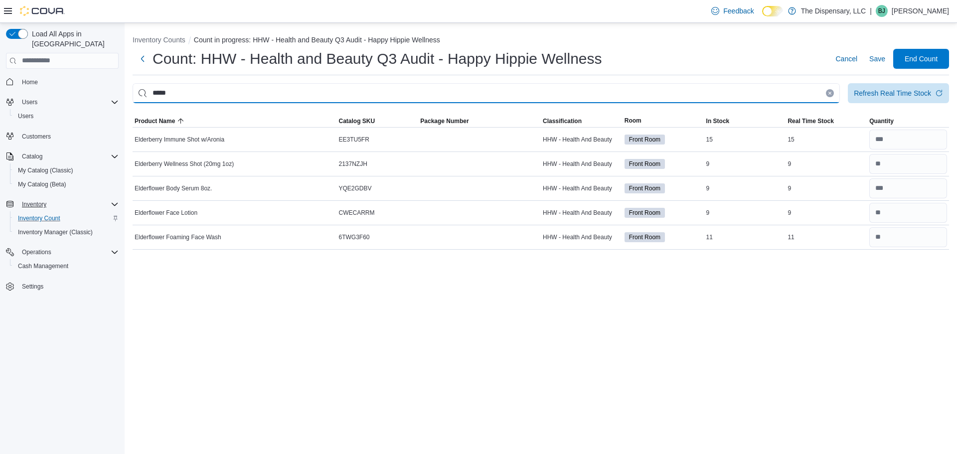
click at [585, 89] on input "*****" at bounding box center [487, 93] width 708 height 20
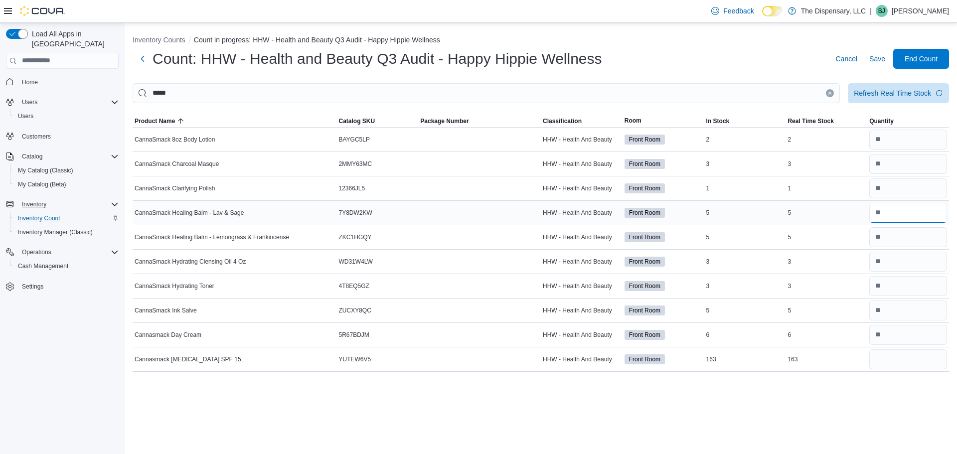
click at [894, 208] on input "number" at bounding box center [909, 213] width 78 height 20
click at [905, 235] on input "number" at bounding box center [909, 237] width 78 height 20
click at [900, 310] on input "number" at bounding box center [909, 311] width 78 height 20
click at [913, 332] on input "number" at bounding box center [909, 335] width 78 height 20
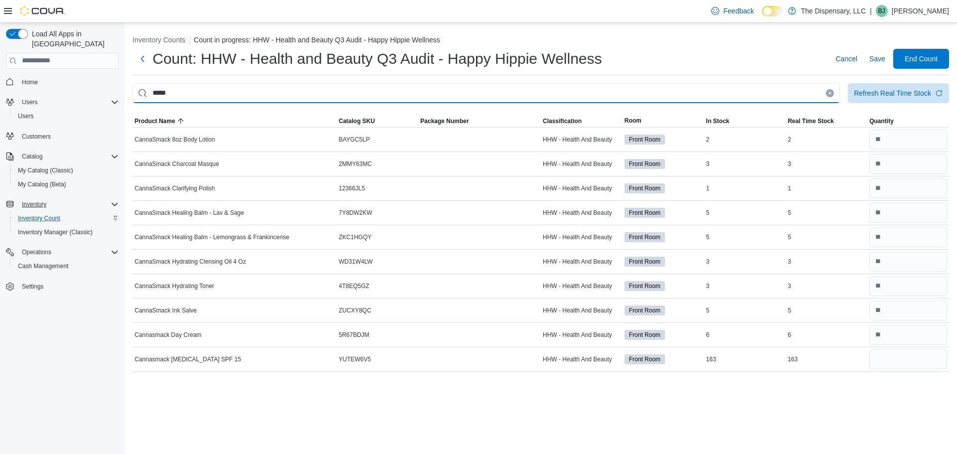
click at [215, 97] on input "*****" at bounding box center [487, 93] width 708 height 20
click at [517, 98] on input "*****" at bounding box center [487, 93] width 708 height 20
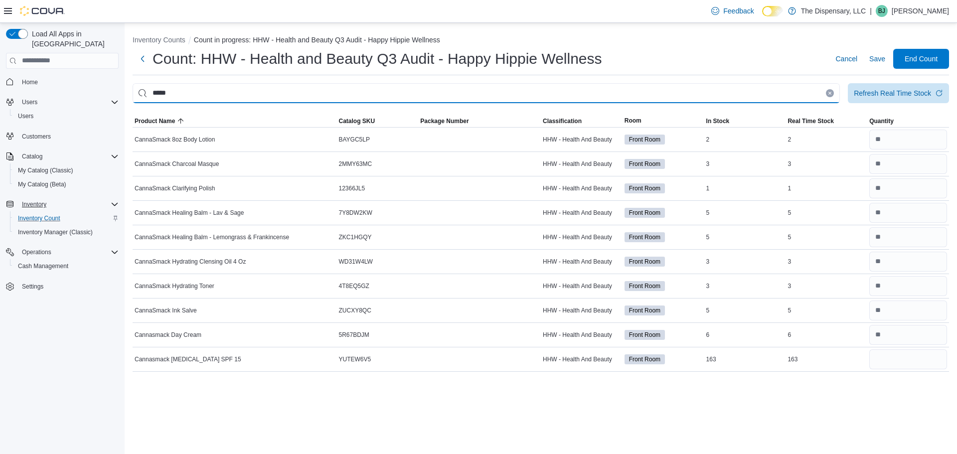
click at [517, 98] on input "*****" at bounding box center [487, 93] width 708 height 20
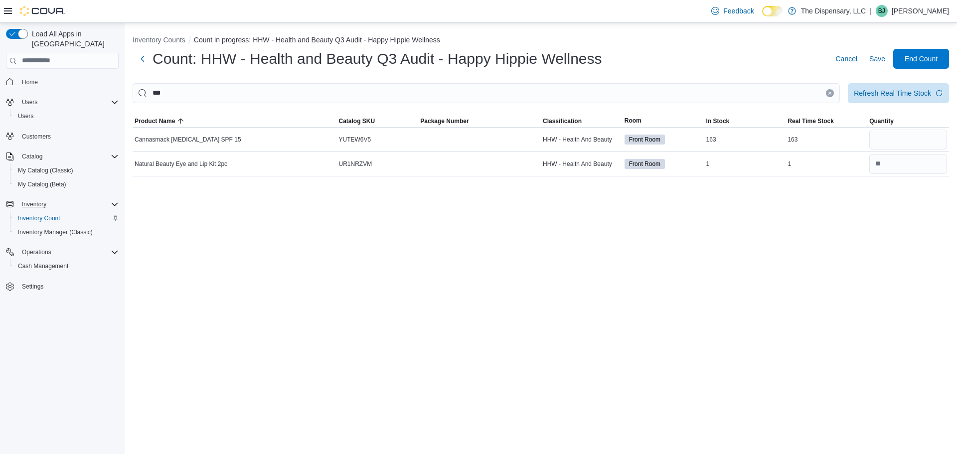
click at [431, 335] on div "Inventory Counts Count in progress: HHW - Health and Beauty Q3 Audit - Happy Hi…" at bounding box center [541, 238] width 833 height 431
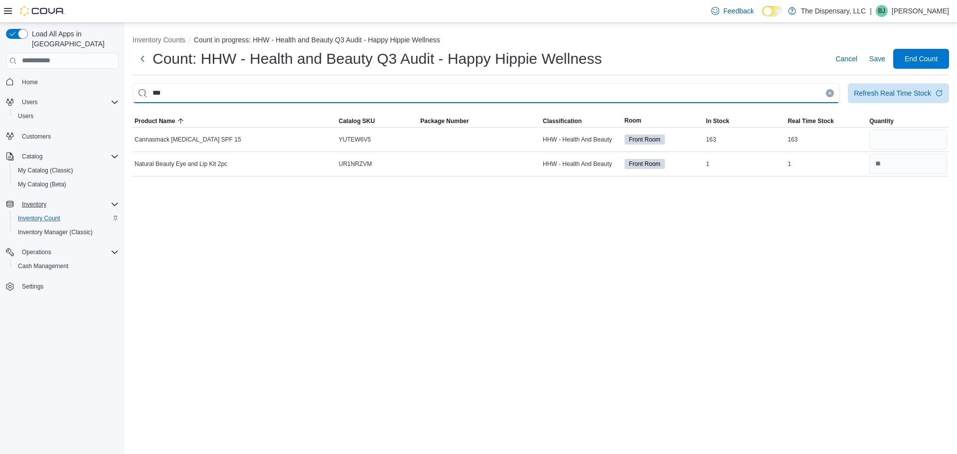
click at [572, 83] on input "***" at bounding box center [487, 93] width 708 height 20
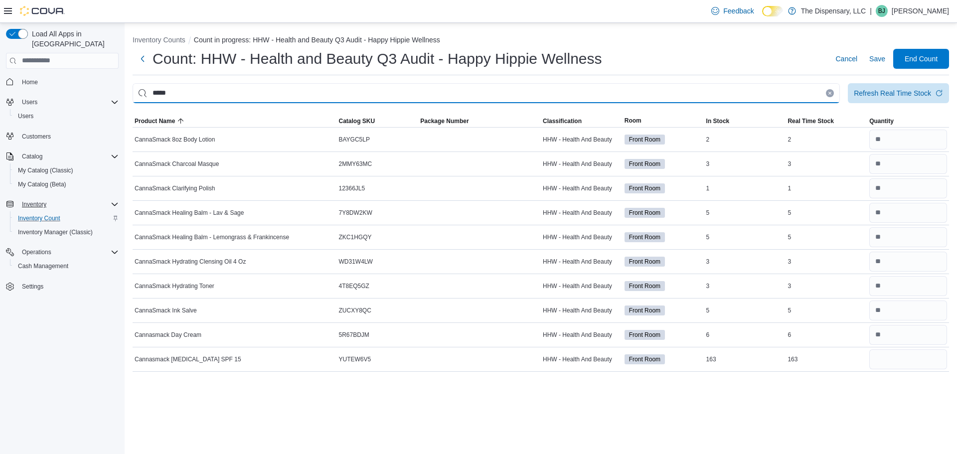
click at [228, 96] on input "*****" at bounding box center [487, 93] width 708 height 20
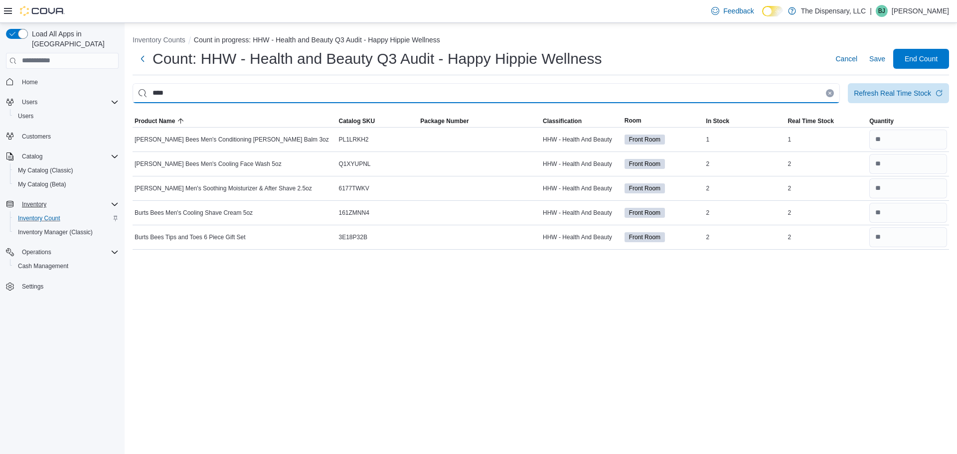
click at [299, 99] on input "****" at bounding box center [487, 93] width 708 height 20
click at [299, 100] on input "****" at bounding box center [487, 93] width 708 height 20
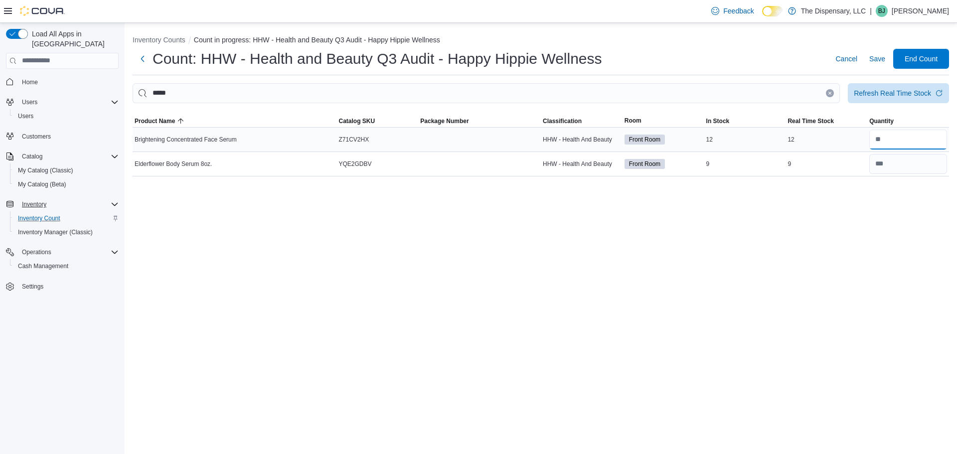
click at [905, 147] on input "number" at bounding box center [909, 140] width 78 height 20
click at [517, 316] on div "Inventory Counts Count in progress: HHW - Health and Beauty Q3 Audit - Happy Hi…" at bounding box center [541, 238] width 833 height 431
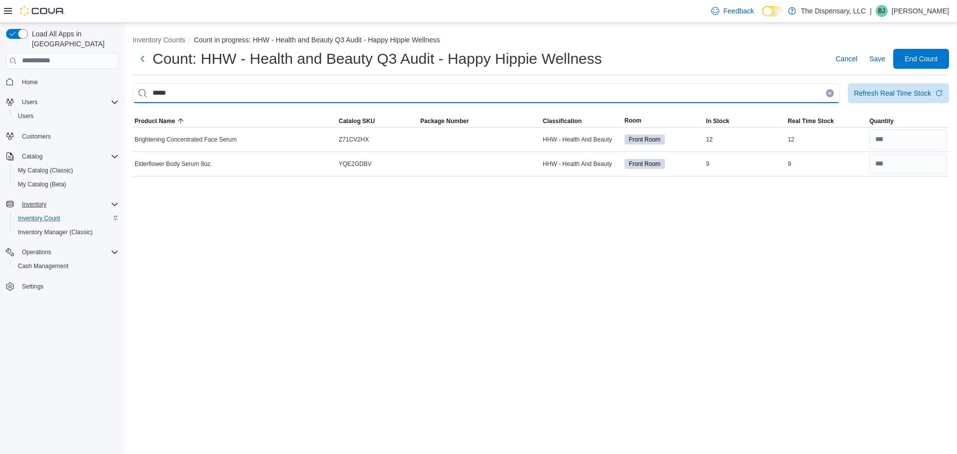
click at [829, 97] on input "*****" at bounding box center [487, 93] width 708 height 20
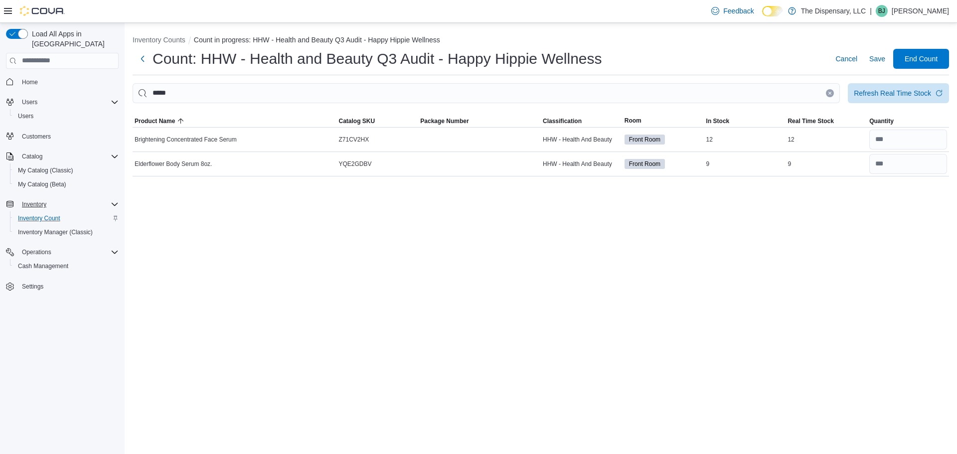
click at [831, 93] on icon "Clear input" at bounding box center [830, 93] width 4 height 4
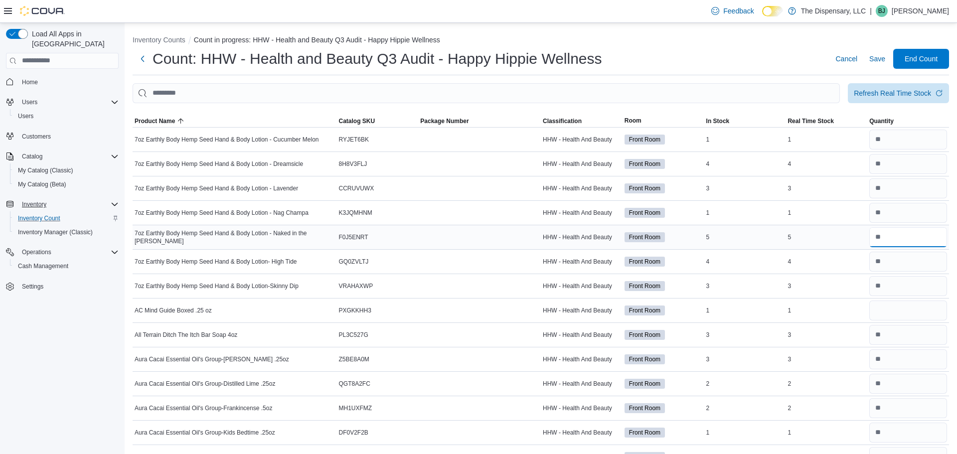
click at [890, 239] on input "number" at bounding box center [909, 237] width 78 height 20
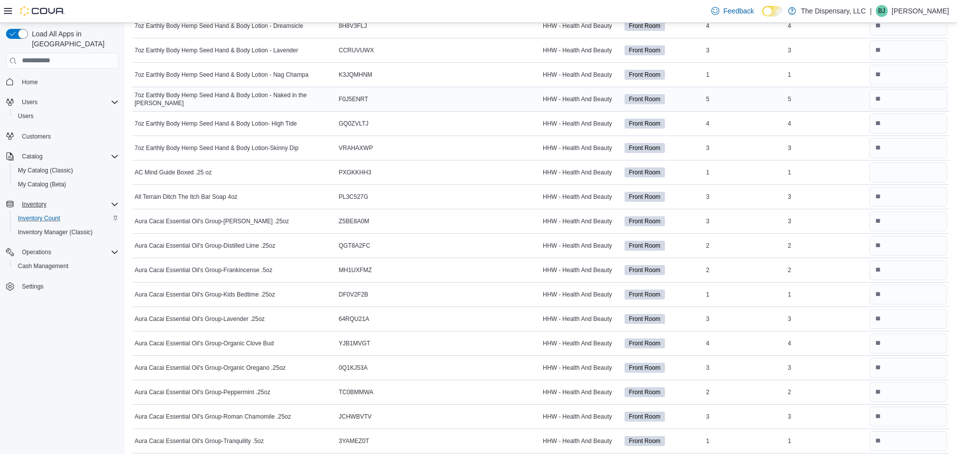
scroll to position [147, 0]
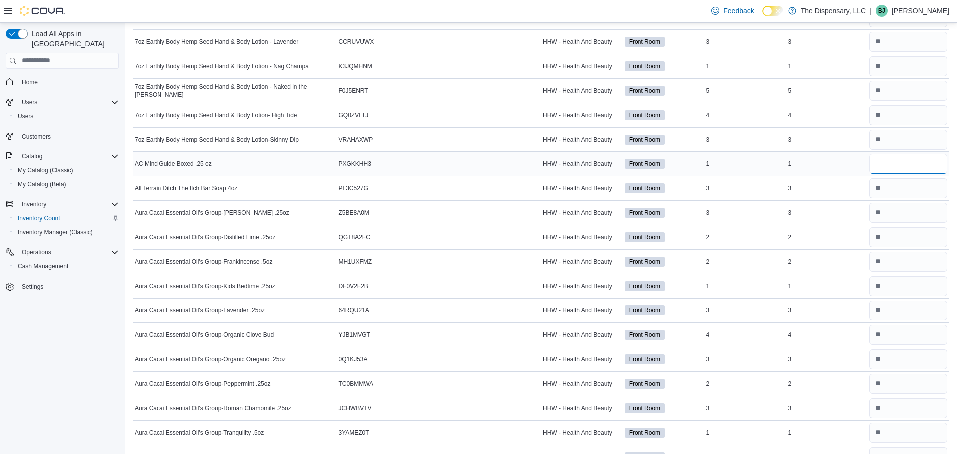
click at [908, 169] on input "number" at bounding box center [909, 164] width 78 height 20
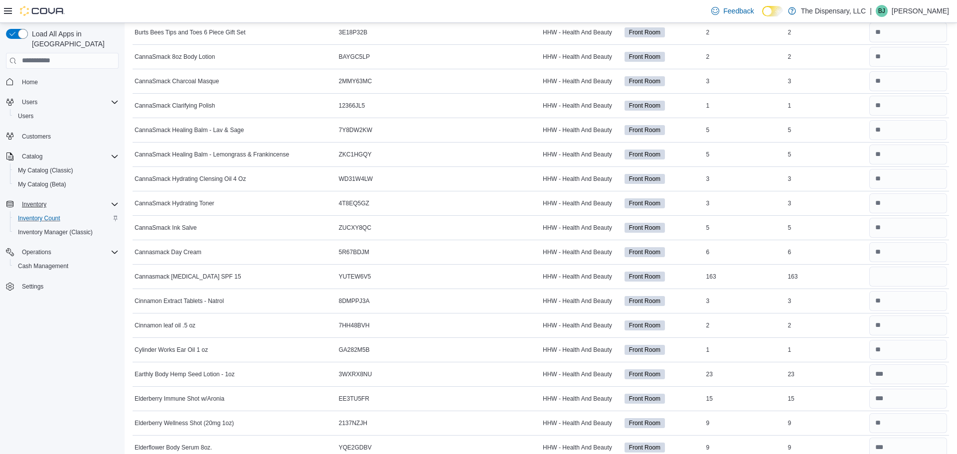
scroll to position [749, 0]
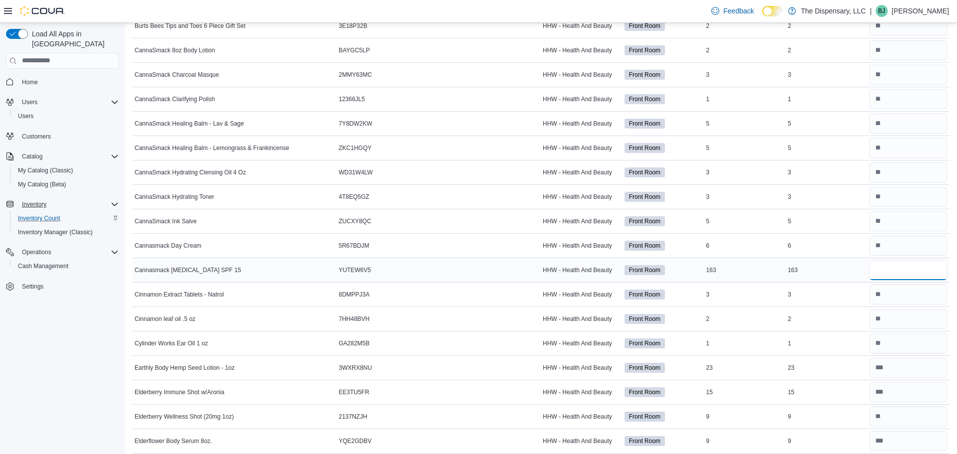
click at [891, 264] on input "number" at bounding box center [909, 270] width 78 height 20
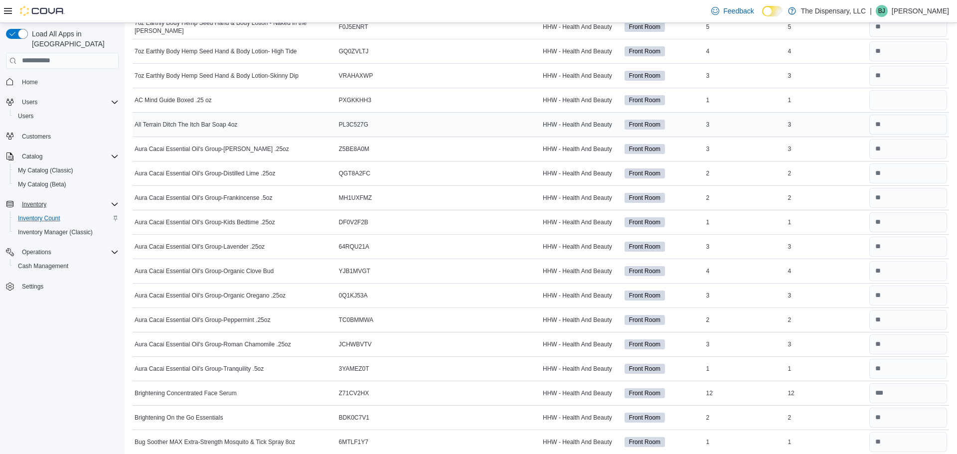
scroll to position [210, 0]
click at [881, 100] on input "number" at bounding box center [909, 101] width 78 height 20
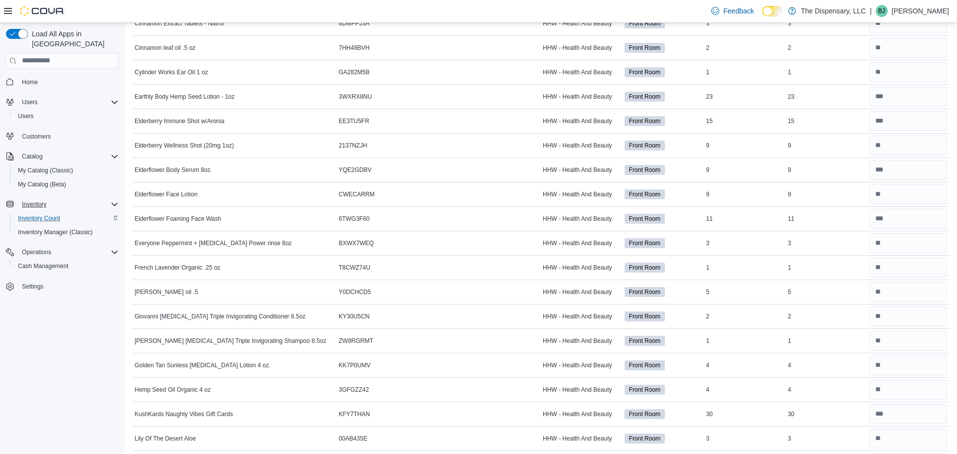
scroll to position [1021, 0]
click at [901, 168] on input "number" at bounding box center [909, 170] width 78 height 20
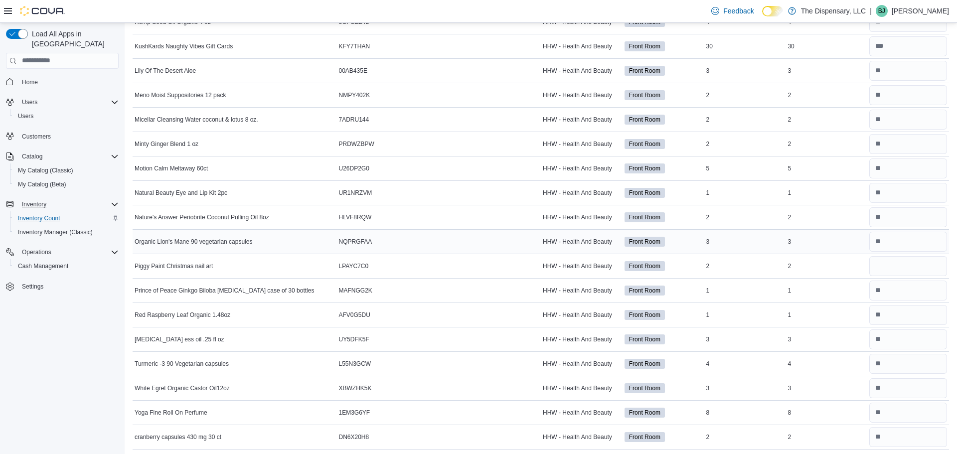
scroll to position [1392, 0]
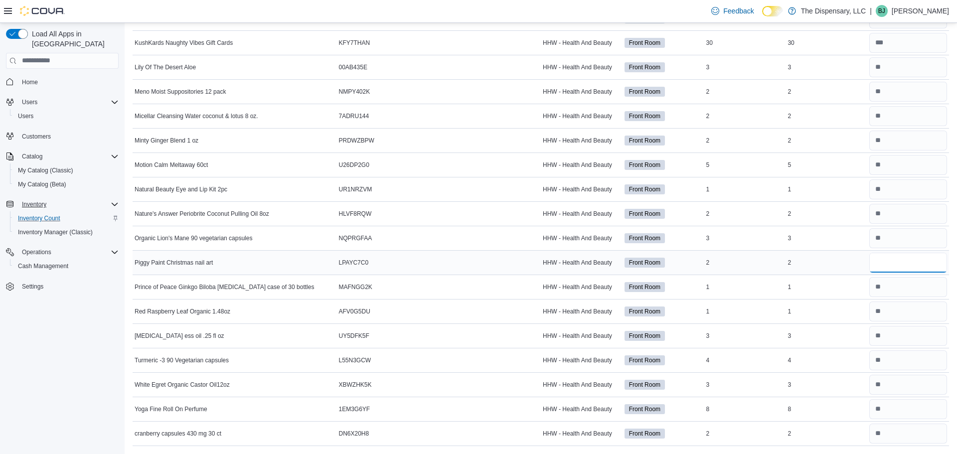
click at [883, 261] on input "number" at bounding box center [909, 263] width 78 height 20
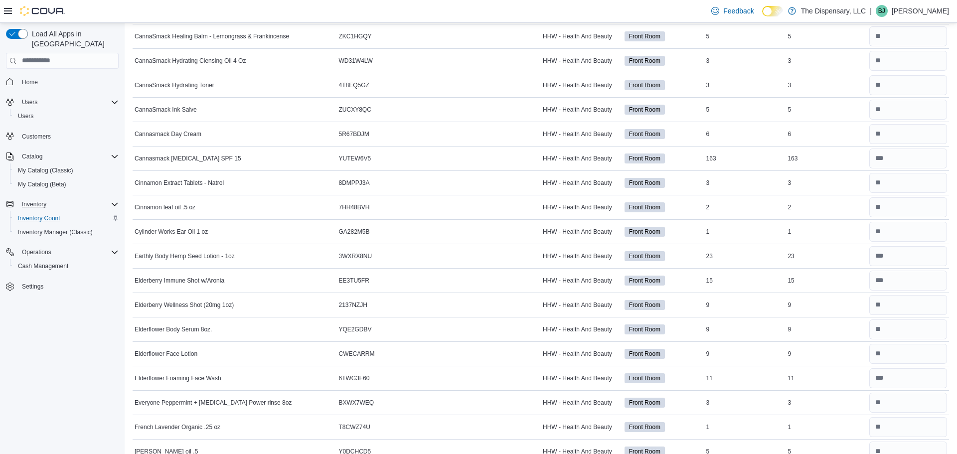
scroll to position [860, 0]
click at [907, 164] on input "number" at bounding box center [909, 159] width 78 height 20
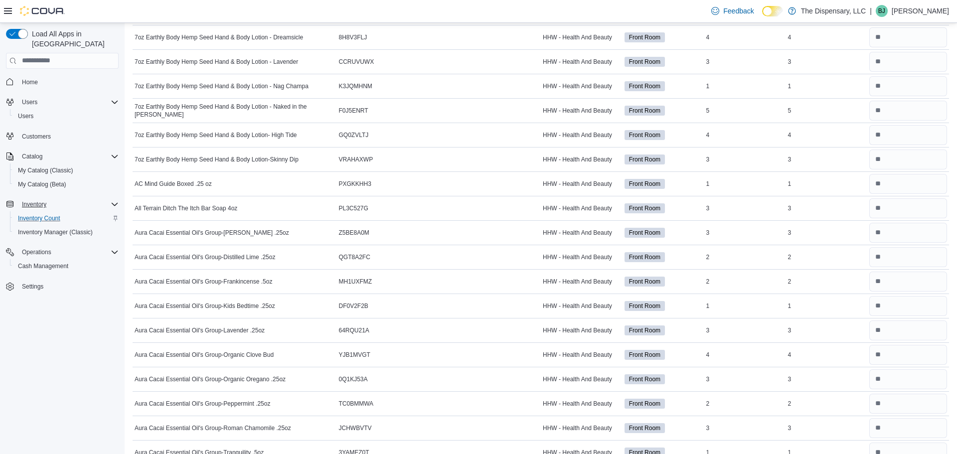
scroll to position [0, 0]
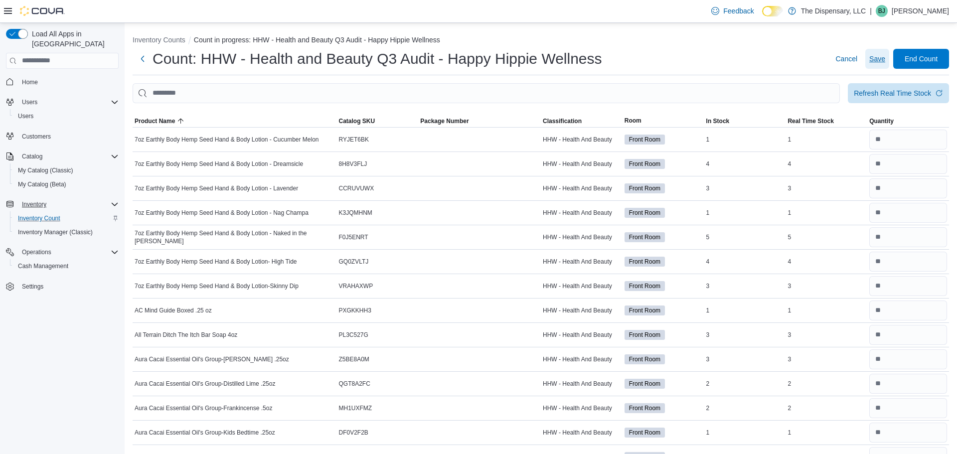
click at [871, 59] on span "Save" at bounding box center [878, 59] width 16 height 10
click at [881, 56] on span "Save" at bounding box center [878, 59] width 16 height 10
click at [160, 39] on button "Inventory Counts" at bounding box center [159, 40] width 53 height 8
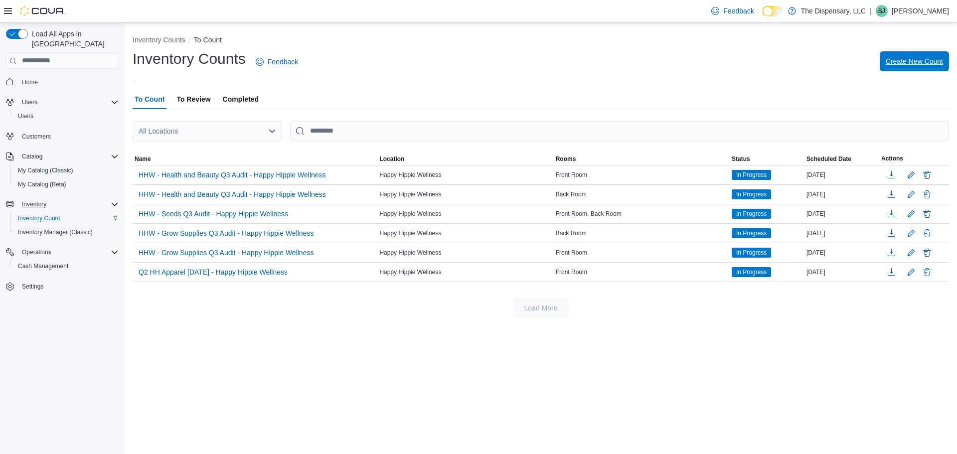
click at [918, 63] on span "Create New Count" at bounding box center [914, 61] width 57 height 10
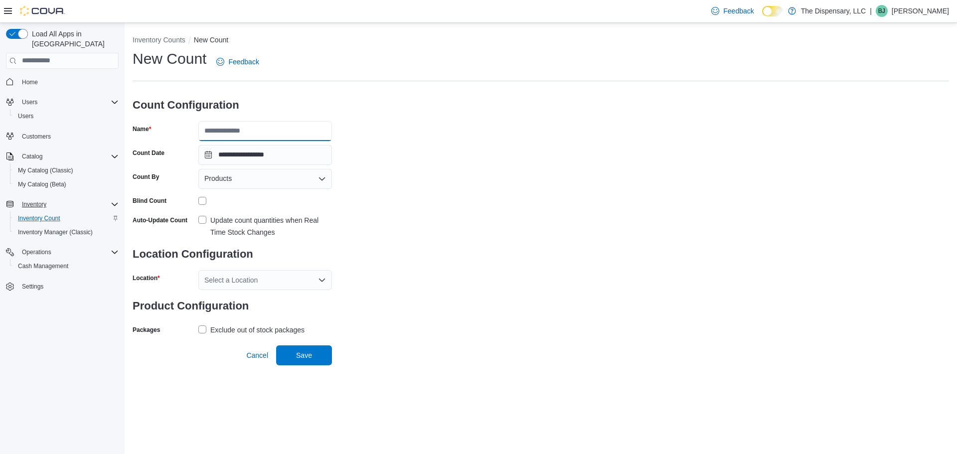
click at [295, 131] on input "Name" at bounding box center [265, 131] width 134 height 20
click at [201, 221] on label "Update count quantities when Real Time Stock Changes" at bounding box center [265, 226] width 134 height 24
click at [249, 185] on div "Products" at bounding box center [265, 179] width 134 height 20
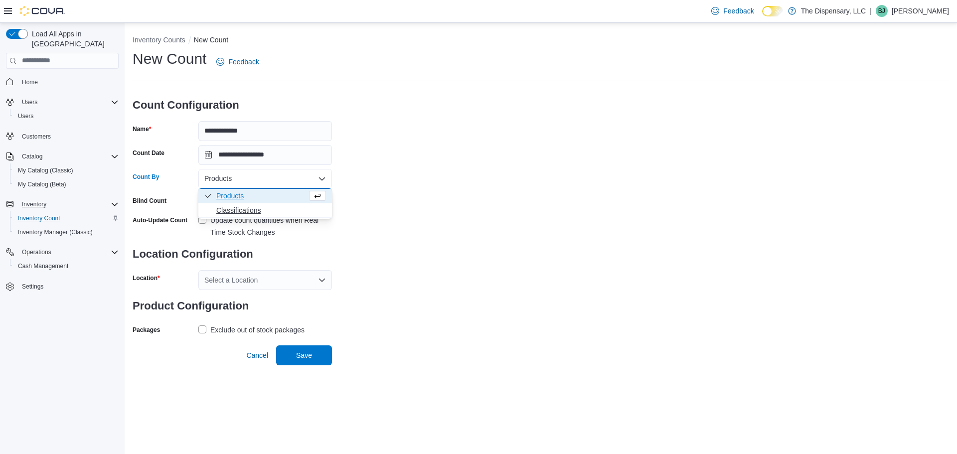
click at [250, 216] on button "Classifications" at bounding box center [265, 210] width 134 height 14
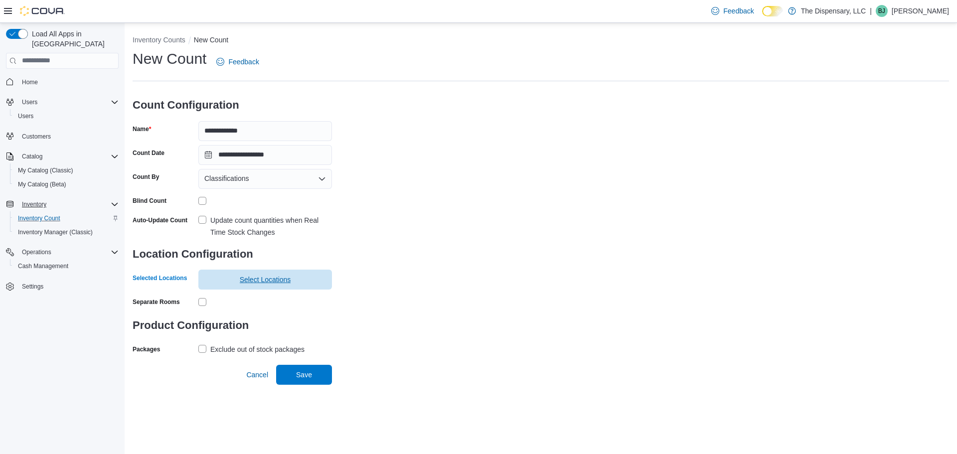
click at [255, 285] on span "Select Locations" at bounding box center [265, 280] width 122 height 20
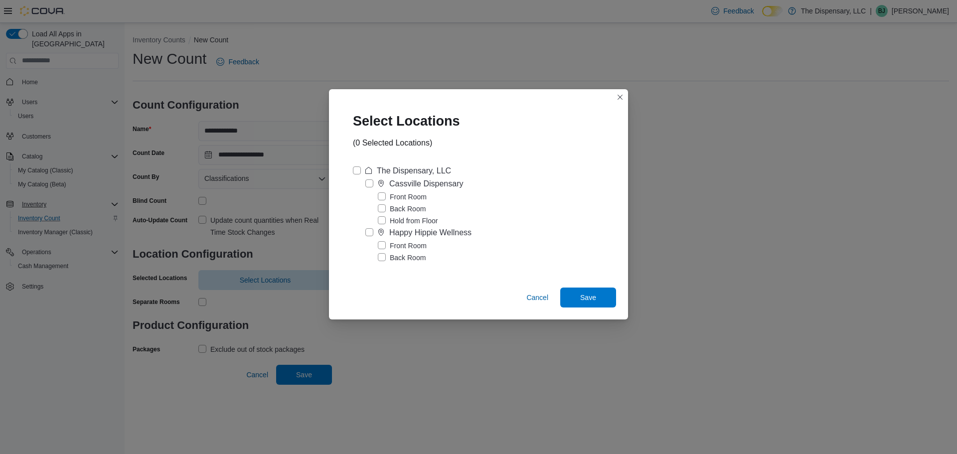
click at [372, 235] on label "Happy Hippie Wellness" at bounding box center [419, 233] width 106 height 12
click at [578, 296] on span "Save" at bounding box center [588, 297] width 44 height 20
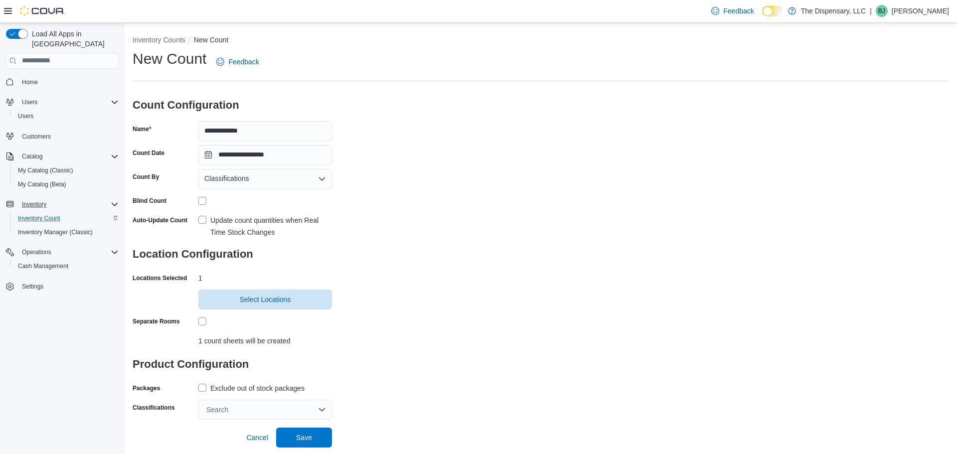
click at [223, 408] on div "Search" at bounding box center [265, 410] width 134 height 20
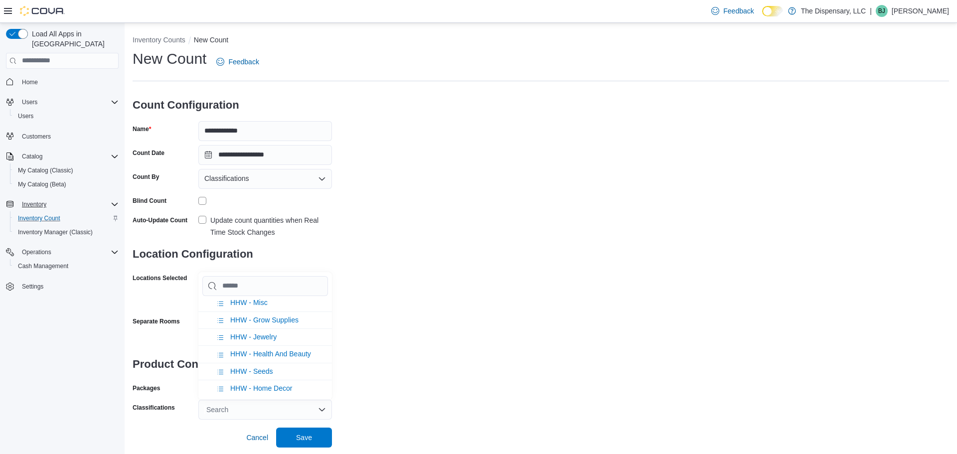
scroll to position [585, 0]
click at [264, 337] on span "HHW - Jewelry" at bounding box center [253, 336] width 46 height 8
click at [445, 335] on div "**********" at bounding box center [541, 234] width 817 height 371
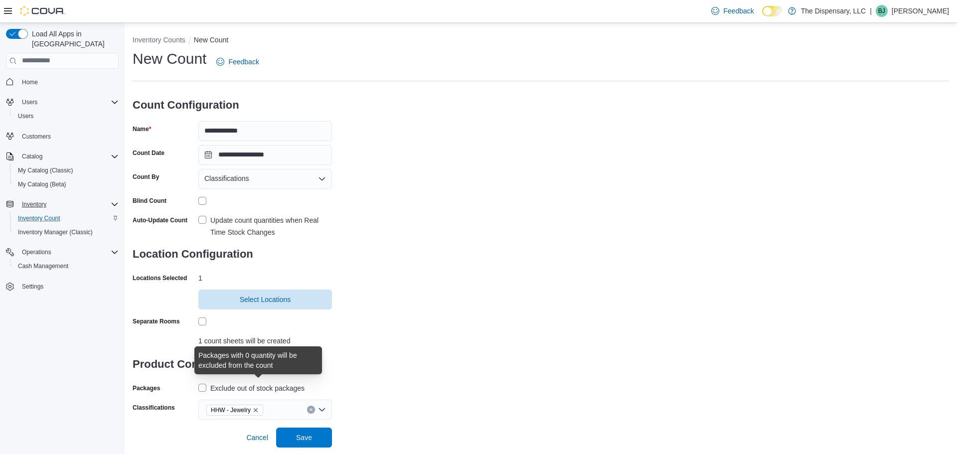
click at [283, 386] on div "Exclude out of stock packages" at bounding box center [257, 388] width 94 height 12
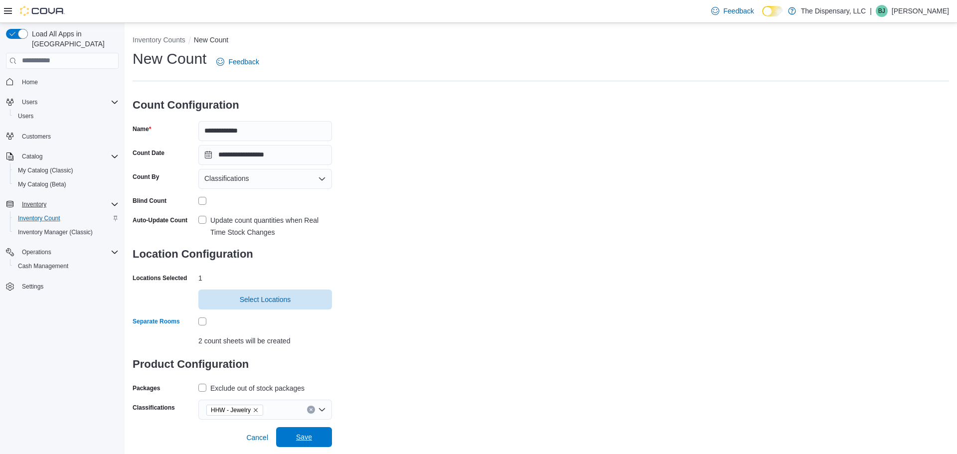
click at [313, 431] on span "Save" at bounding box center [304, 437] width 44 height 20
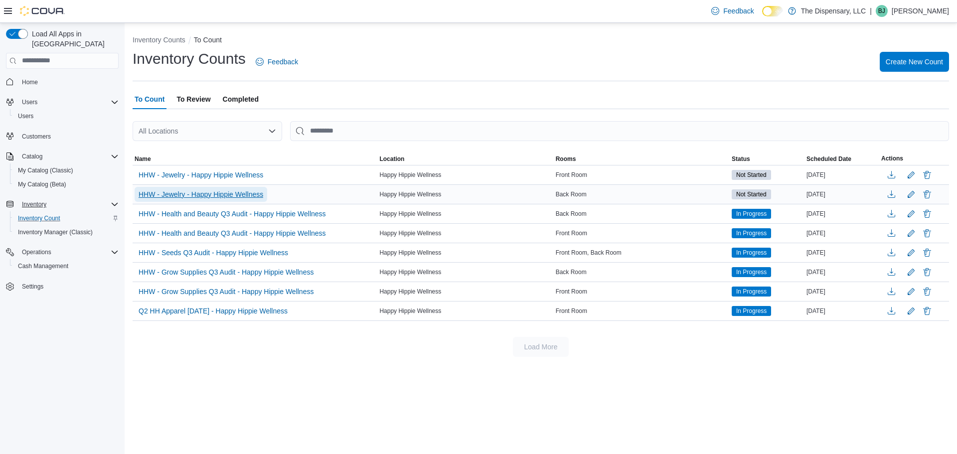
click at [226, 194] on span "HHW - Jewelry - Happy Hippie Wellness" at bounding box center [201, 194] width 125 height 10
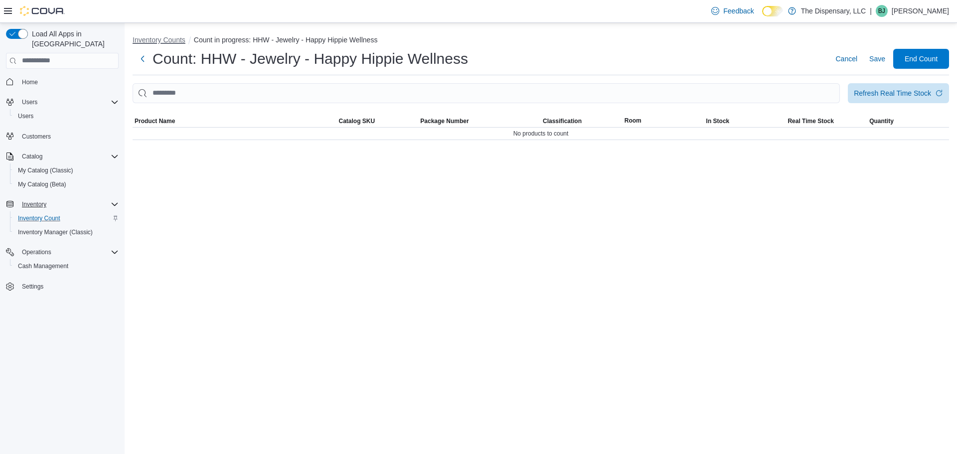
click at [169, 36] on button "Inventory Counts" at bounding box center [159, 40] width 53 height 8
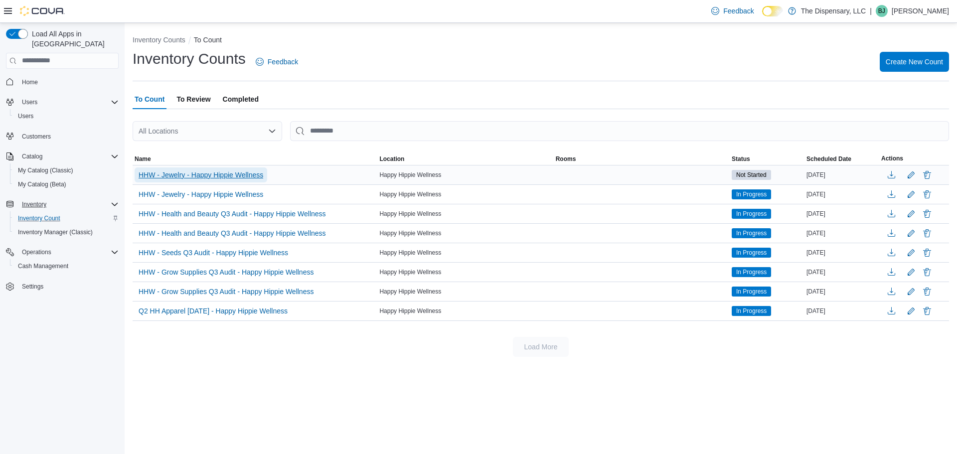
click at [209, 179] on span "HHW - Jewelry - Happy Hippie Wellness" at bounding box center [201, 175] width 125 height 10
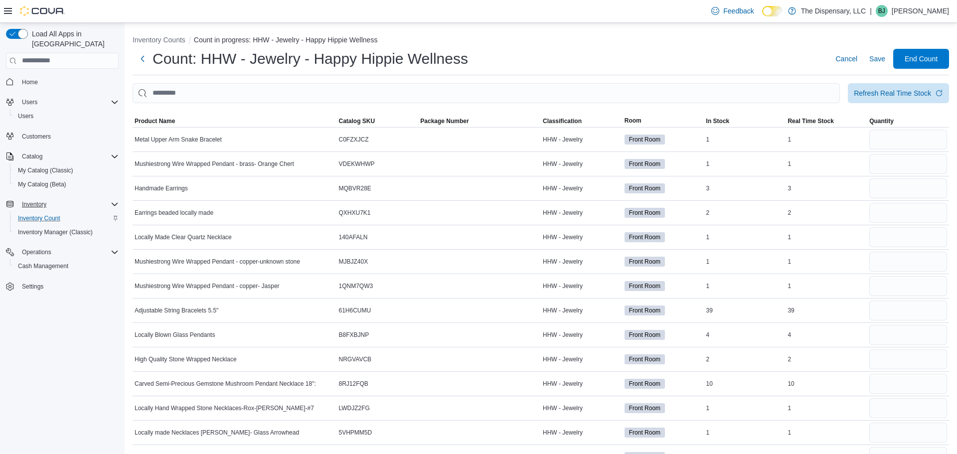
click at [453, 162] on div at bounding box center [479, 164] width 123 height 4
click at [182, 121] on span "Product Name" at bounding box center [235, 121] width 204 height 12
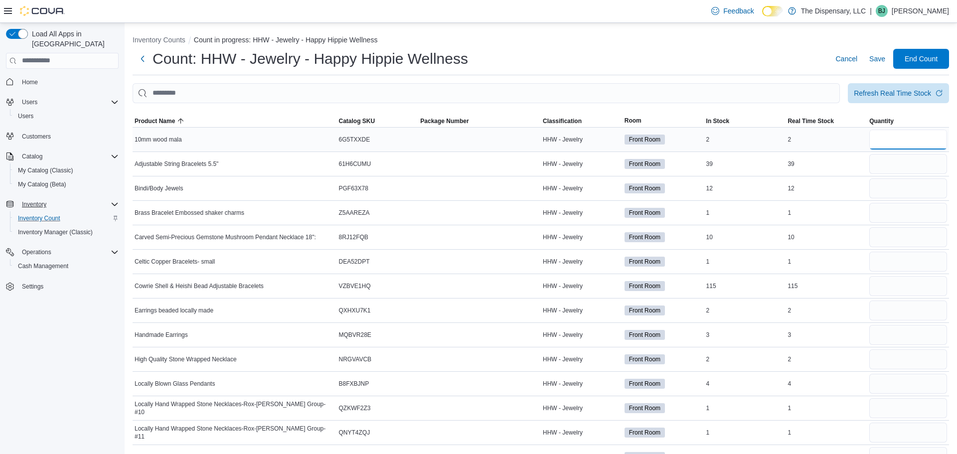
click at [882, 138] on input "number" at bounding box center [909, 140] width 78 height 20
click at [902, 158] on input "number" at bounding box center [909, 164] width 78 height 20
click at [902, 194] on input "number" at bounding box center [909, 189] width 78 height 20
click at [893, 341] on input "number" at bounding box center [909, 335] width 78 height 20
click at [900, 362] on input "number" at bounding box center [909, 360] width 78 height 20
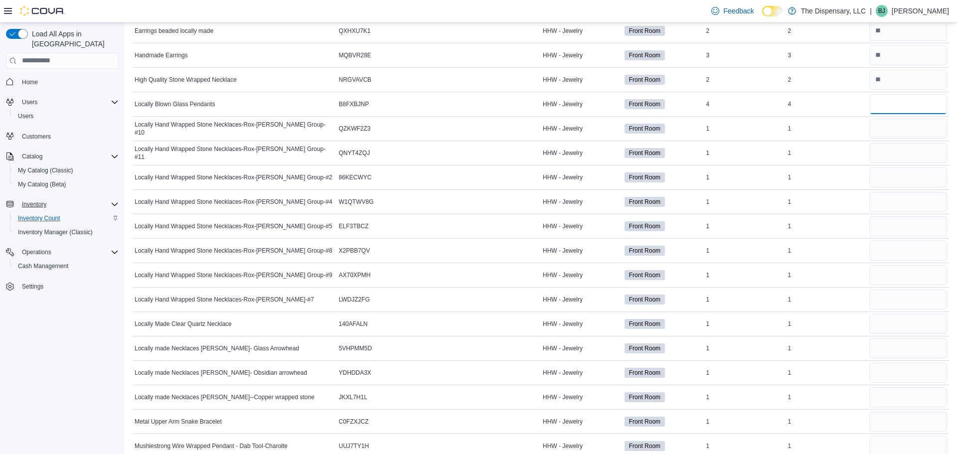
scroll to position [284, 0]
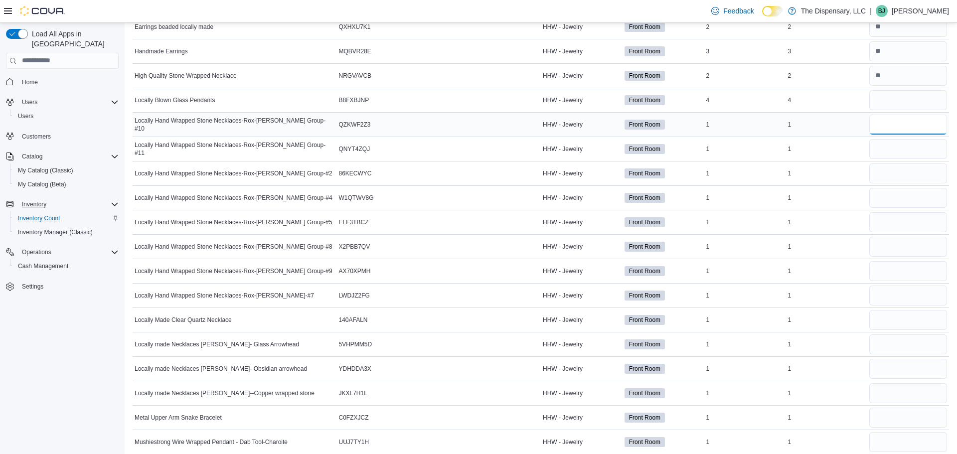
click at [902, 129] on input "number" at bounding box center [909, 125] width 78 height 20
click at [888, 276] on input "number" at bounding box center [909, 271] width 78 height 20
click at [897, 196] on input "number" at bounding box center [909, 198] width 78 height 20
click at [911, 299] on input "number" at bounding box center [909, 296] width 78 height 20
click at [900, 242] on input "number" at bounding box center [909, 247] width 78 height 20
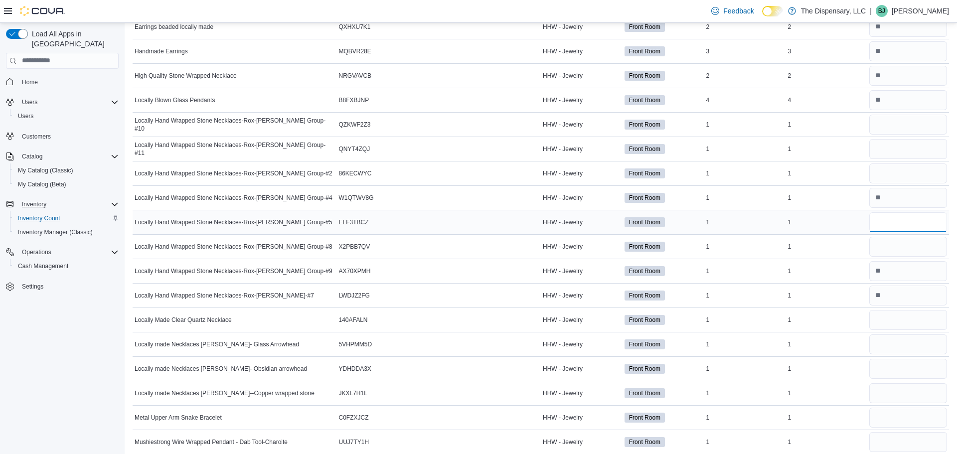
click at [892, 227] on input "number" at bounding box center [909, 222] width 78 height 20
click at [893, 253] on input "number" at bounding box center [909, 247] width 78 height 20
click at [888, 122] on input "number" at bounding box center [909, 125] width 78 height 20
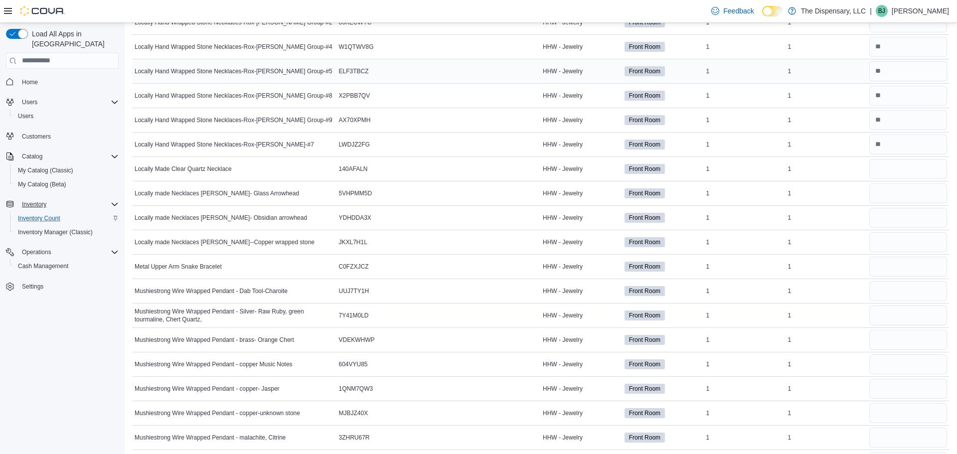
scroll to position [442, 0]
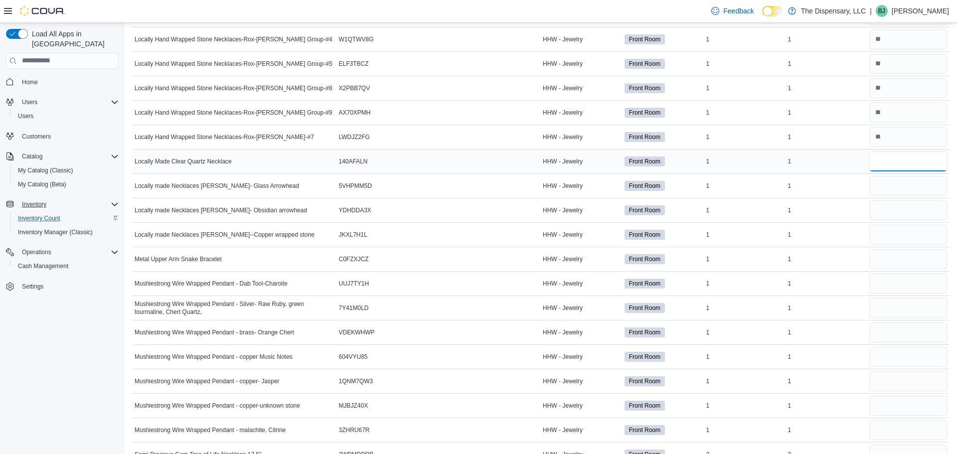
click at [897, 157] on input "number" at bounding box center [909, 162] width 78 height 20
click at [901, 189] on input "number" at bounding box center [909, 186] width 78 height 20
click at [893, 187] on input "number" at bounding box center [909, 186] width 78 height 20
click at [880, 260] on input "number" at bounding box center [909, 259] width 78 height 20
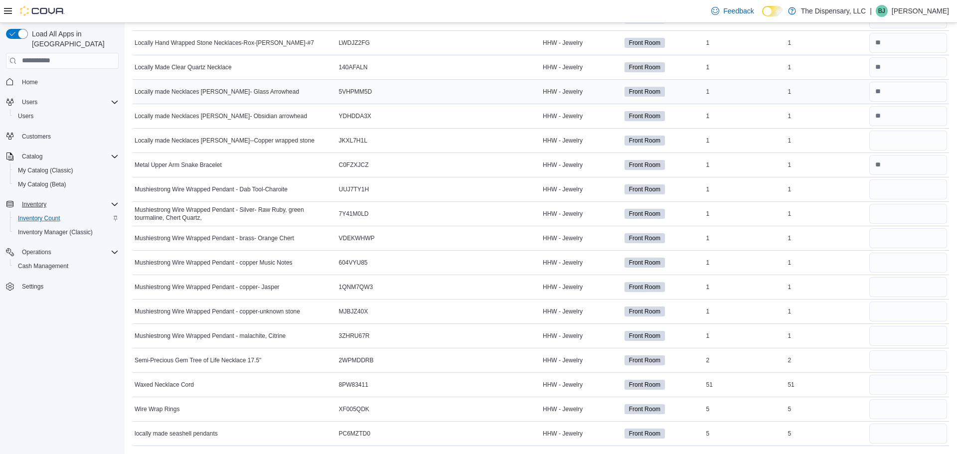
click at [700, 174] on td "Front Room" at bounding box center [664, 165] width 82 height 24
click at [880, 185] on input "number" at bounding box center [909, 190] width 78 height 20
click at [878, 240] on input "number" at bounding box center [909, 238] width 78 height 20
click at [891, 261] on input "number" at bounding box center [909, 263] width 78 height 20
click at [886, 213] on input "number" at bounding box center [909, 214] width 78 height 20
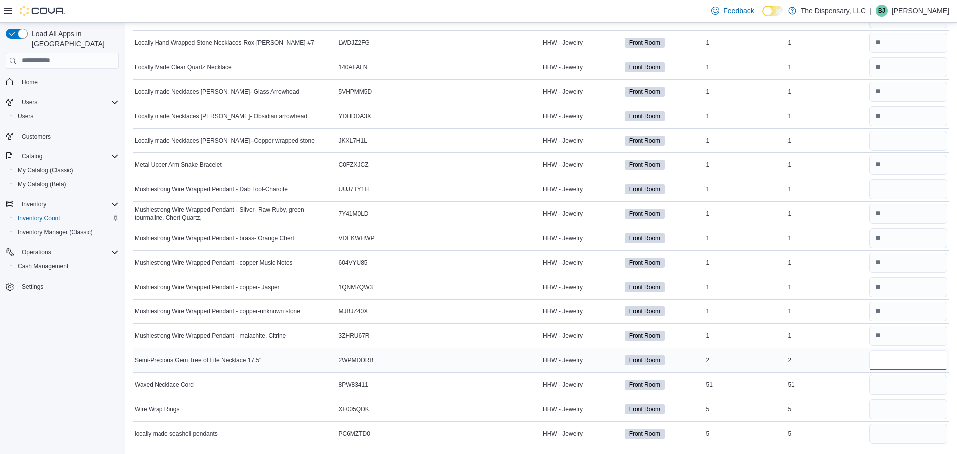
click at [907, 366] on input "number" at bounding box center [909, 361] width 78 height 20
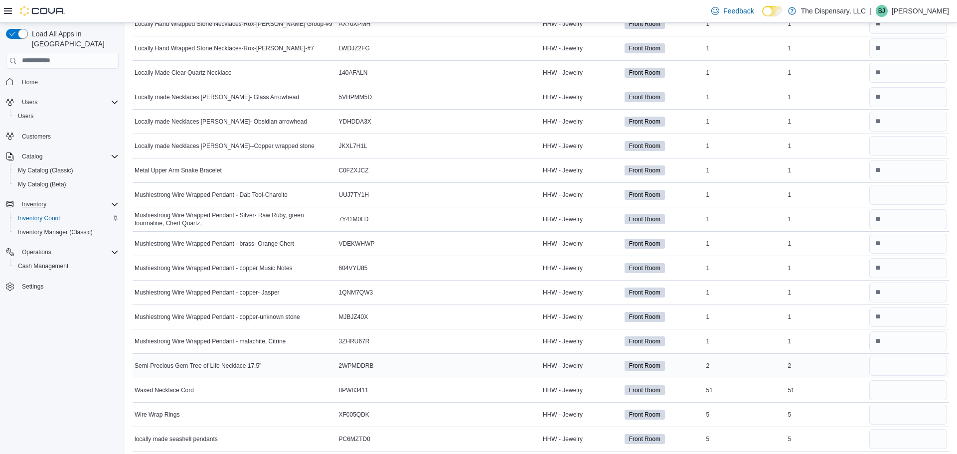
scroll to position [530, 0]
click at [906, 390] on input "number" at bounding box center [909, 392] width 78 height 20
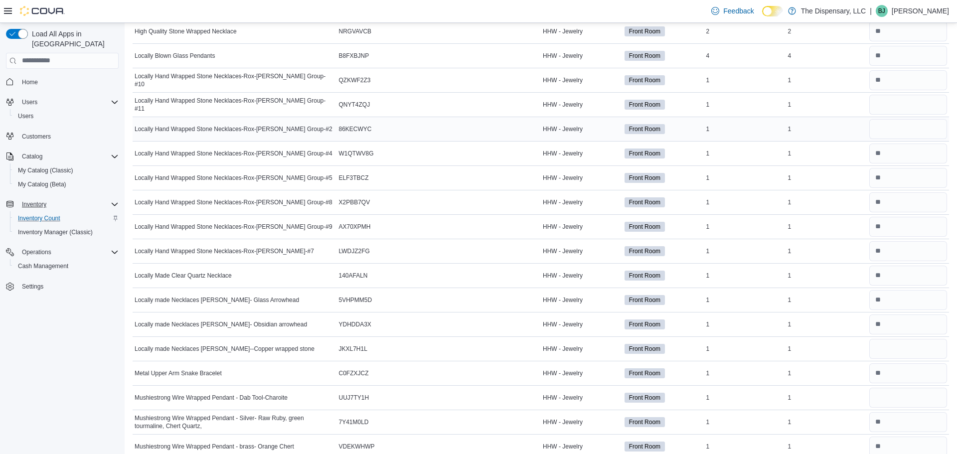
scroll to position [341, 0]
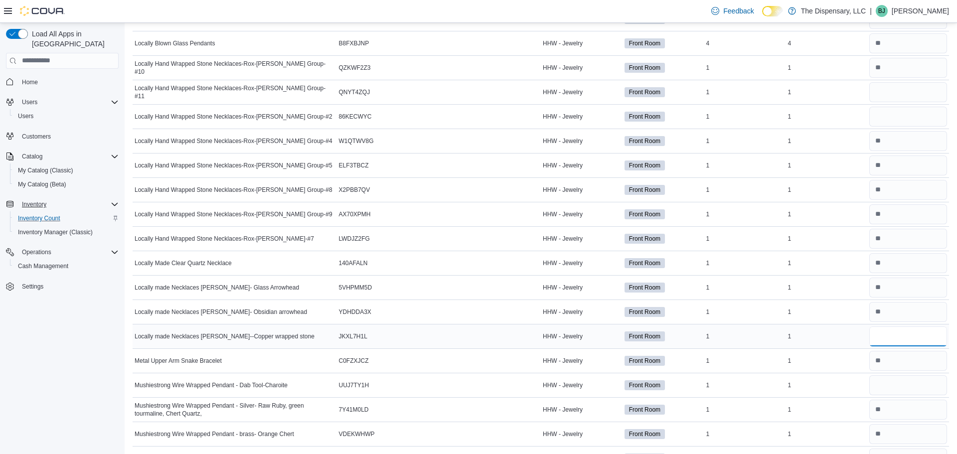
click at [891, 333] on input "number" at bounding box center [909, 337] width 78 height 20
click at [896, 384] on input "number" at bounding box center [909, 385] width 78 height 20
click at [904, 344] on input "number" at bounding box center [909, 337] width 78 height 20
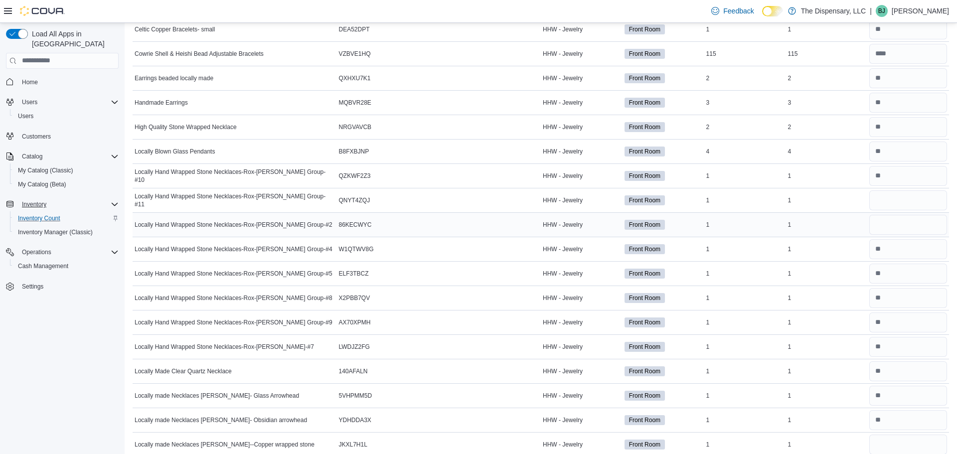
scroll to position [537, 0]
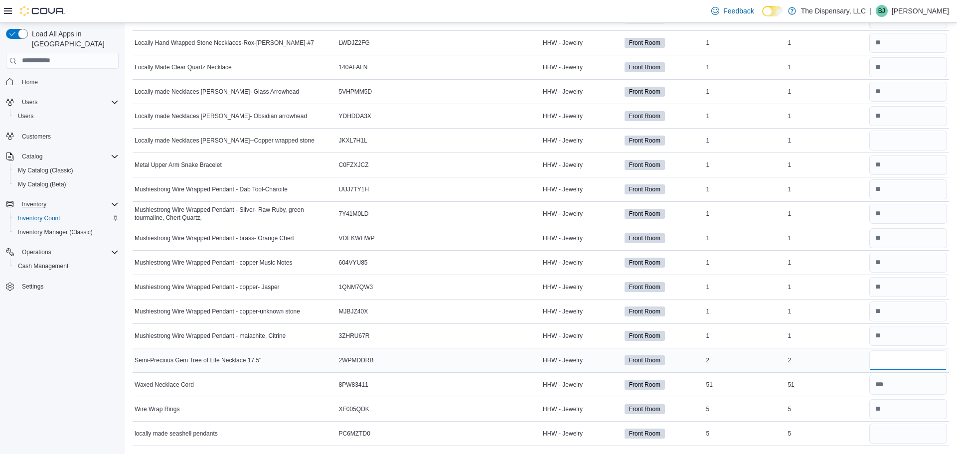
click at [883, 367] on input "number" at bounding box center [909, 361] width 78 height 20
click at [911, 429] on input "number" at bounding box center [909, 434] width 78 height 20
click at [886, 437] on input "number" at bounding box center [909, 434] width 78 height 20
click at [893, 434] on input "number" at bounding box center [909, 434] width 78 height 20
click at [884, 430] on input "number" at bounding box center [909, 434] width 78 height 20
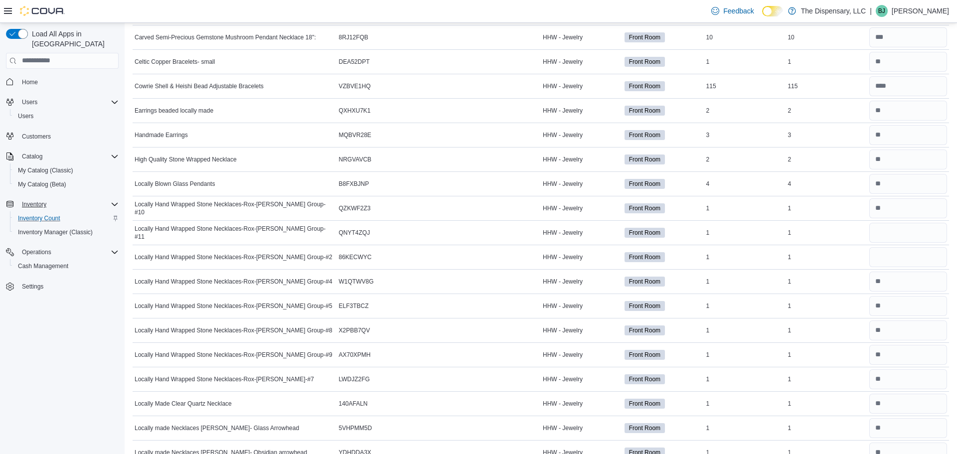
scroll to position [0, 0]
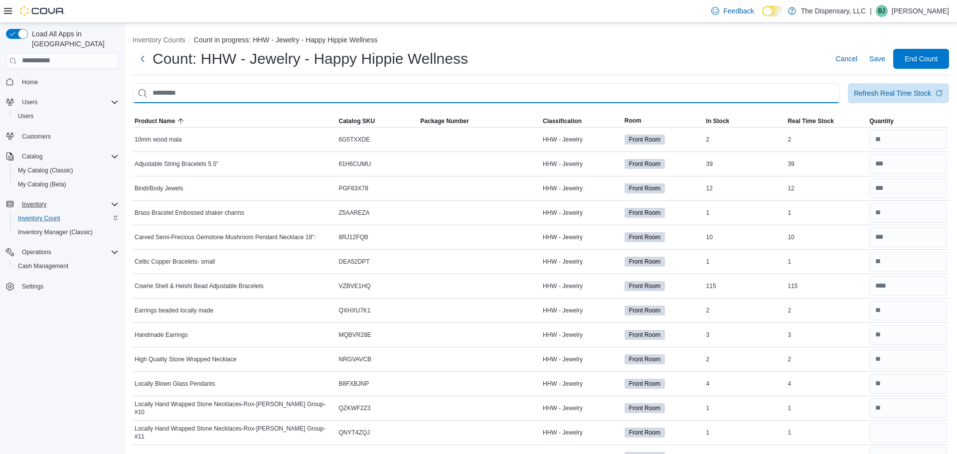
click at [416, 99] on input "This is a search bar. After typing your query, hit enter to filter the results …" at bounding box center [487, 93] width 708 height 20
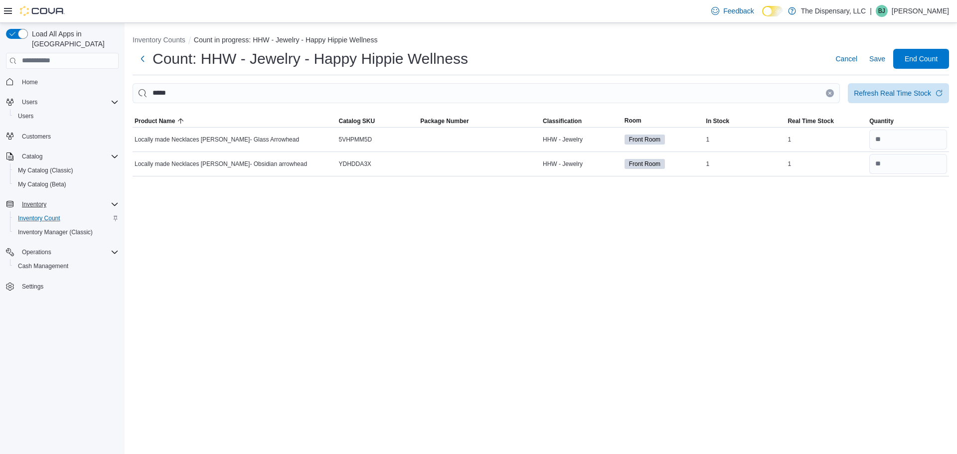
click at [829, 93] on icon "Clear input" at bounding box center [830, 93] width 2 height 2
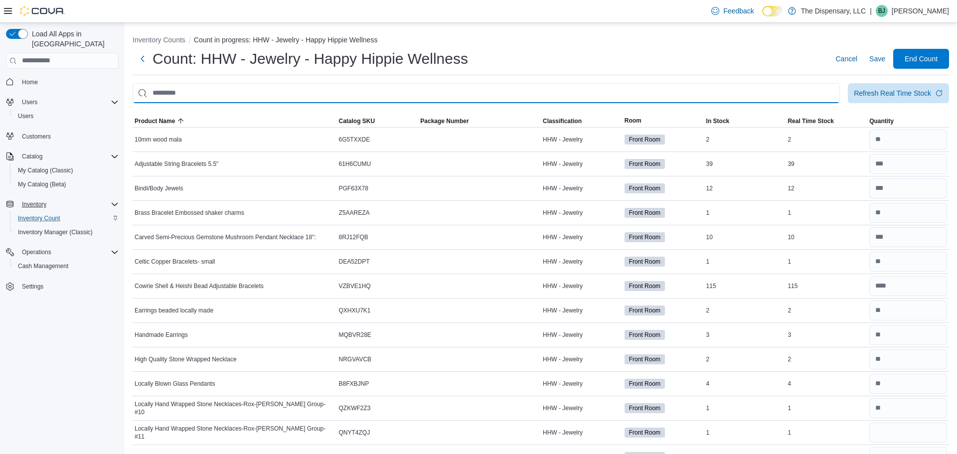
click at [731, 95] on input "This is a search bar. After typing your query, hit enter to filter the results …" at bounding box center [487, 93] width 708 height 20
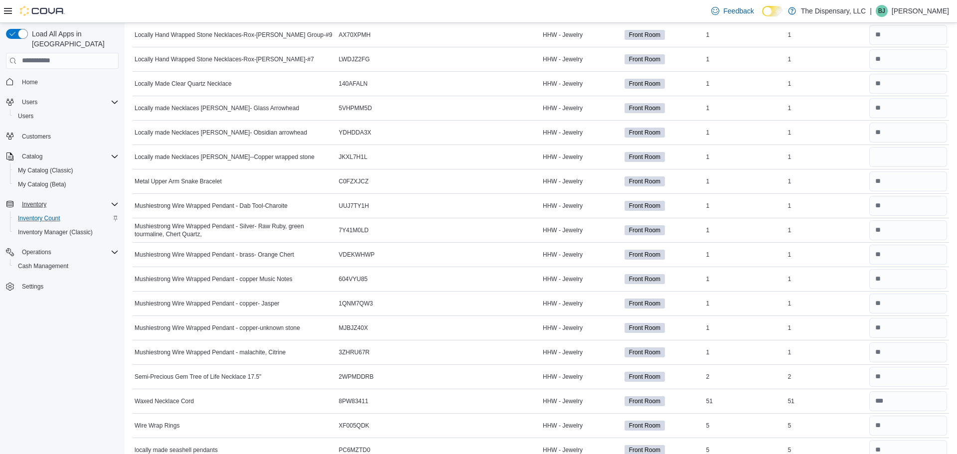
scroll to position [519, 0]
click at [348, 158] on span "JKXL7H1L" at bounding box center [353, 159] width 28 height 8
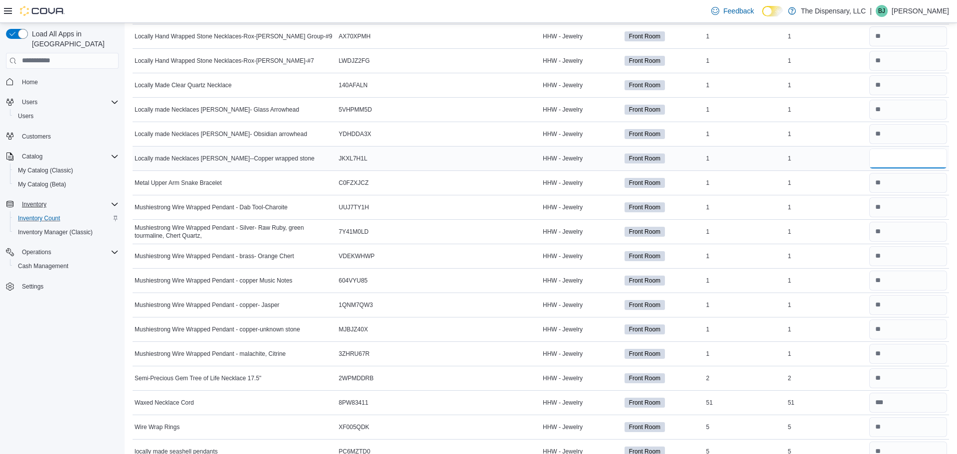
click at [904, 155] on input "number" at bounding box center [909, 159] width 78 height 20
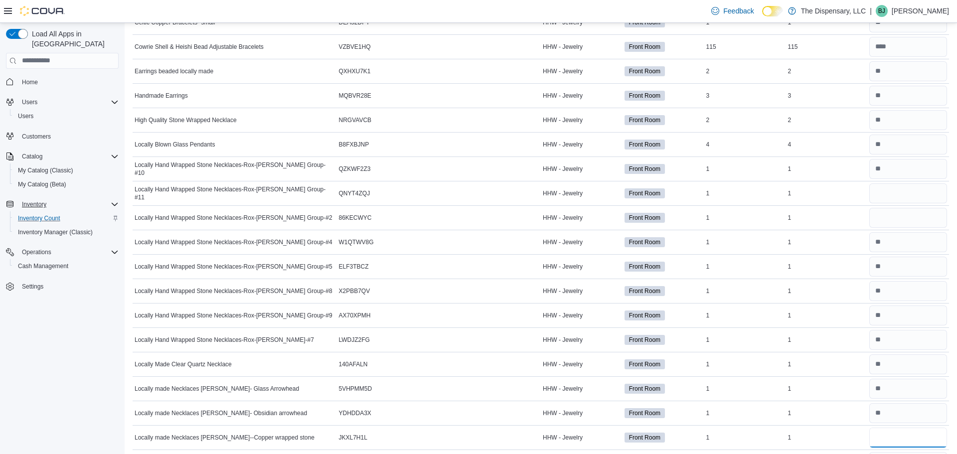
scroll to position [240, 0]
click at [919, 202] on input "number" at bounding box center [909, 193] width 78 height 20
click at [915, 220] on input "number" at bounding box center [909, 217] width 78 height 20
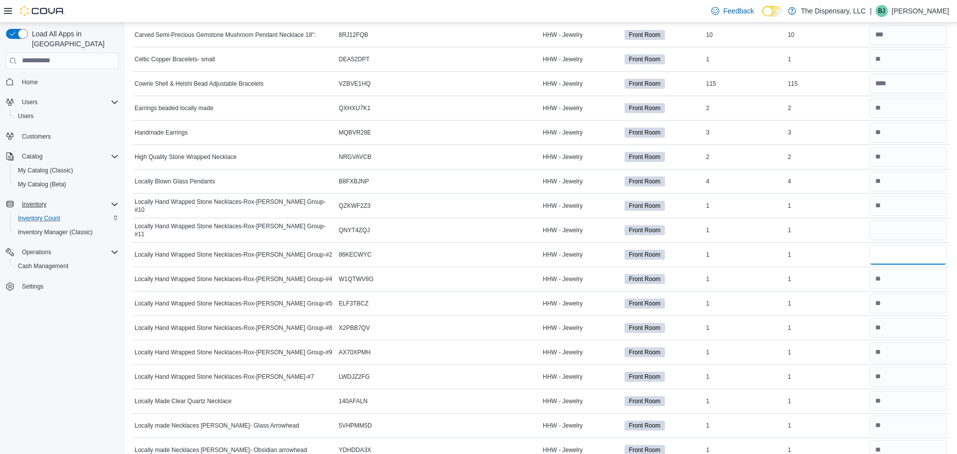
scroll to position [200, 0]
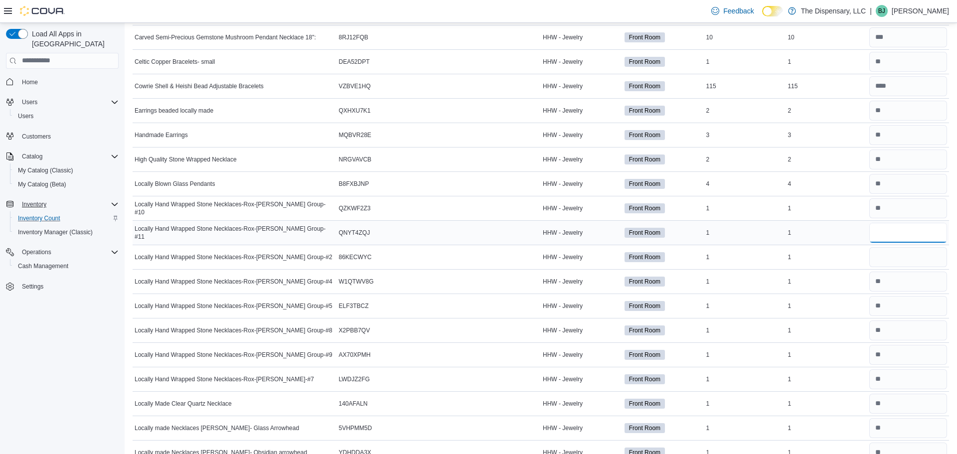
click at [878, 238] on input "number" at bounding box center [909, 233] width 78 height 20
click at [881, 255] on input "number" at bounding box center [909, 257] width 78 height 20
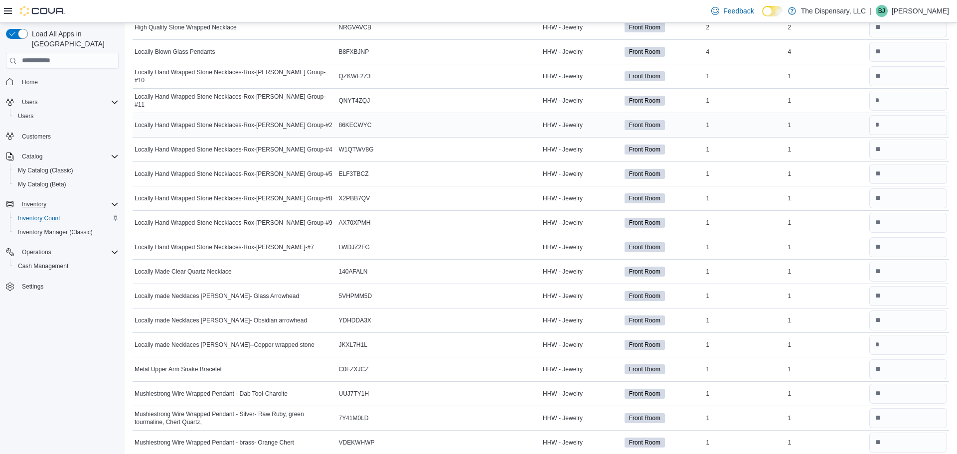
scroll to position [0, 0]
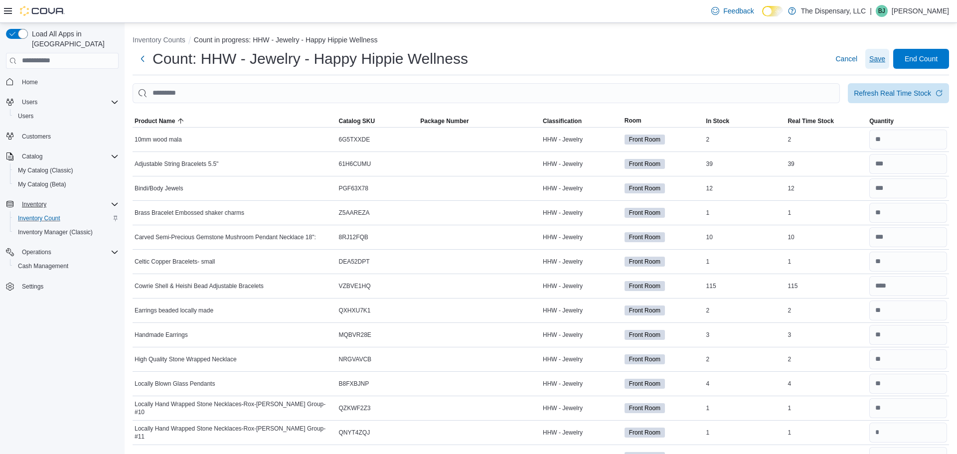
click at [875, 56] on span "Save" at bounding box center [878, 59] width 16 height 10
click at [163, 42] on button "Inventory Counts" at bounding box center [159, 40] width 53 height 8
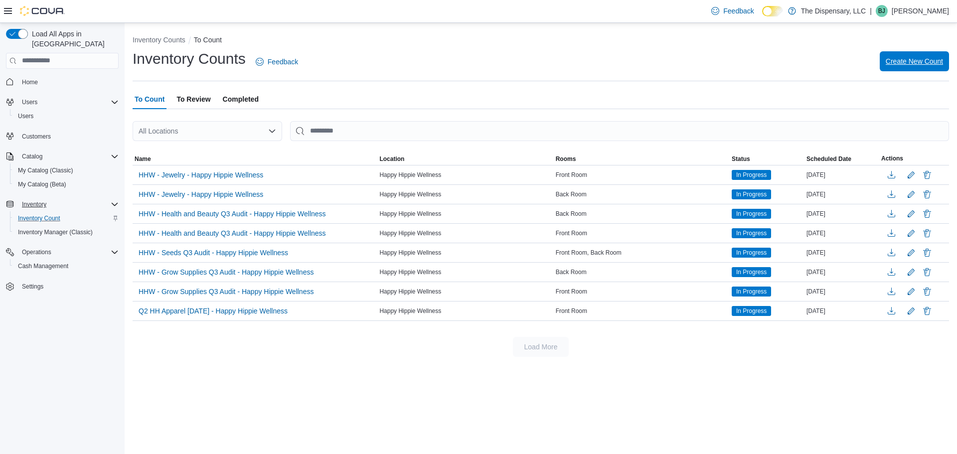
click at [905, 59] on span "Create New Count" at bounding box center [914, 61] width 57 height 10
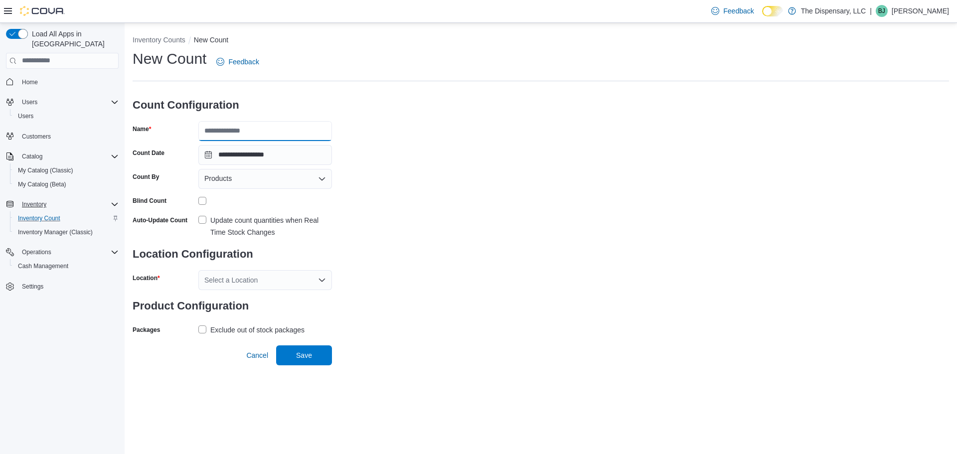
click at [235, 139] on input "Name" at bounding box center [265, 131] width 134 height 20
click at [235, 179] on div "Products" at bounding box center [265, 179] width 134 height 20
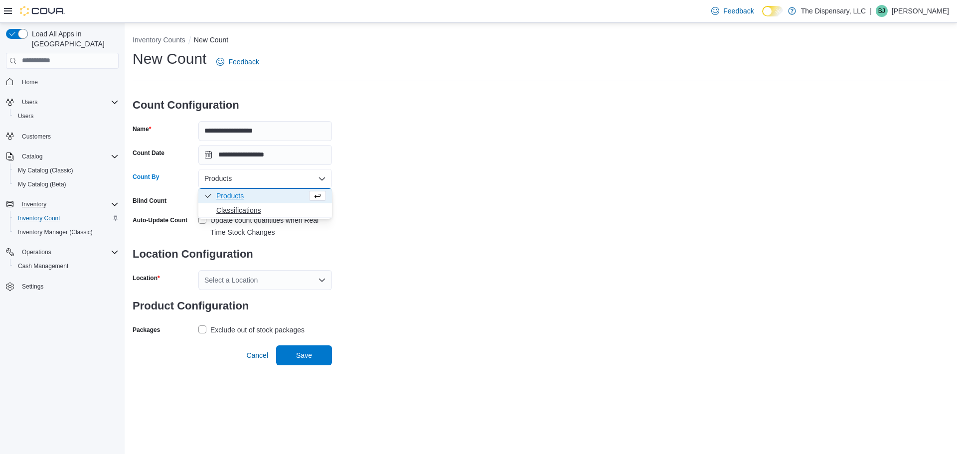
click at [244, 209] on span "Classifications" at bounding box center [271, 210] width 110 height 10
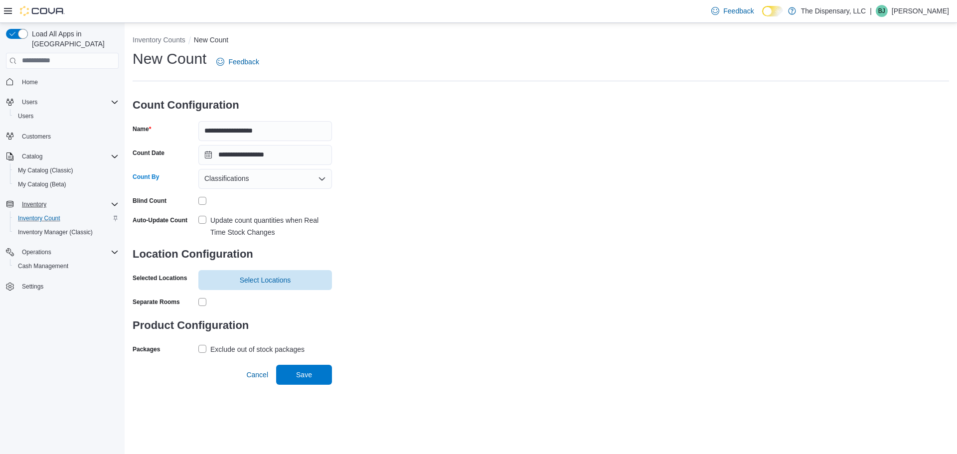
click at [201, 223] on label "Update count quantities when Real Time Stock Changes" at bounding box center [265, 226] width 134 height 24
click at [255, 274] on span "Select Locations" at bounding box center [265, 280] width 122 height 20
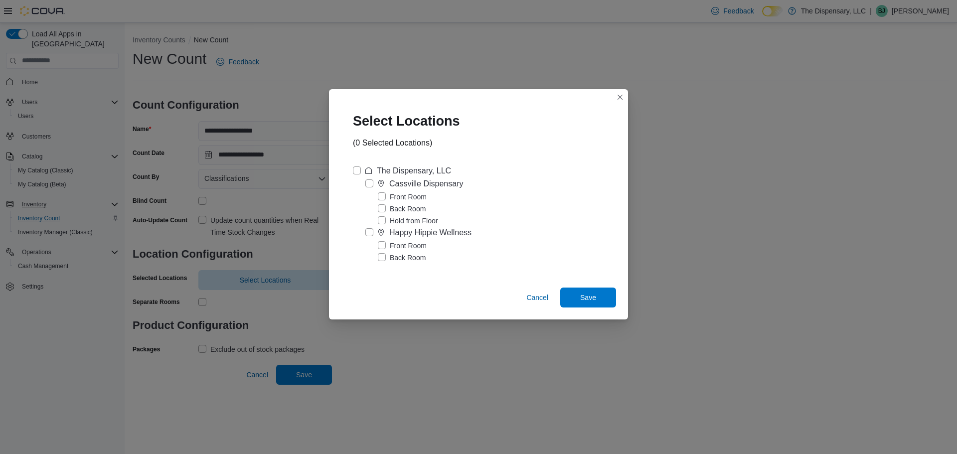
click at [366, 234] on label "Happy Hippie Wellness" at bounding box center [419, 233] width 106 height 12
click at [594, 296] on span "Save" at bounding box center [588, 297] width 16 height 10
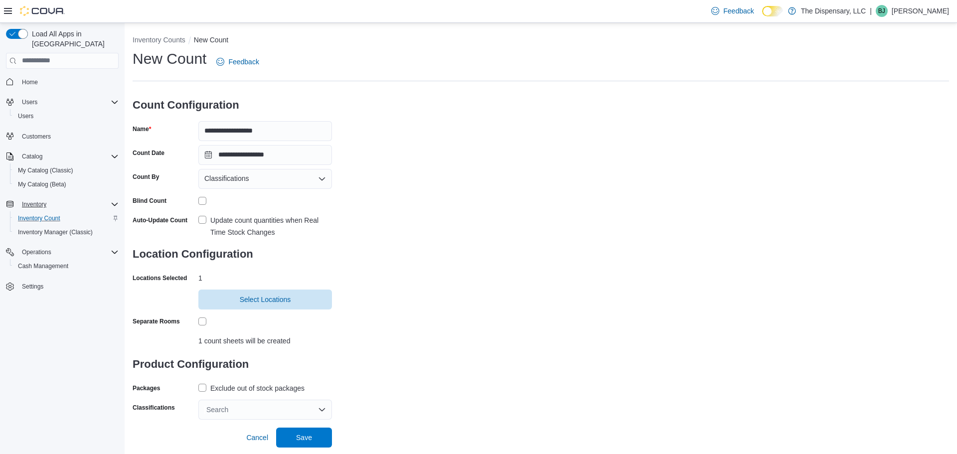
click at [210, 410] on div "Search" at bounding box center [265, 410] width 134 height 20
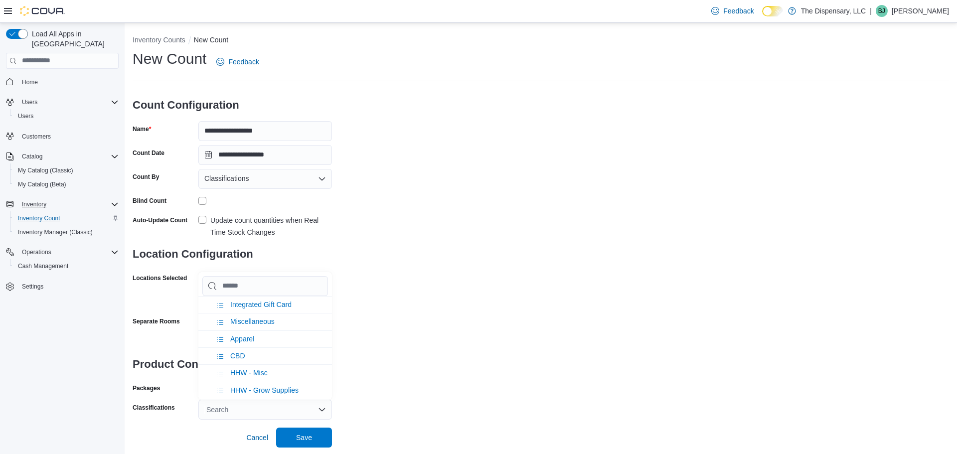
scroll to position [511, 0]
click at [256, 372] on span "HHW - Misc" at bounding box center [248, 368] width 37 height 8
click at [451, 330] on div "**********" at bounding box center [541, 234] width 817 height 371
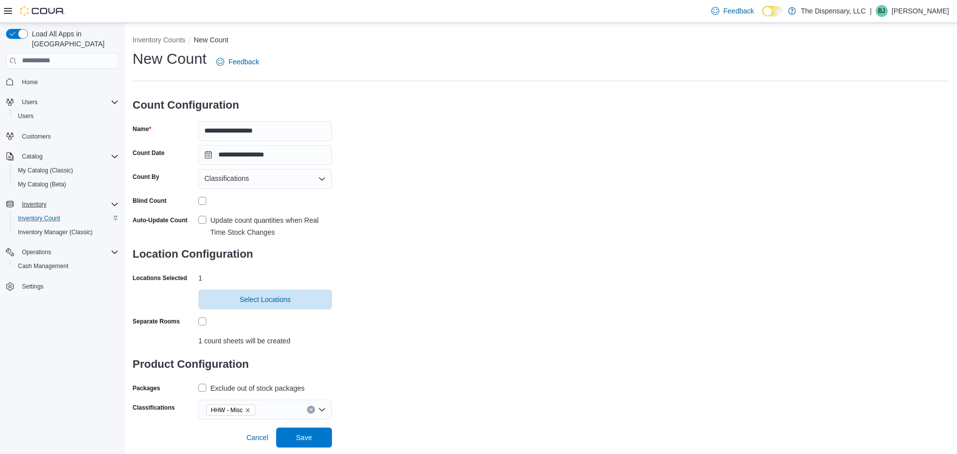
click at [212, 388] on div "Exclude out of stock packages" at bounding box center [257, 388] width 94 height 12
click at [300, 443] on span "Save" at bounding box center [304, 437] width 44 height 20
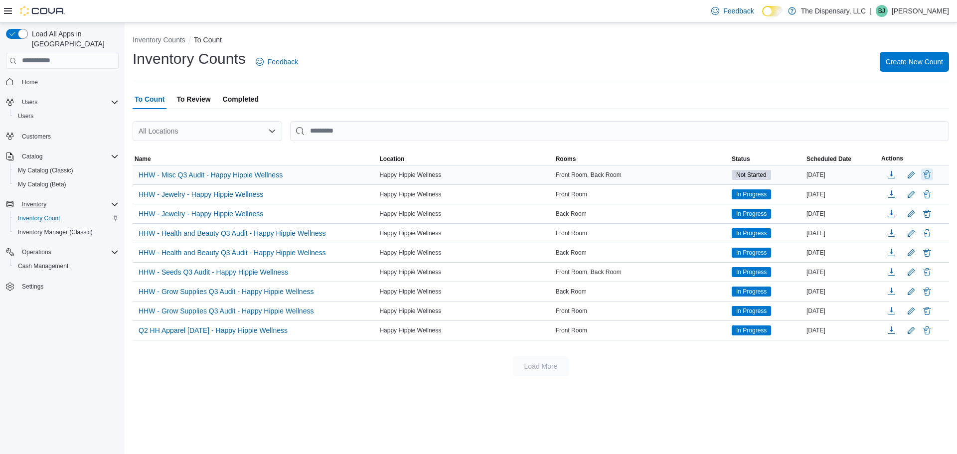
click at [928, 173] on button "Delete" at bounding box center [928, 175] width 12 height 12
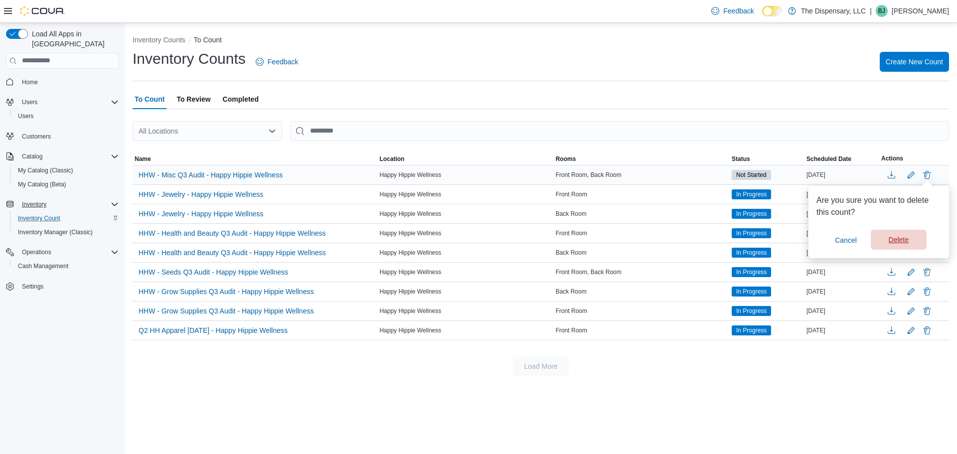
click at [881, 237] on span "Delete" at bounding box center [899, 240] width 44 height 20
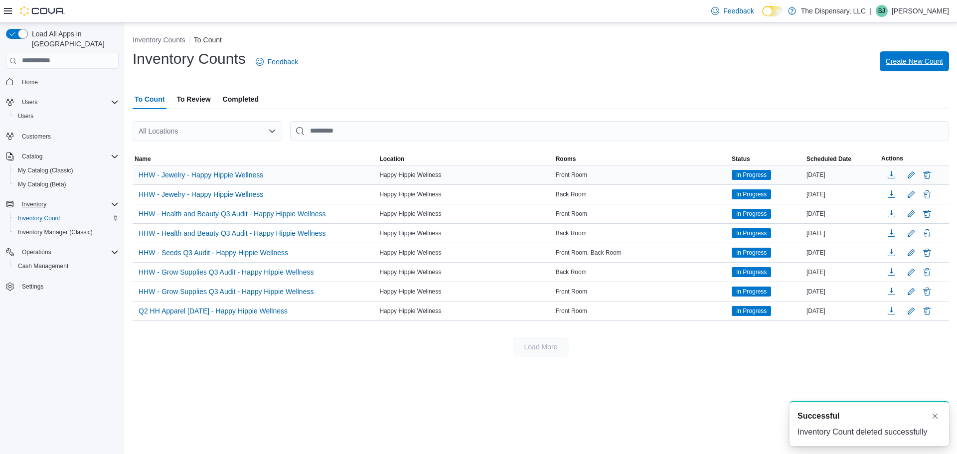
click at [914, 63] on span "Create New Count" at bounding box center [914, 61] width 57 height 10
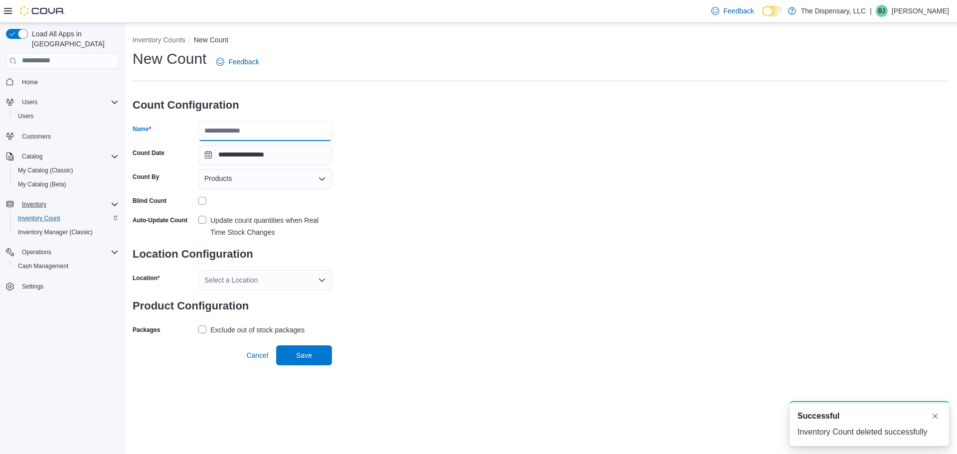
click at [256, 126] on input "Name" at bounding box center [265, 131] width 134 height 20
click at [165, 42] on button "Inventory Counts" at bounding box center [159, 40] width 53 height 8
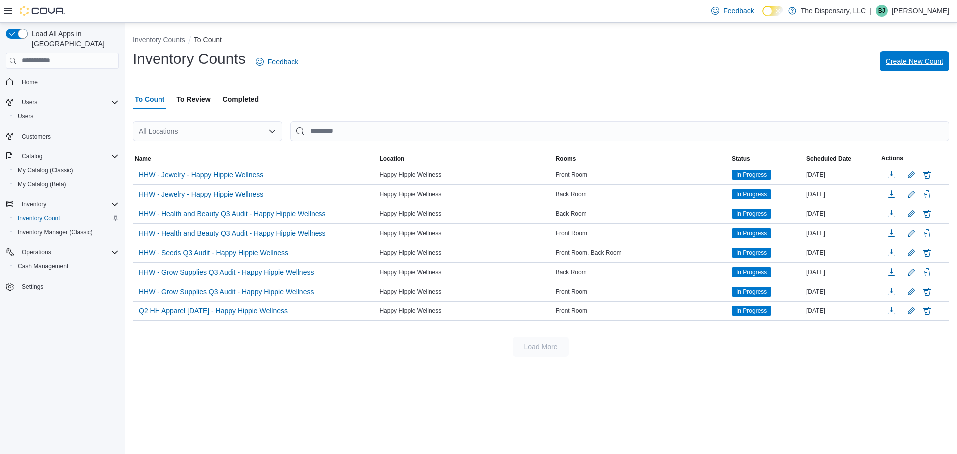
click at [931, 55] on span "Create New Count" at bounding box center [914, 61] width 57 height 20
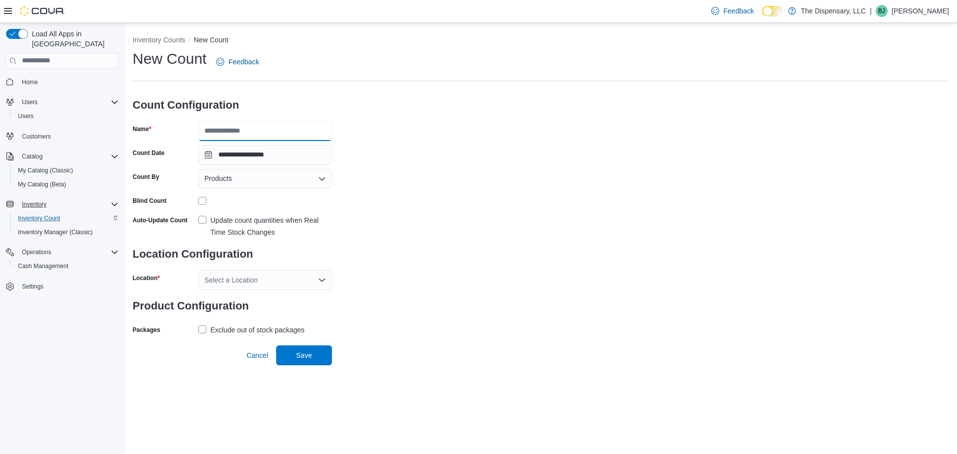
click at [266, 136] on input "Name" at bounding box center [265, 131] width 134 height 20
click at [243, 181] on div "Products" at bounding box center [265, 179] width 134 height 20
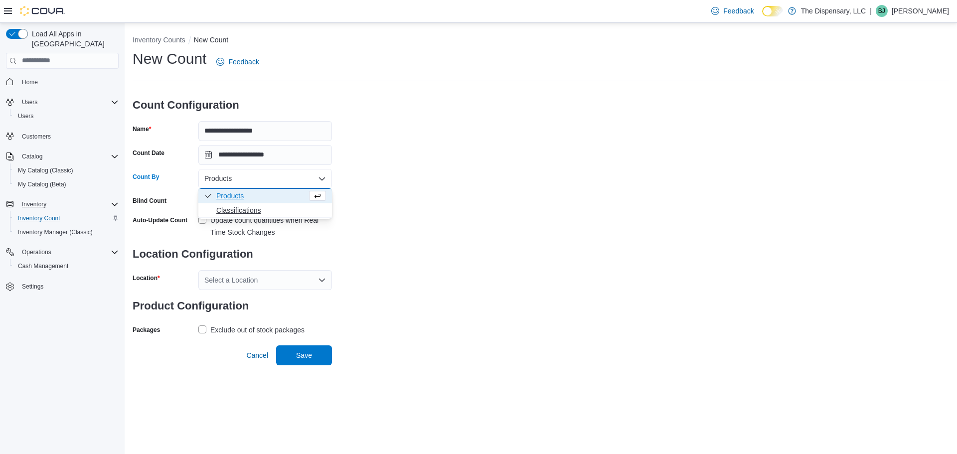
click at [243, 208] on span "Classifications" at bounding box center [271, 210] width 110 height 10
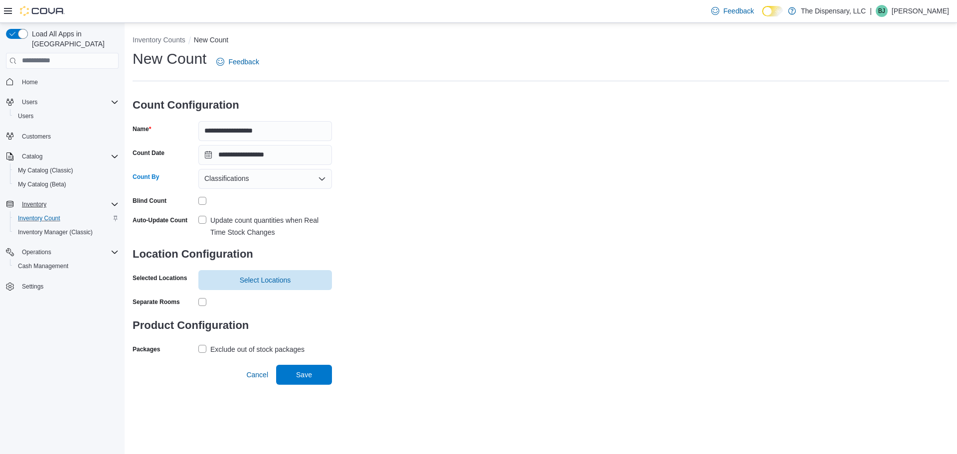
click at [215, 217] on div "Update count quantities when Real Time Stock Changes" at bounding box center [271, 226] width 122 height 24
click at [221, 293] on form "**********" at bounding box center [232, 223] width 199 height 268
click at [252, 269] on h3 "Location Configuration" at bounding box center [232, 254] width 199 height 32
click at [263, 286] on span "Select Locations" at bounding box center [265, 280] width 122 height 20
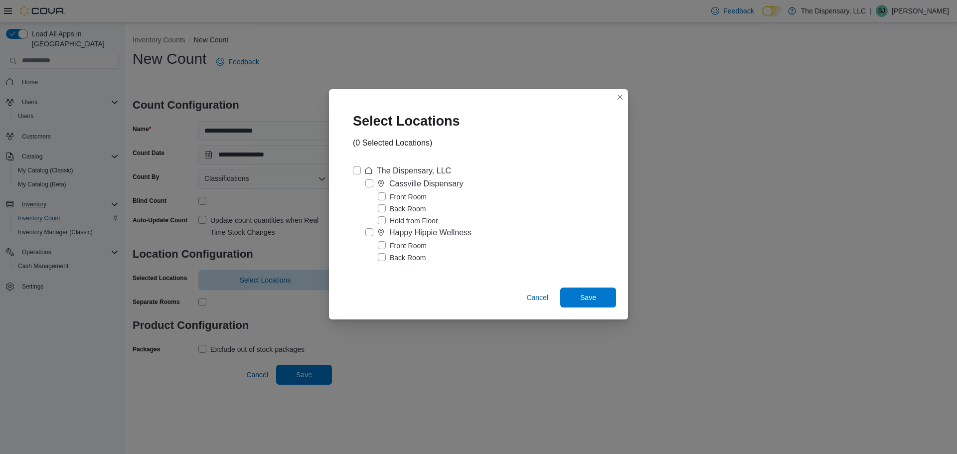
click at [372, 229] on label "Happy Hippie Wellness" at bounding box center [419, 233] width 106 height 12
click at [587, 309] on div "Cancel Save" at bounding box center [478, 300] width 299 height 40
click at [589, 303] on span "Save" at bounding box center [588, 297] width 44 height 20
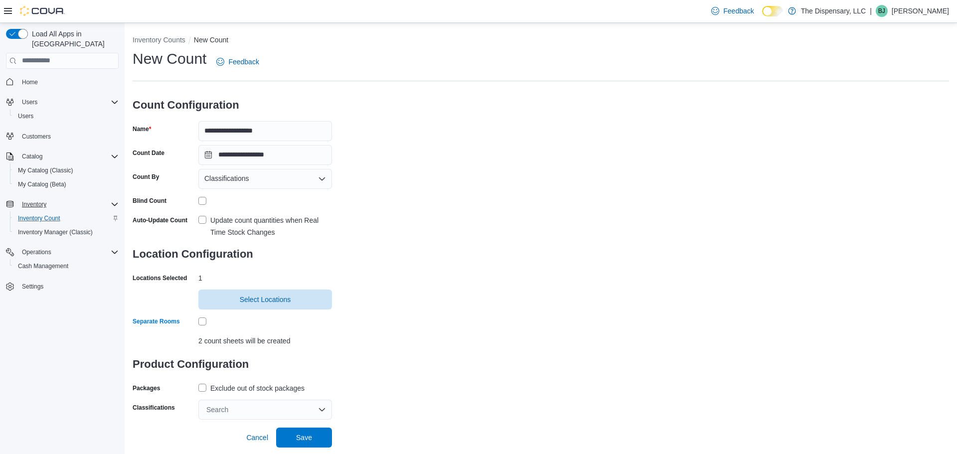
click at [230, 403] on div "Search" at bounding box center [265, 410] width 134 height 20
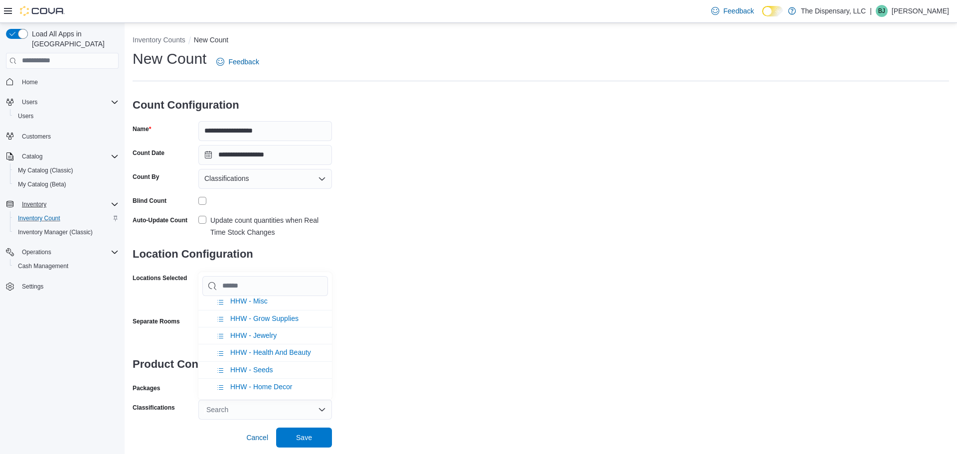
scroll to position [584, 0]
click at [261, 301] on span "HHW - Misc" at bounding box center [248, 301] width 37 height 8
click at [449, 292] on div "**********" at bounding box center [541, 234] width 817 height 371
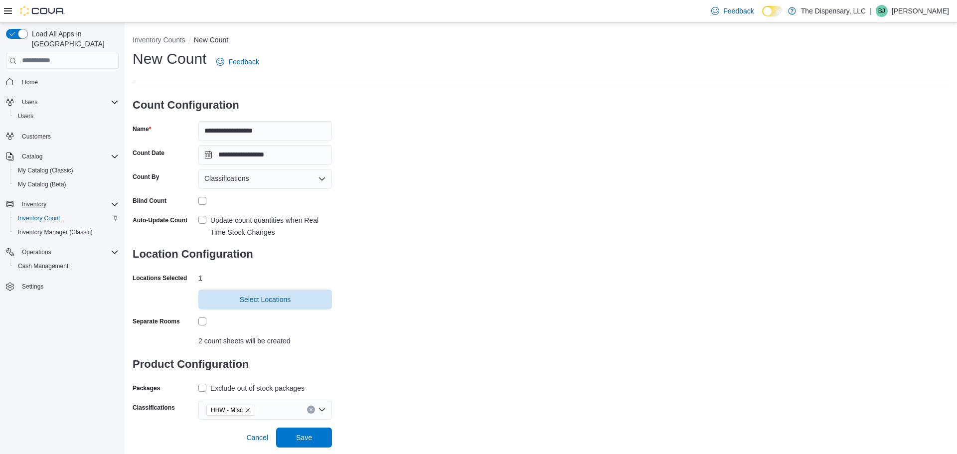
click at [264, 386] on div "Exclude out of stock packages" at bounding box center [257, 388] width 94 height 12
click at [301, 433] on span "Save" at bounding box center [304, 437] width 16 height 10
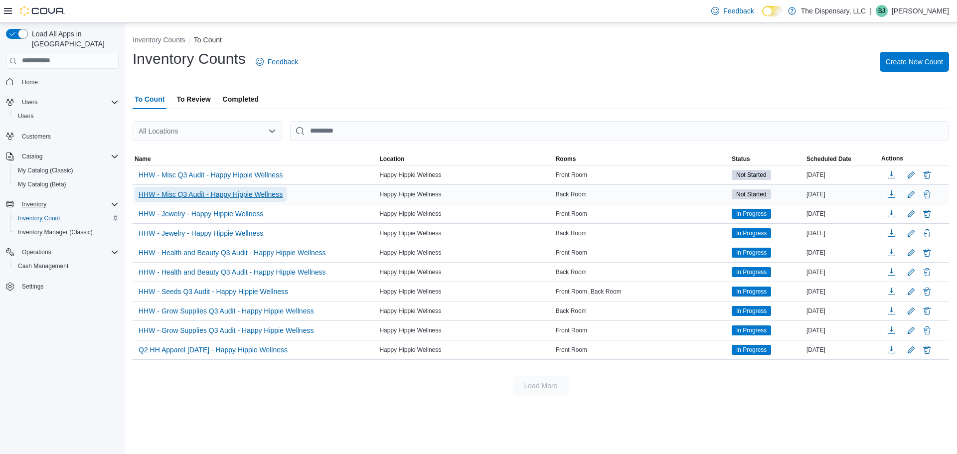
click at [237, 190] on span "HHW - Misc Q3 Audit - Happy Hippie Wellness" at bounding box center [211, 194] width 144 height 10
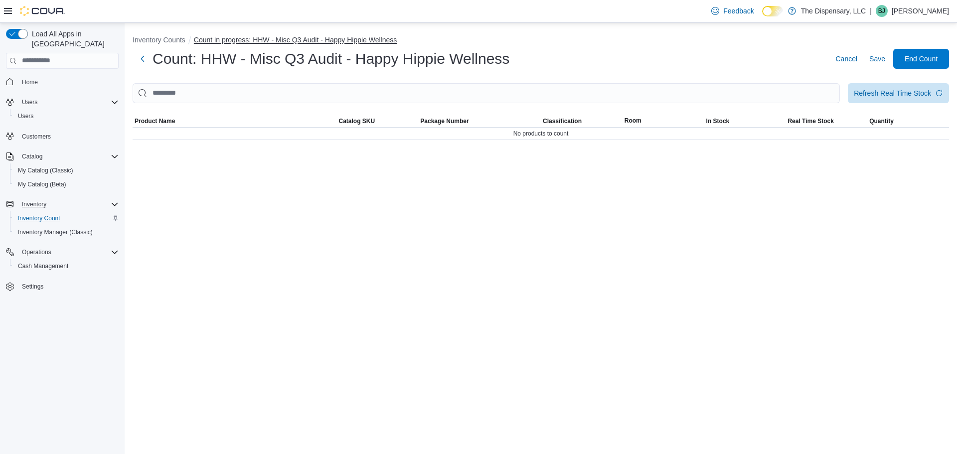
click at [239, 37] on button "Count in progress: HHW - Misc Q3 Audit - Happy Hippie Wellness" at bounding box center [295, 40] width 203 height 8
click at [150, 41] on button "Inventory Counts" at bounding box center [159, 40] width 53 height 8
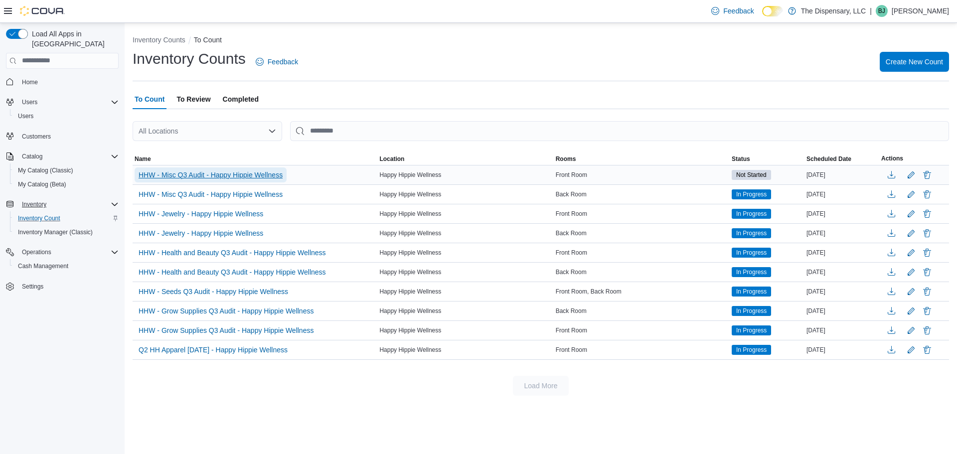
click at [278, 178] on span "HHW - Misc Q3 Audit - Happy Hippie Wellness" at bounding box center [211, 175] width 144 height 10
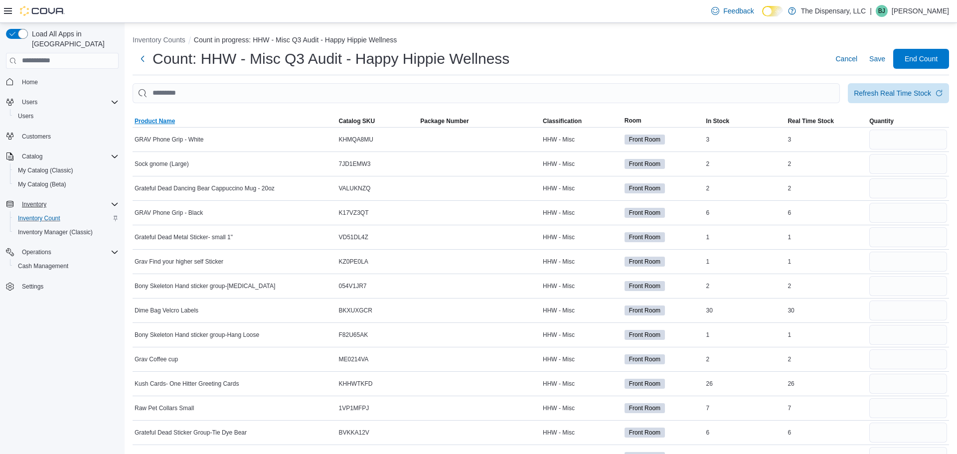
click at [232, 117] on span "Product Name" at bounding box center [235, 121] width 204 height 12
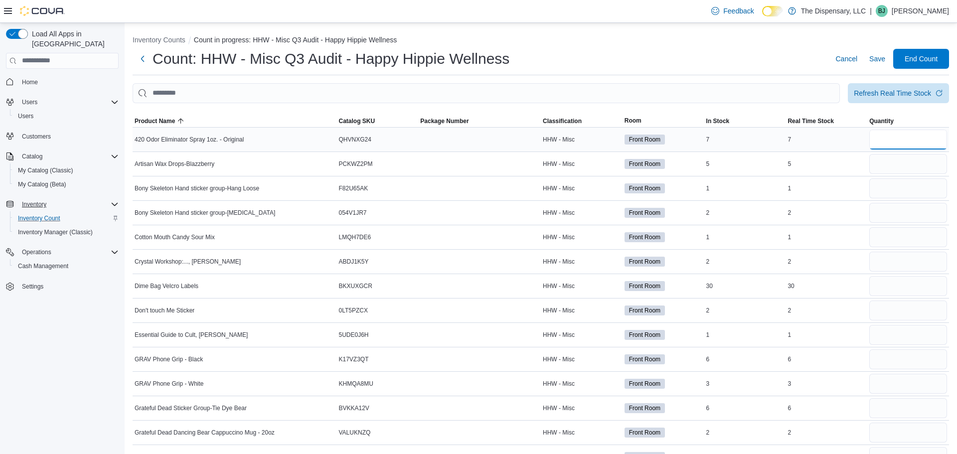
click at [879, 133] on input "number" at bounding box center [909, 140] width 78 height 20
click at [883, 239] on input "number" at bounding box center [909, 237] width 78 height 20
click at [880, 232] on input "number" at bounding box center [909, 237] width 78 height 20
click at [875, 186] on input "number" at bounding box center [909, 189] width 78 height 20
click at [892, 208] on input "number" at bounding box center [909, 213] width 78 height 20
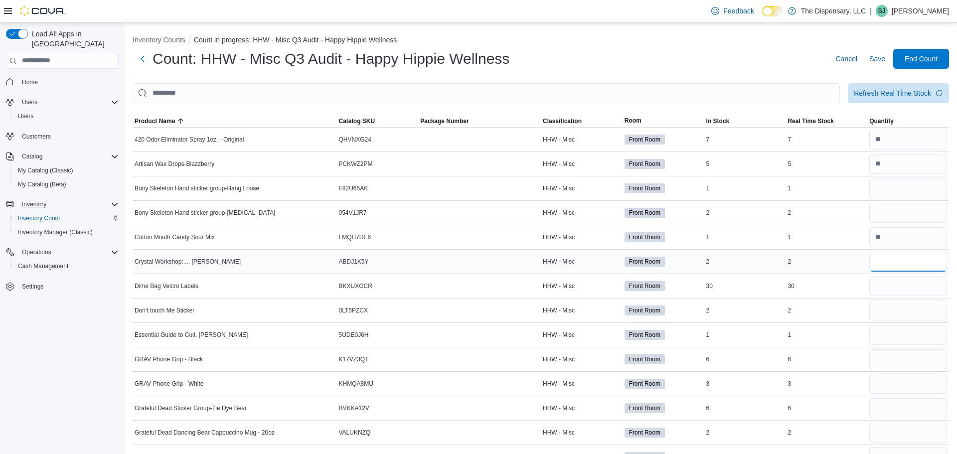
click at [893, 258] on input "number" at bounding box center [909, 262] width 78 height 20
click at [890, 341] on input "number" at bounding box center [909, 335] width 78 height 20
click at [891, 285] on input "number" at bounding box center [909, 286] width 78 height 20
click at [902, 304] on input "number" at bounding box center [909, 311] width 78 height 20
click at [881, 363] on input "number" at bounding box center [909, 360] width 78 height 20
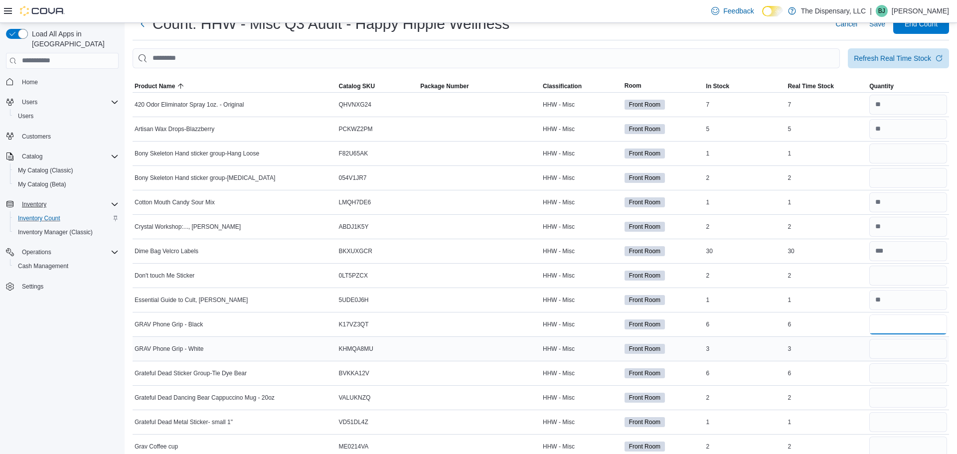
scroll to position [35, 0]
click at [882, 373] on input "number" at bounding box center [909, 373] width 78 height 20
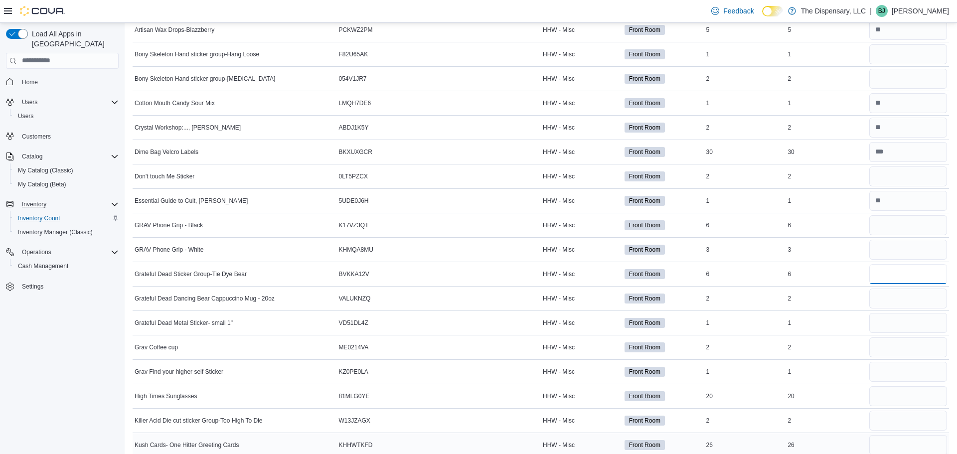
scroll to position [0, 0]
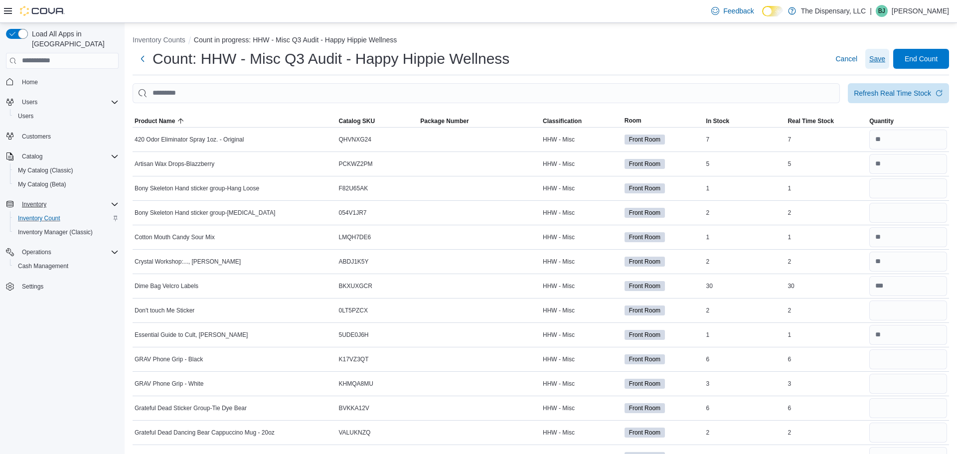
click at [874, 63] on span "Save" at bounding box center [878, 59] width 16 height 10
click at [134, 41] on button "Inventory Counts" at bounding box center [159, 40] width 53 height 8
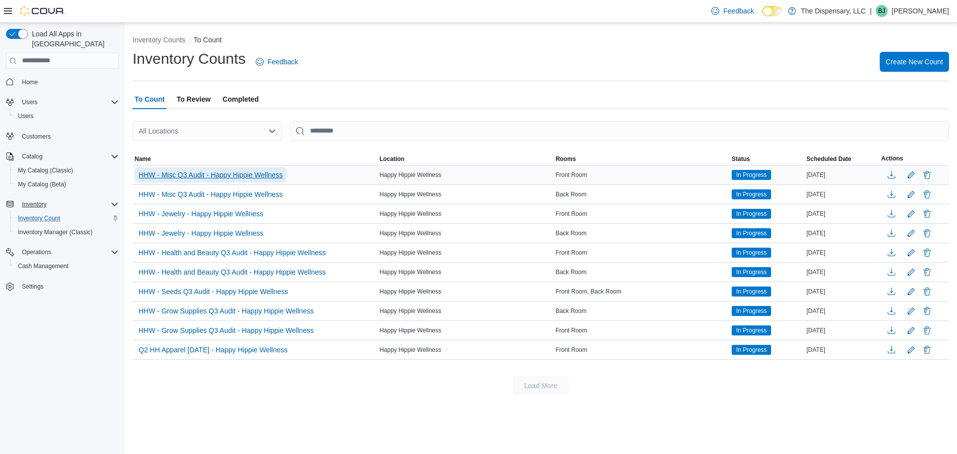
click at [264, 173] on span "HHW - Misc Q3 Audit - Happy Hippie Wellness" at bounding box center [211, 175] width 144 height 10
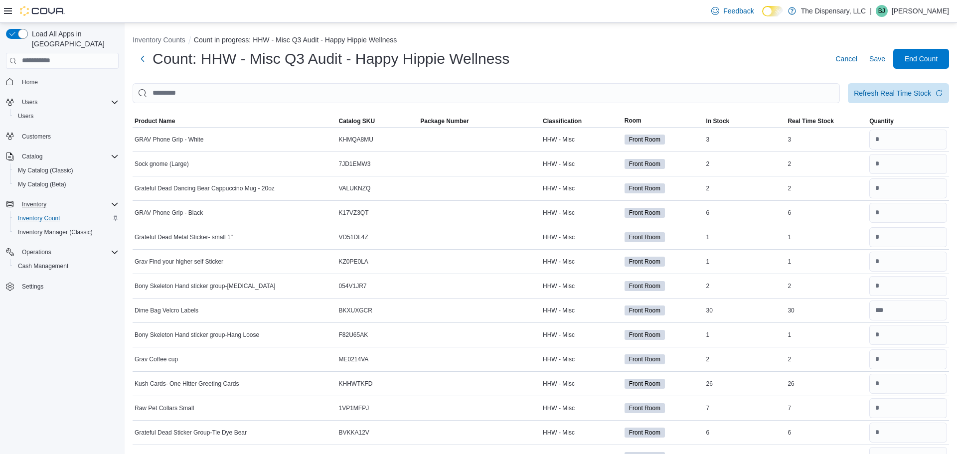
click at [264, 173] on td "Sock gnome (Large)" at bounding box center [235, 164] width 204 height 24
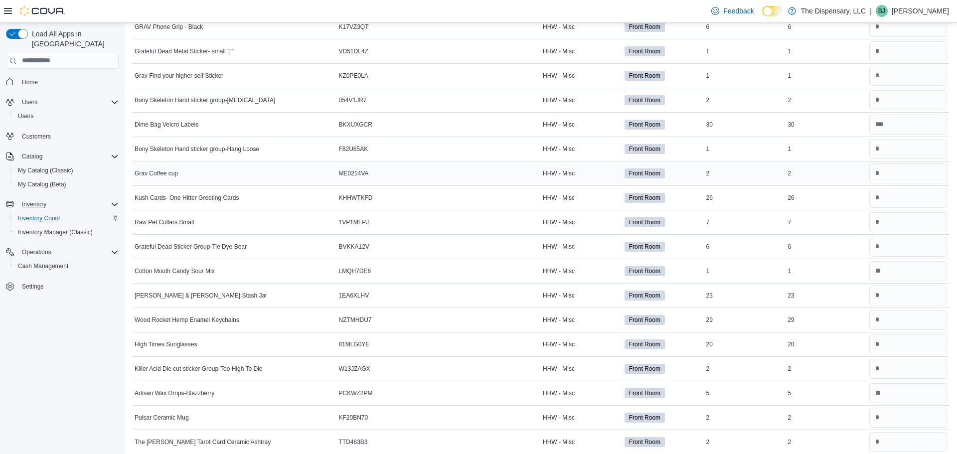
scroll to position [192, 0]
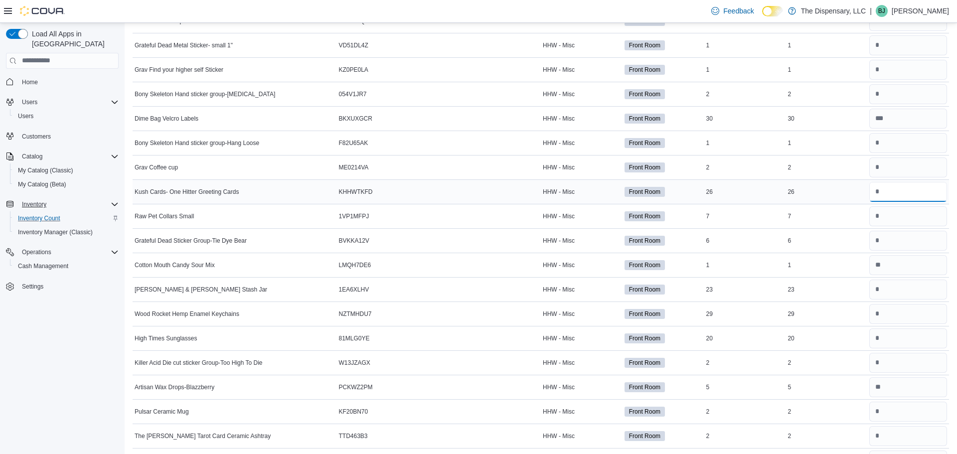
click at [892, 195] on input "number" at bounding box center [909, 192] width 78 height 20
click at [891, 218] on input "number" at bounding box center [909, 216] width 78 height 20
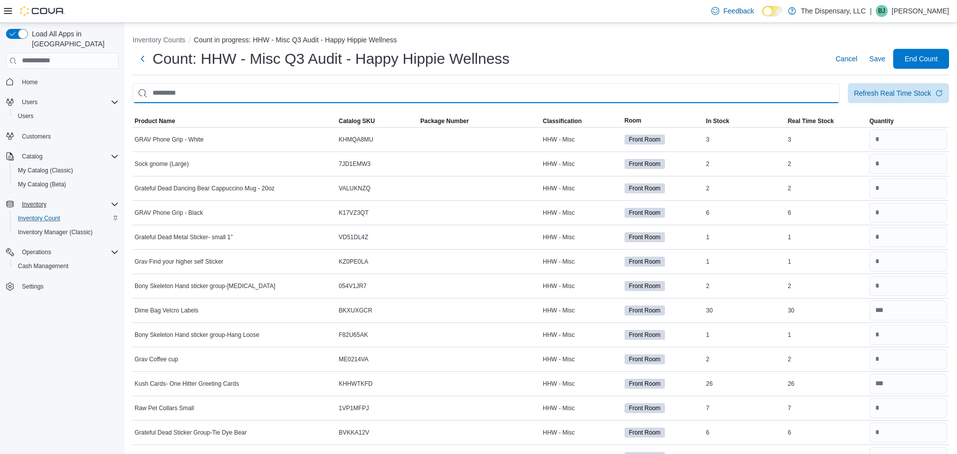
click at [459, 98] on input "This is a search bar. After typing your query, hit enter to filter the results …" at bounding box center [487, 93] width 708 height 20
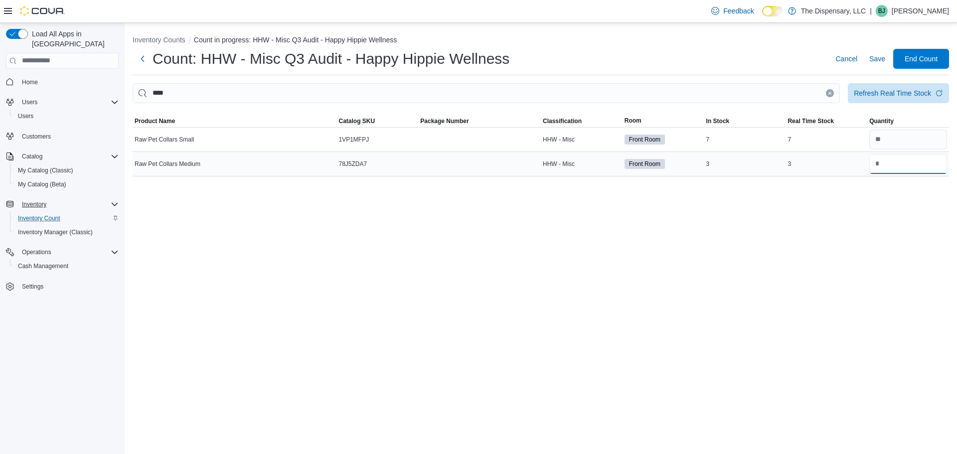
click at [917, 167] on input "number" at bounding box center [909, 164] width 78 height 20
click at [827, 89] on button "Clear input" at bounding box center [830, 93] width 8 height 8
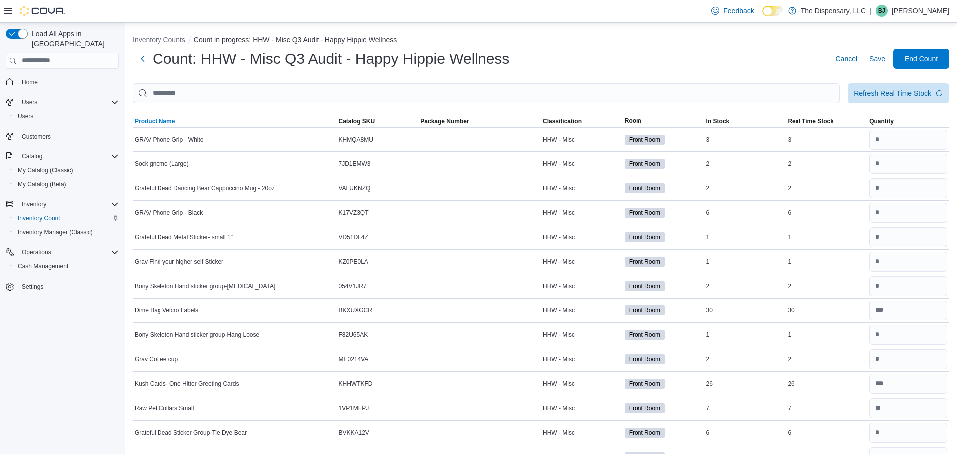
click at [160, 118] on span "Product Name" at bounding box center [155, 121] width 40 height 8
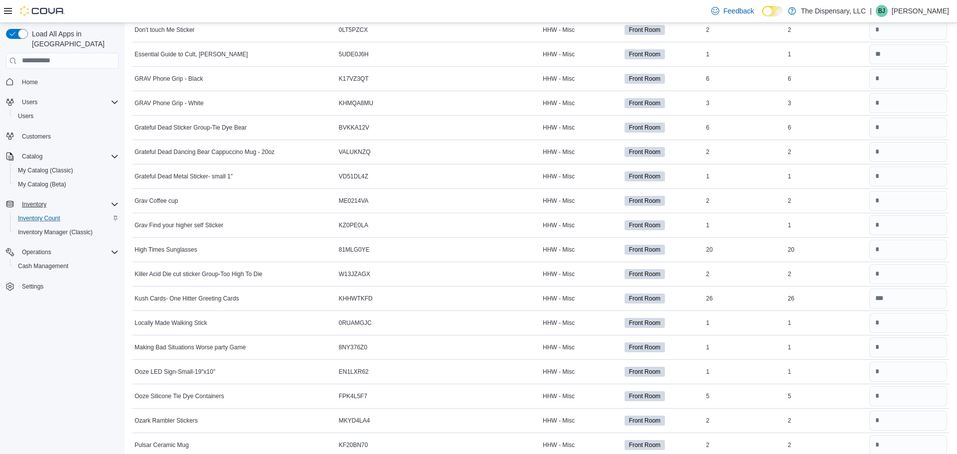
scroll to position [287, 0]
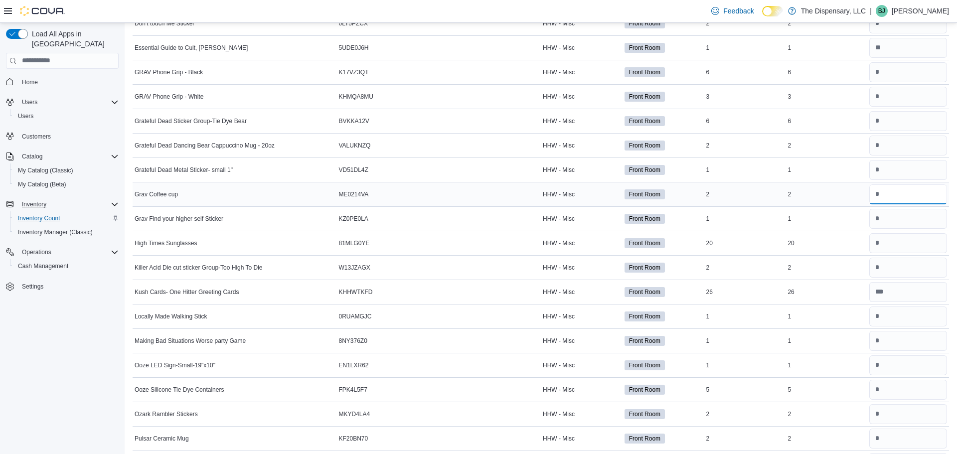
click at [923, 189] on input "number" at bounding box center [909, 195] width 78 height 20
click at [899, 226] on input "number" at bounding box center [909, 219] width 78 height 20
click at [917, 323] on input "number" at bounding box center [909, 317] width 78 height 20
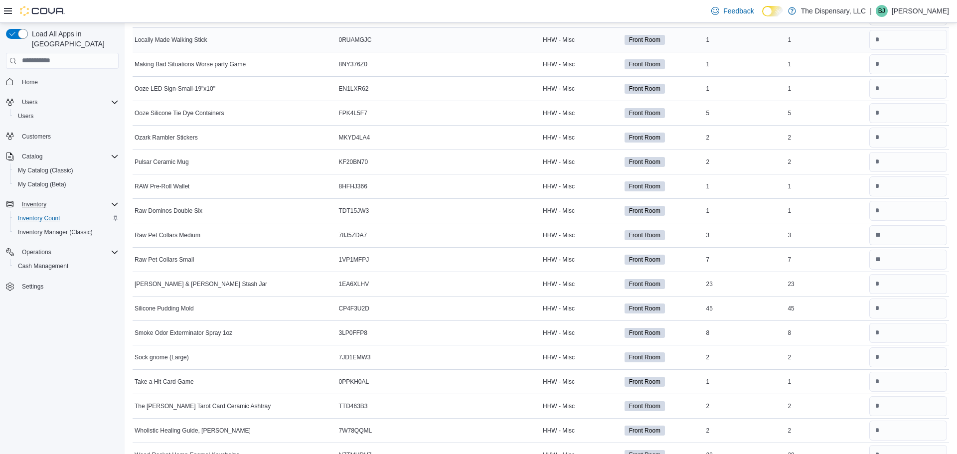
scroll to position [565, 0]
click at [907, 42] on input "number" at bounding box center [909, 39] width 78 height 20
click at [905, 325] on input "number" at bounding box center [909, 332] width 78 height 20
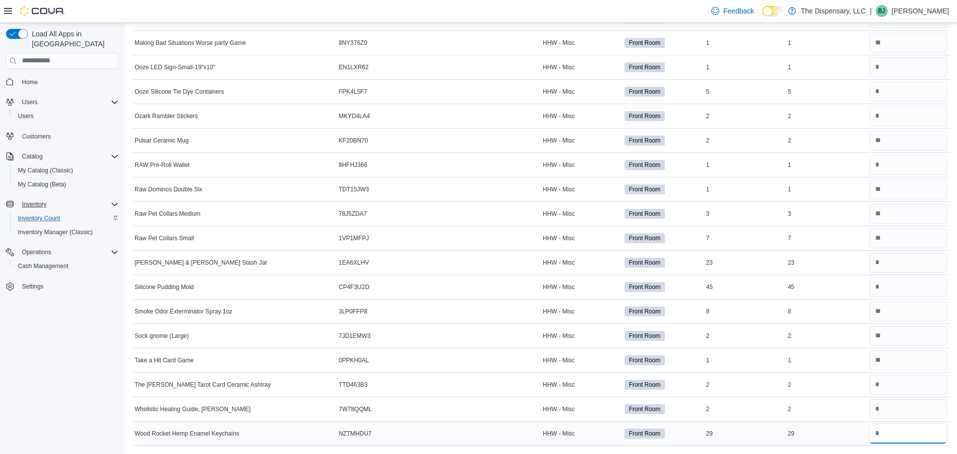
click at [897, 436] on input "number" at bounding box center [909, 434] width 78 height 20
click at [899, 416] on input "number" at bounding box center [909, 409] width 78 height 20
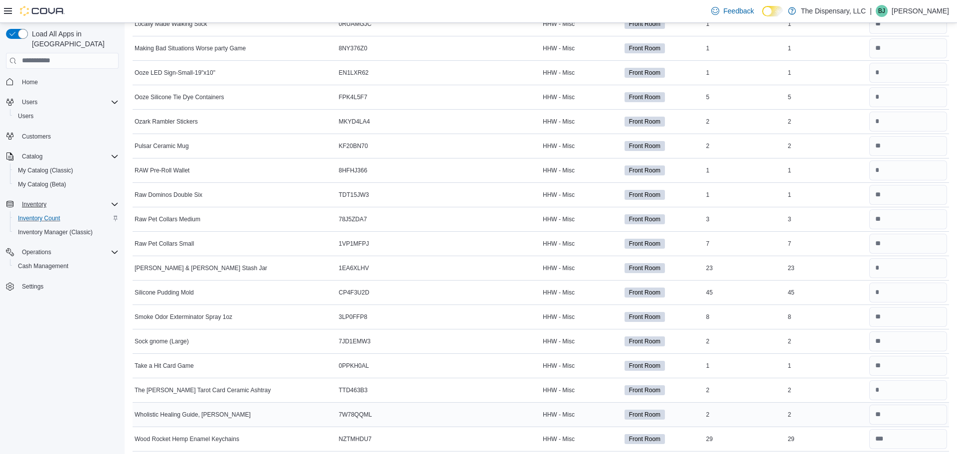
scroll to position [577, 0]
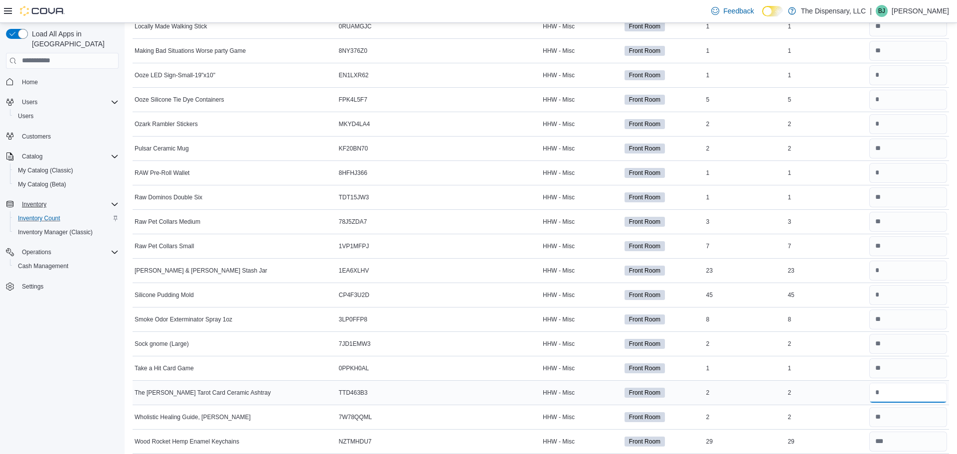
click at [883, 387] on input "number" at bounding box center [909, 393] width 78 height 20
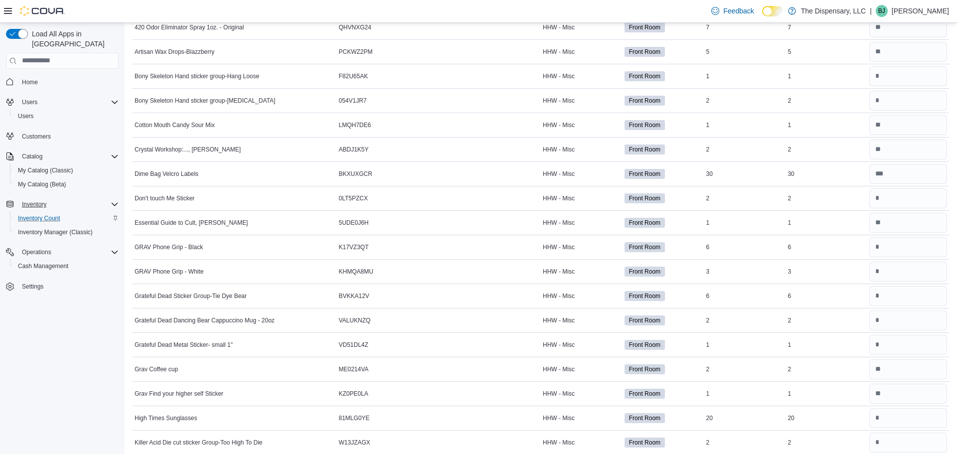
scroll to position [0, 0]
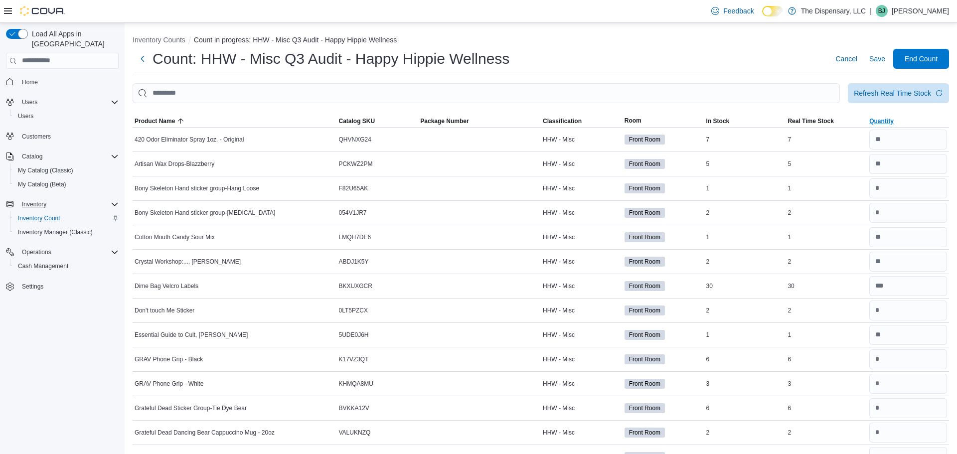
click at [884, 119] on span "Quantity" at bounding box center [882, 121] width 24 height 8
click at [885, 121] on span "Quantity" at bounding box center [882, 121] width 24 height 8
click at [328, 121] on span "Product Name" at bounding box center [235, 121] width 204 height 12
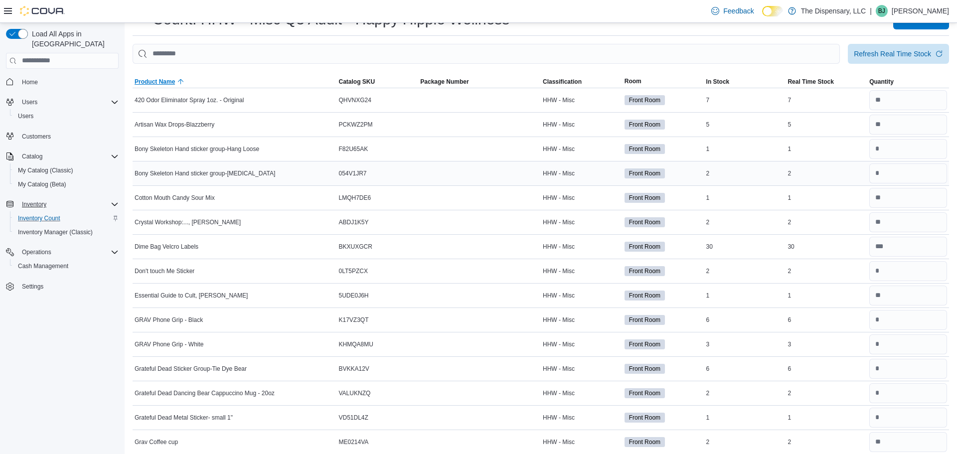
scroll to position [42, 0]
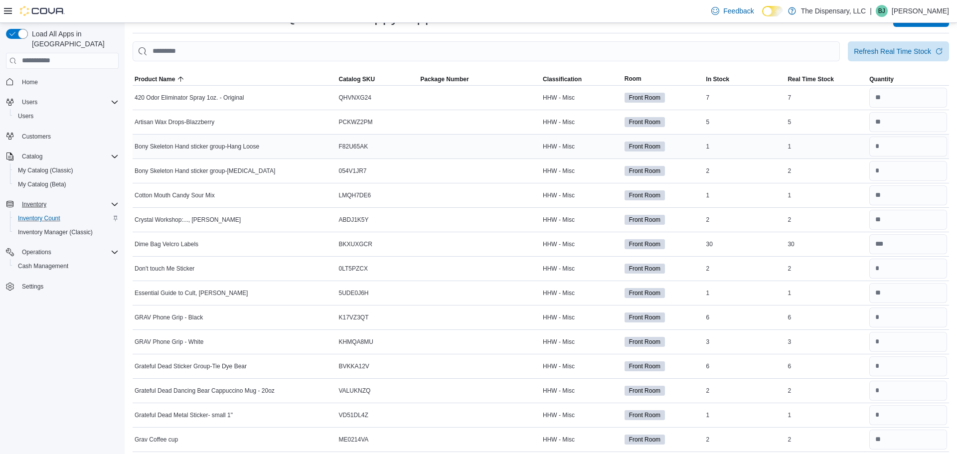
click at [219, 143] on span "Bony Skeleton Hand sticker group-Hang Loose" at bounding box center [197, 147] width 125 height 8
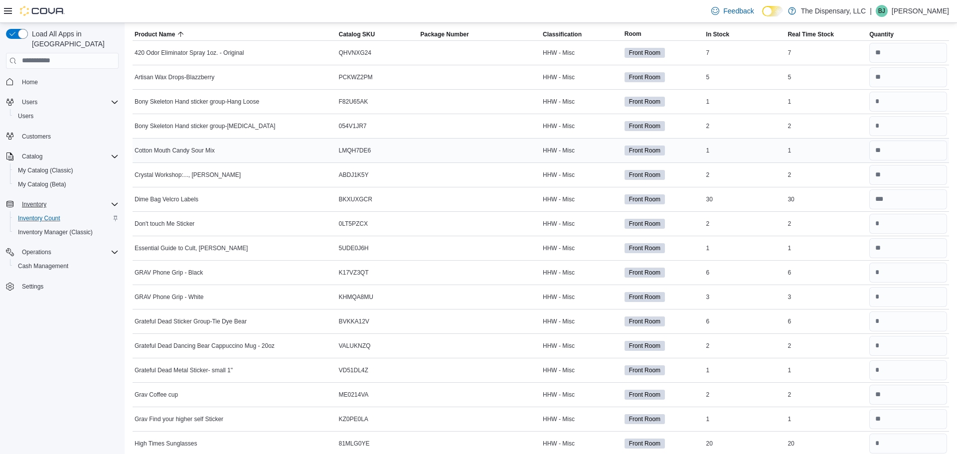
scroll to position [0, 0]
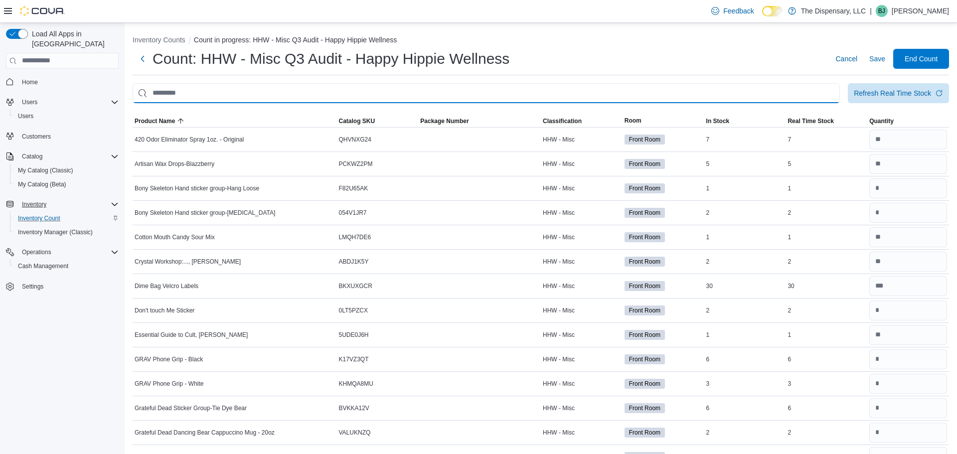
click at [274, 91] on input "This is a search bar. After typing your query, hit enter to filter the results …" at bounding box center [487, 93] width 708 height 20
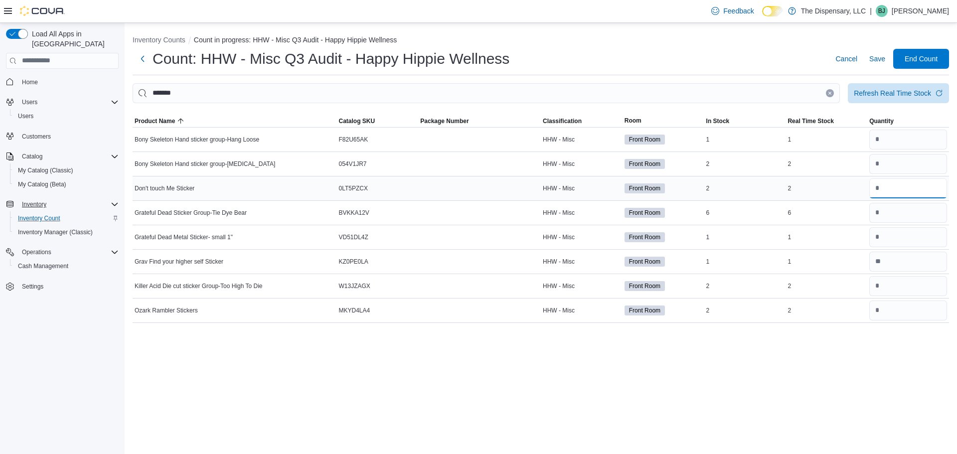
click at [901, 185] on input "number" at bounding box center [909, 189] width 78 height 20
click at [900, 242] on input "number" at bounding box center [909, 237] width 78 height 20
click at [924, 314] on input "number" at bounding box center [909, 311] width 78 height 20
click at [922, 288] on input "number" at bounding box center [909, 286] width 78 height 20
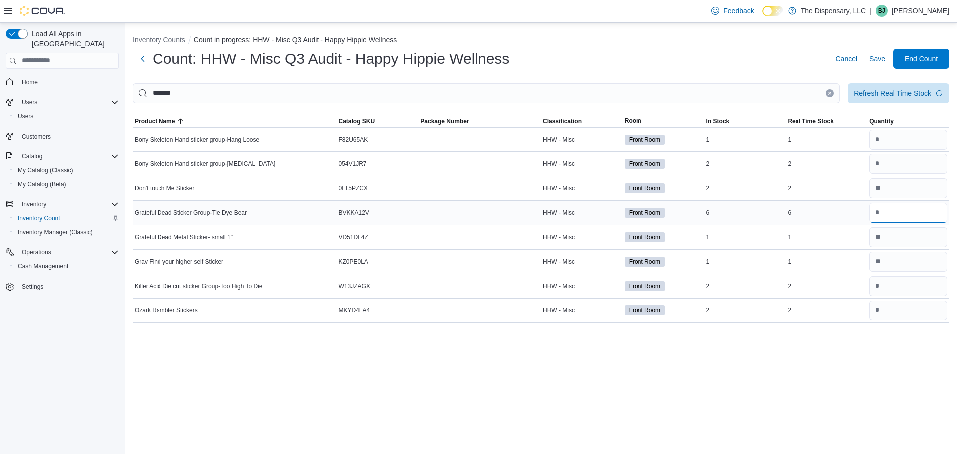
click at [899, 221] on input "number" at bounding box center [909, 213] width 78 height 20
click at [921, 145] on input "number" at bounding box center [909, 140] width 78 height 20
click at [886, 168] on input "number" at bounding box center [909, 164] width 78 height 20
click at [895, 217] on input "number" at bounding box center [909, 213] width 78 height 20
click at [893, 298] on div at bounding box center [909, 286] width 82 height 24
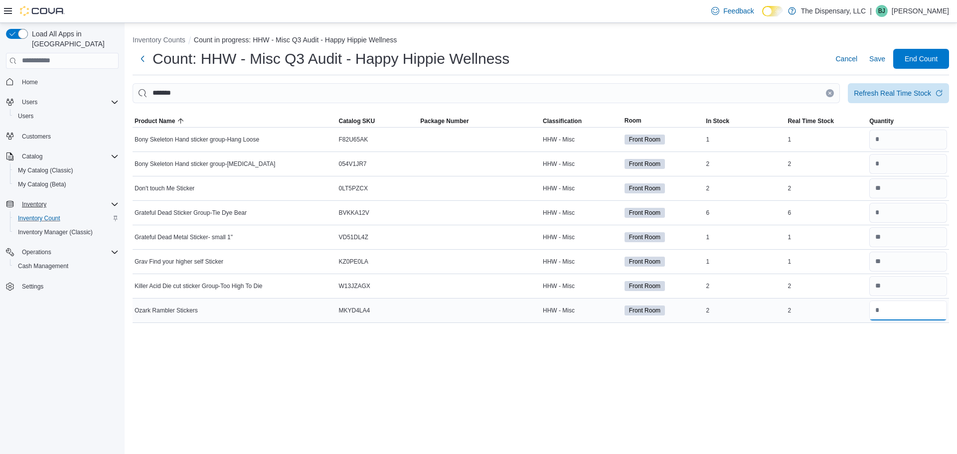
click at [896, 305] on input "number" at bounding box center [909, 311] width 78 height 20
click at [783, 350] on div "Inventory Counts Count in progress: HHW - Misc Q3 Audit - Happy Hippie Wellness…" at bounding box center [541, 238] width 833 height 431
click at [868, 65] on button "Save" at bounding box center [878, 59] width 24 height 20
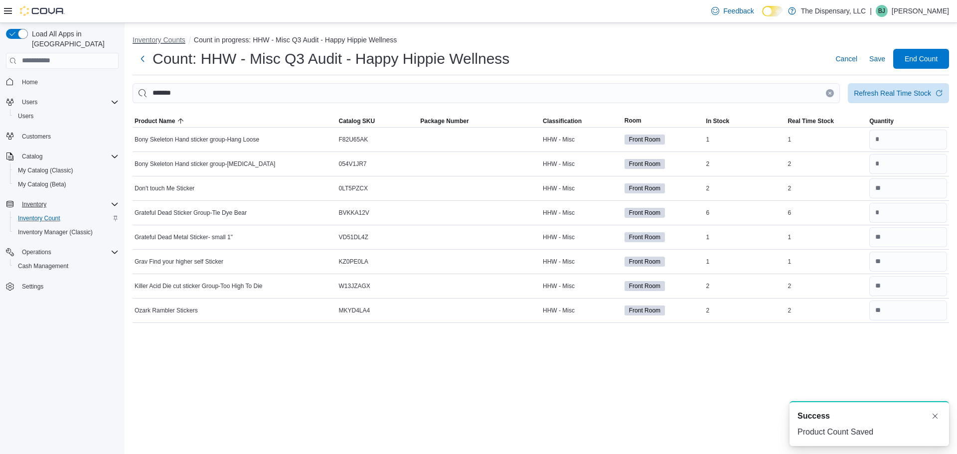
click at [168, 37] on button "Inventory Counts" at bounding box center [159, 40] width 53 height 8
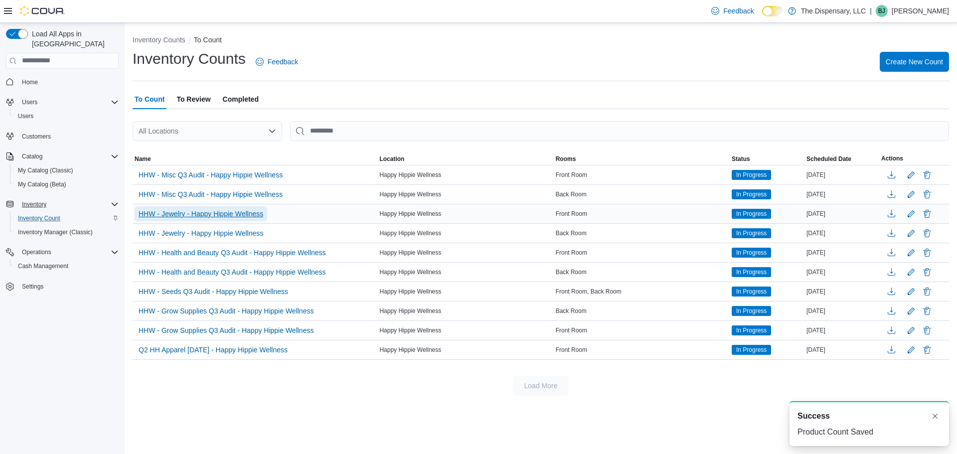
click at [215, 216] on span "HHW - Jewelry - Happy Hippie Wellness" at bounding box center [201, 214] width 125 height 10
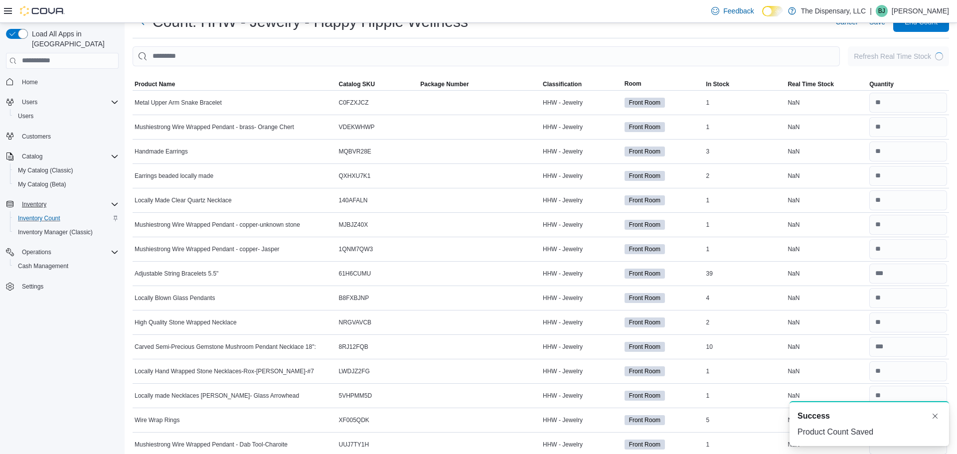
scroll to position [40, 0]
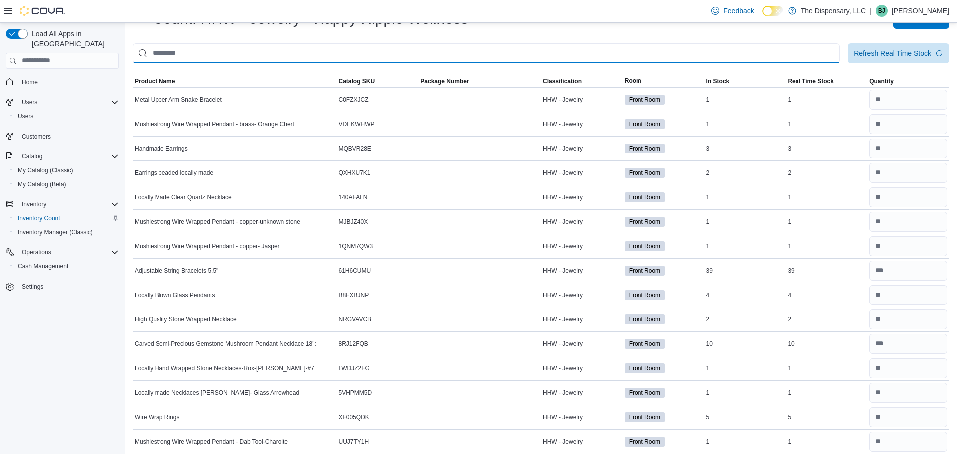
click at [444, 47] on input "This is a search bar. After typing your query, hit enter to filter the results …" at bounding box center [487, 53] width 708 height 20
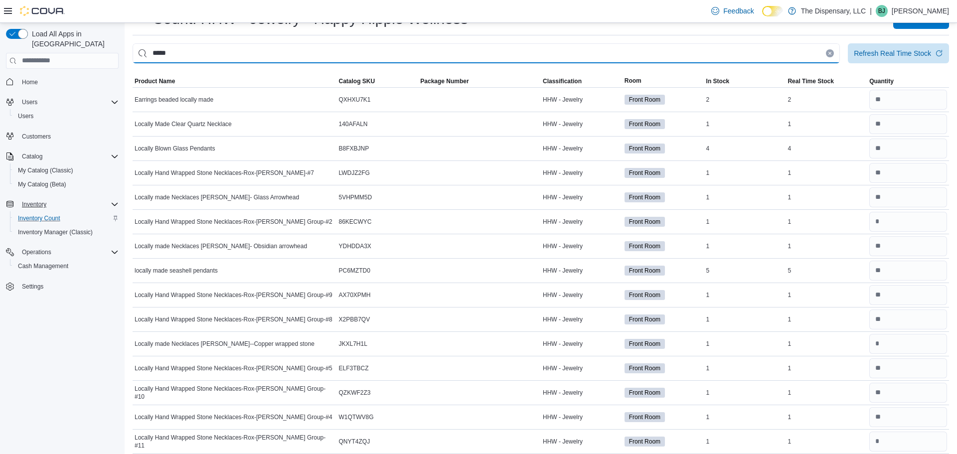
click at [387, 45] on input "*****" at bounding box center [487, 53] width 708 height 20
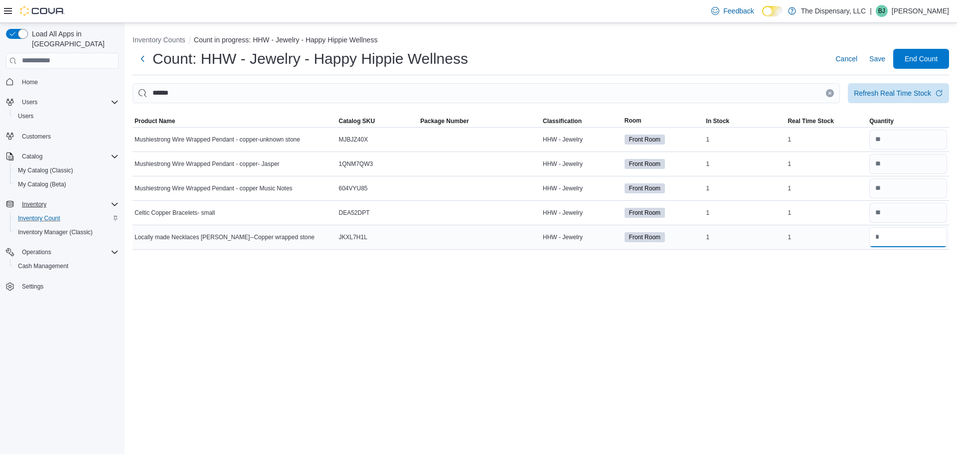
click at [916, 242] on input "number" at bounding box center [909, 237] width 78 height 20
click at [881, 54] on span "Save" at bounding box center [878, 59] width 16 height 10
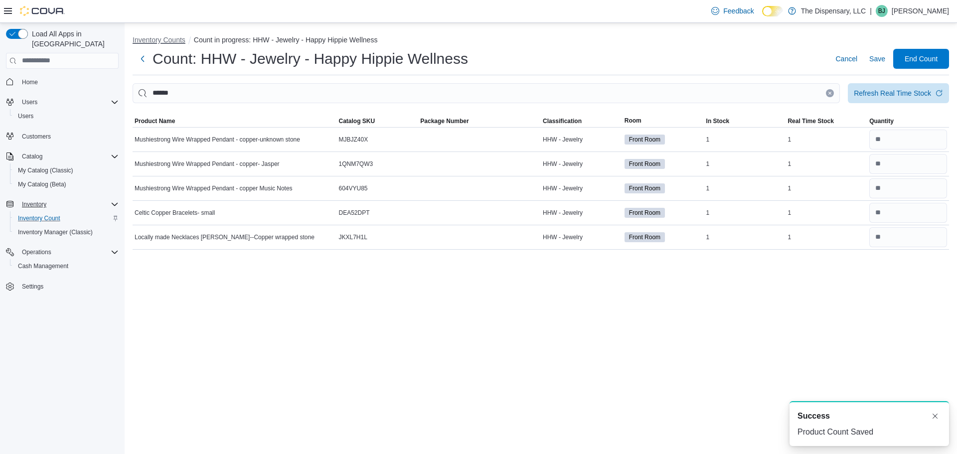
click at [150, 39] on button "Inventory Counts" at bounding box center [159, 40] width 53 height 8
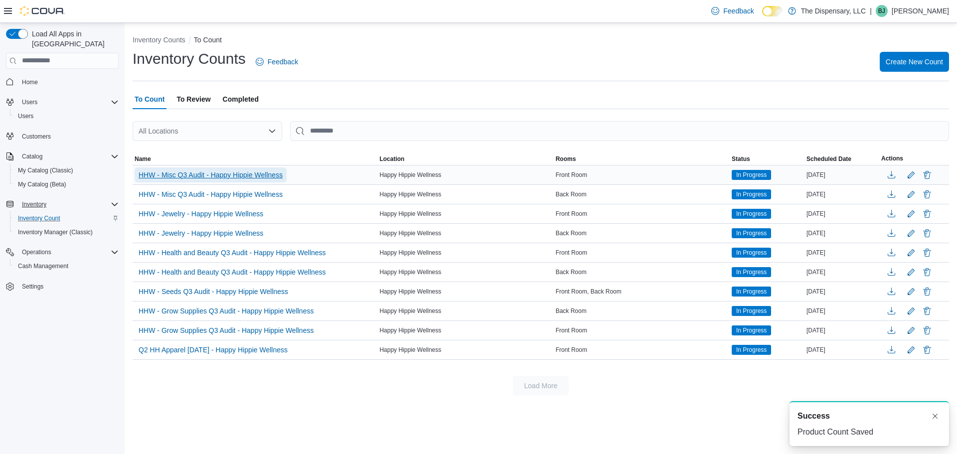
click at [248, 177] on span "HHW - Misc Q3 Audit - Happy Hippie Wellness" at bounding box center [211, 175] width 144 height 10
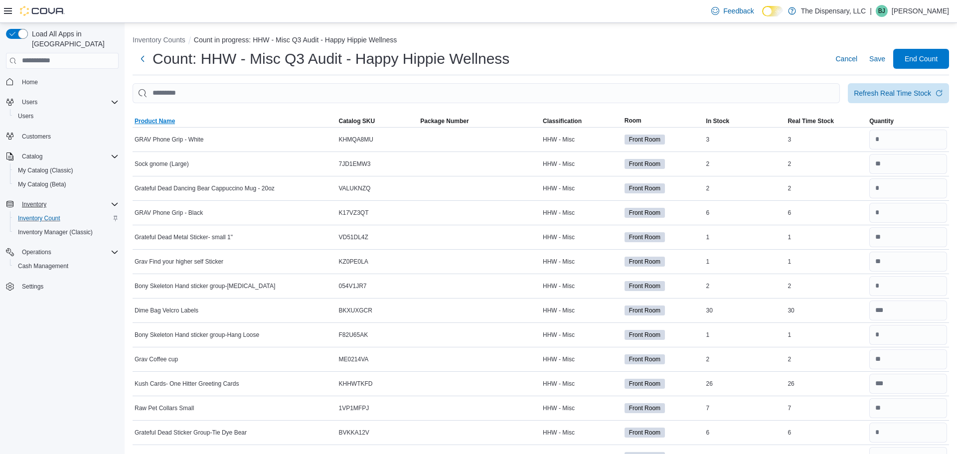
click at [159, 115] on span "Product Name" at bounding box center [235, 121] width 204 height 12
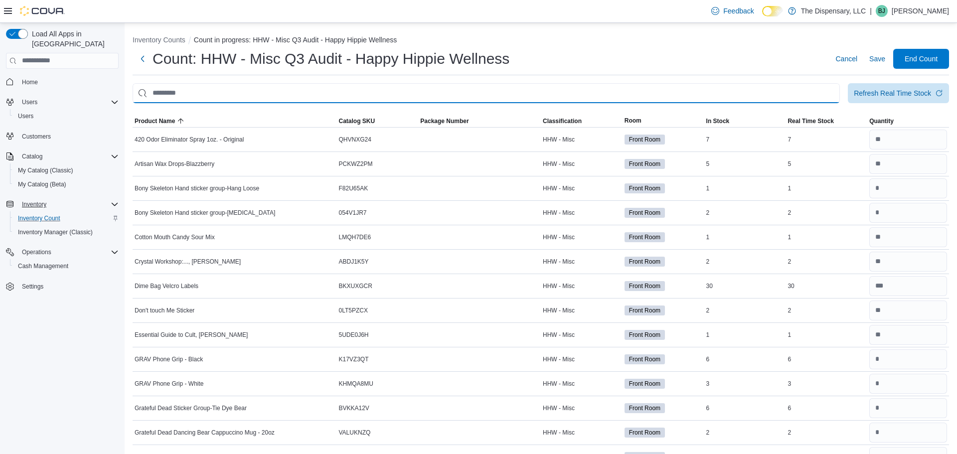
click at [352, 83] on input "This is a search bar. After typing your query, hit enter to filter the results …" at bounding box center [487, 93] width 708 height 20
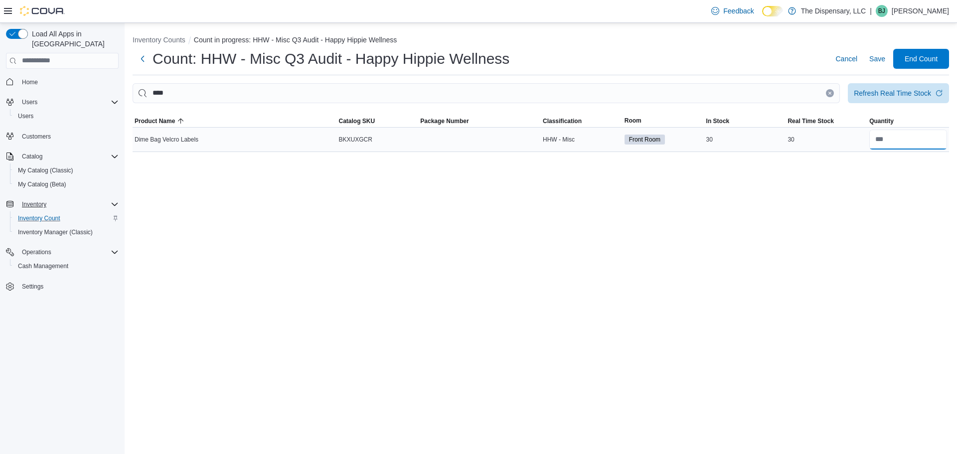
click at [893, 143] on input "number" at bounding box center [909, 140] width 78 height 20
click at [308, 63] on h1 "Count: HHW - Misc Q3 Audit - Happy Hippie Wellness" at bounding box center [331, 59] width 357 height 20
click at [829, 95] on icon "Clear input" at bounding box center [830, 93] width 4 height 4
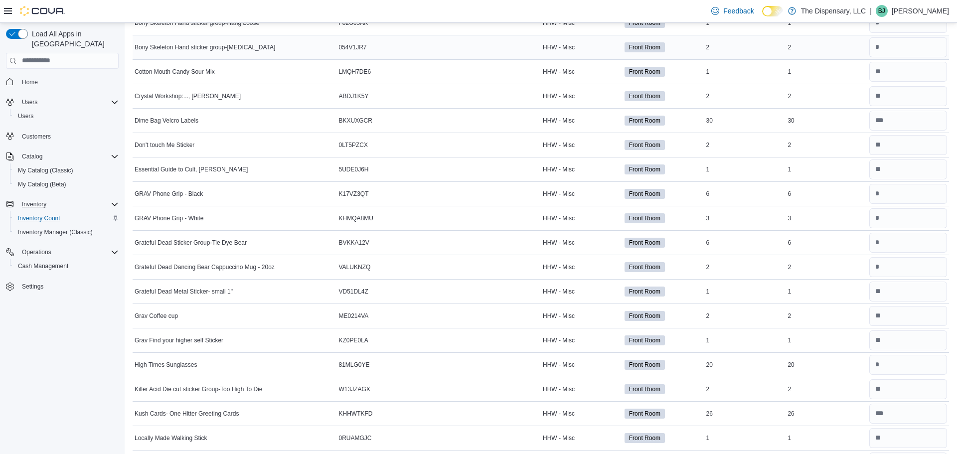
scroll to position [166, 0]
click at [918, 199] on input "number" at bounding box center [909, 194] width 78 height 20
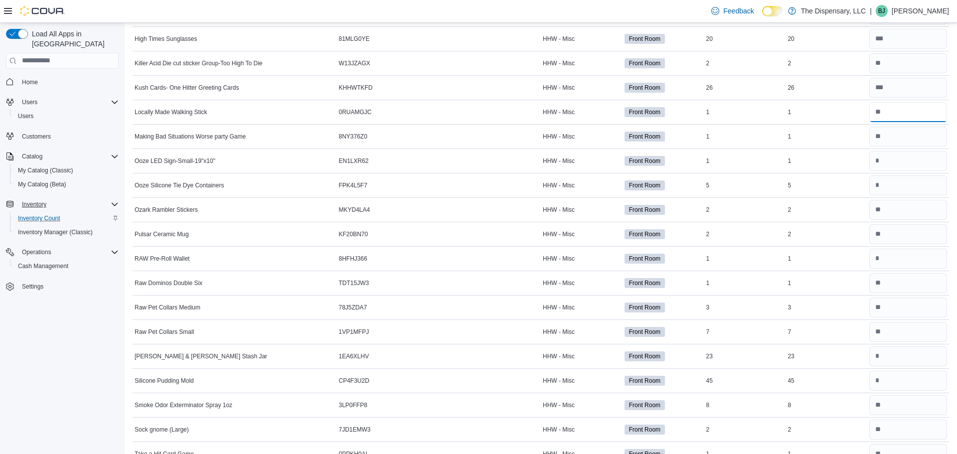
scroll to position [492, 0]
click at [875, 257] on input "number" at bounding box center [909, 258] width 78 height 20
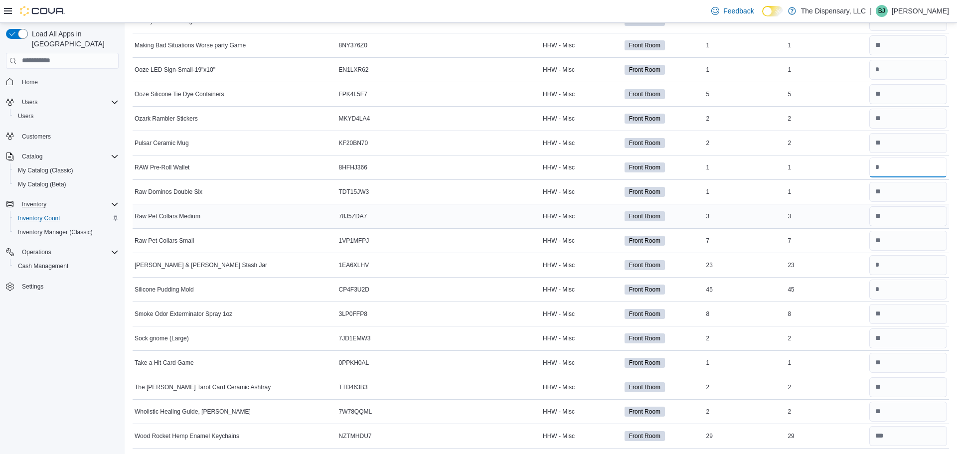
scroll to position [585, 0]
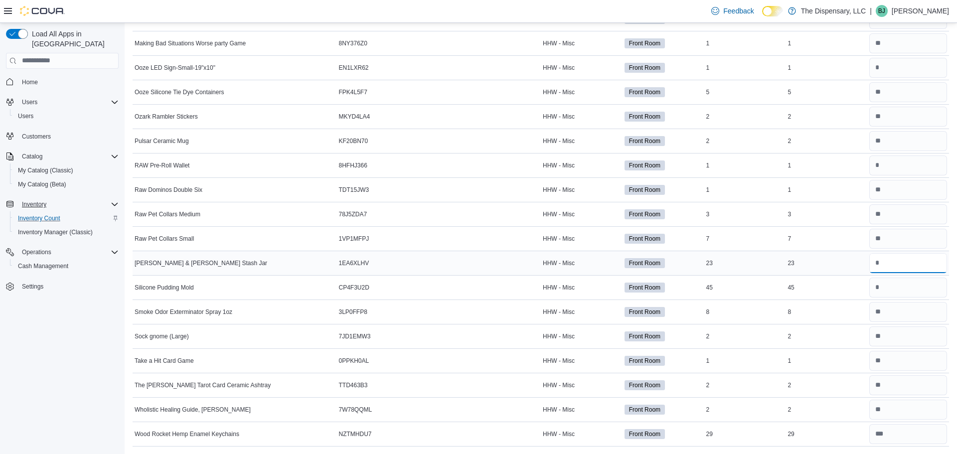
click at [894, 271] on input "number" at bounding box center [909, 263] width 78 height 20
click at [892, 295] on input "number" at bounding box center [909, 289] width 78 height 20
click at [881, 77] on input "number" at bounding box center [909, 69] width 78 height 20
click at [914, 291] on input "number" at bounding box center [909, 289] width 78 height 20
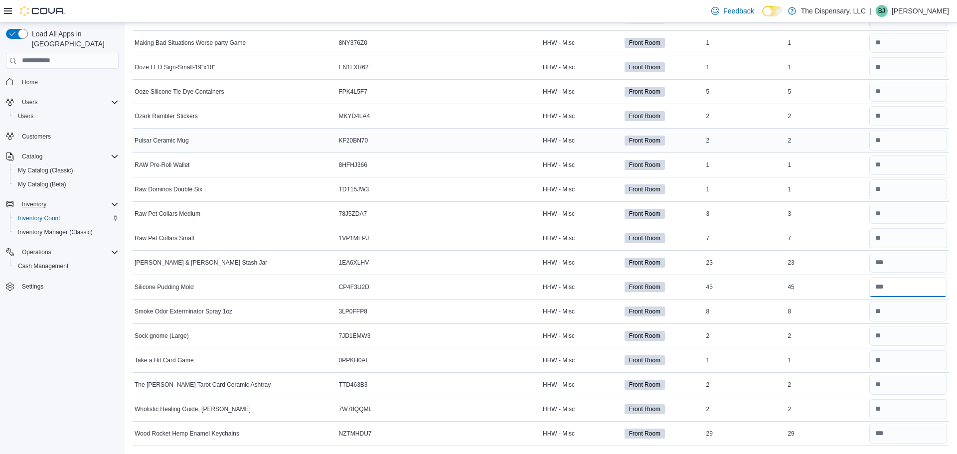
scroll to position [580, 0]
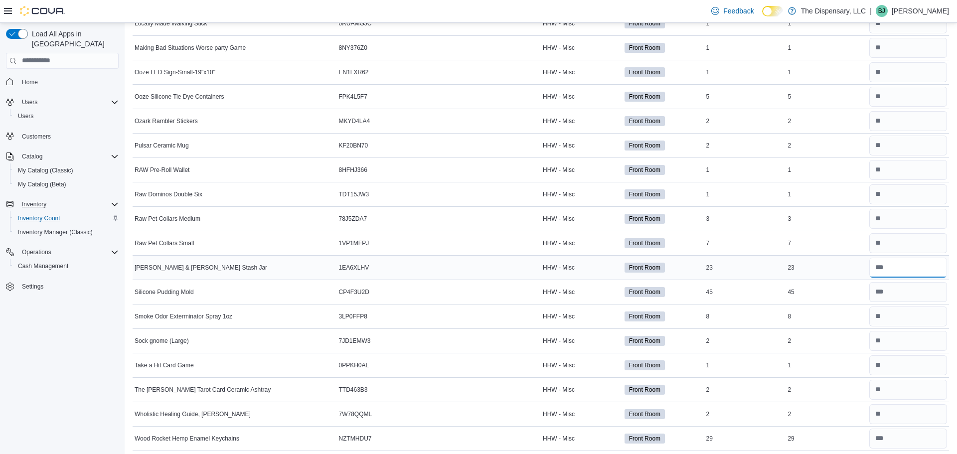
click at [891, 269] on input "number" at bounding box center [909, 268] width 78 height 20
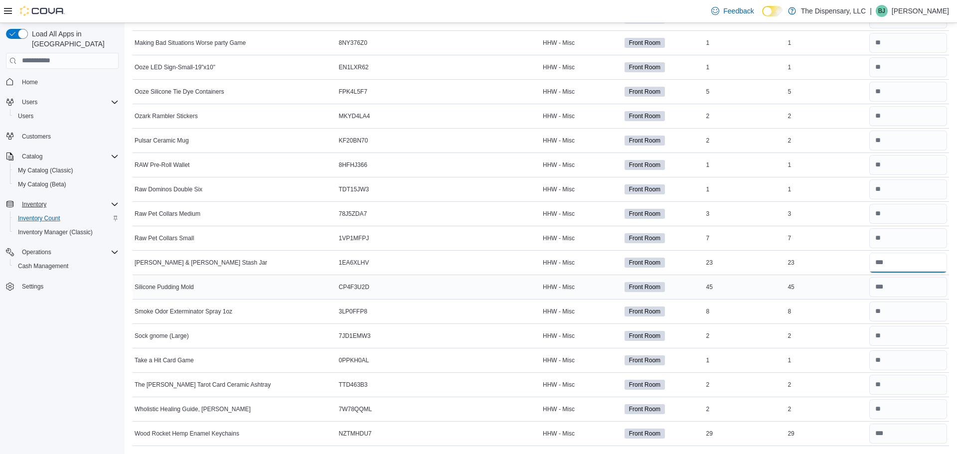
scroll to position [0, 0]
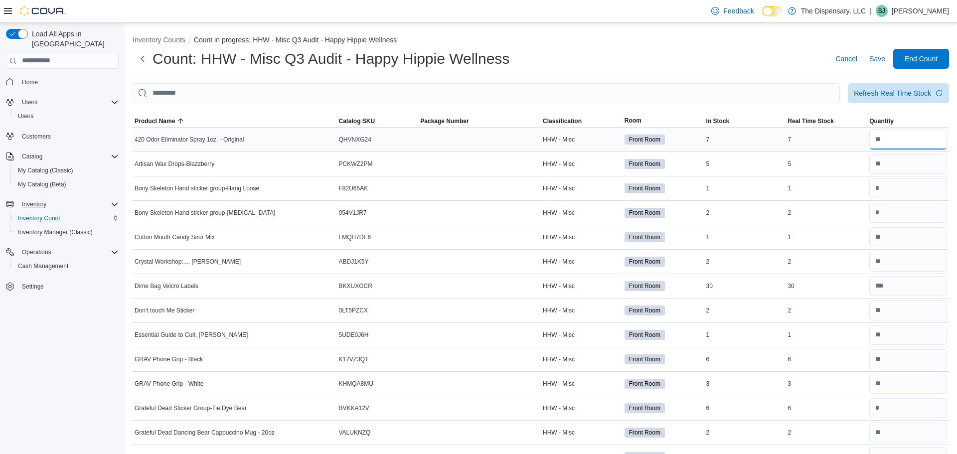
click at [883, 138] on input "number" at bounding box center [909, 140] width 78 height 20
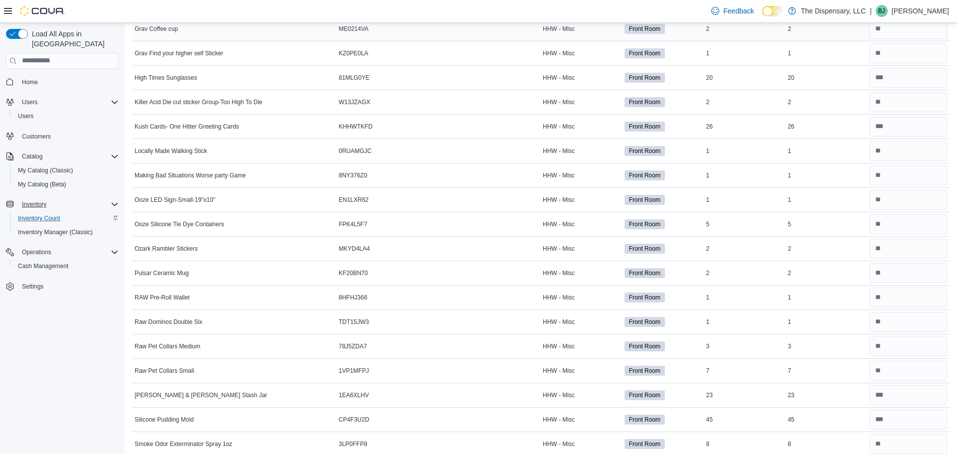
scroll to position [585, 0]
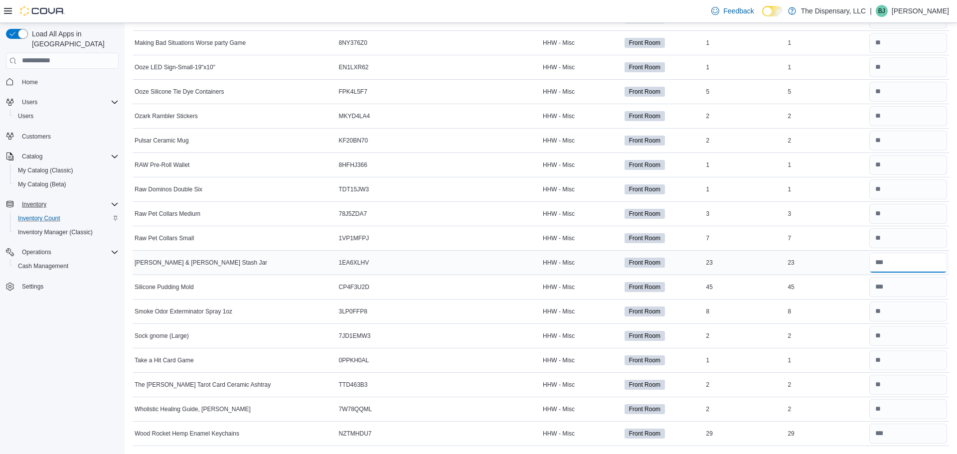
click at [886, 265] on input "number" at bounding box center [909, 263] width 78 height 20
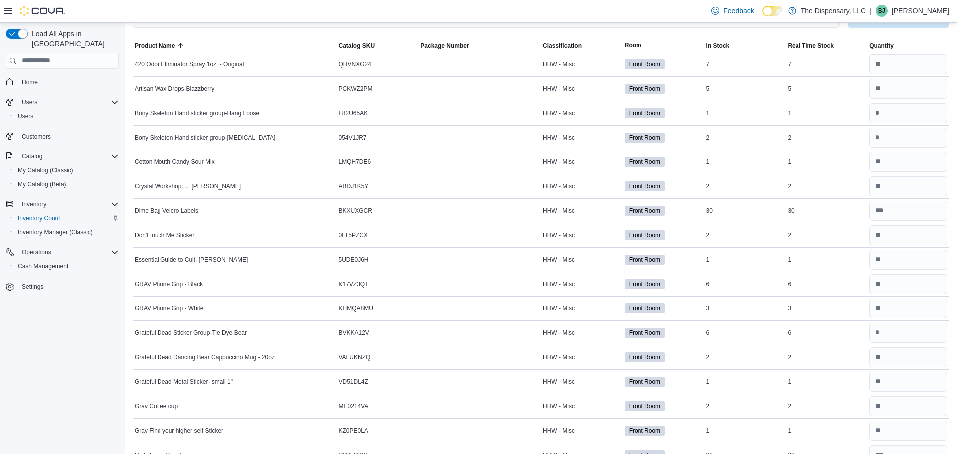
scroll to position [0, 0]
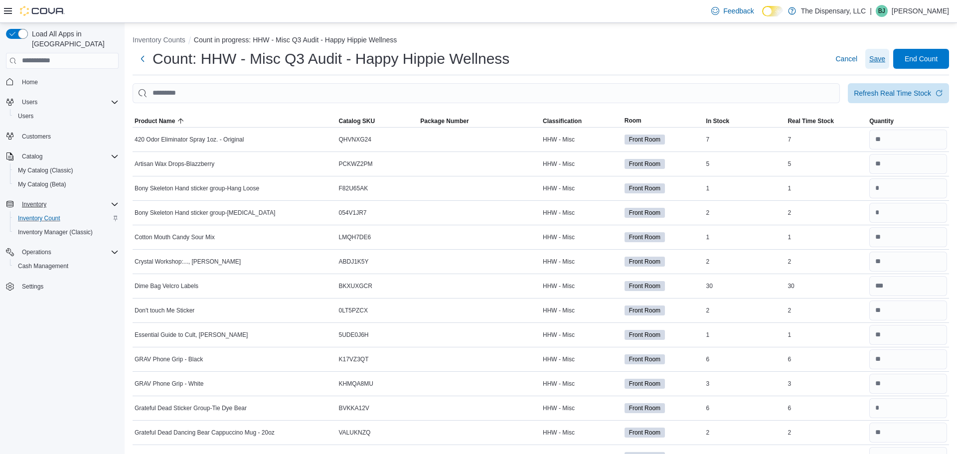
click at [876, 64] on span "Save" at bounding box center [878, 59] width 16 height 20
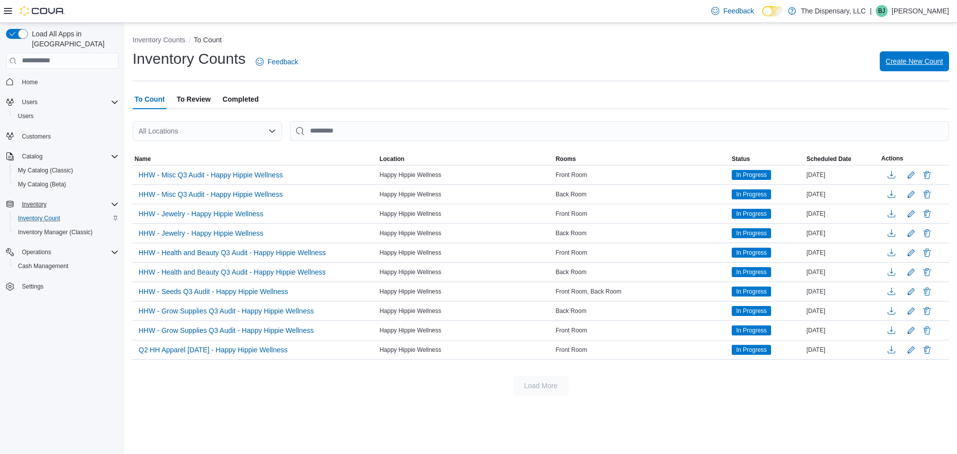
click at [909, 67] on span "Create New Count" at bounding box center [914, 61] width 57 height 20
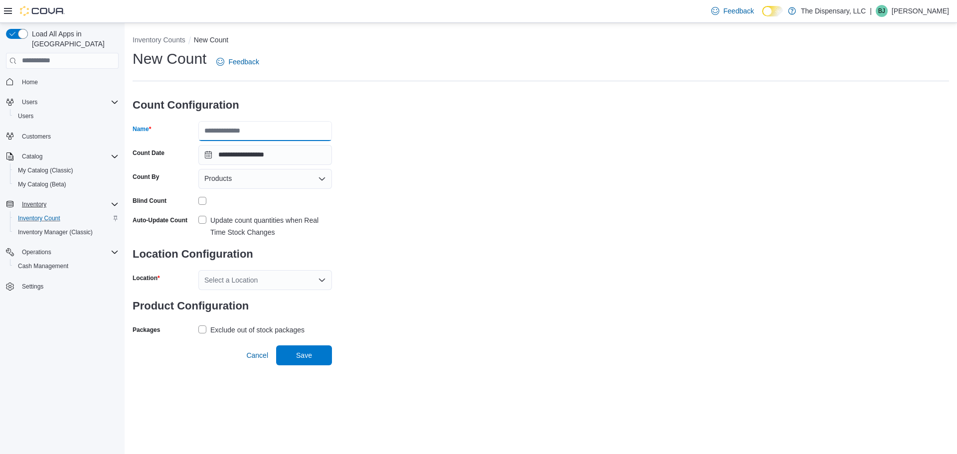
click at [235, 133] on input "Name" at bounding box center [265, 131] width 134 height 20
click at [233, 183] on div "Products" at bounding box center [265, 179] width 134 height 20
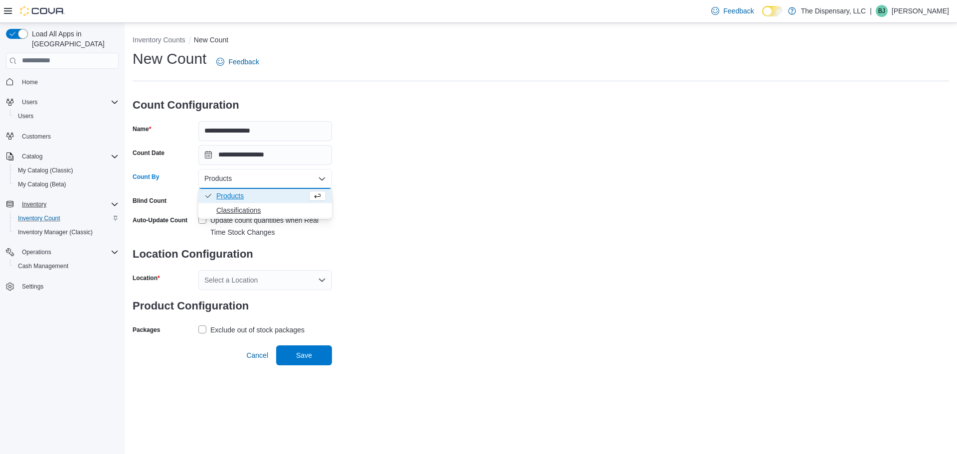
click at [239, 211] on span "Classifications" at bounding box center [271, 210] width 110 height 10
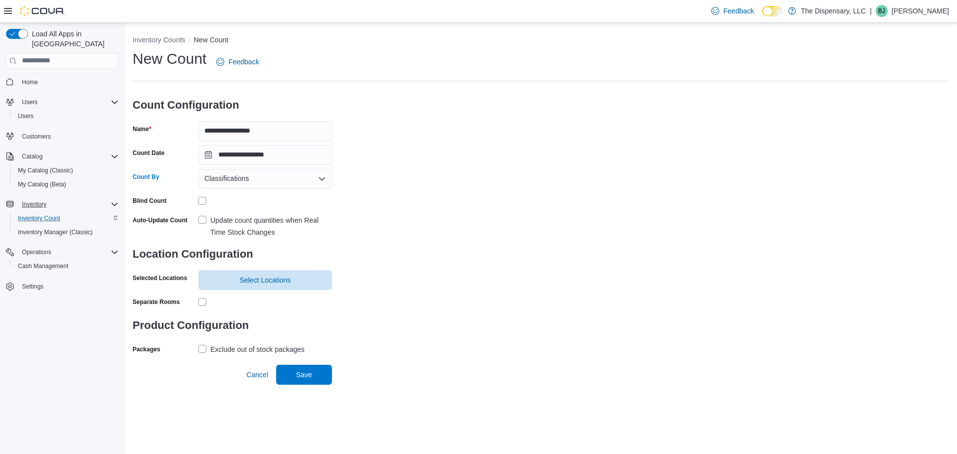
click at [222, 221] on div "Update count quantities when Real Time Stock Changes" at bounding box center [271, 226] width 122 height 24
click at [232, 272] on span "Select Locations" at bounding box center [265, 280] width 122 height 20
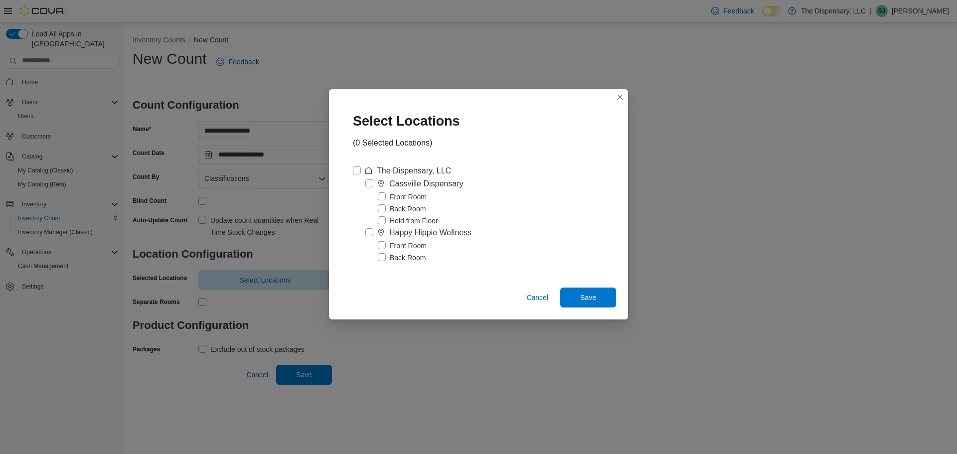
click at [372, 235] on label "Happy Hippie Wellness" at bounding box center [419, 233] width 106 height 12
click at [614, 301] on button "Save" at bounding box center [588, 297] width 56 height 20
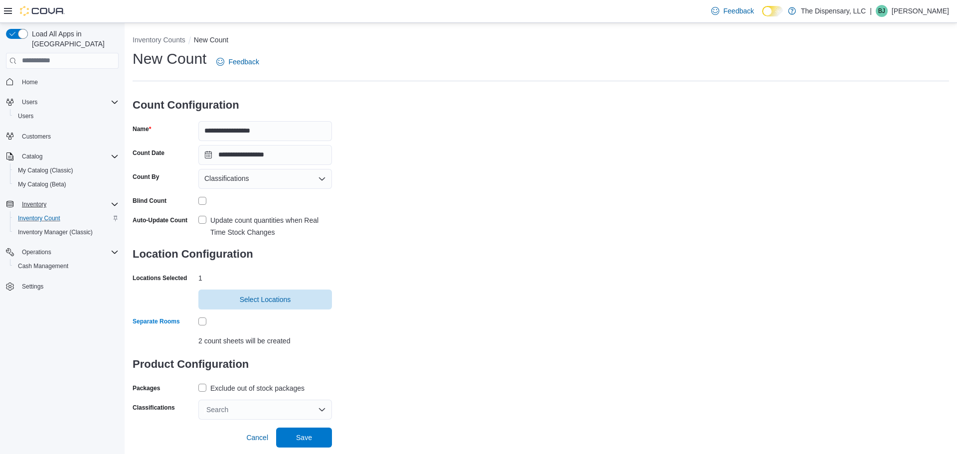
click at [232, 407] on div "Search" at bounding box center [265, 410] width 134 height 20
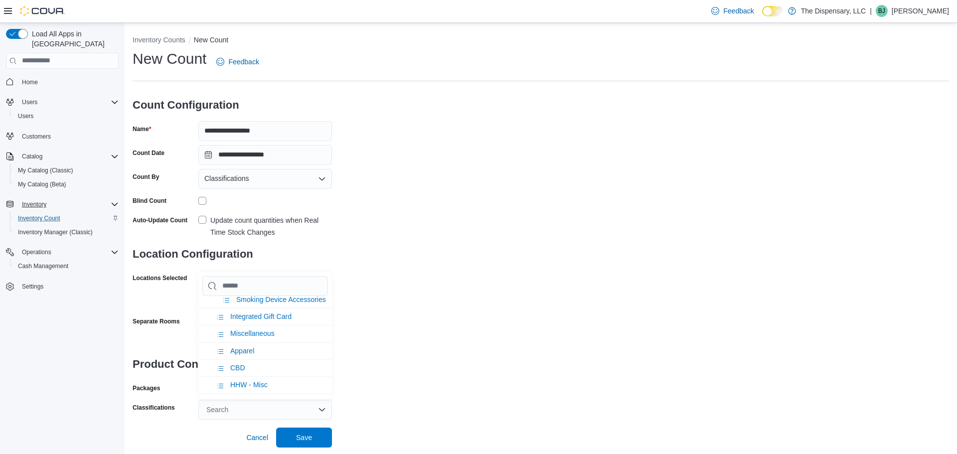
scroll to position [493, 0]
click at [232, 373] on span "CBD" at bounding box center [237, 369] width 15 height 8
click at [406, 315] on div "**********" at bounding box center [541, 234] width 817 height 371
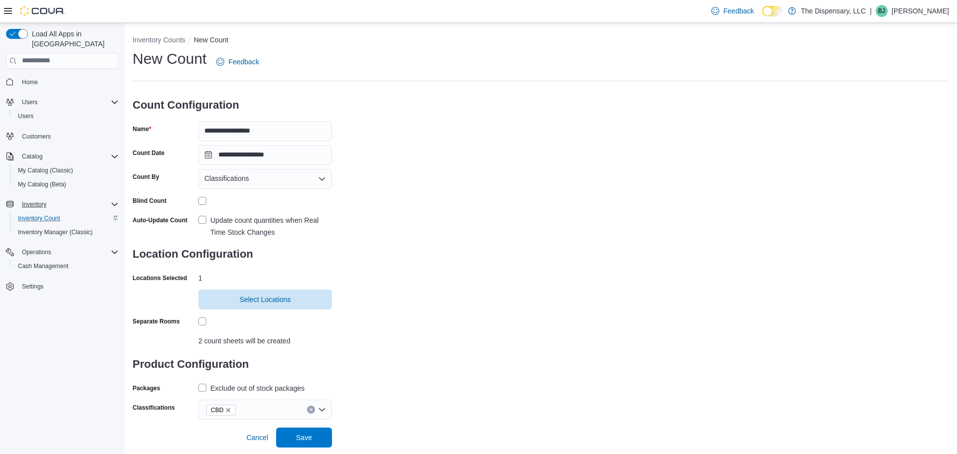
click at [218, 385] on div "Exclude out of stock packages" at bounding box center [257, 388] width 94 height 12
click at [306, 435] on span "Save" at bounding box center [304, 437] width 16 height 10
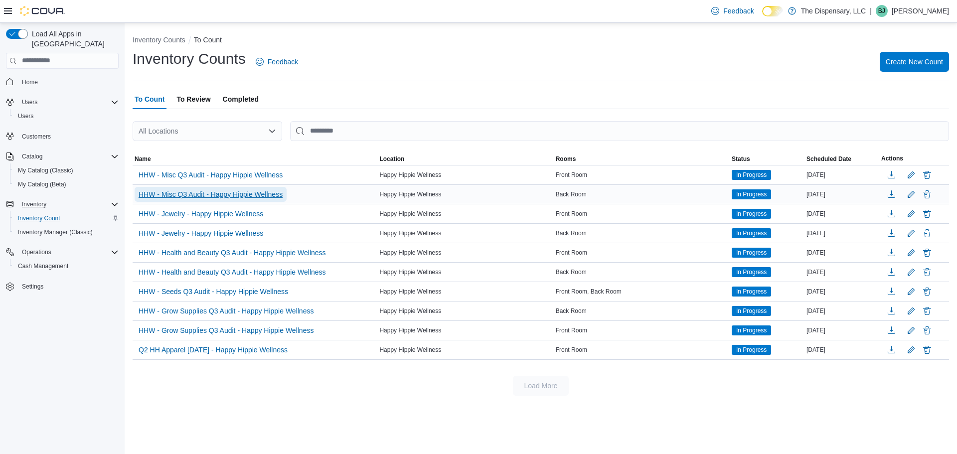
click at [263, 193] on span "HHW - Misc Q3 Audit - Happy Hippie Wellness" at bounding box center [211, 194] width 144 height 10
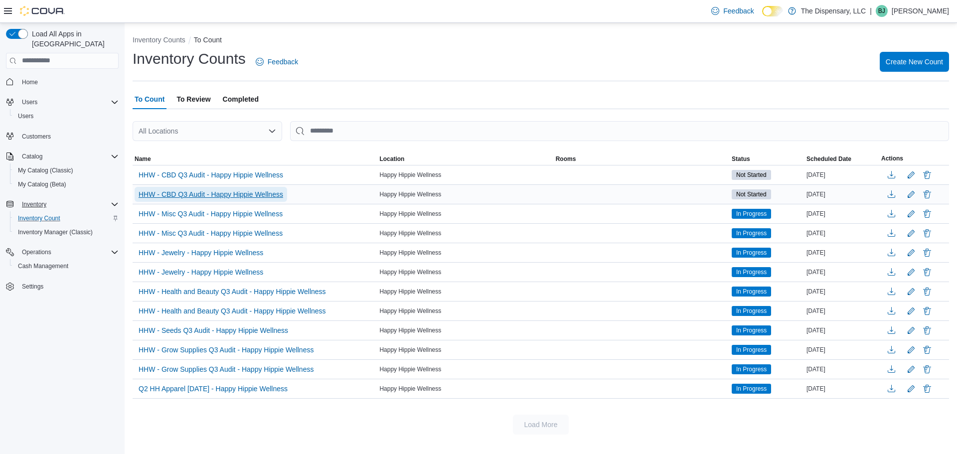
click at [216, 194] on span "HHW - CBD Q3 Audit - Happy Hippie Wellness" at bounding box center [211, 194] width 145 height 10
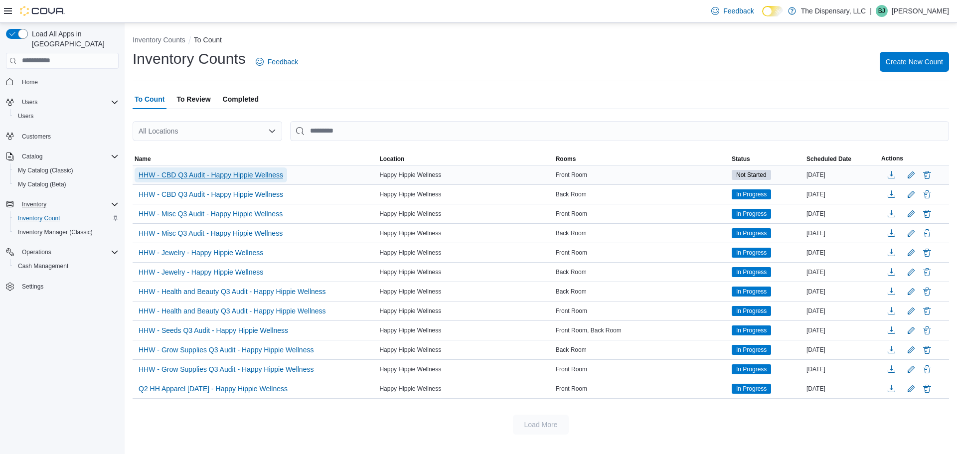
click at [264, 173] on span "HHW - CBD Q3 Audit - Happy Hippie Wellness" at bounding box center [211, 175] width 145 height 10
click at [591, 333] on div "Front Room, Back Room" at bounding box center [642, 331] width 176 height 12
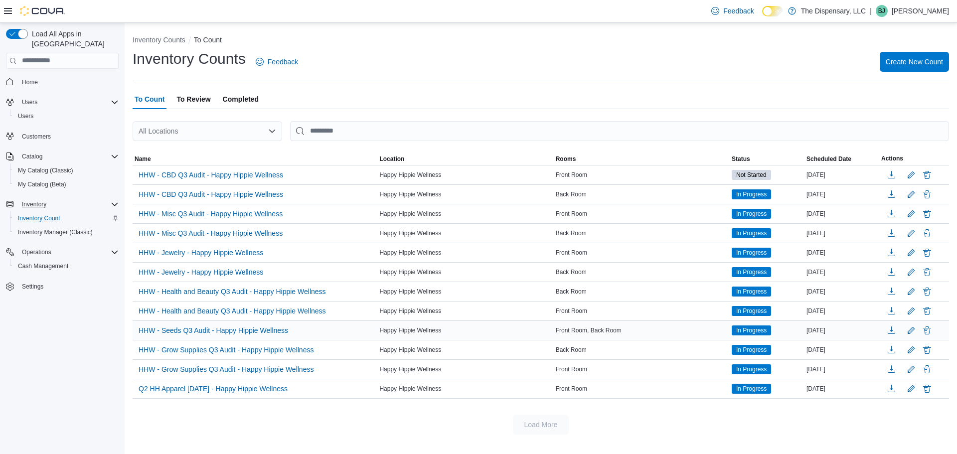
click at [591, 333] on div "Front Room, Back Room" at bounding box center [642, 331] width 176 height 12
click at [260, 174] on span "HHW - CBD Q3 Audit - Happy Hippie Wellness" at bounding box center [211, 175] width 145 height 10
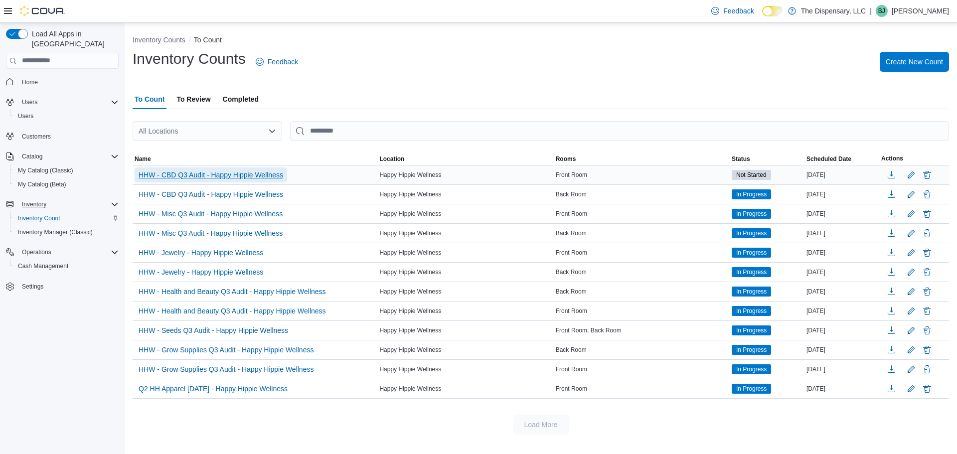
click at [262, 178] on span "HHW - CBD Q3 Audit - Happy Hippie Wellness" at bounding box center [211, 175] width 145 height 10
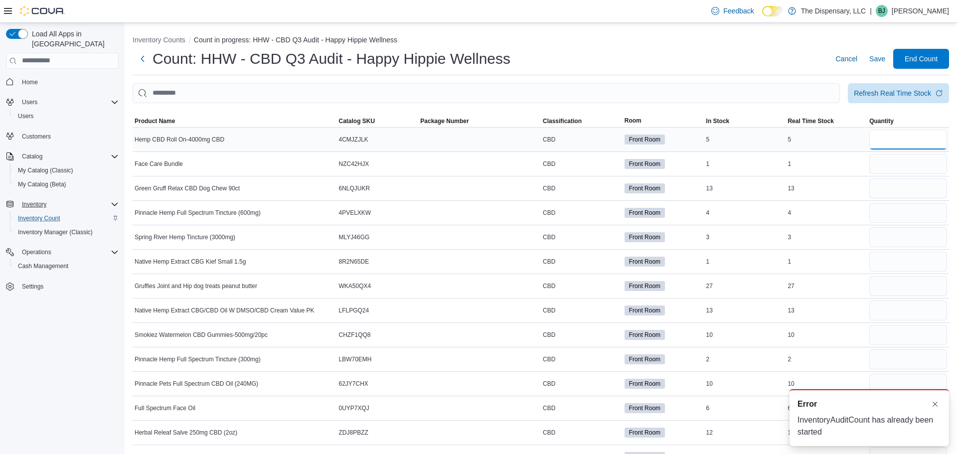
click at [909, 144] on input "number" at bounding box center [909, 140] width 78 height 20
click at [172, 121] on span "Product Name" at bounding box center [155, 121] width 40 height 8
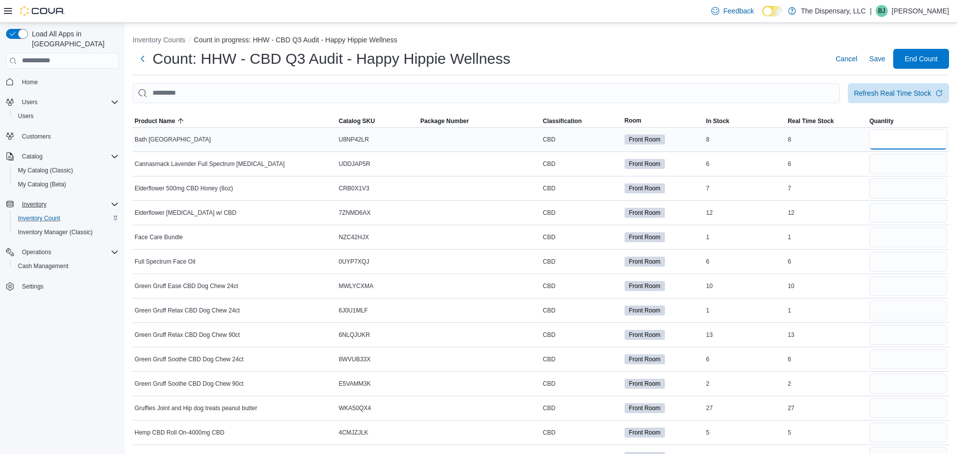
click at [898, 145] on input "number" at bounding box center [909, 140] width 78 height 20
click at [879, 166] on input "number" at bounding box center [909, 164] width 78 height 20
click at [906, 321] on div at bounding box center [909, 311] width 82 height 24
click at [901, 309] on input "number" at bounding box center [909, 311] width 78 height 20
click at [898, 331] on input "number" at bounding box center [909, 335] width 78 height 20
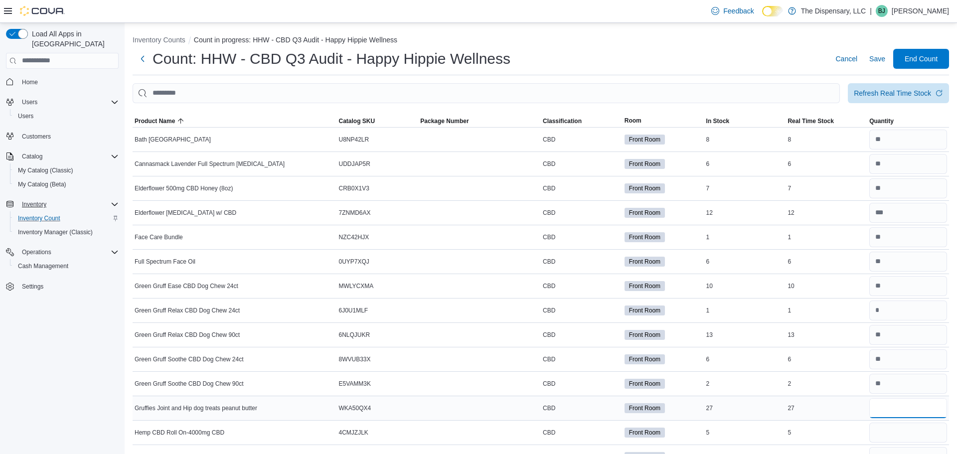
click at [908, 412] on input "number" at bounding box center [909, 408] width 78 height 20
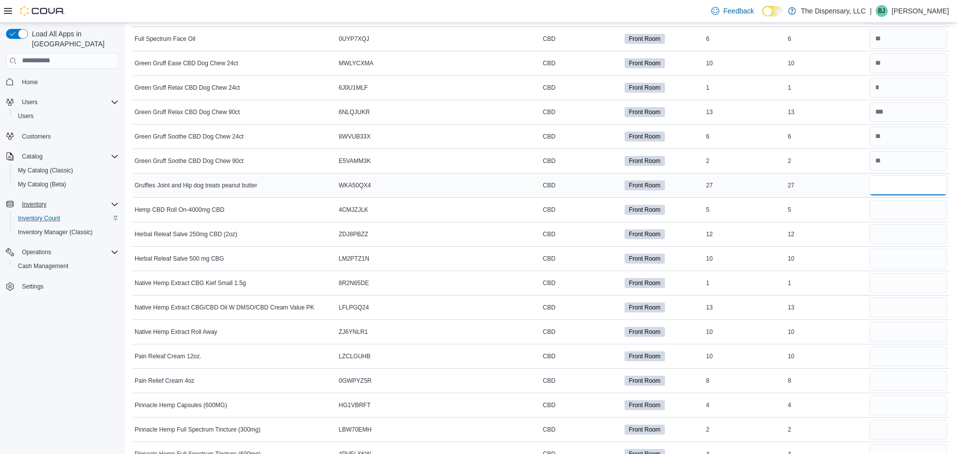
scroll to position [222, 0]
click at [890, 189] on input "number" at bounding box center [909, 186] width 78 height 20
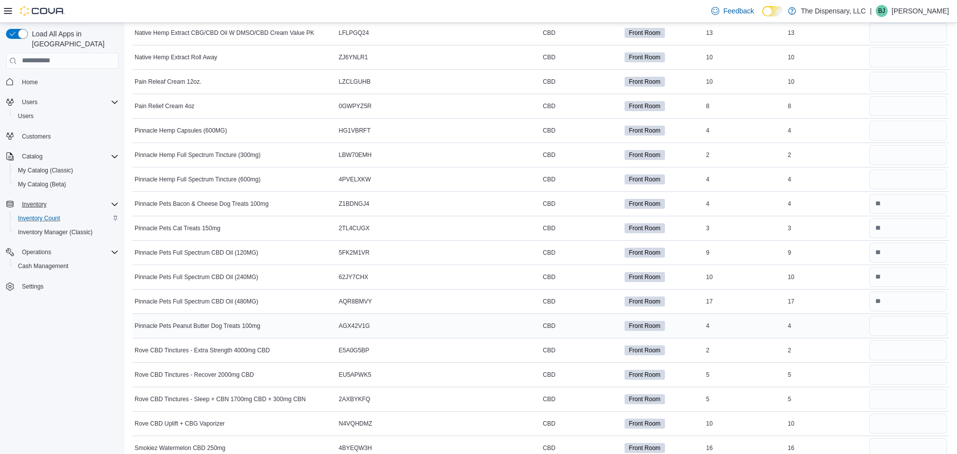
scroll to position [498, 0]
click at [888, 319] on input "number" at bounding box center [909, 326] width 78 height 20
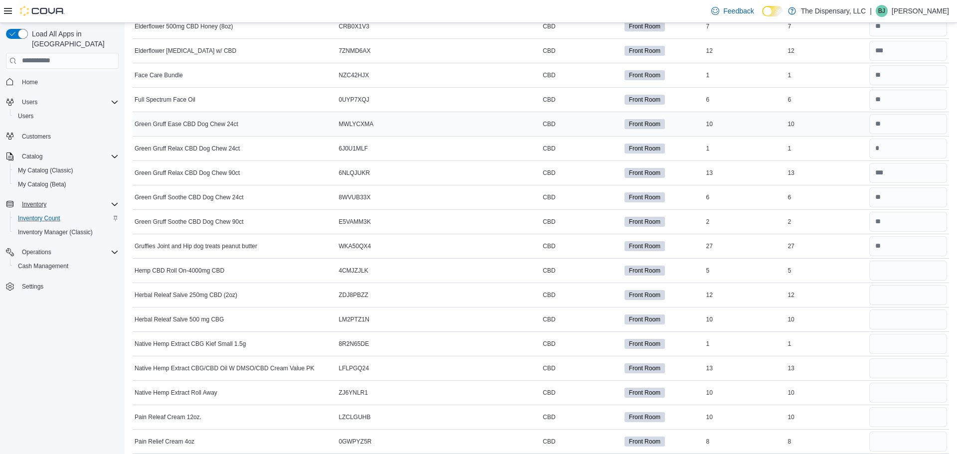
scroll to position [169, 0]
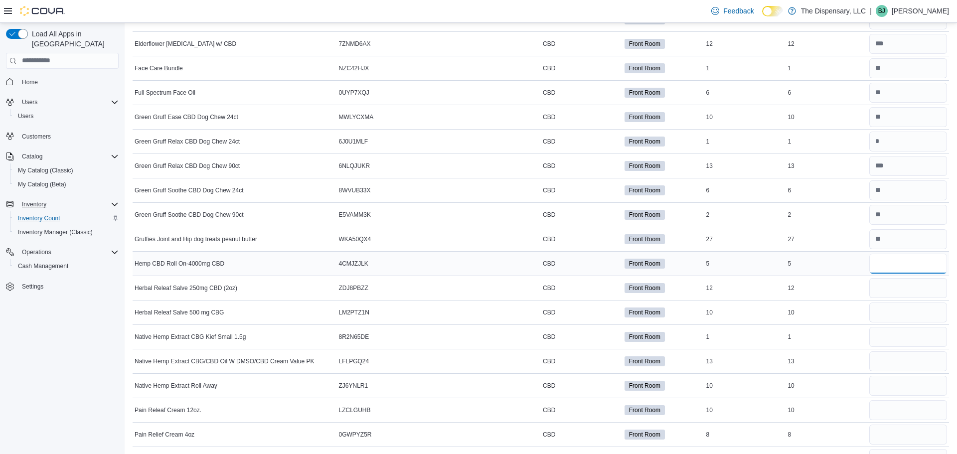
click at [874, 263] on input "number" at bounding box center [909, 264] width 78 height 20
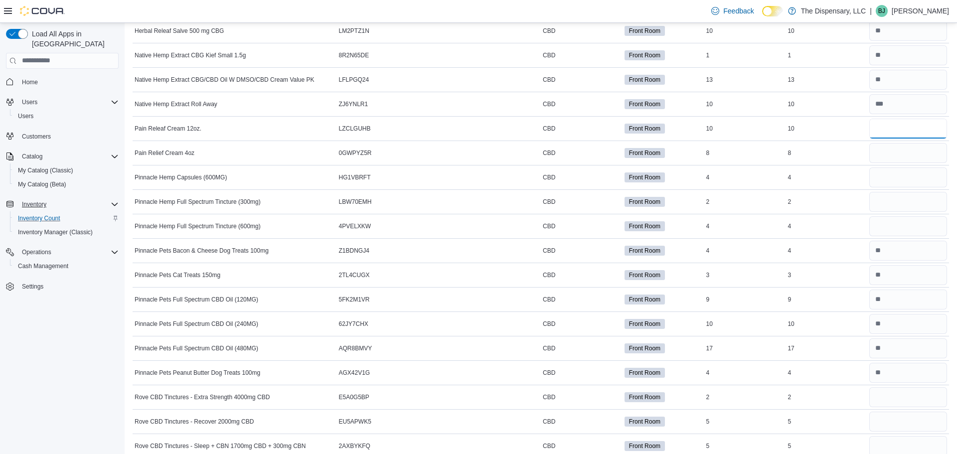
scroll to position [458, 0]
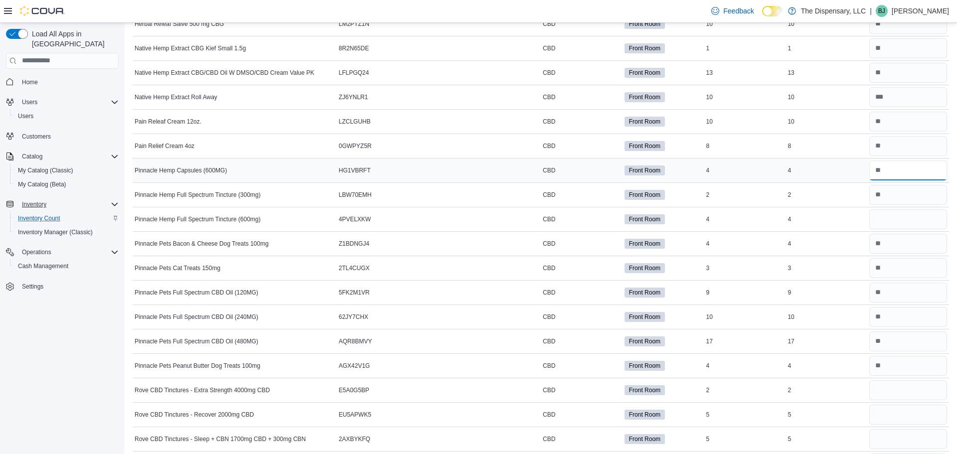
click at [910, 164] on input "number" at bounding box center [909, 171] width 78 height 20
click at [908, 192] on input "number" at bounding box center [909, 195] width 78 height 20
click at [899, 167] on input "number" at bounding box center [909, 171] width 78 height 20
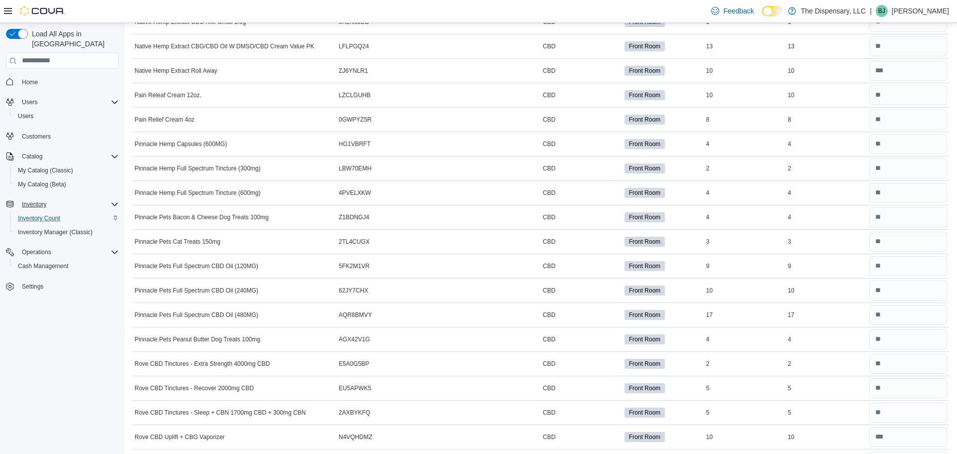
scroll to position [489, 0]
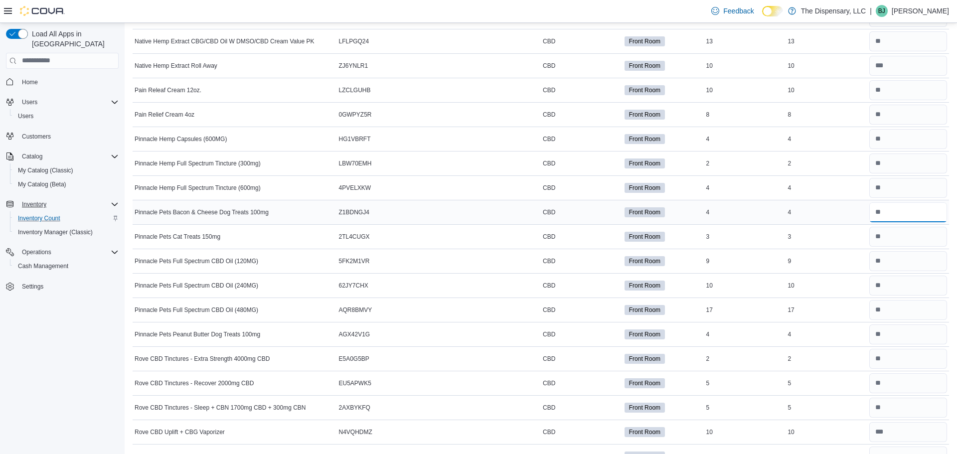
click at [881, 212] on input "number" at bounding box center [909, 212] width 78 height 20
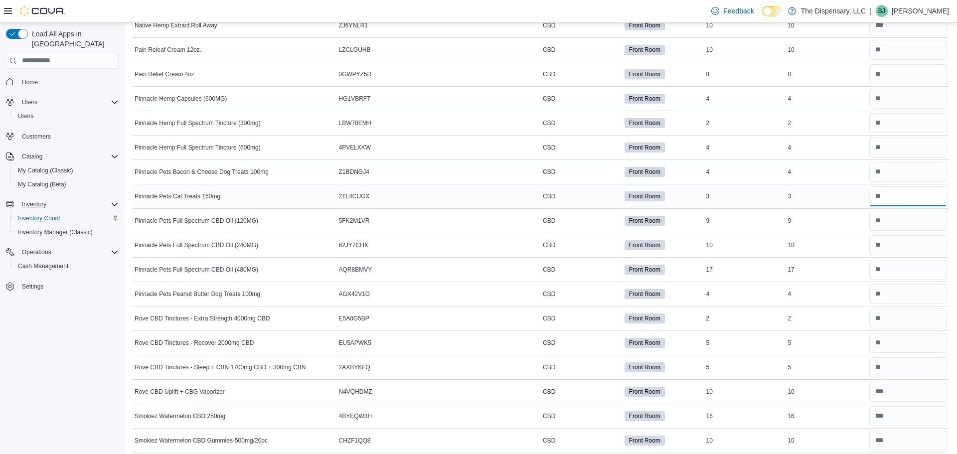
scroll to position [538, 0]
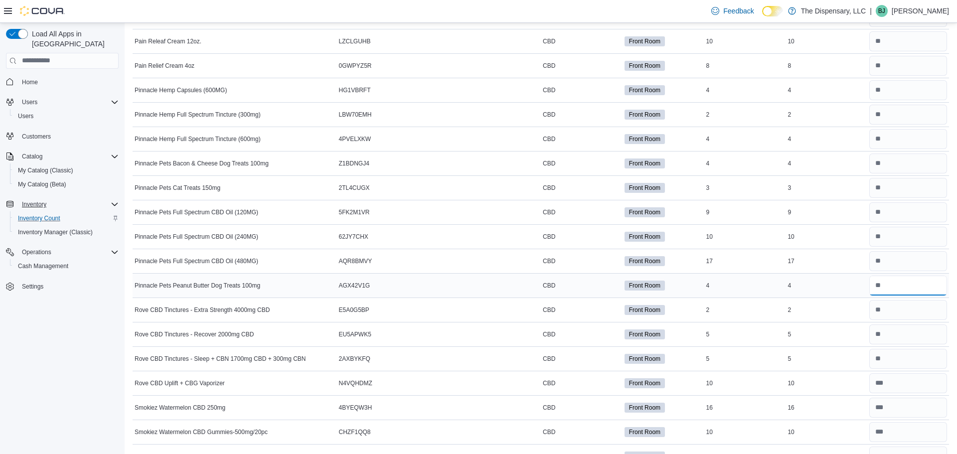
click at [899, 287] on input "number" at bounding box center [909, 286] width 78 height 20
click at [895, 212] on input "number" at bounding box center [909, 212] width 78 height 20
click at [895, 234] on input "number" at bounding box center [909, 237] width 78 height 20
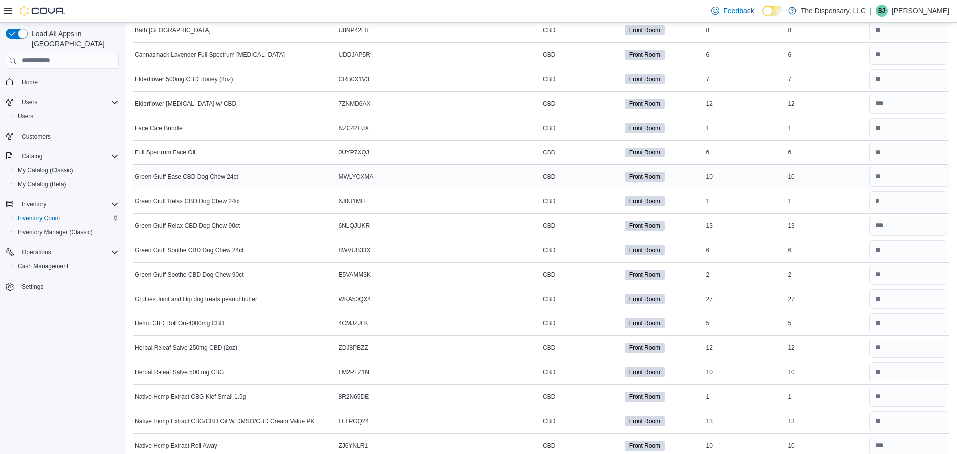
scroll to position [106, 0]
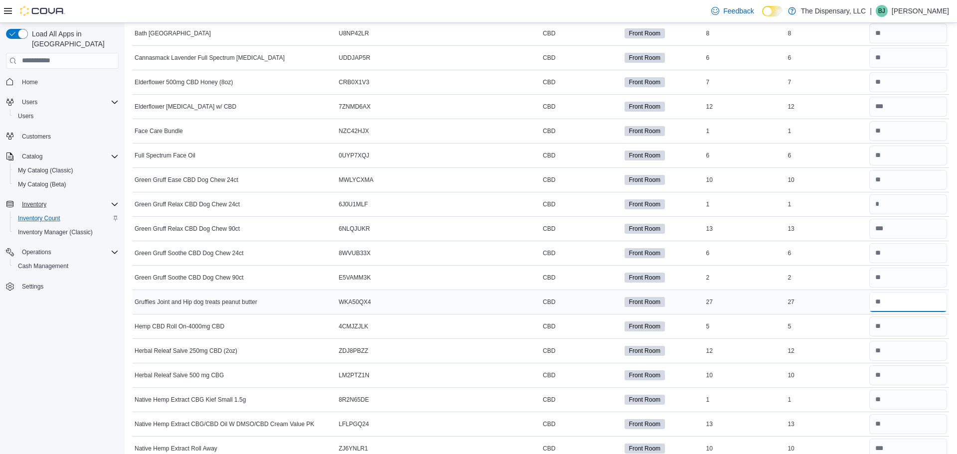
click at [893, 298] on input "number" at bounding box center [909, 302] width 78 height 20
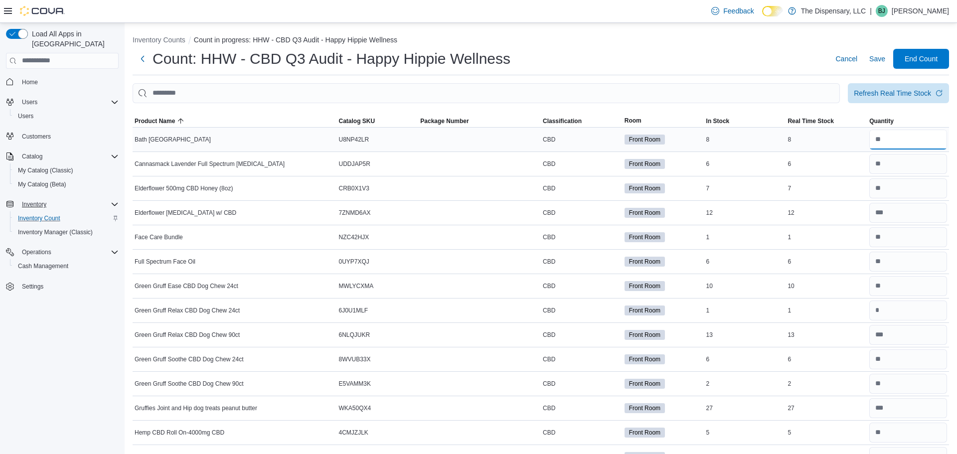
click at [910, 136] on input "number" at bounding box center [909, 140] width 78 height 20
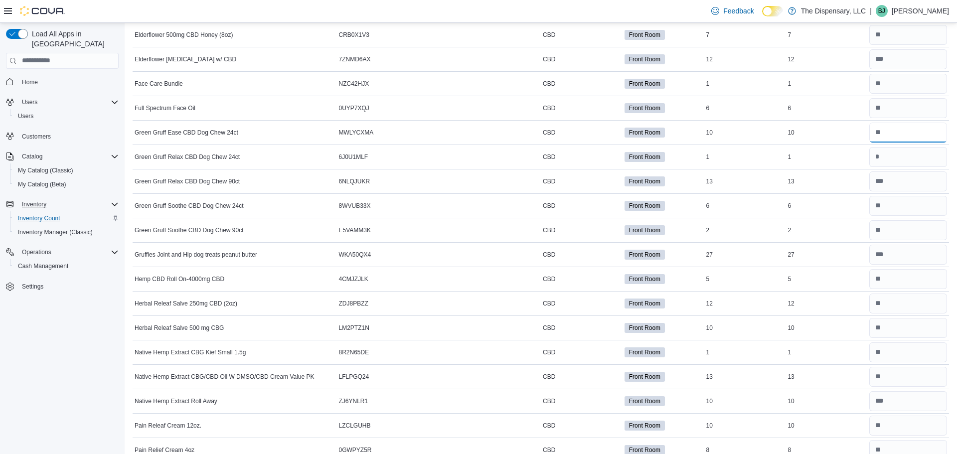
scroll to position [155, 0]
click at [905, 325] on input "number" at bounding box center [909, 327] width 78 height 20
click at [907, 380] on input "number" at bounding box center [909, 376] width 78 height 20
click at [907, 378] on input "number" at bounding box center [909, 376] width 78 height 20
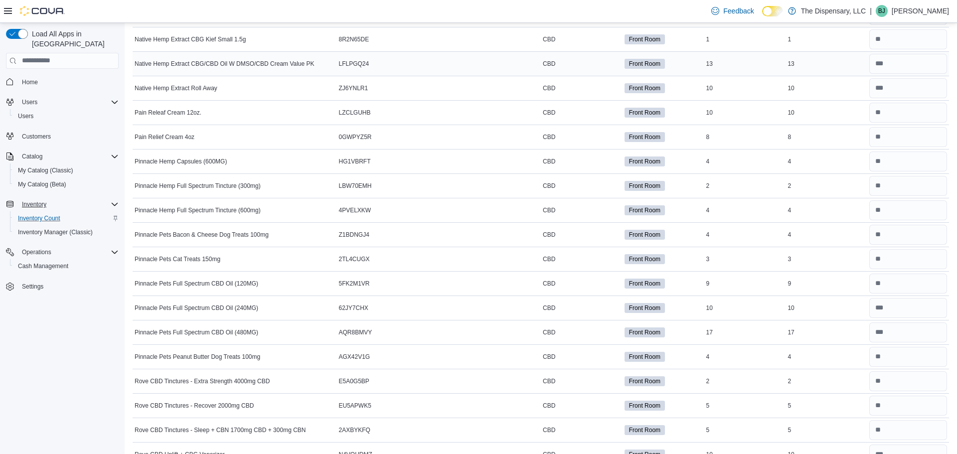
scroll to position [466, 0]
click at [901, 115] on input "number" at bounding box center [909, 114] width 78 height 20
click at [888, 120] on input "number" at bounding box center [909, 114] width 78 height 20
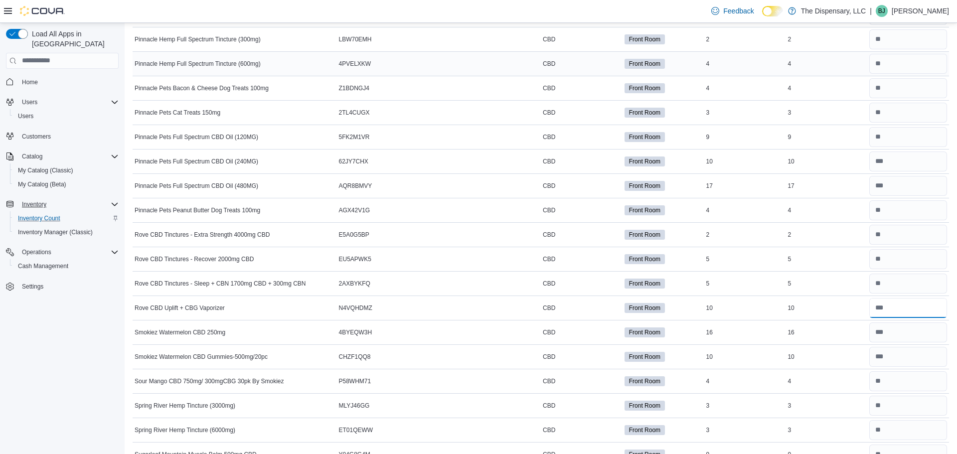
scroll to position [634, 0]
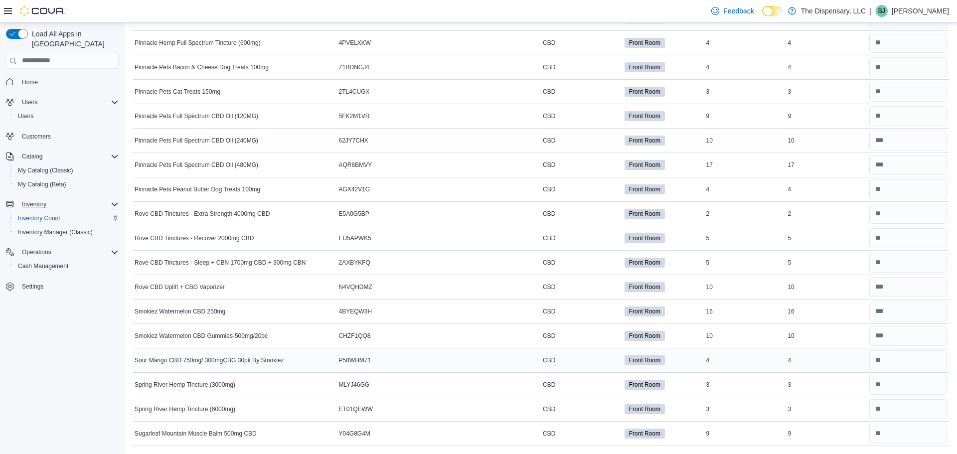
click at [554, 361] on span "CBD" at bounding box center [549, 361] width 12 height 8
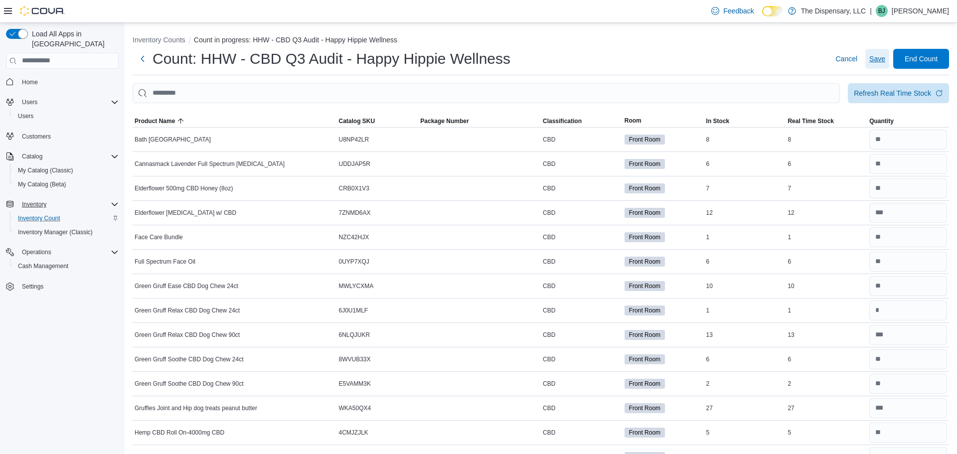
click at [877, 57] on span "Save" at bounding box center [878, 59] width 16 height 10
click at [141, 40] on button "Inventory Counts" at bounding box center [159, 40] width 53 height 8
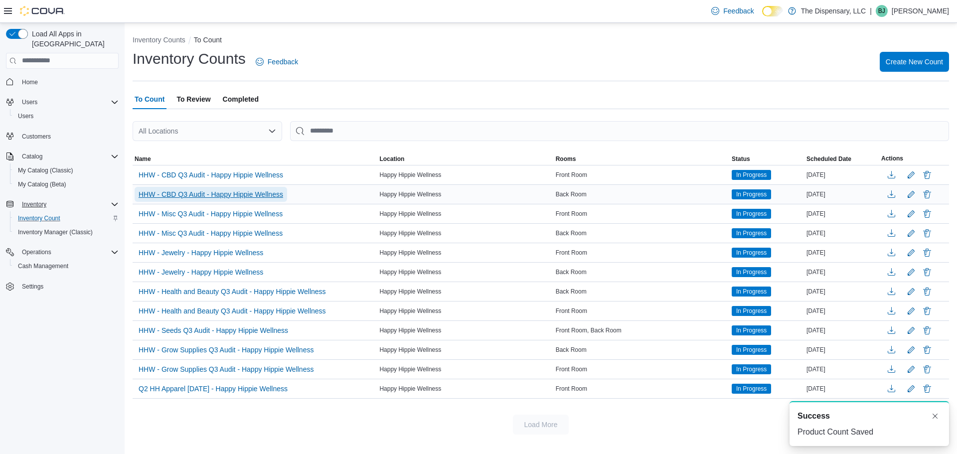
click at [264, 195] on span "HHW - CBD Q3 Audit - Happy Hippie Wellness" at bounding box center [211, 194] width 145 height 10
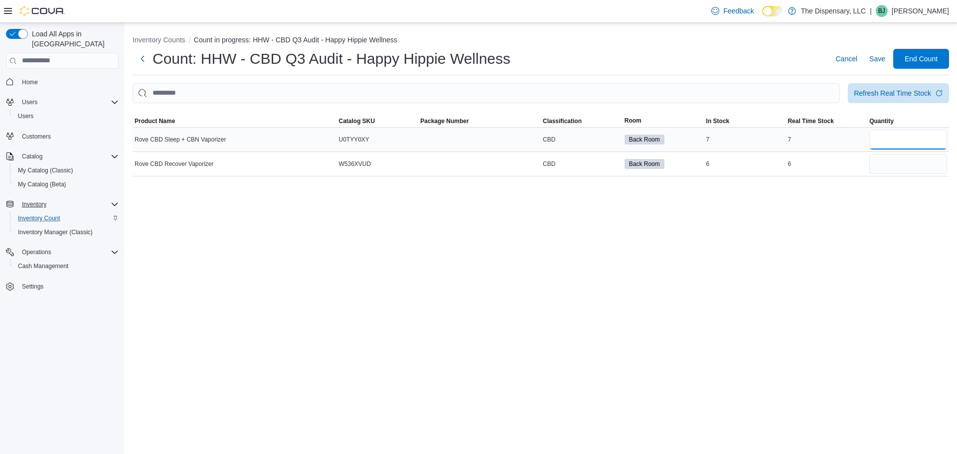
click at [884, 141] on input "number" at bounding box center [909, 140] width 78 height 20
click at [169, 39] on button "Inventory Counts" at bounding box center [159, 40] width 53 height 8
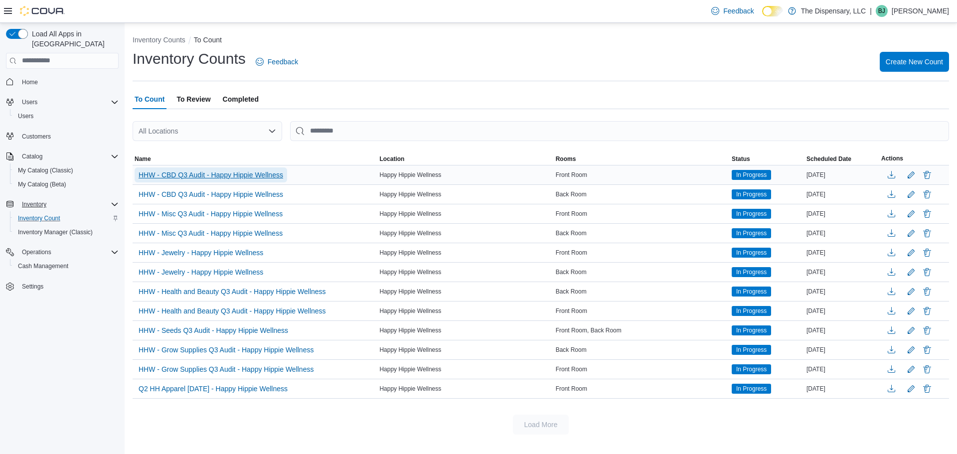
click at [231, 180] on span "HHW - CBD Q3 Audit - Happy Hippie Wellness" at bounding box center [211, 175] width 145 height 10
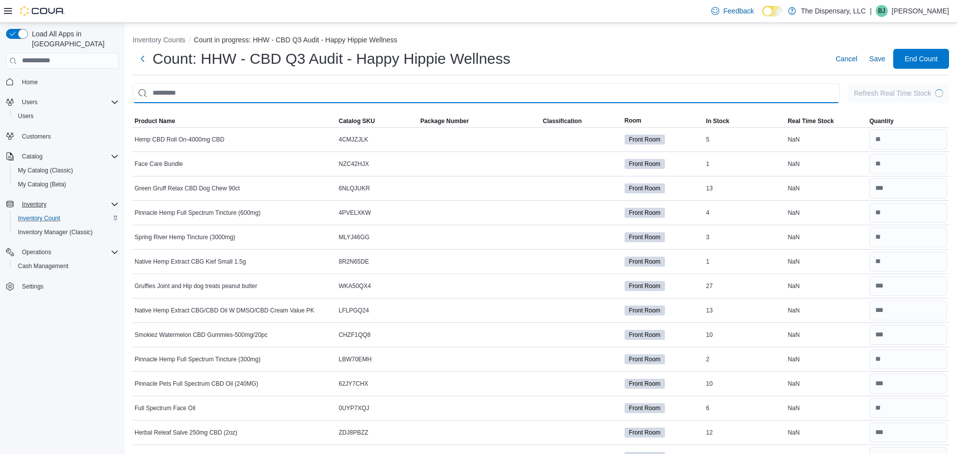
click at [364, 90] on input "This is a search bar. After typing your query, hit enter to filter the results …" at bounding box center [487, 93] width 708 height 20
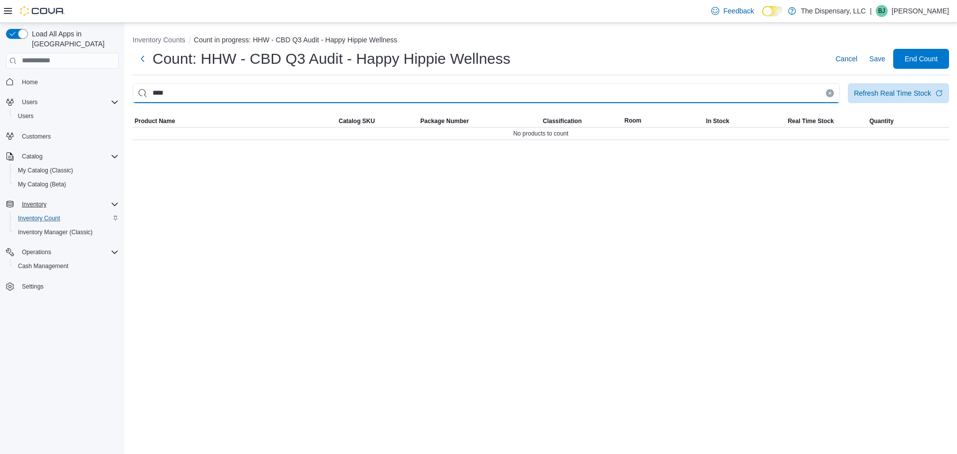
click at [536, 85] on input "****" at bounding box center [487, 93] width 708 height 20
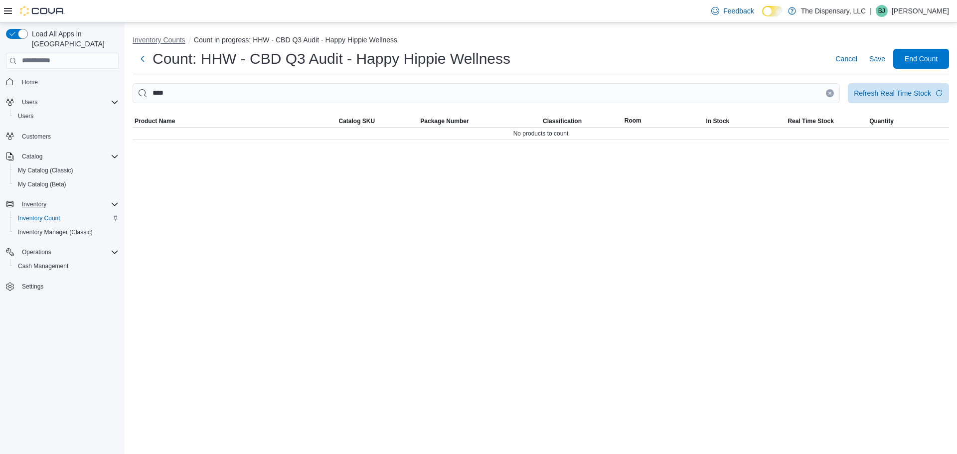
click at [146, 43] on button "Inventory Counts" at bounding box center [159, 40] width 53 height 8
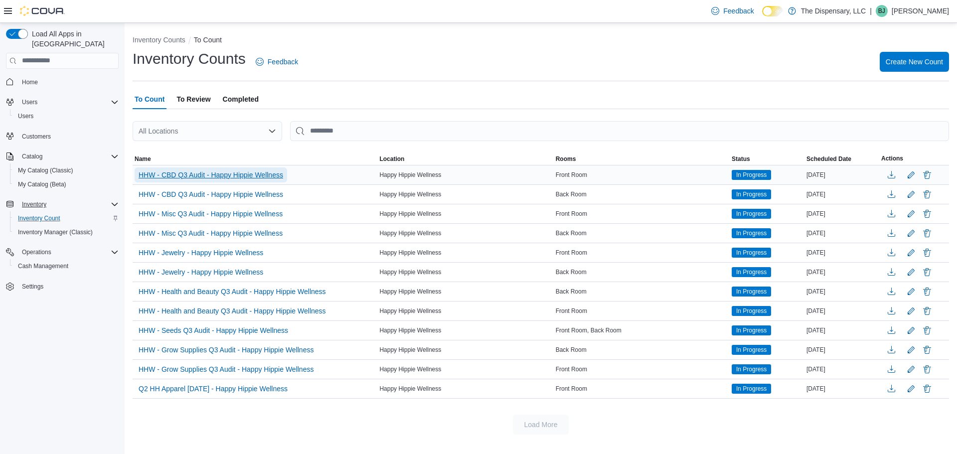
click at [259, 172] on span "HHW - CBD Q3 Audit - Happy Hippie Wellness" at bounding box center [211, 175] width 145 height 10
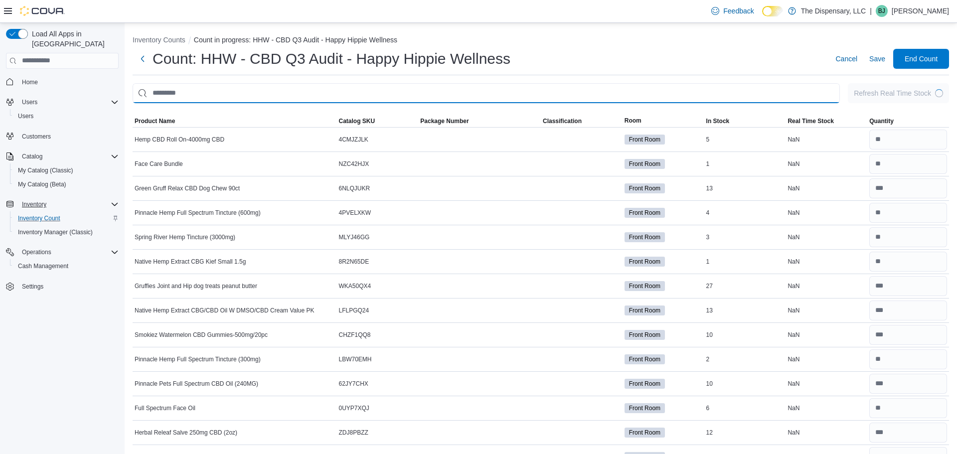
click at [422, 97] on input "This is a search bar. After typing your query, hit enter to filter the results …" at bounding box center [487, 93] width 708 height 20
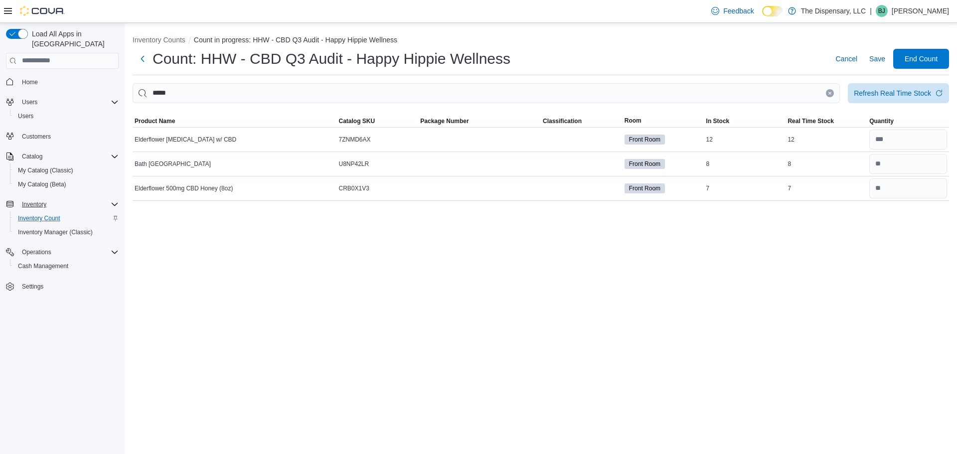
click at [256, 58] on h1 "Count: HHW - CBD Q3 Audit - Happy Hippie Wellness" at bounding box center [332, 59] width 358 height 20
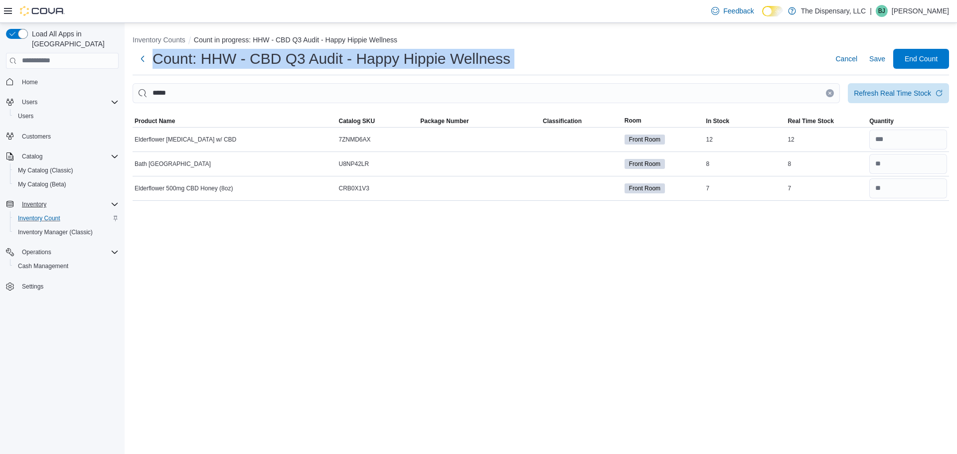
click at [256, 58] on h1 "Count: HHW - CBD Q3 Audit - Happy Hippie Wellness" at bounding box center [332, 59] width 358 height 20
click at [256, 59] on h1 "Count: HHW - CBD Q3 Audit - Happy Hippie Wellness" at bounding box center [332, 59] width 358 height 20
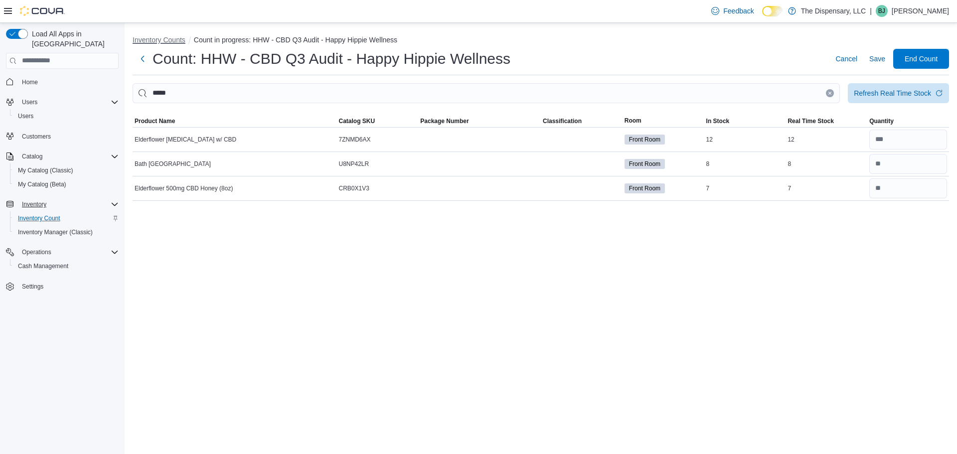
click at [183, 40] on button "Inventory Counts" at bounding box center [159, 40] width 53 height 8
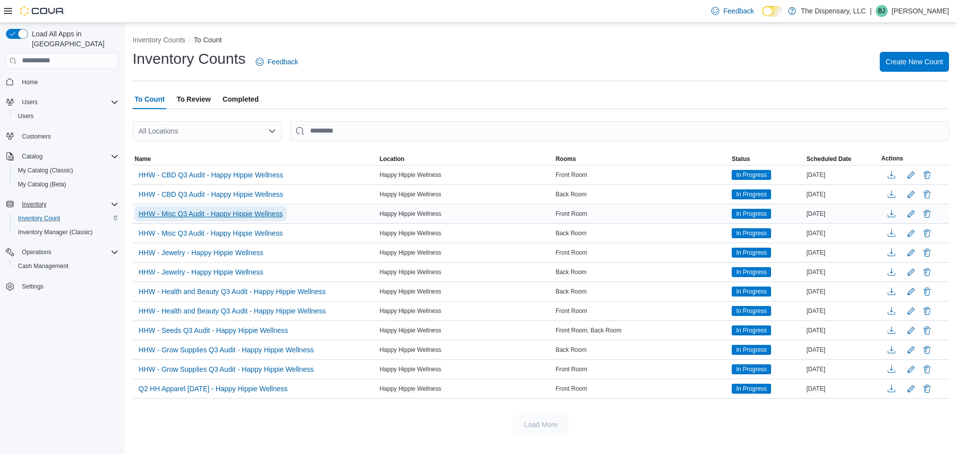
click at [237, 214] on span "HHW - Misc Q3 Audit - Happy Hippie Wellness" at bounding box center [211, 214] width 144 height 10
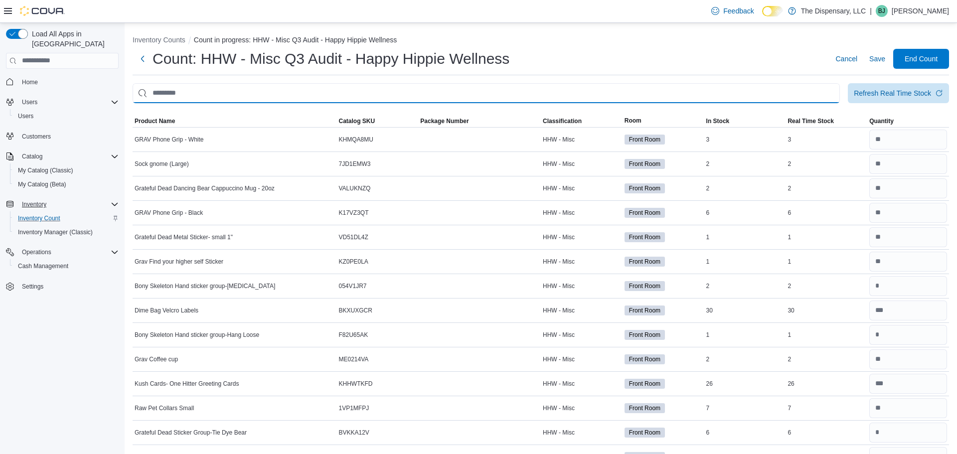
click at [189, 88] on input "This is a search bar. After typing your query, hit enter to filter the results …" at bounding box center [487, 93] width 708 height 20
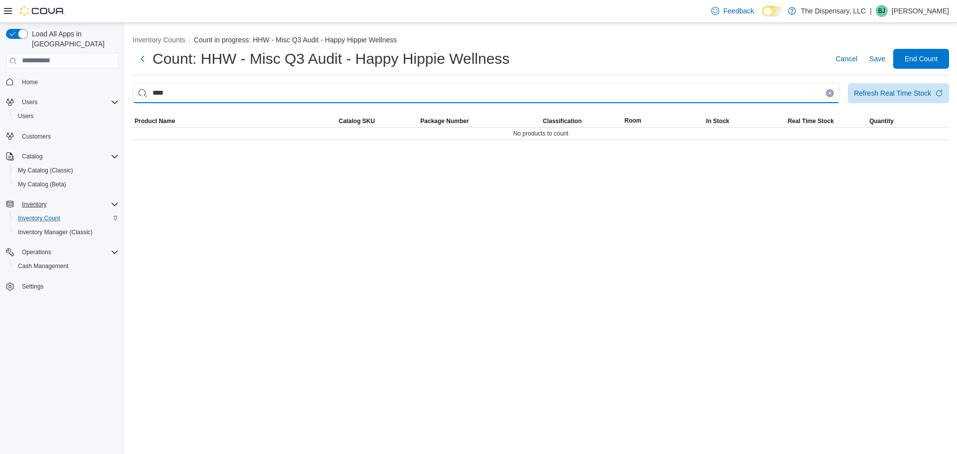
click at [169, 96] on input "****" at bounding box center [487, 93] width 708 height 20
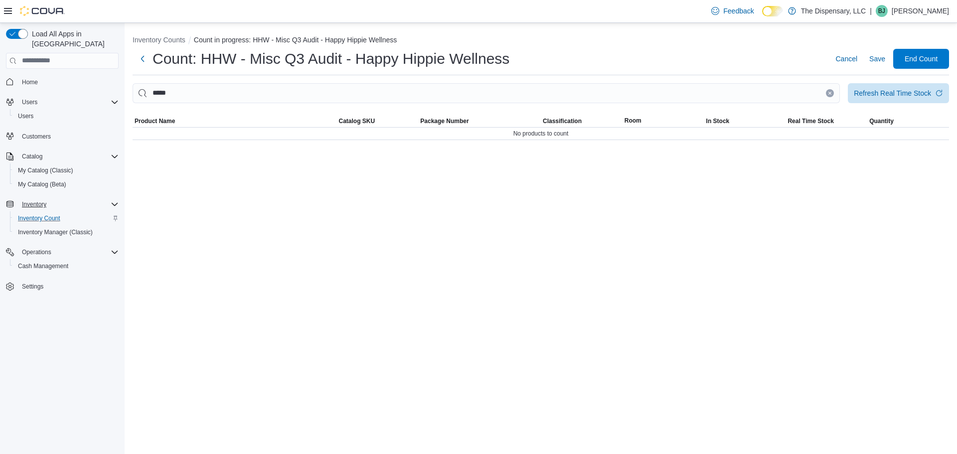
click at [170, 35] on li "Inventory Counts" at bounding box center [163, 40] width 61 height 10
click at [171, 38] on button "Inventory Counts" at bounding box center [159, 40] width 53 height 8
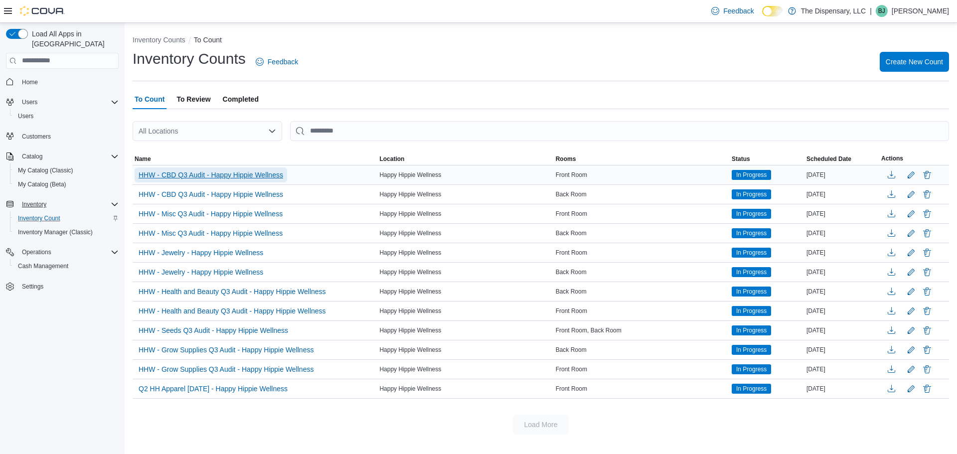
click at [236, 178] on span "HHW - CBD Q3 Audit - Happy Hippie Wellness" at bounding box center [211, 175] width 145 height 10
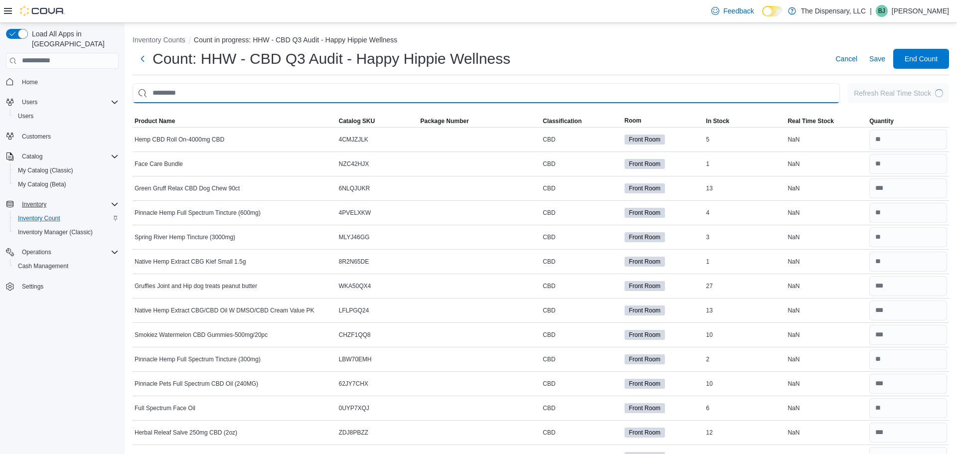
click at [336, 98] on input "This is a search bar. After typing your query, hit enter to filter the results …" at bounding box center [487, 93] width 708 height 20
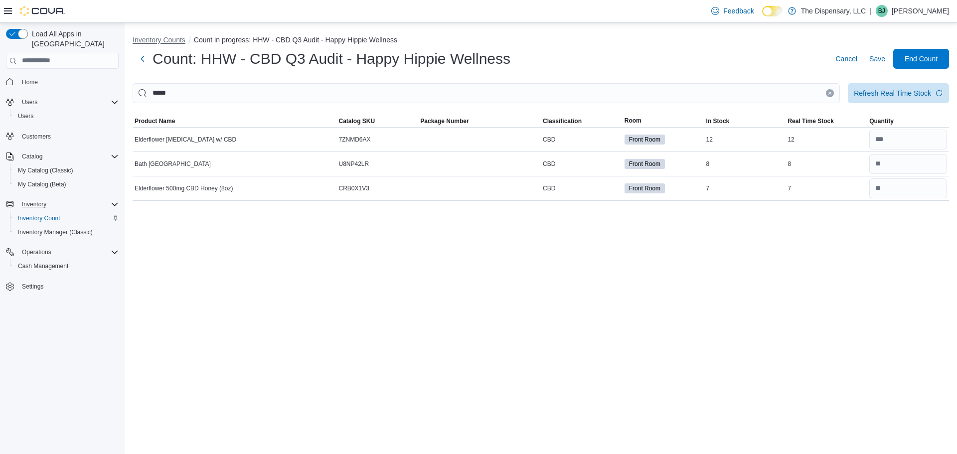
click at [164, 39] on button "Inventory Counts" at bounding box center [159, 40] width 53 height 8
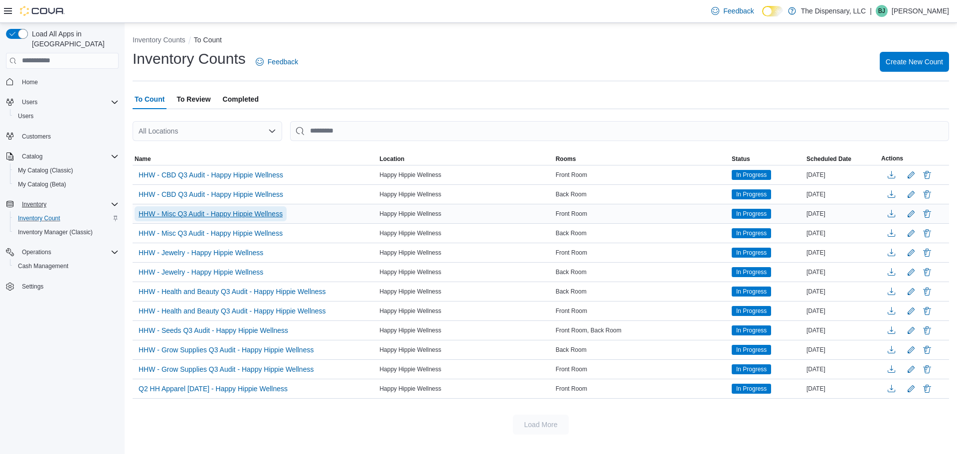
click at [242, 213] on span "HHW - Misc Q3 Audit - Happy Hippie Wellness" at bounding box center [211, 214] width 144 height 10
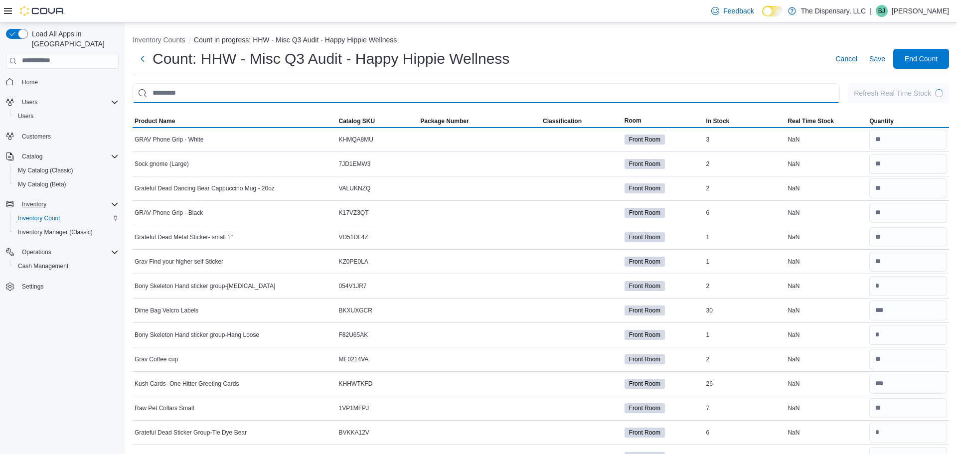
click at [336, 98] on input "This is a search bar. After typing your query, hit enter to filter the results …" at bounding box center [487, 93] width 708 height 20
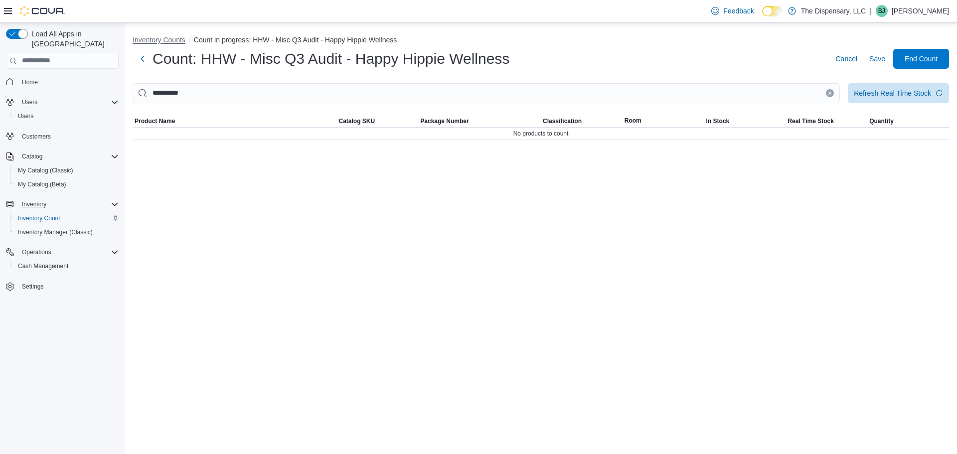
click at [157, 38] on button "Inventory Counts" at bounding box center [159, 40] width 53 height 8
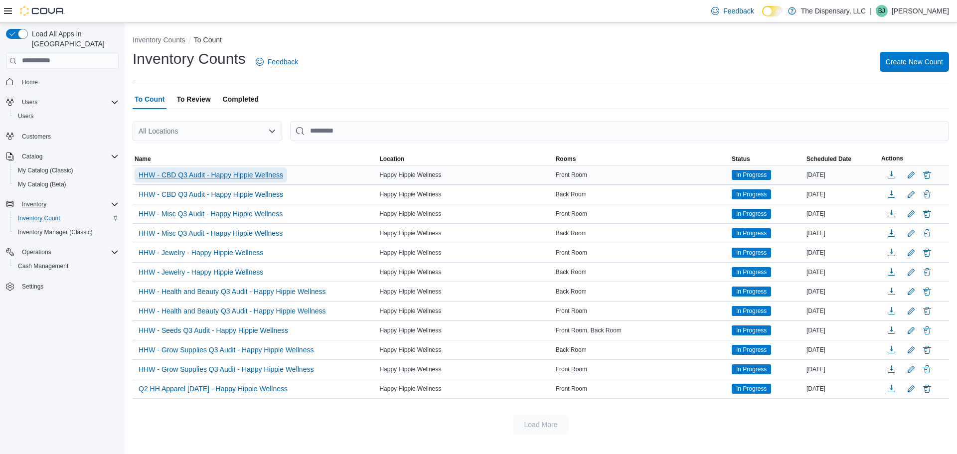
click at [242, 175] on span "HHW - CBD Q3 Audit - Happy Hippie Wellness" at bounding box center [211, 175] width 145 height 10
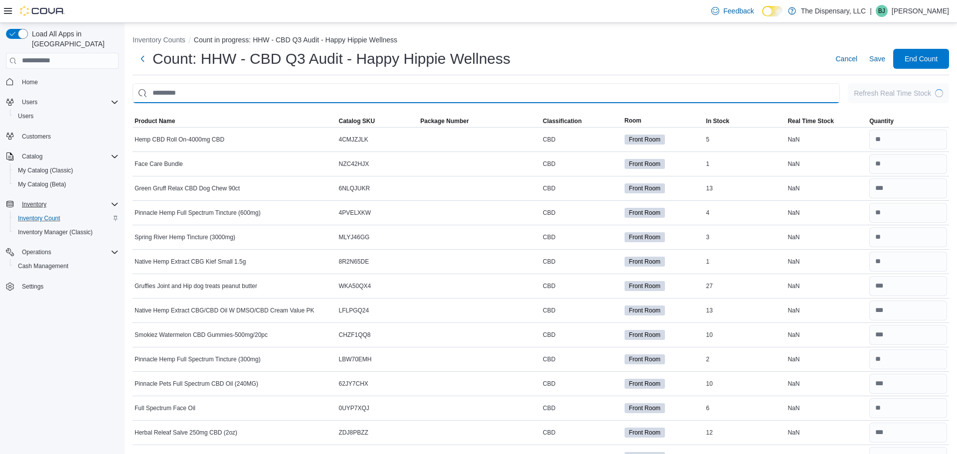
click at [355, 101] on input "This is a search bar. After typing your query, hit enter to filter the results …" at bounding box center [487, 93] width 708 height 20
click at [357, 94] on input "This is a search bar. After typing your query, hit enter to filter the results …" at bounding box center [487, 93] width 708 height 20
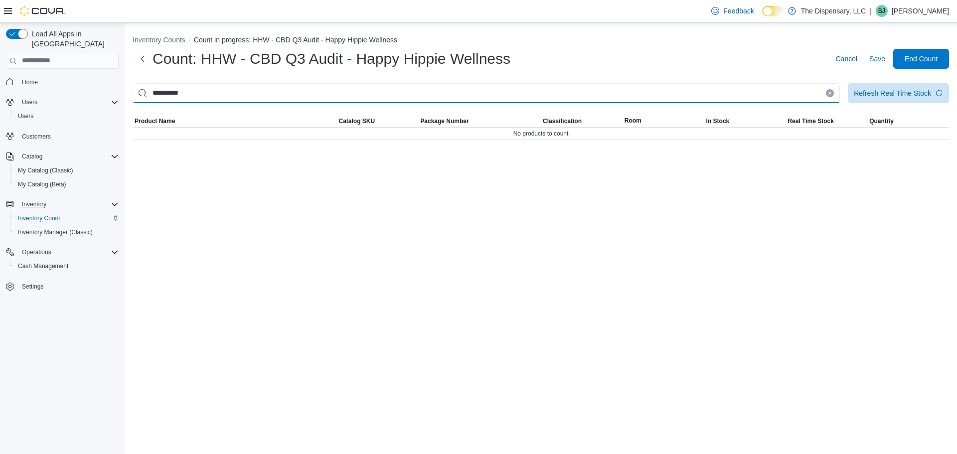
click at [458, 99] on input "**********" at bounding box center [487, 93] width 708 height 20
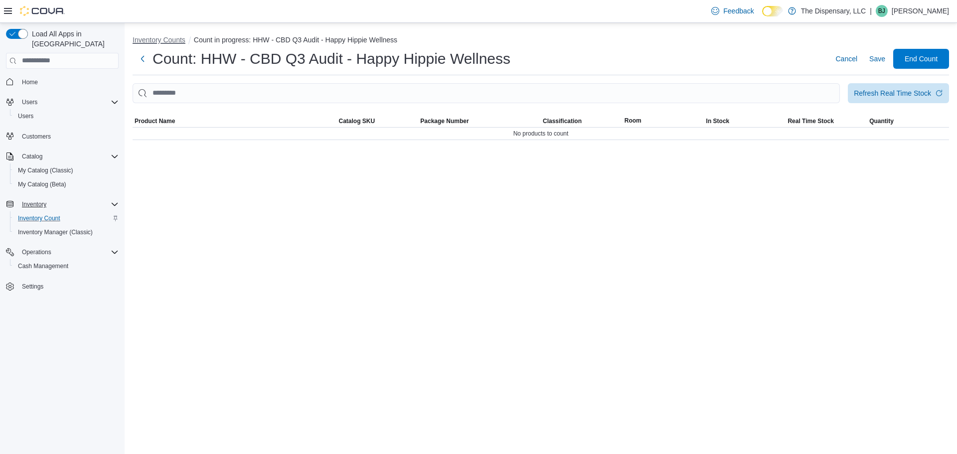
click at [156, 43] on button "Inventory Counts" at bounding box center [159, 40] width 53 height 8
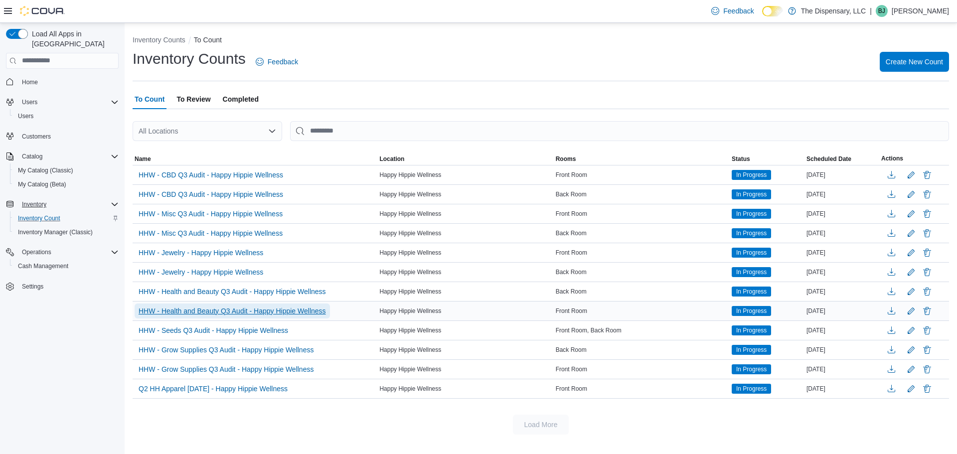
click at [257, 309] on span "HHW - Health and Beauty Q3 Audit - Happy Hippie Wellness" at bounding box center [232, 311] width 187 height 10
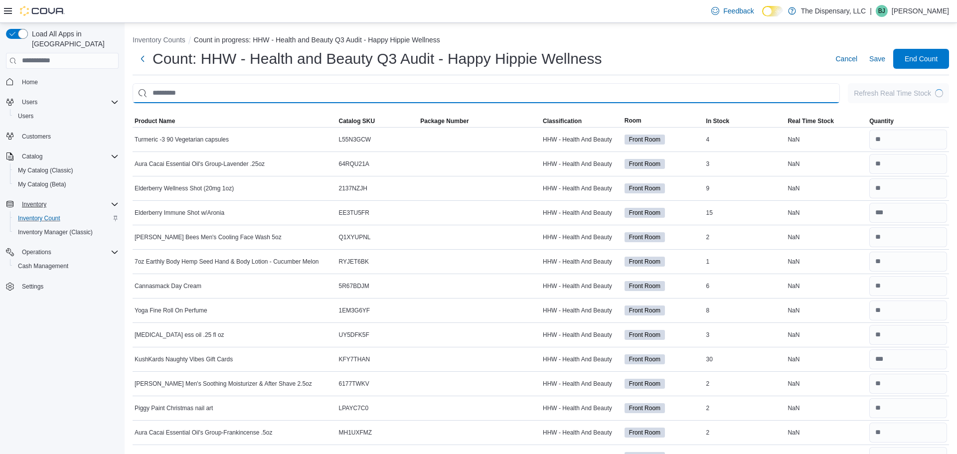
click at [361, 84] on input "This is a search bar. After typing your query, hit enter to filter the results …" at bounding box center [487, 93] width 708 height 20
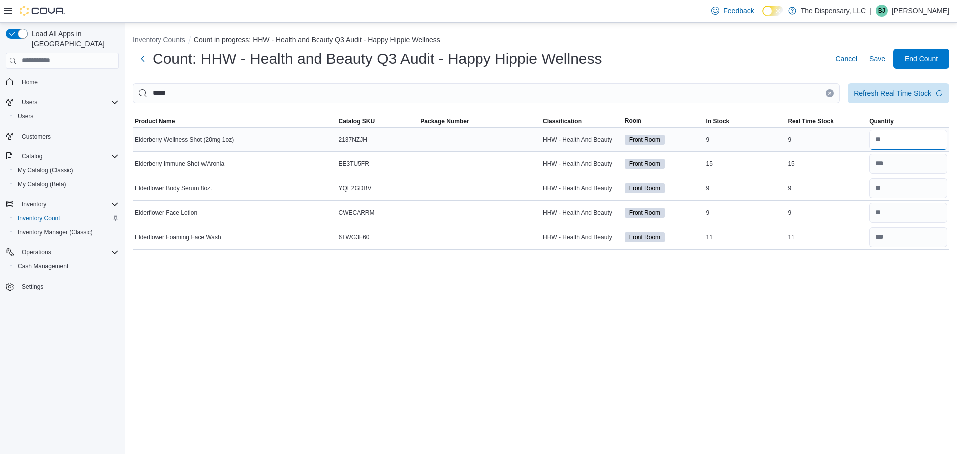
click at [880, 138] on input "number" at bounding box center [909, 140] width 78 height 20
click at [216, 143] on span "Elderberry Wellness Shot (20mg 1oz)" at bounding box center [184, 140] width 99 height 8
copy tr "Elderberry Wellness Shot (20mg 1oz) Catalog SKU"
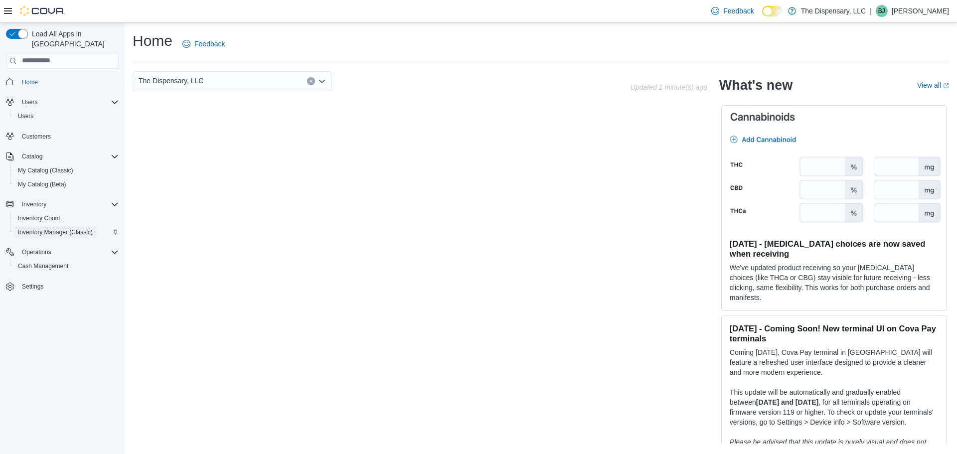
click at [59, 228] on span "Inventory Manager (Classic)" at bounding box center [55, 232] width 75 height 8
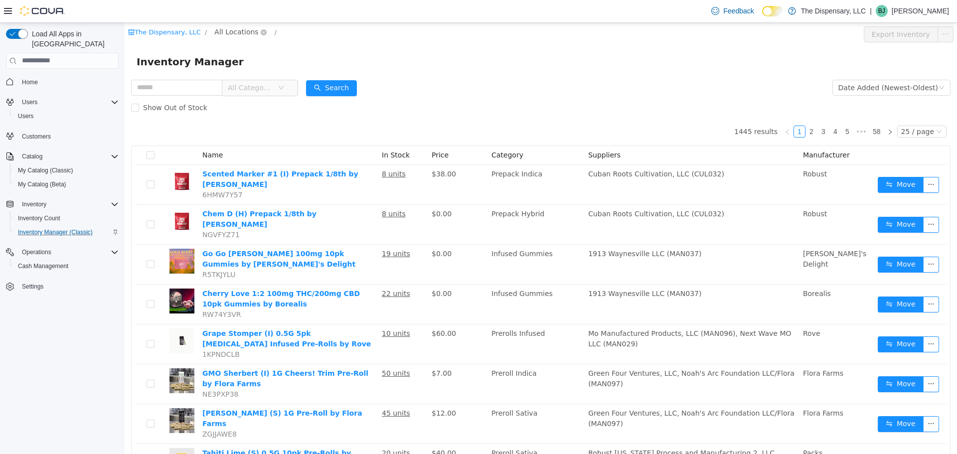
click at [230, 33] on span "All Locations" at bounding box center [236, 31] width 44 height 11
click at [258, 102] on span "Happy Hippie Wellness" at bounding box center [272, 103] width 80 height 8
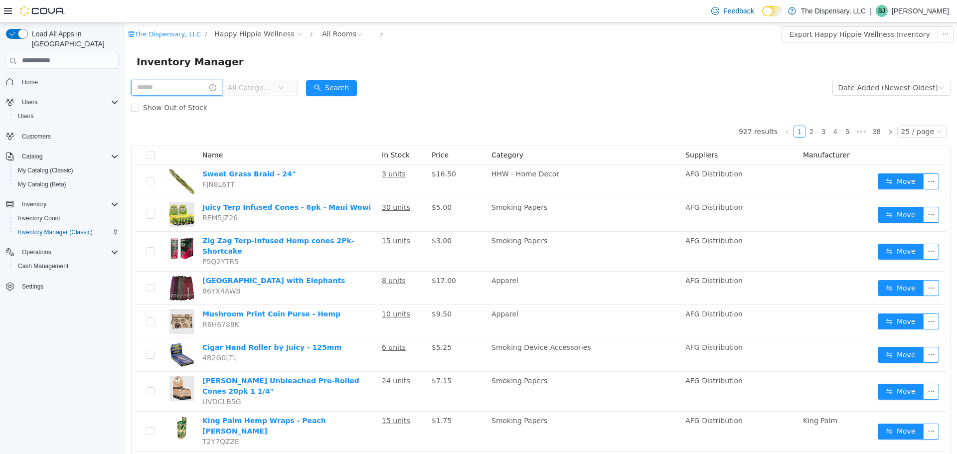
click at [213, 88] on input "text" at bounding box center [176, 87] width 91 height 16
type input "*****"
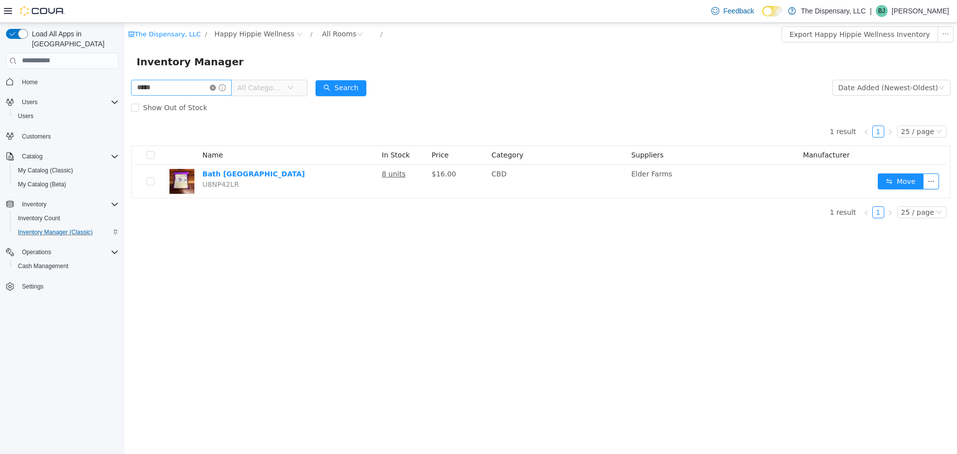
click at [216, 87] on icon "icon: close-circle" at bounding box center [213, 87] width 6 height 6
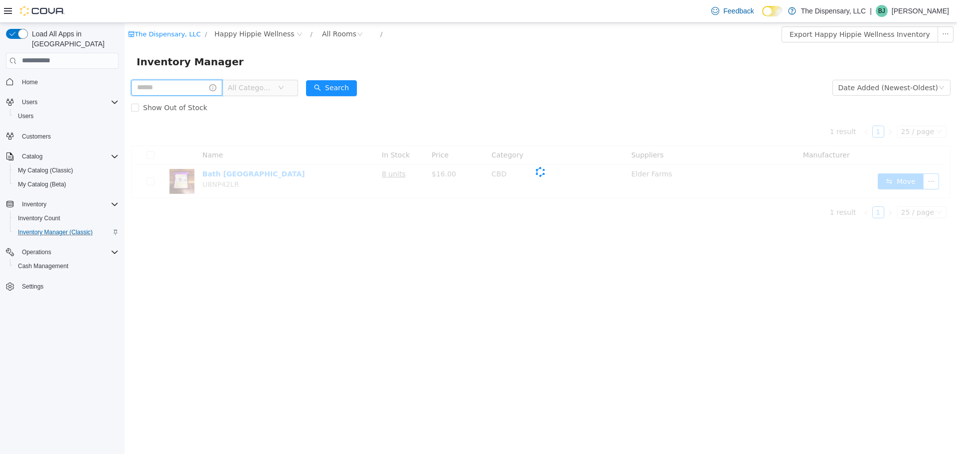
click at [205, 88] on input "text" at bounding box center [176, 87] width 91 height 16
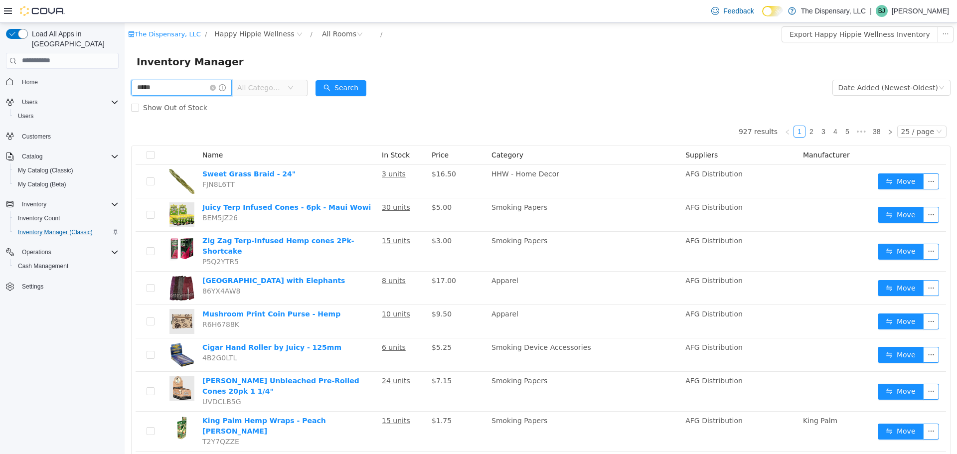
type input "*****"
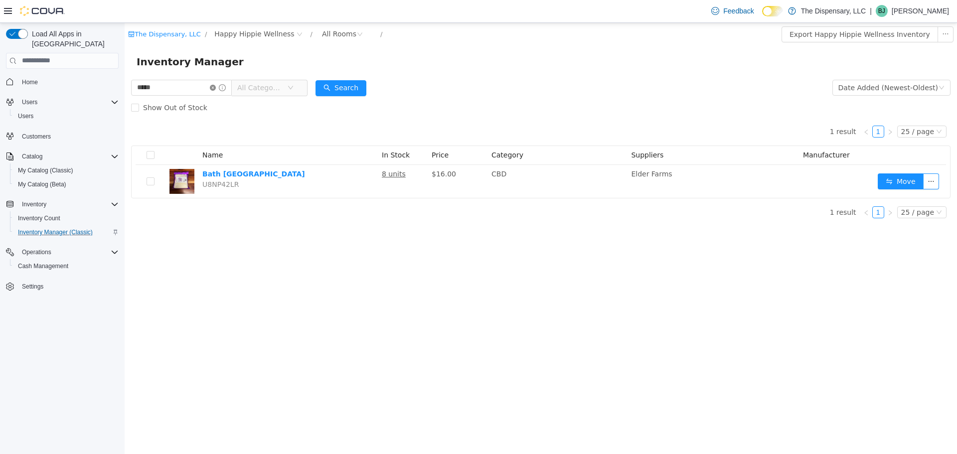
click at [216, 89] on icon "icon: close-circle" at bounding box center [213, 87] width 6 height 6
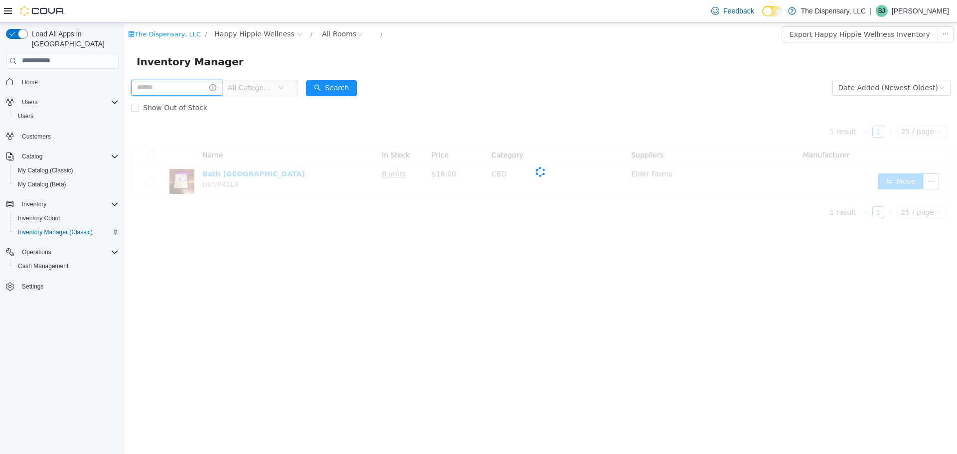
click at [217, 90] on input "text" at bounding box center [176, 87] width 91 height 16
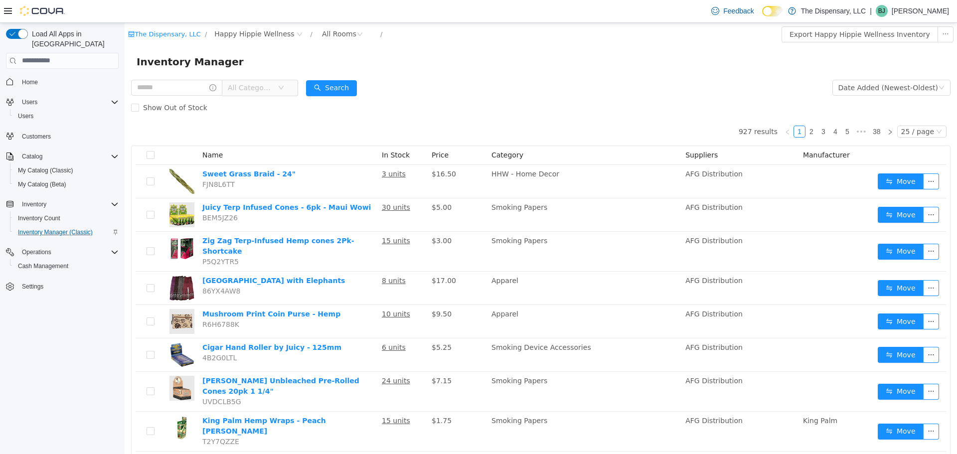
click at [273, 86] on span "All Categories" at bounding box center [250, 87] width 45 height 10
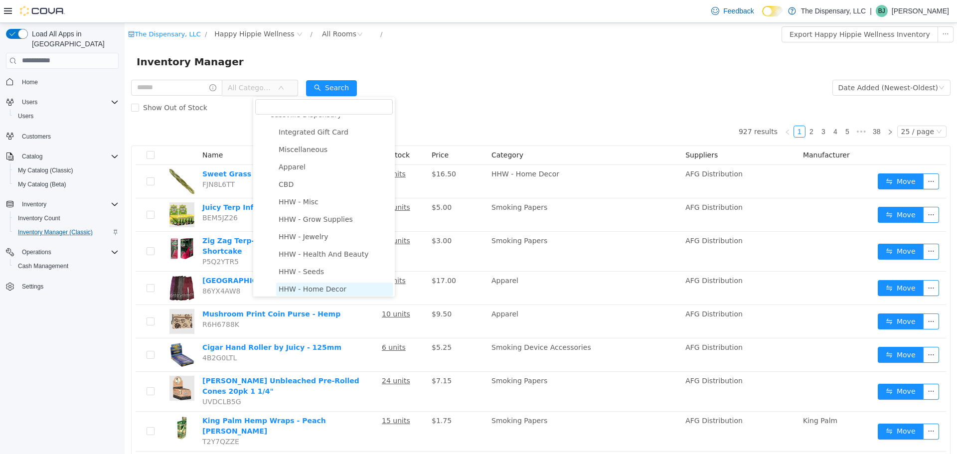
scroll to position [4, 0]
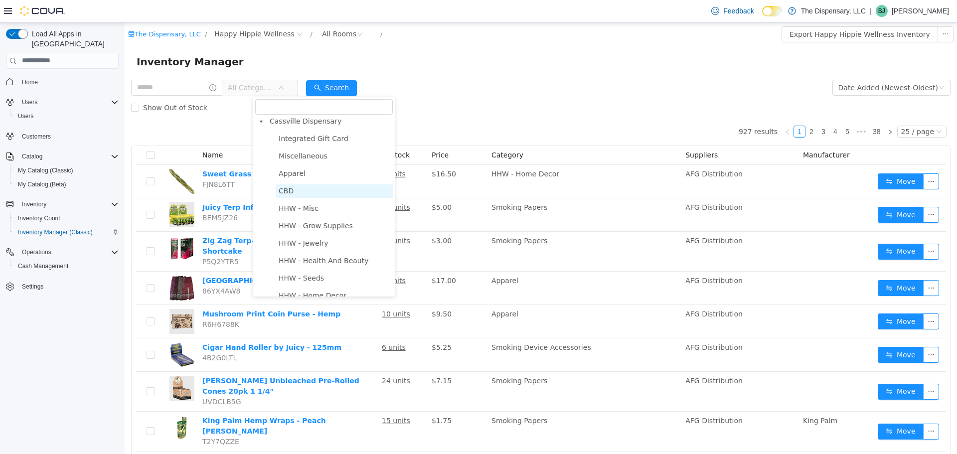
click at [288, 185] on span "CBD" at bounding box center [334, 190] width 117 height 13
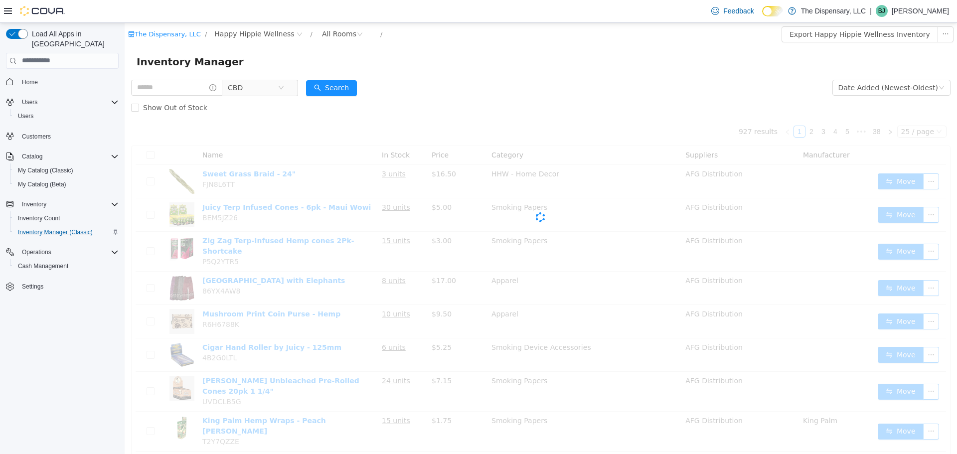
click at [487, 86] on form "CBD Date Added (Newest-Oldest) Search Show Out of Stock" at bounding box center [541, 97] width 820 height 40
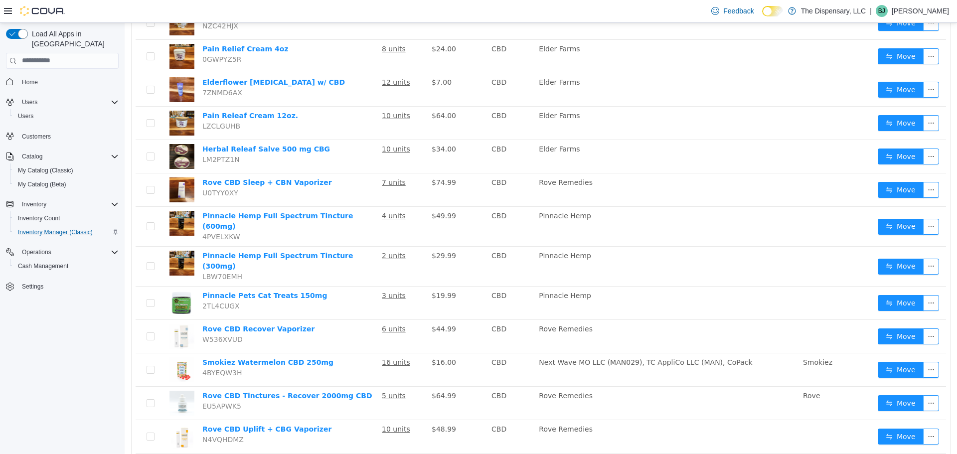
scroll to position [0, 0]
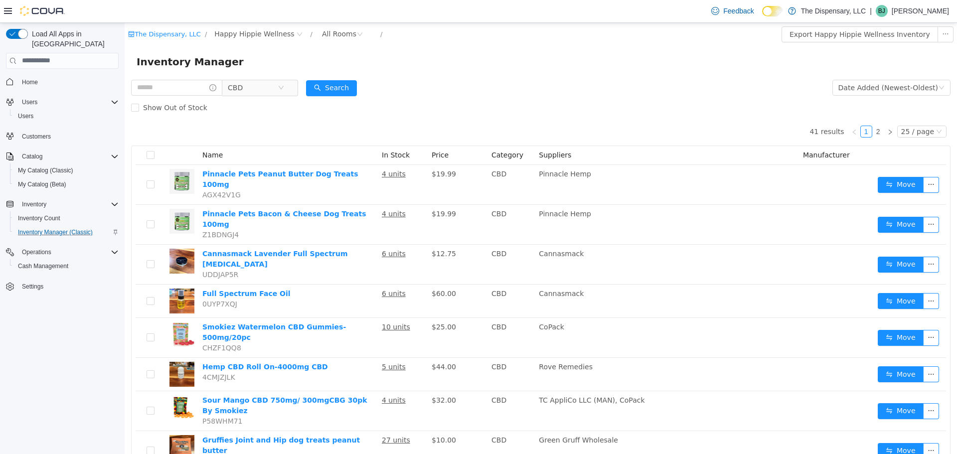
click at [492, 84] on form "CBD Date Added (Newest-Oldest) Search Show Out of Stock" at bounding box center [541, 97] width 820 height 40
click at [216, 87] on input "text" at bounding box center [176, 87] width 91 height 16
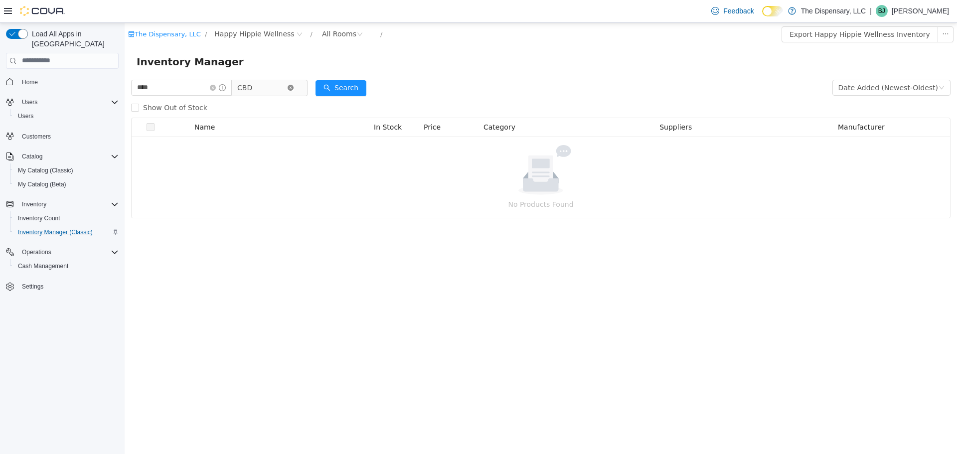
click at [294, 88] on icon "icon: close-circle" at bounding box center [291, 87] width 6 height 6
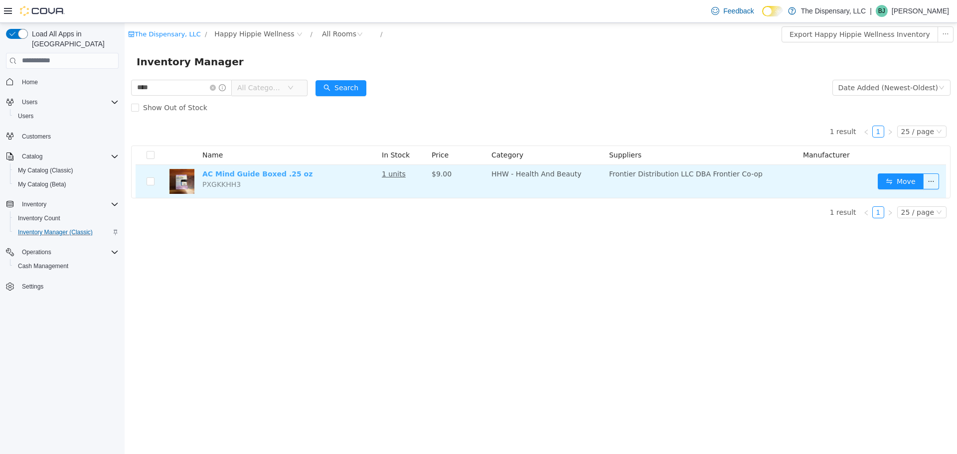
click at [247, 175] on link "AC Mind Guide Boxed .25 oz" at bounding box center [257, 174] width 110 height 8
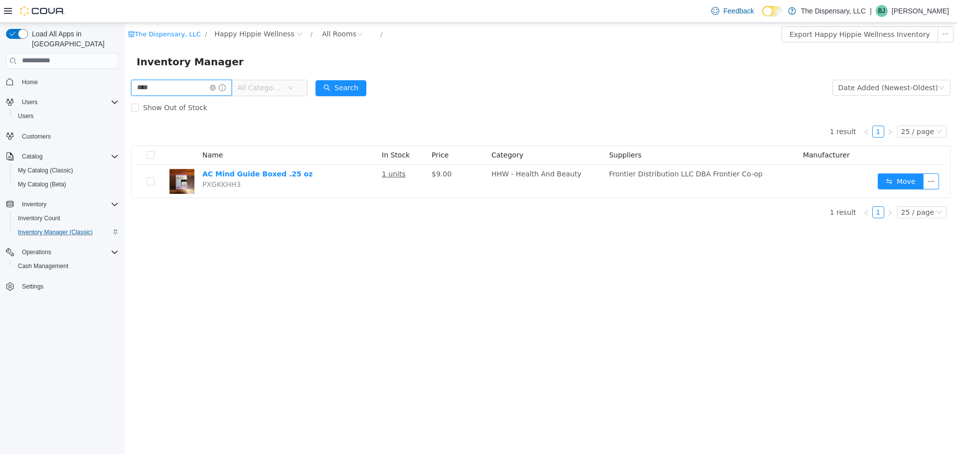
click at [223, 82] on input "****" at bounding box center [181, 87] width 101 height 16
type input "*****"
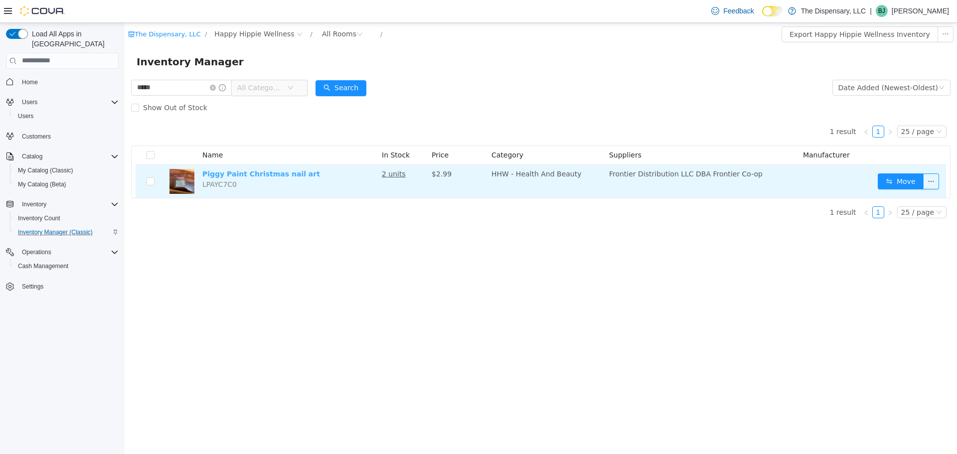
click at [281, 173] on link "Piggy Paint Christmas nail art" at bounding box center [261, 174] width 118 height 8
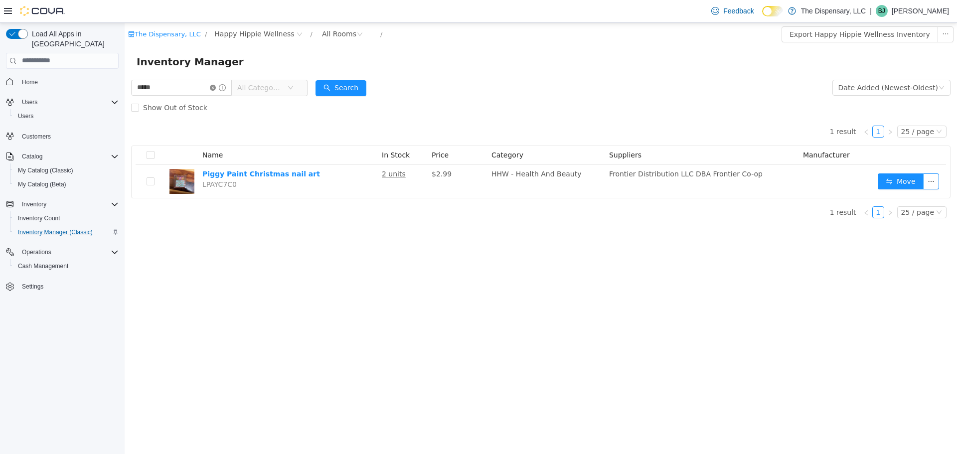
click at [216, 87] on icon "icon: close-circle" at bounding box center [213, 87] width 6 height 6
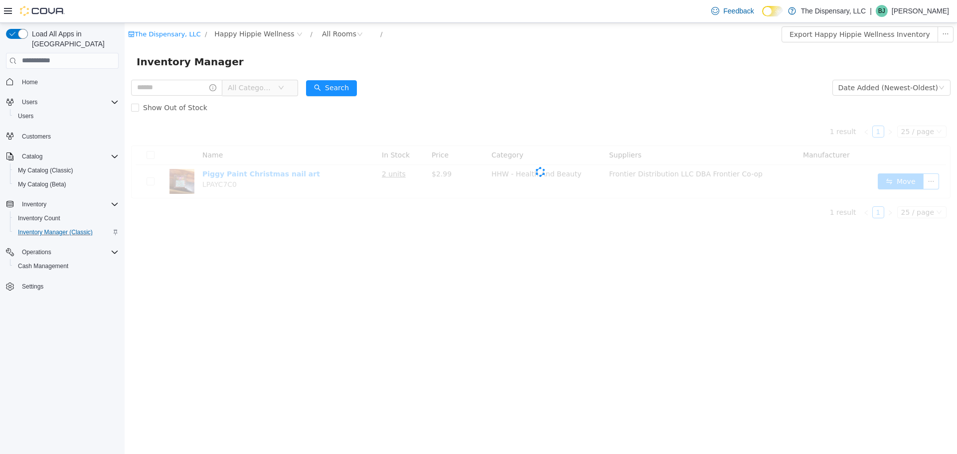
click at [273, 91] on span "All Categories" at bounding box center [250, 87] width 45 height 10
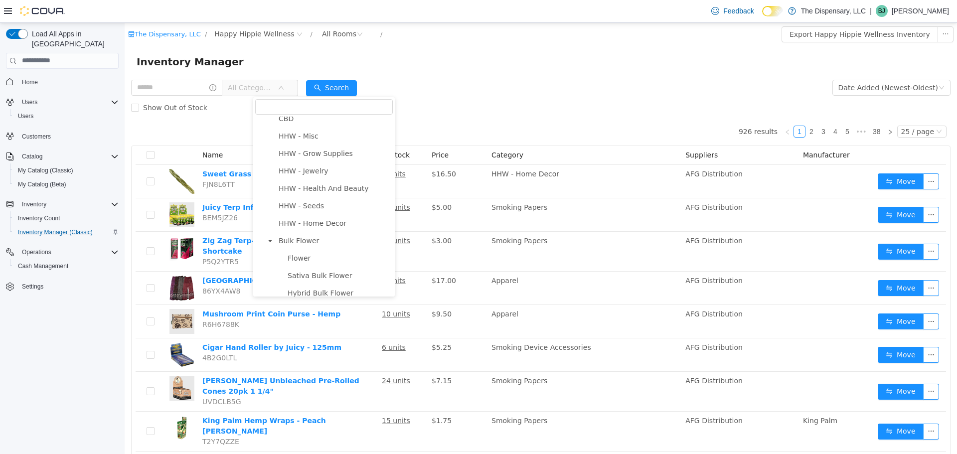
scroll to position [77, 0]
click at [333, 218] on span "HHW - Home Decor" at bounding box center [313, 222] width 68 height 8
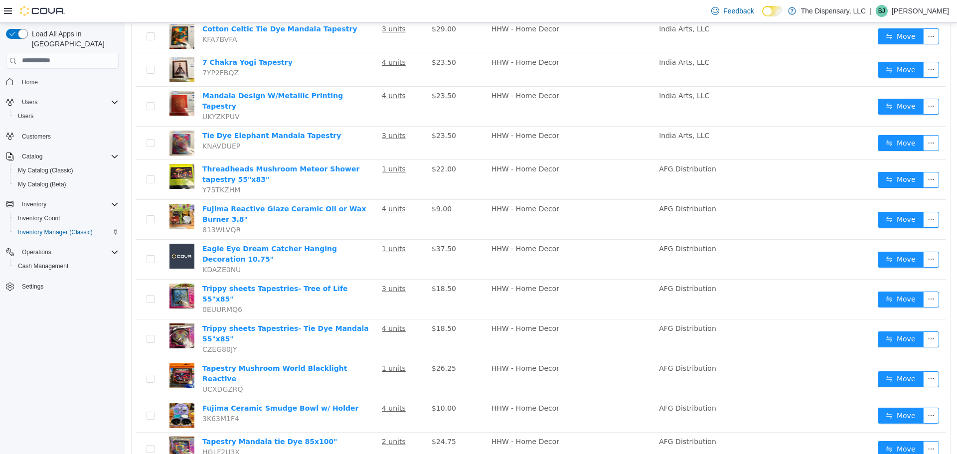
scroll to position [0, 0]
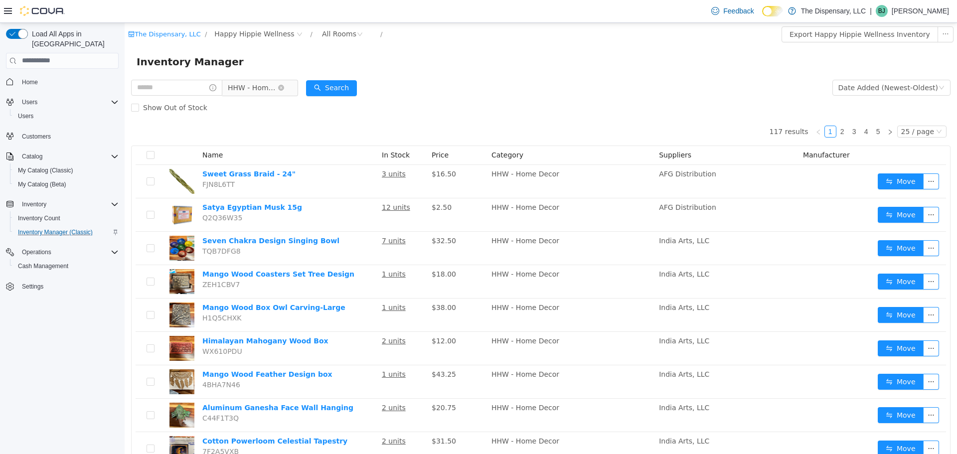
click at [278, 83] on span "HHW - Home Decor" at bounding box center [253, 87] width 50 height 15
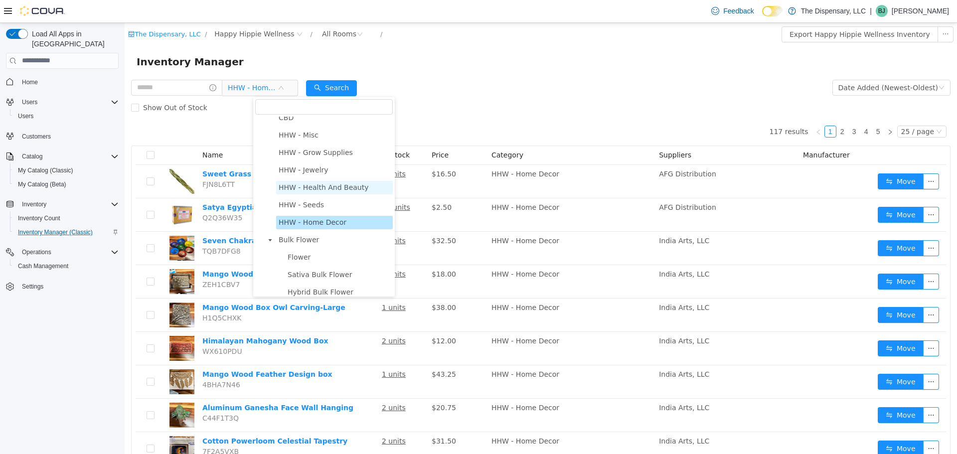
click at [301, 189] on span "HHW - Health And Beauty" at bounding box center [324, 187] width 90 height 8
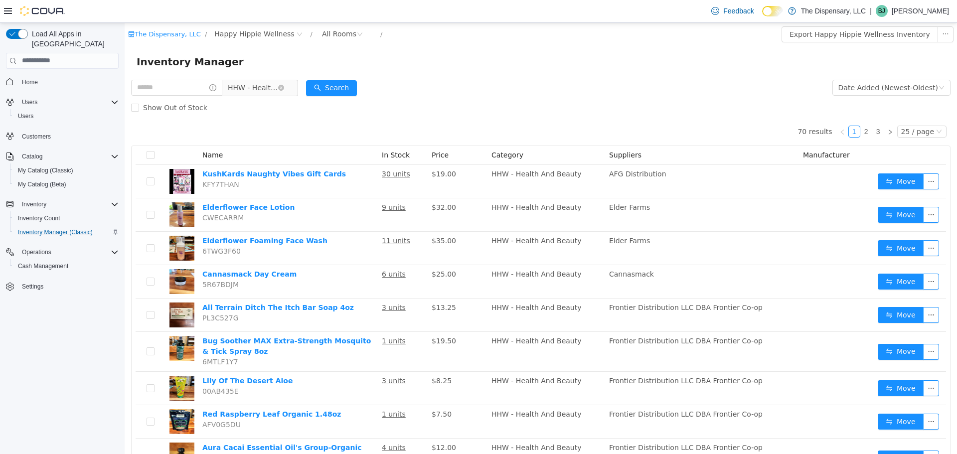
click at [278, 84] on span "HHW - Health And Beauty" at bounding box center [253, 87] width 50 height 15
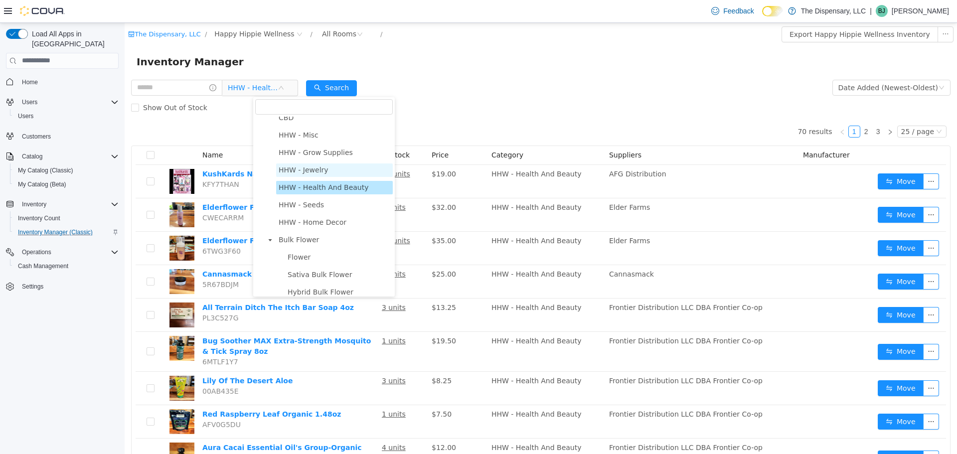
click at [301, 169] on span "HHW - Jewelry" at bounding box center [304, 170] width 50 height 8
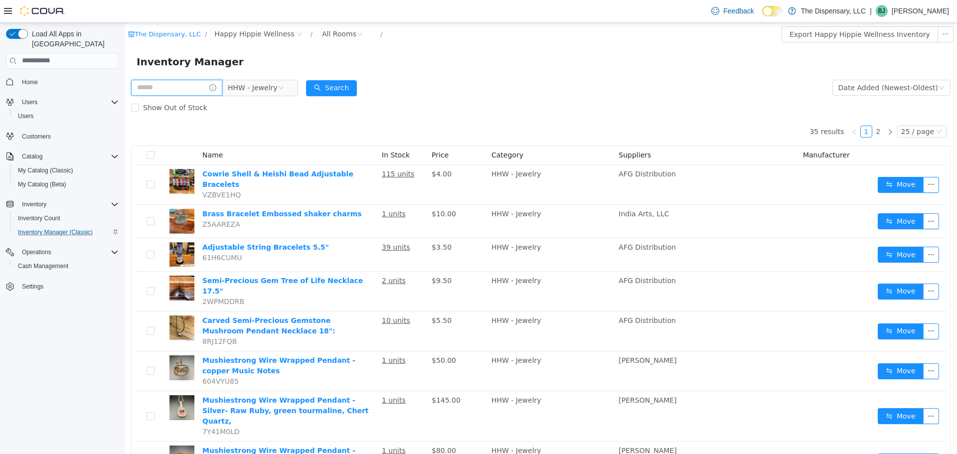
click at [202, 85] on input "text" at bounding box center [176, 87] width 91 height 16
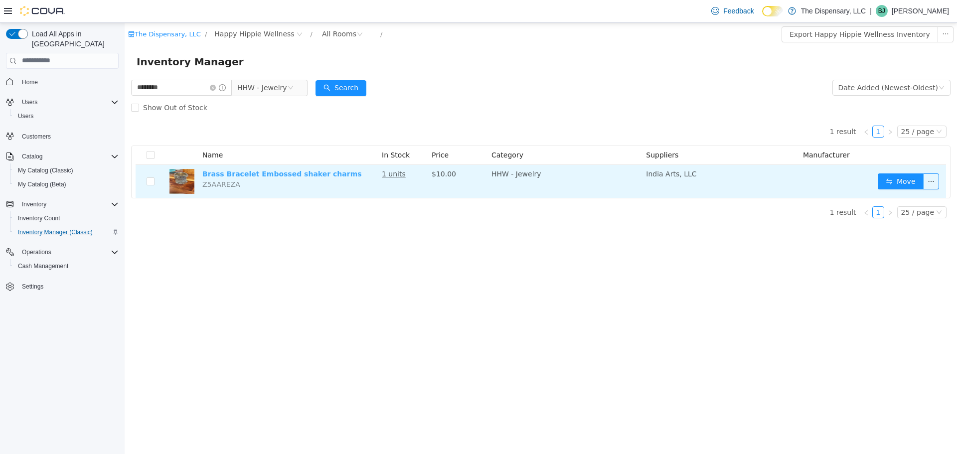
click at [247, 173] on link "Brass Bracelet Embossed shaker charms" at bounding box center [282, 174] width 160 height 8
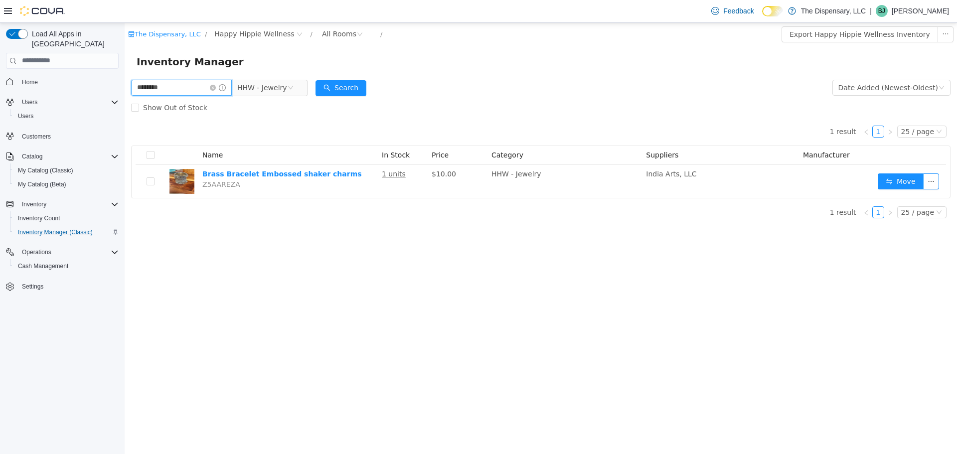
click at [207, 86] on input "********" at bounding box center [181, 87] width 101 height 16
type input "*"
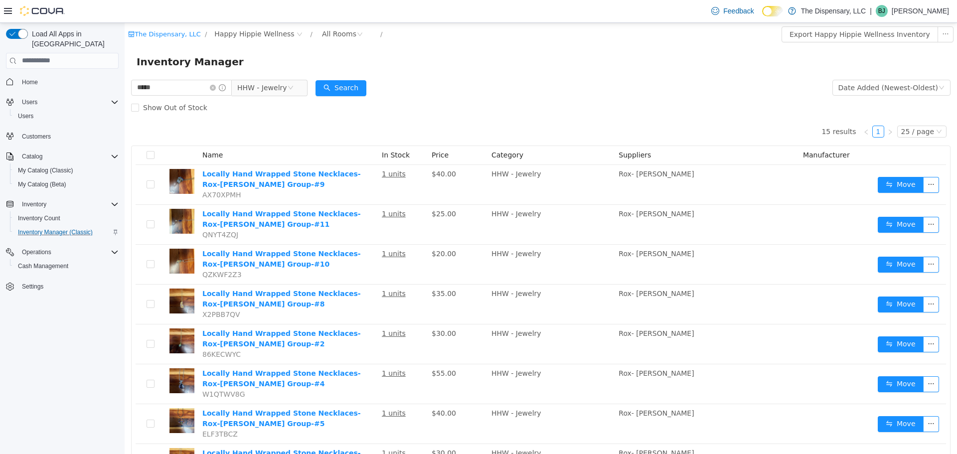
click at [242, 154] on th "Name" at bounding box center [288, 155] width 180 height 19
click at [215, 156] on span "Name" at bounding box center [212, 155] width 20 height 8
click at [902, 84] on div "Date Added (Newest-Oldest)" at bounding box center [889, 87] width 100 height 15
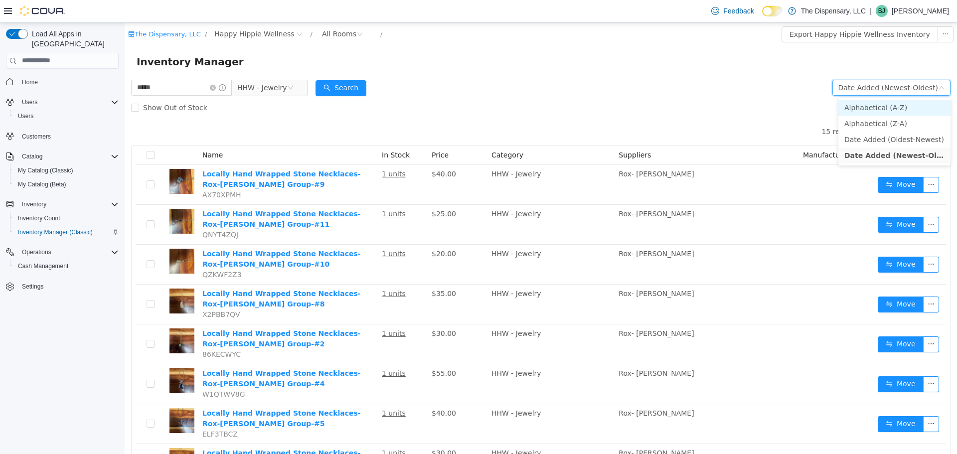
click at [892, 110] on li "Alphabetical (A-Z)" at bounding box center [895, 107] width 112 height 16
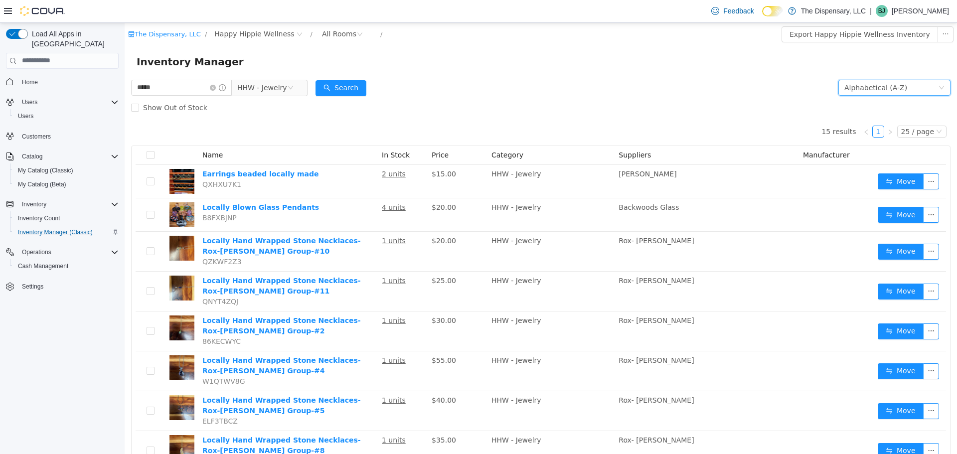
click at [491, 140] on div "15 results 1 25 / page Name In Stock Price Category Suppliers Manufacturer Earr…" at bounding box center [541, 427] width 820 height 620
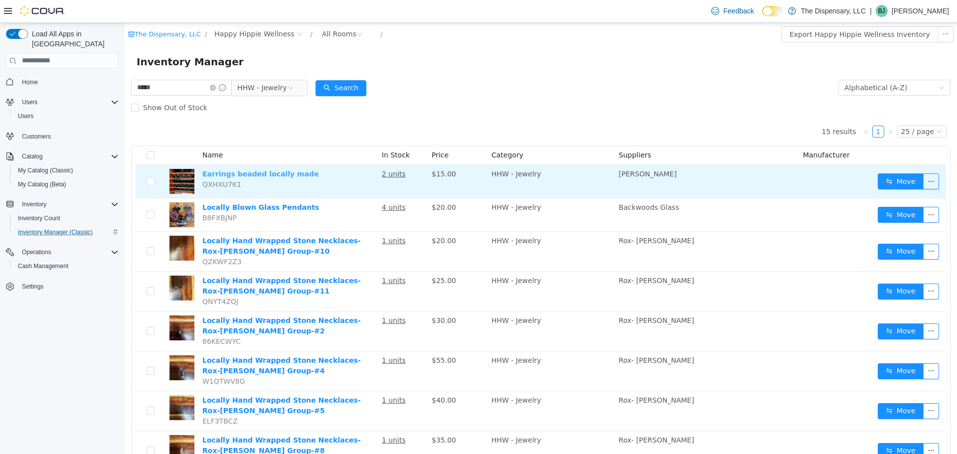
click at [252, 174] on link "Earrings beaded locally made" at bounding box center [260, 174] width 117 height 8
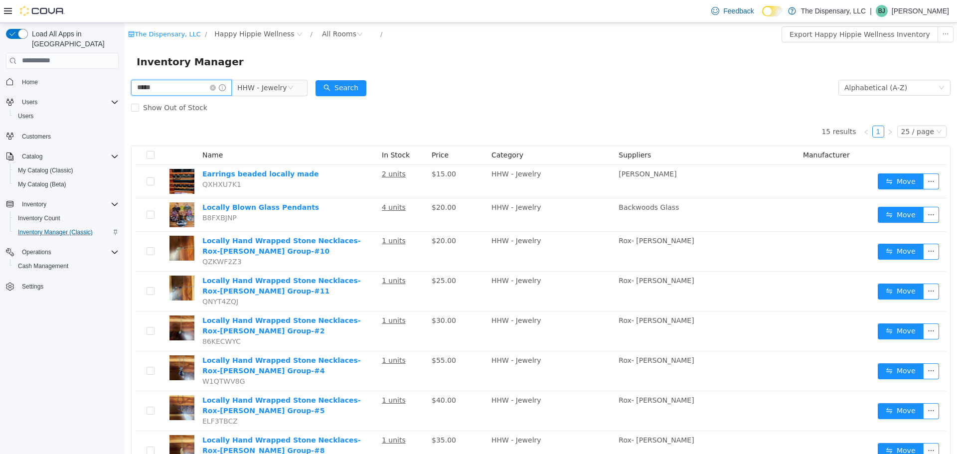
click at [186, 94] on input "*****" at bounding box center [181, 87] width 101 height 16
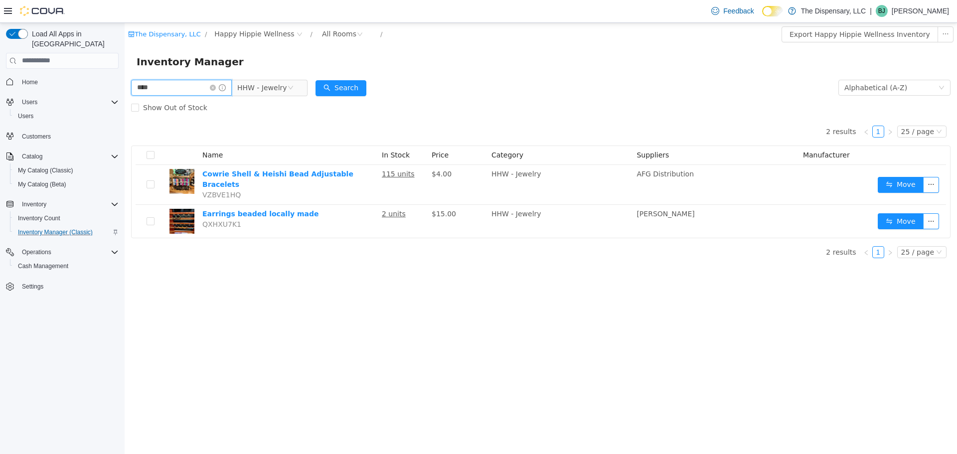
click at [200, 82] on input "****" at bounding box center [181, 87] width 101 height 16
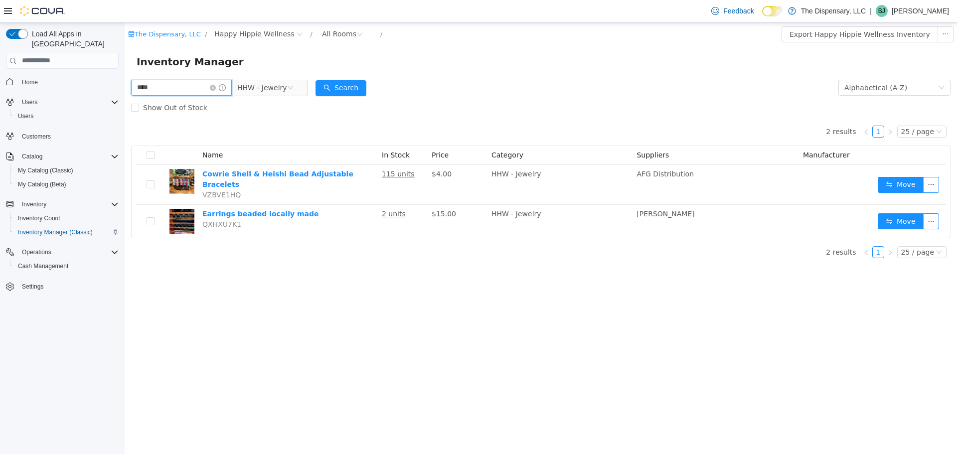
click at [200, 82] on input "****" at bounding box center [181, 87] width 101 height 16
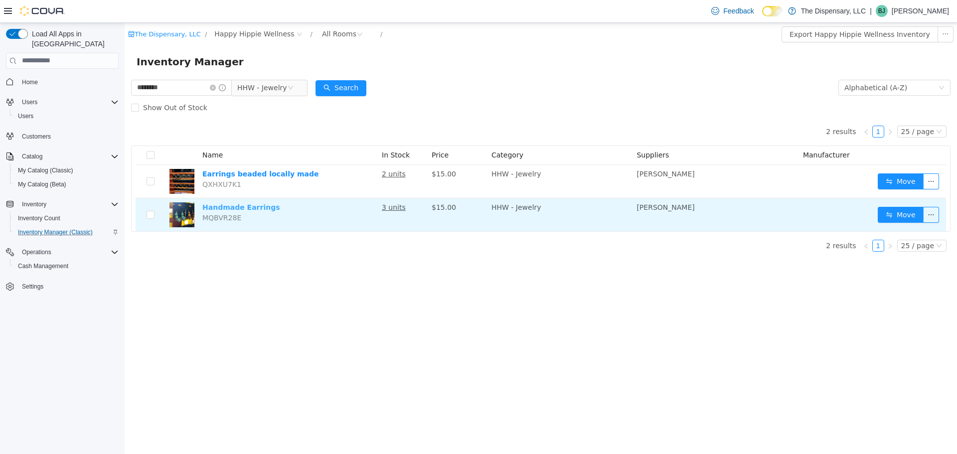
click at [252, 205] on link "Handmade Earrings" at bounding box center [241, 207] width 78 height 8
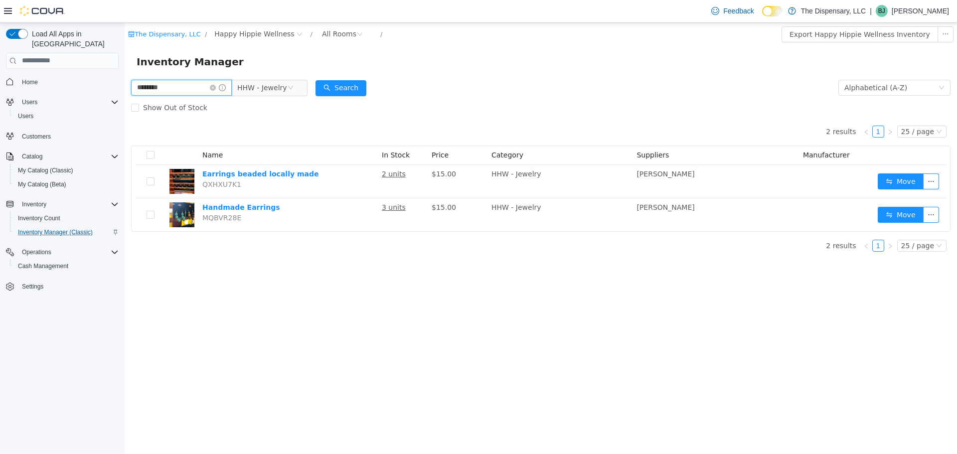
click at [185, 84] on input "********" at bounding box center [181, 87] width 101 height 16
type input "*"
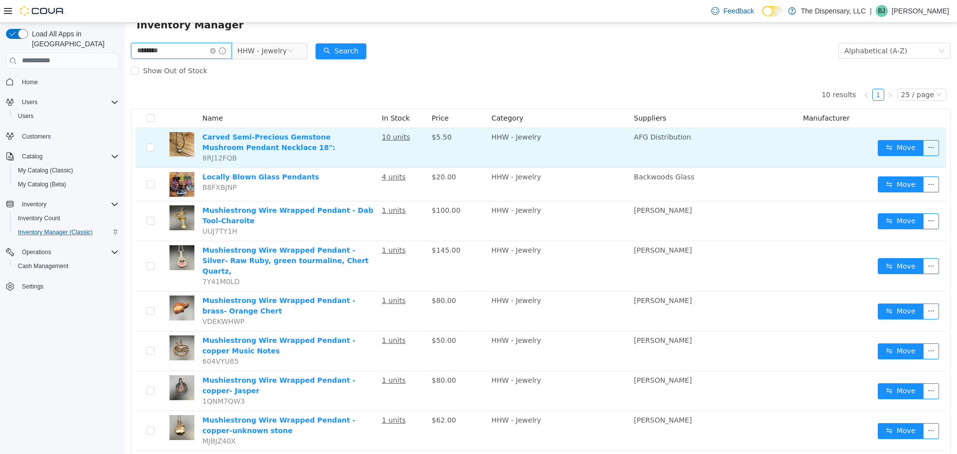
scroll to position [37, 0]
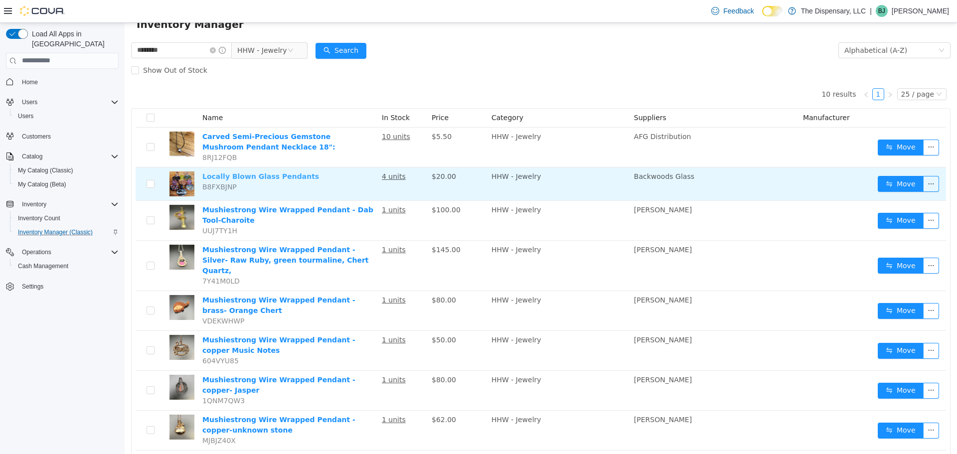
click at [297, 174] on link "Locally Blown Glass Pendants" at bounding box center [260, 176] width 117 height 8
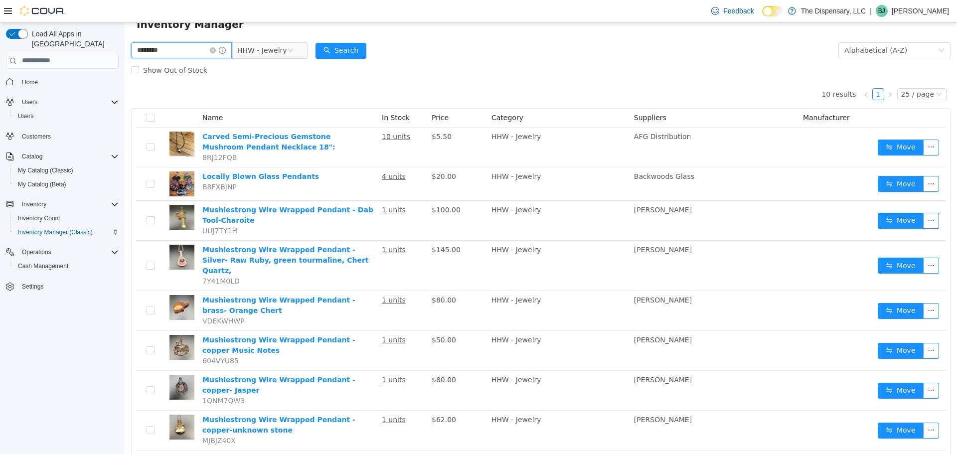
click at [203, 49] on input "********" at bounding box center [181, 50] width 101 height 16
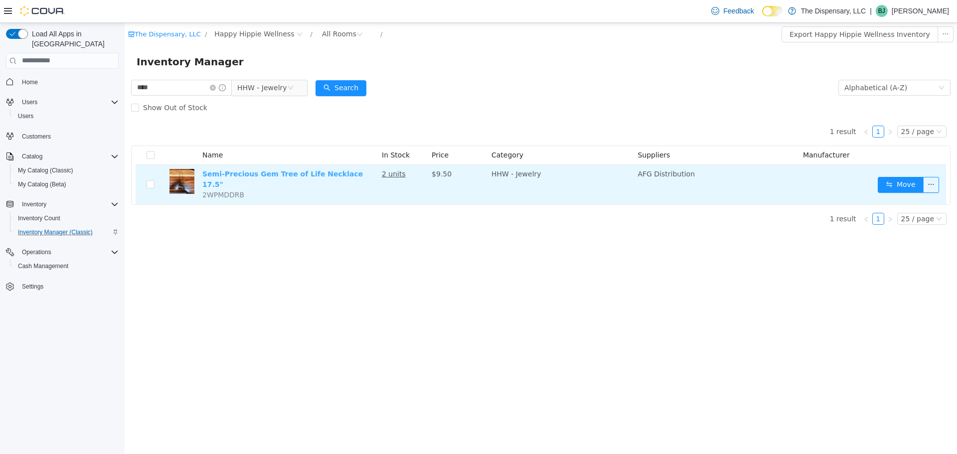
click at [248, 174] on link "Semi-Precious Gem Tree of Life Necklace 17.5"" at bounding box center [282, 179] width 161 height 18
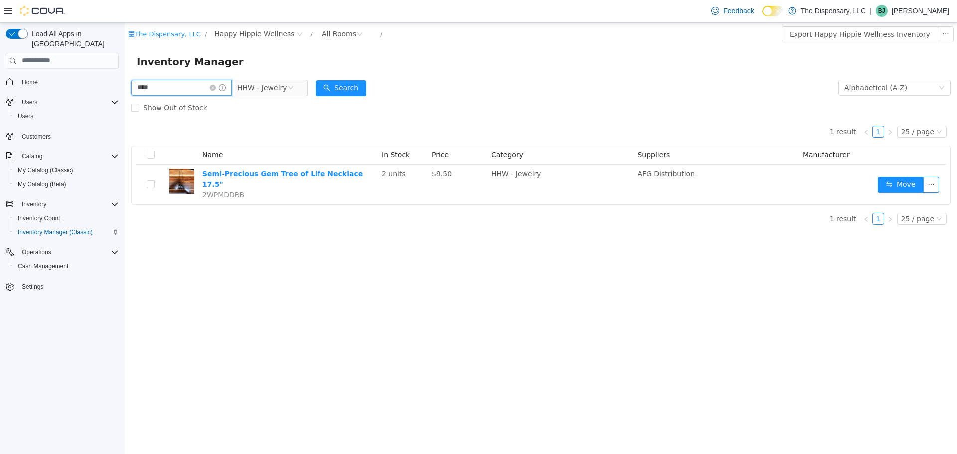
click at [203, 92] on input "****" at bounding box center [181, 87] width 101 height 16
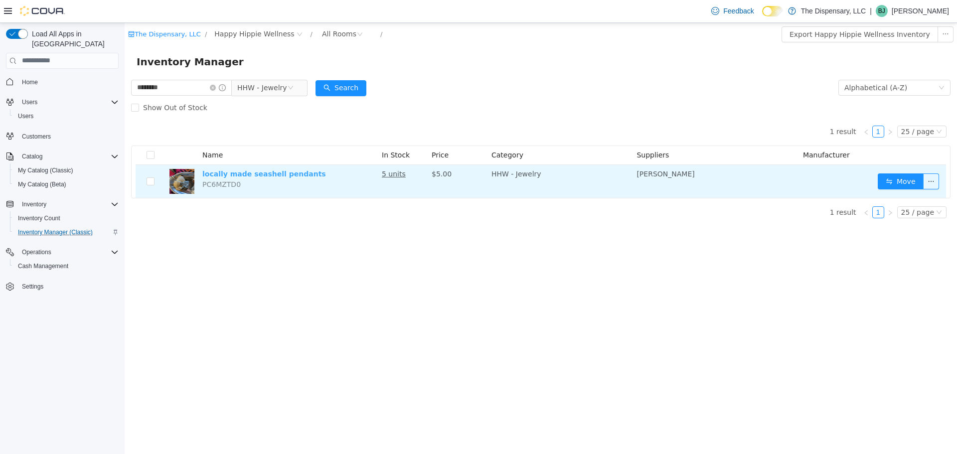
click at [277, 174] on link "locally made seashell pendants" at bounding box center [264, 174] width 124 height 8
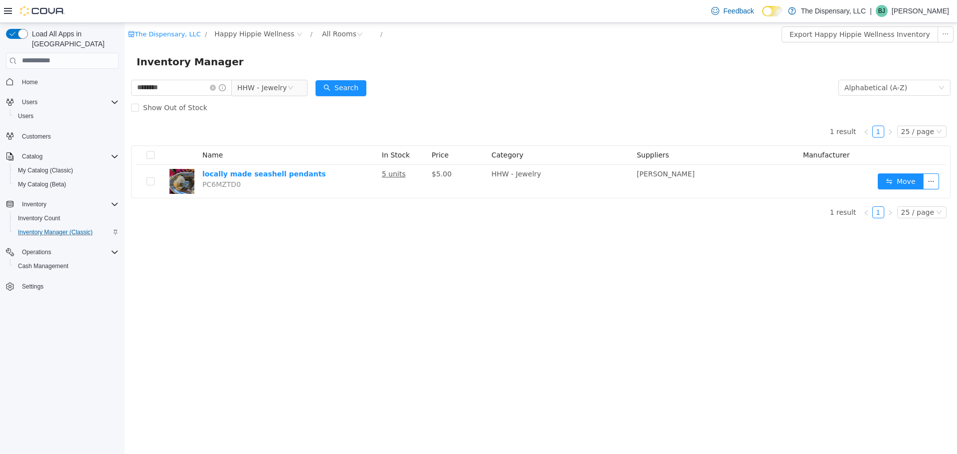
click at [193, 70] on div "Inventory Manager" at bounding box center [541, 61] width 833 height 32
click at [198, 85] on input "********" at bounding box center [181, 87] width 101 height 16
type input "******"
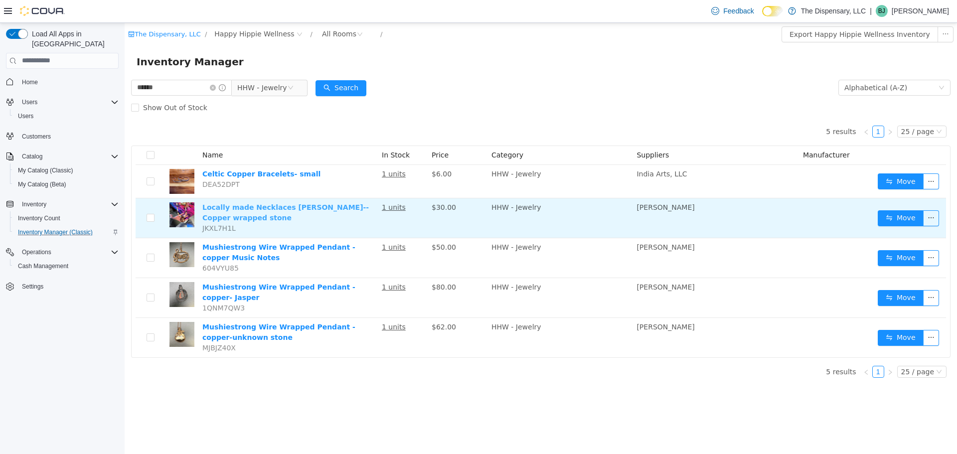
click at [301, 210] on link "Locally made Necklaces Joseph Carriker--Copper wrapped stone" at bounding box center [285, 212] width 167 height 18
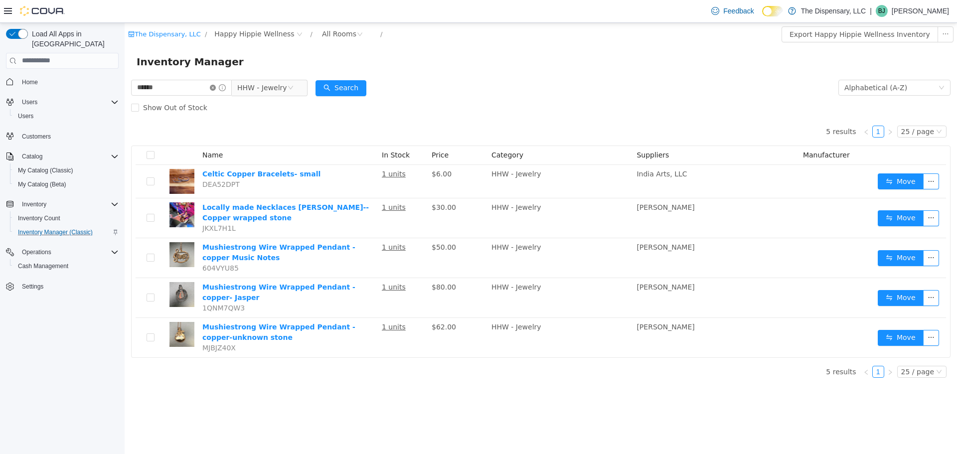
click at [216, 86] on icon "icon: close-circle" at bounding box center [213, 87] width 6 height 6
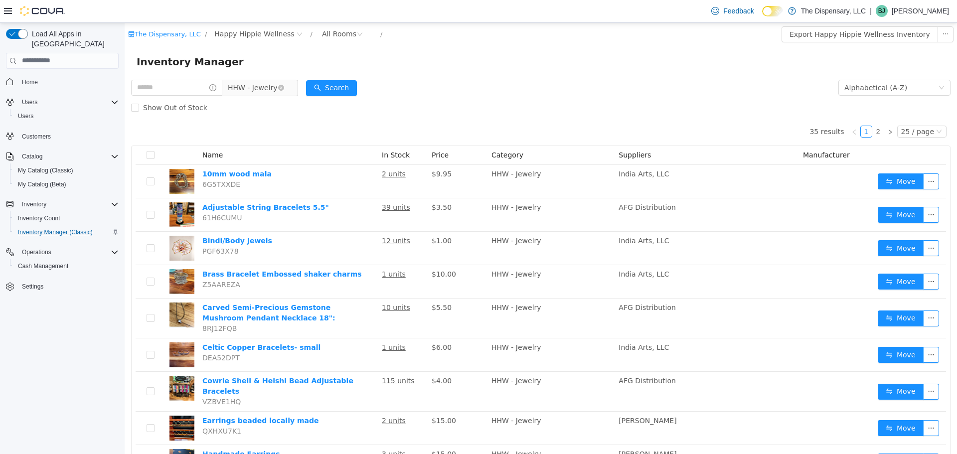
click at [278, 91] on span "HHW - Jewelry" at bounding box center [253, 87] width 50 height 15
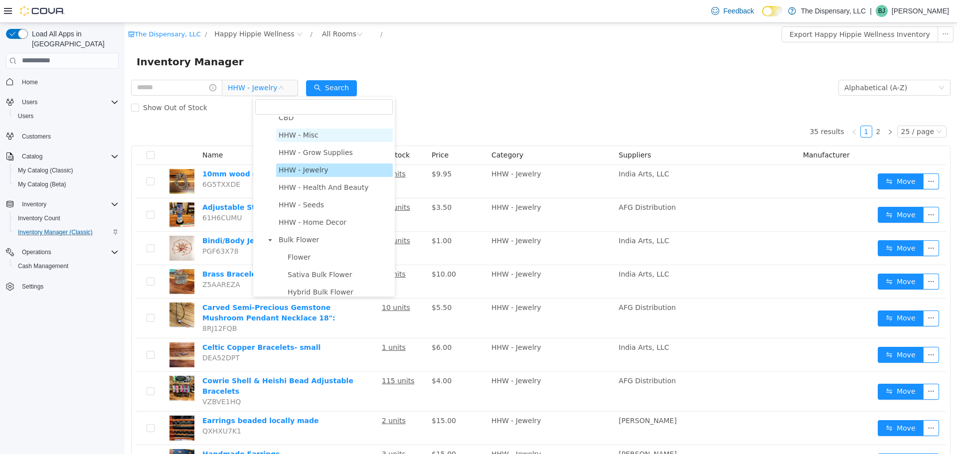
click at [325, 138] on span "HHW - Misc" at bounding box center [334, 134] width 117 height 13
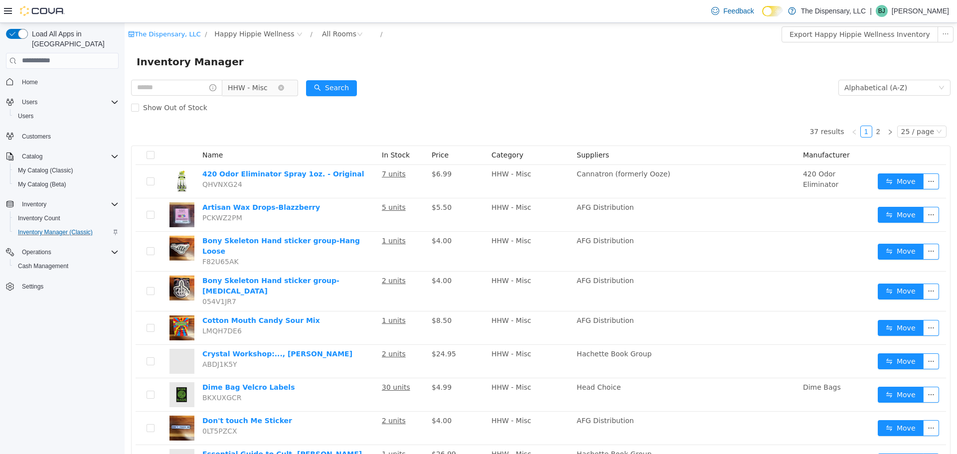
click at [278, 90] on span "HHW - Misc" at bounding box center [253, 87] width 50 height 15
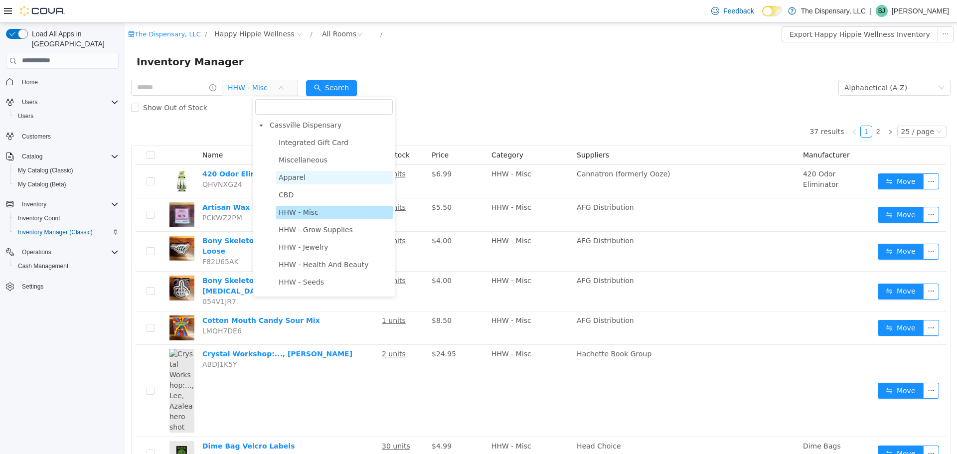
click at [297, 175] on span "Apparel" at bounding box center [292, 177] width 27 height 8
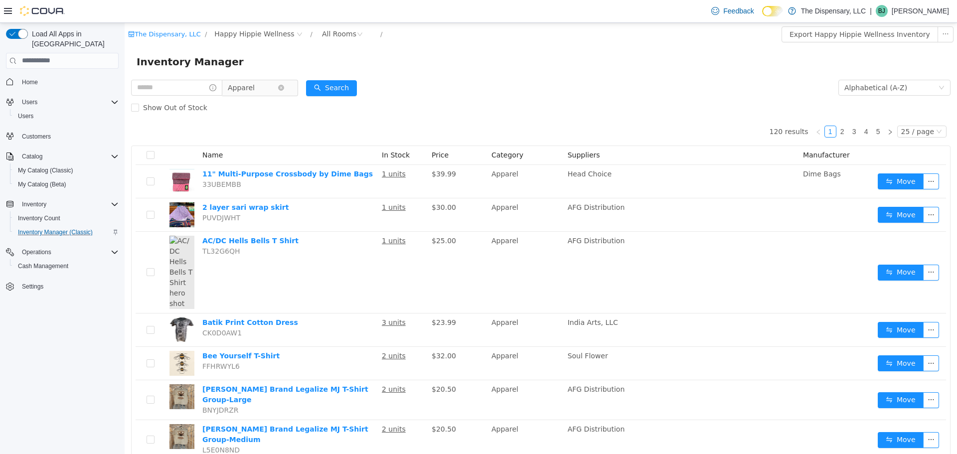
click at [255, 92] on span "Apparel" at bounding box center [241, 87] width 27 height 15
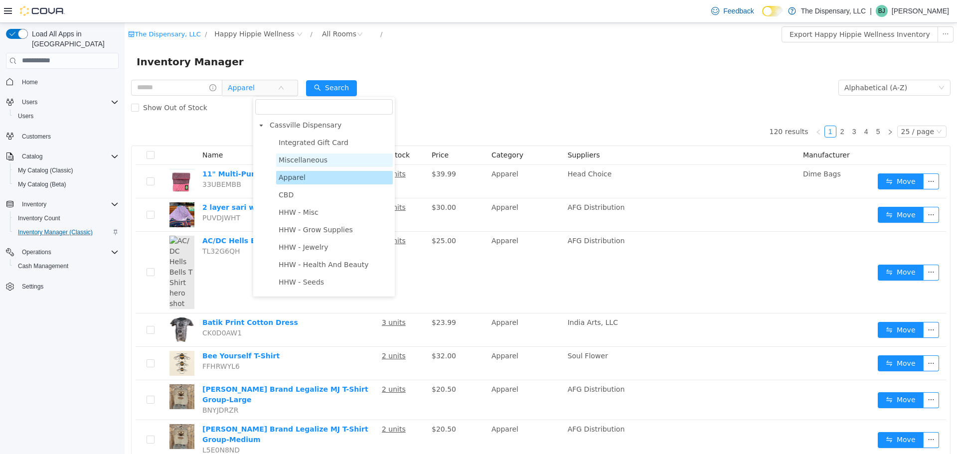
click at [310, 163] on span "Miscellaneous" at bounding box center [303, 160] width 49 height 8
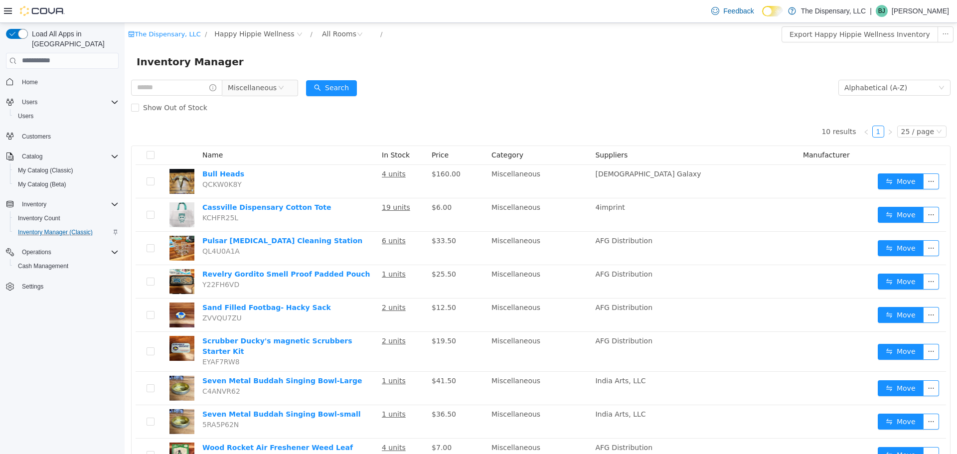
scroll to position [0, 0]
click at [301, 112] on div "Show Out of Stock" at bounding box center [541, 107] width 820 height 20
click at [270, 91] on span "Miscellaneous" at bounding box center [252, 86] width 49 height 15
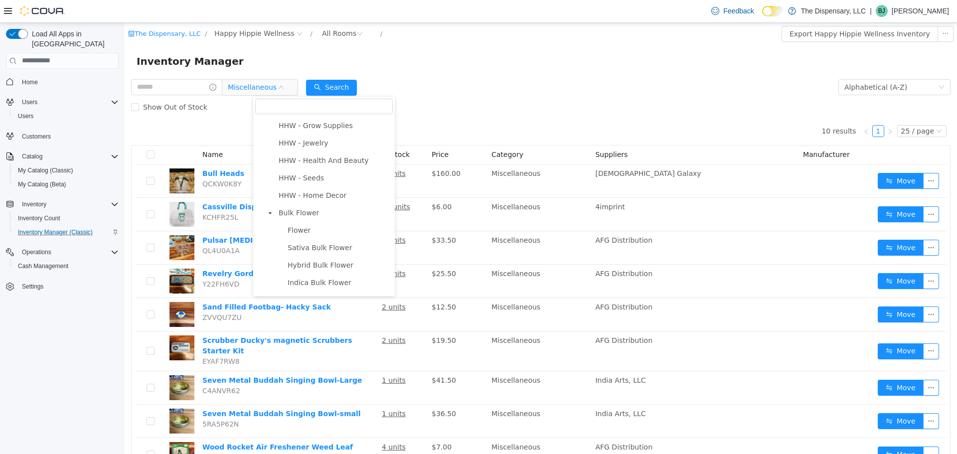
scroll to position [103, 0]
click at [277, 84] on span "Miscellaneous" at bounding box center [252, 86] width 49 height 15
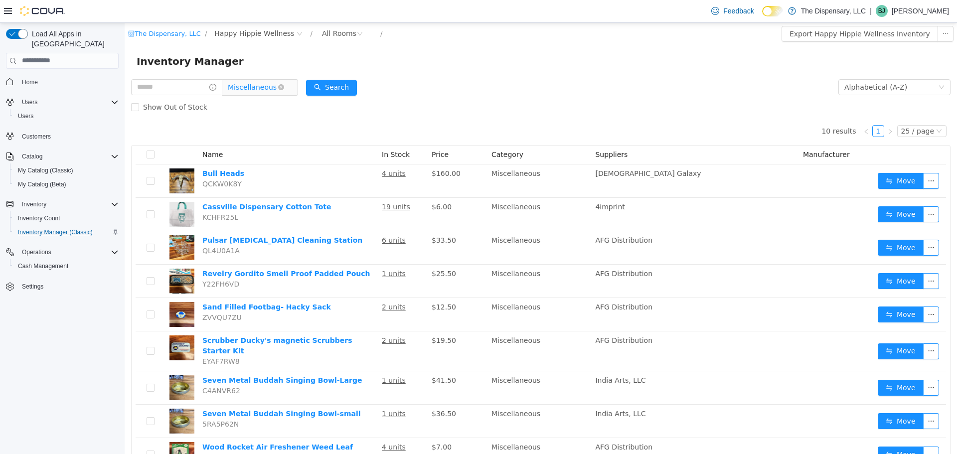
click at [277, 84] on span "Miscellaneous" at bounding box center [252, 86] width 49 height 15
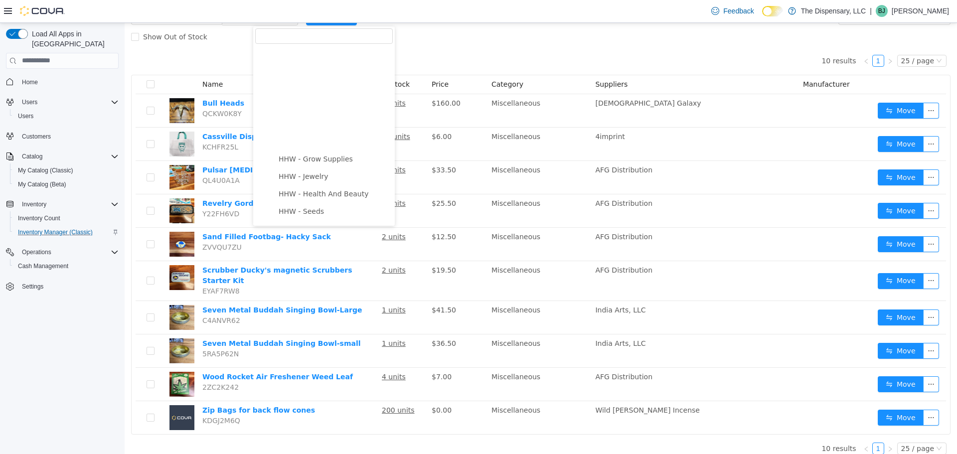
scroll to position [0, 0]
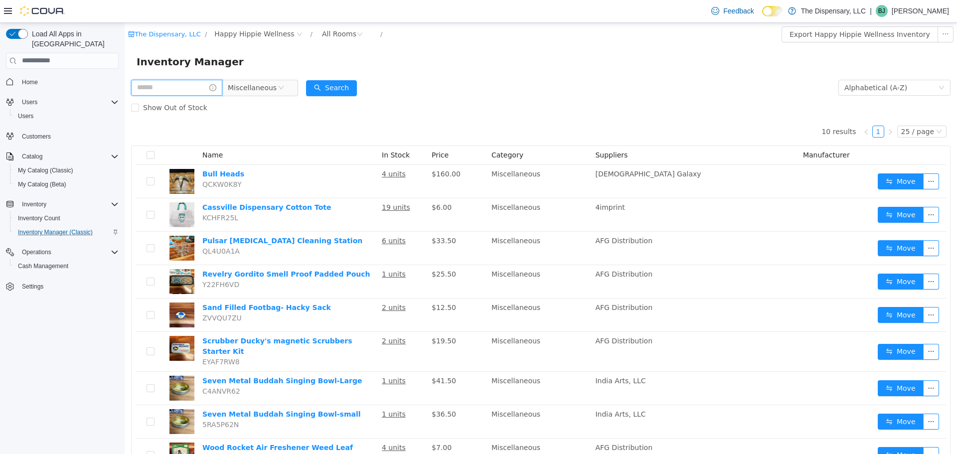
click at [186, 91] on input "text" at bounding box center [176, 87] width 91 height 16
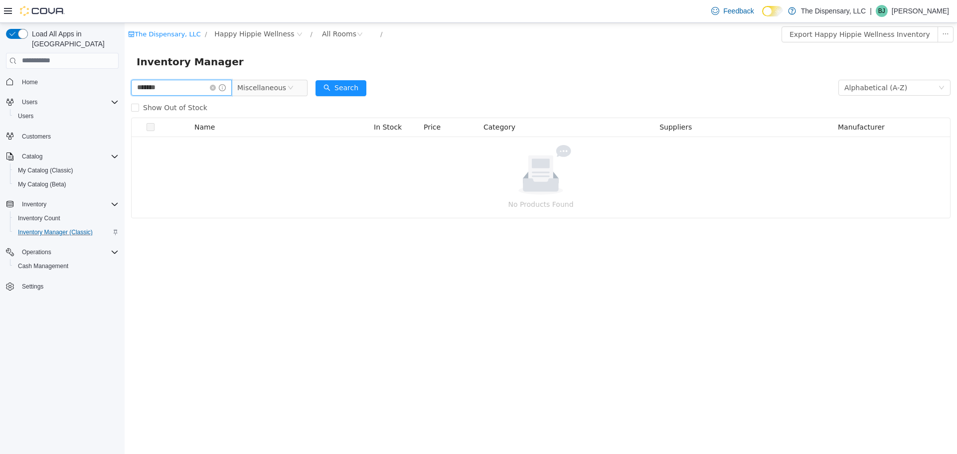
click at [177, 84] on input "*******" at bounding box center [181, 87] width 101 height 16
type input "*****"
click at [287, 87] on span "Miscellaneous" at bounding box center [262, 87] width 50 height 15
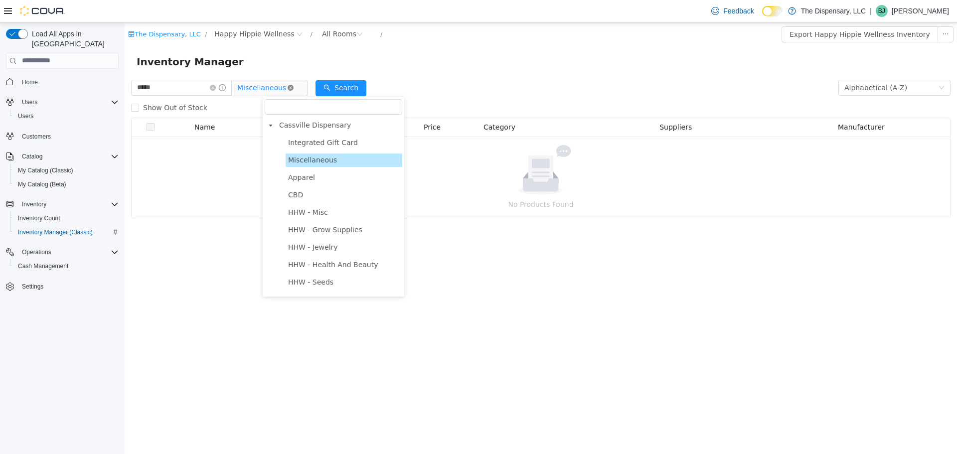
click at [294, 87] on icon "icon: close-circle" at bounding box center [291, 87] width 6 height 6
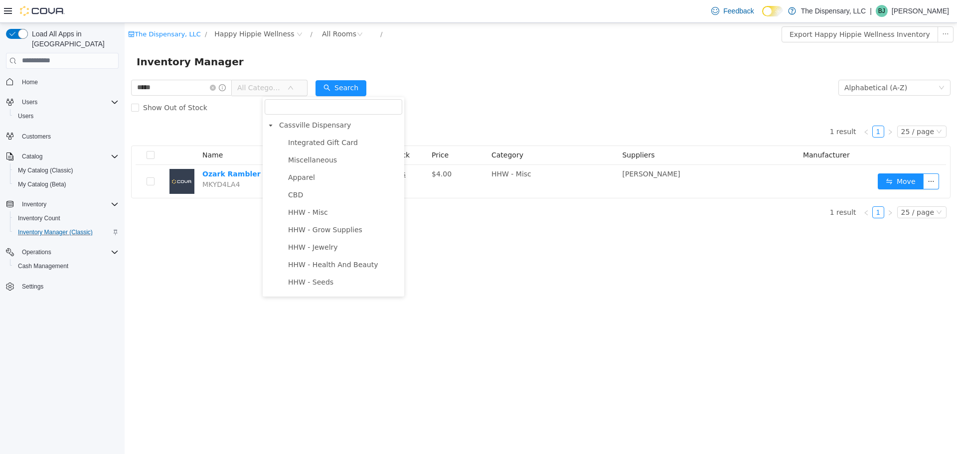
click at [248, 242] on div "The Dispensary, LLC / Happy Hippie Wellness / All Rooms / Export Happy Hippie W…" at bounding box center [541, 237] width 833 height 431
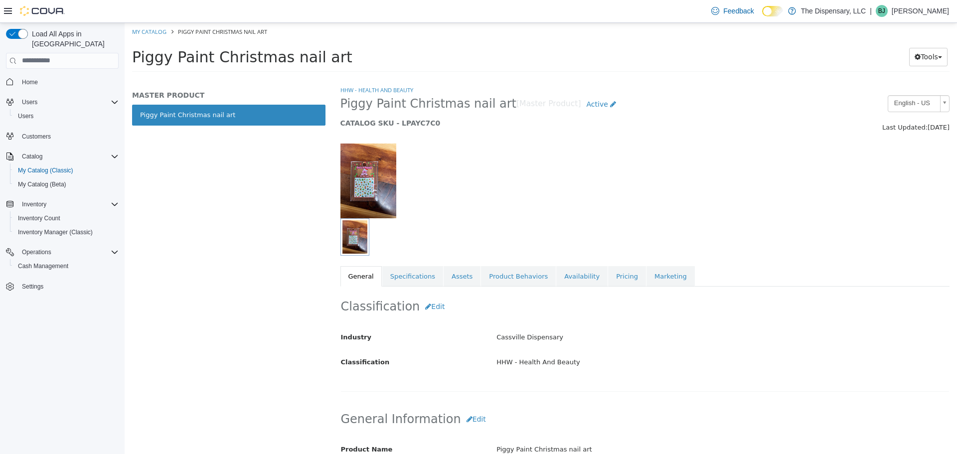
click at [386, 205] on img at bounding box center [369, 180] width 56 height 75
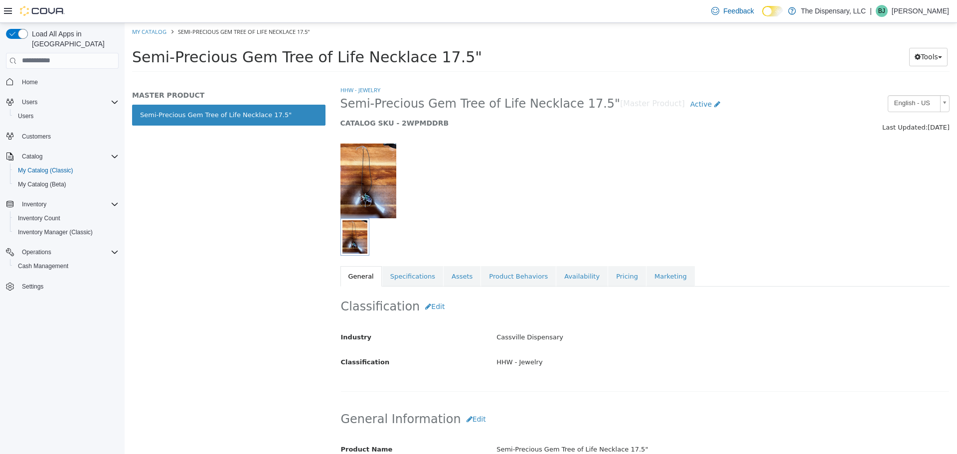
click at [316, 217] on div "MASTER PRODUCT Semi-Precious Gem Tree of Life Necklace 17.5"" at bounding box center [229, 269] width 208 height 369
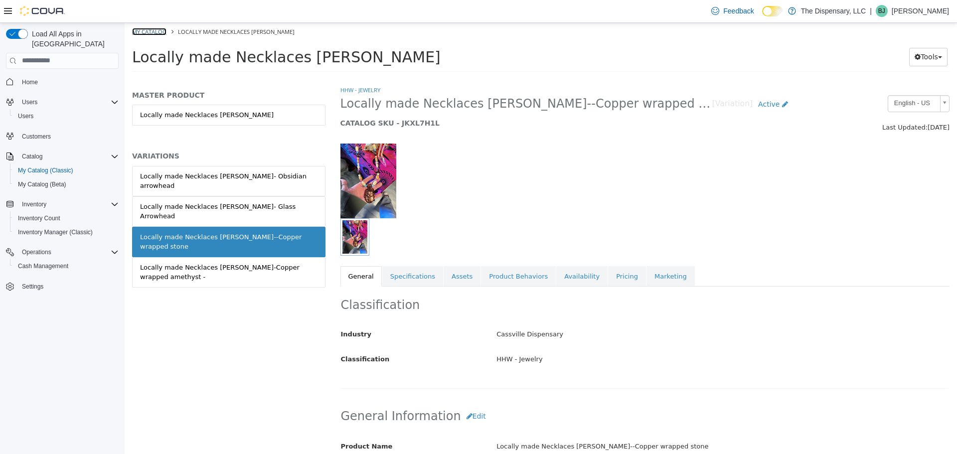
click at [150, 30] on link "My Catalog" at bounding box center [149, 30] width 34 height 7
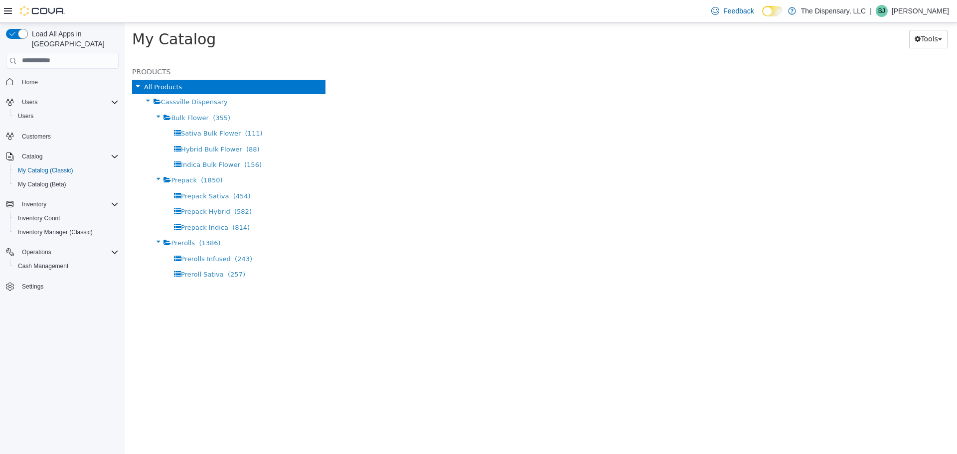
select select "**********"
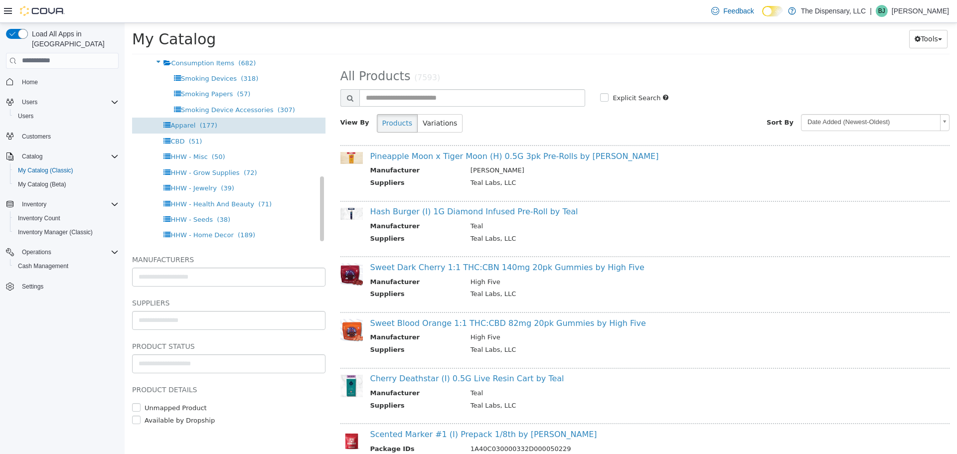
scroll to position [409, 0]
click at [185, 131] on div "Apparel (177)" at bounding box center [228, 126] width 193 height 15
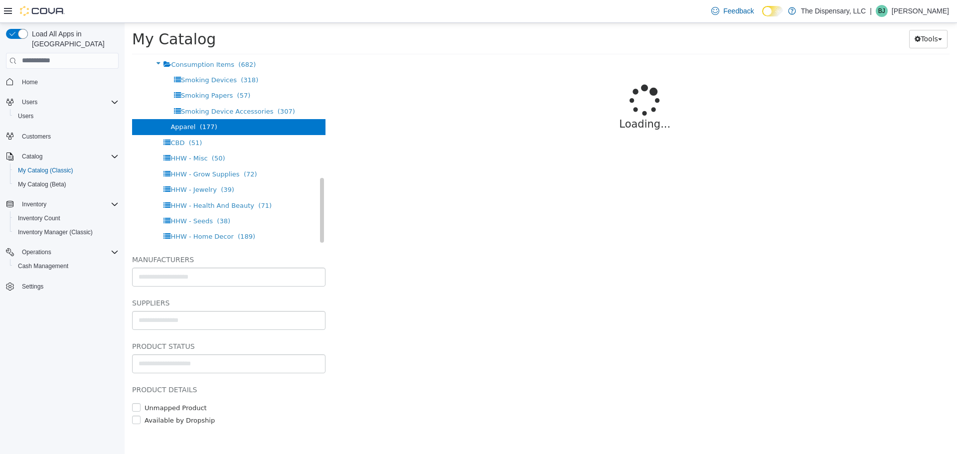
select select "**********"
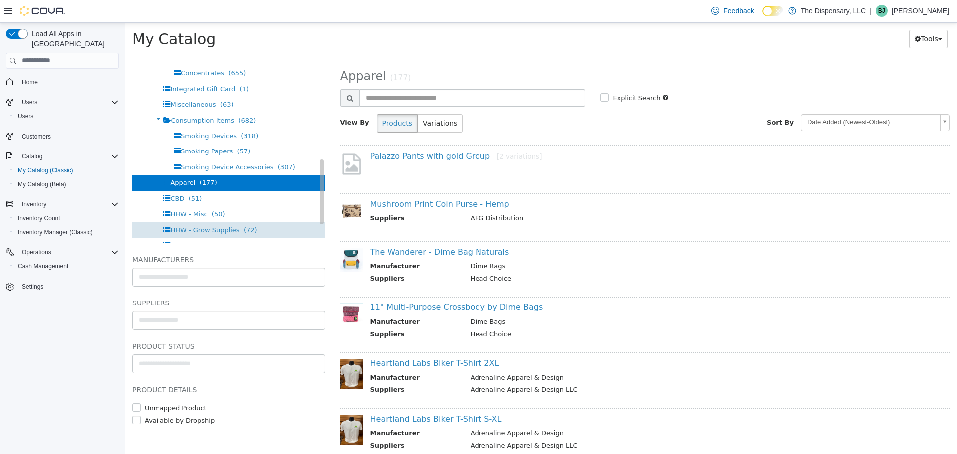
scroll to position [352, 0]
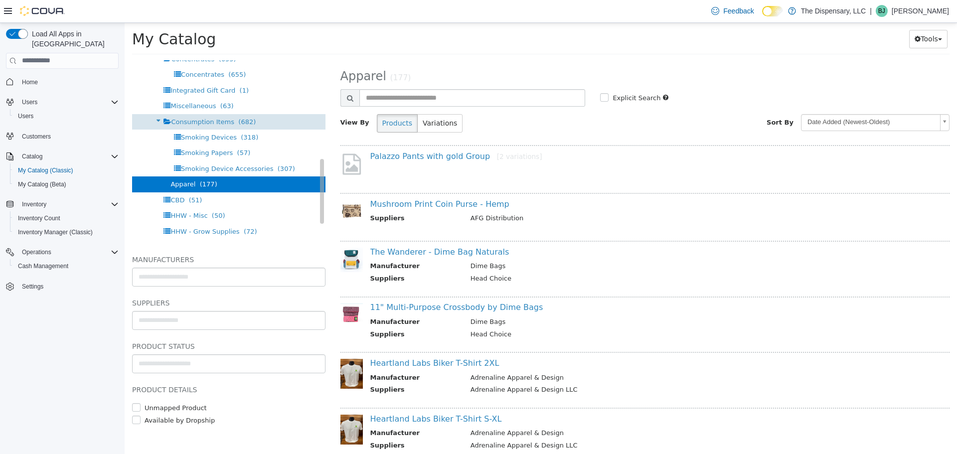
click at [186, 124] on span "Consumption Items" at bounding box center [202, 121] width 63 height 7
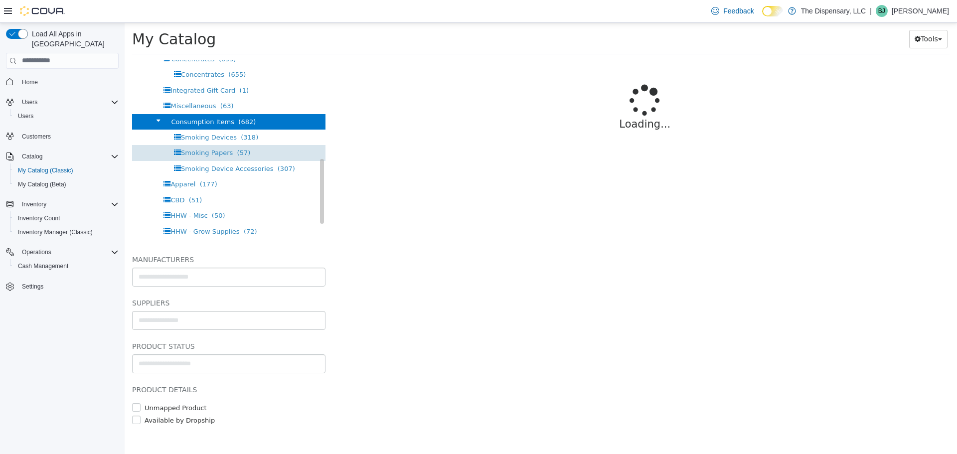
select select "**********"
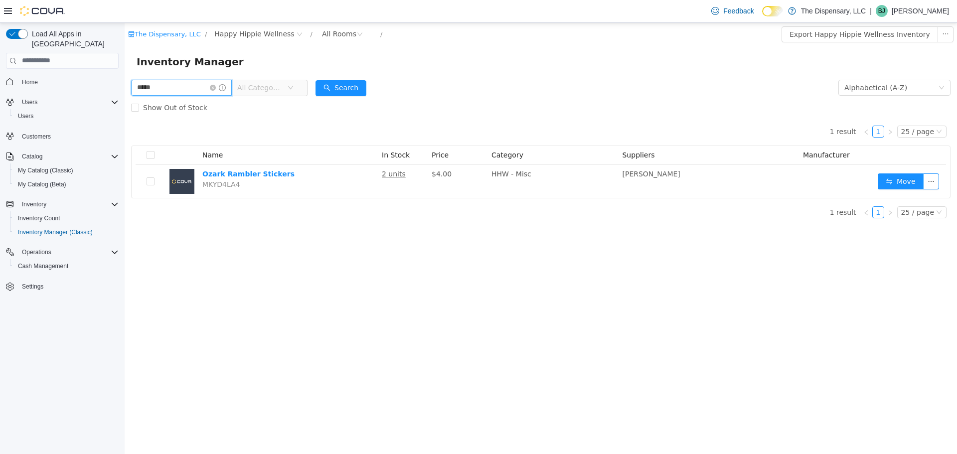
click at [202, 90] on input "*****" at bounding box center [181, 87] width 101 height 16
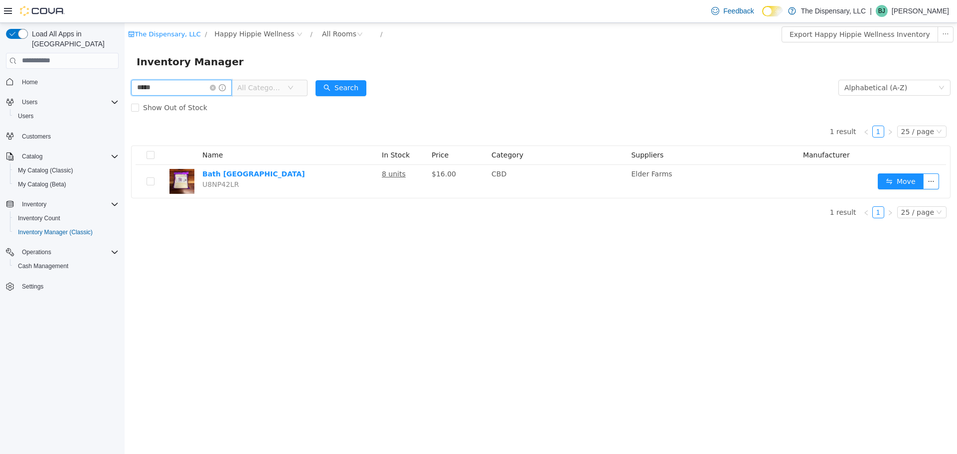
click at [202, 90] on input "*****" at bounding box center [181, 87] width 101 height 16
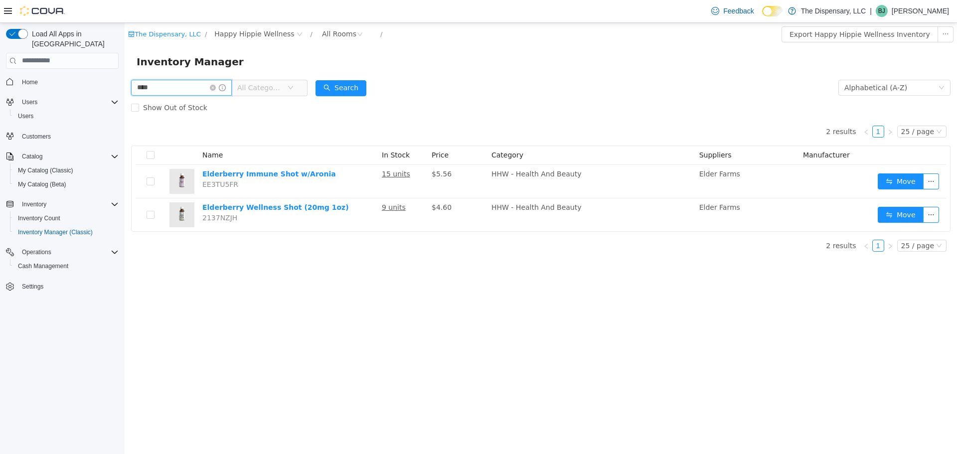
click at [188, 95] on input "****" at bounding box center [181, 87] width 101 height 16
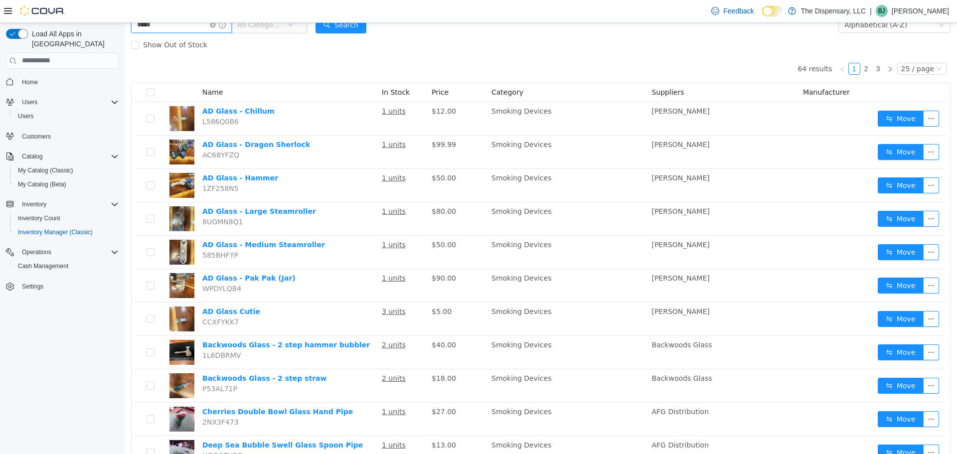
scroll to position [62, 0]
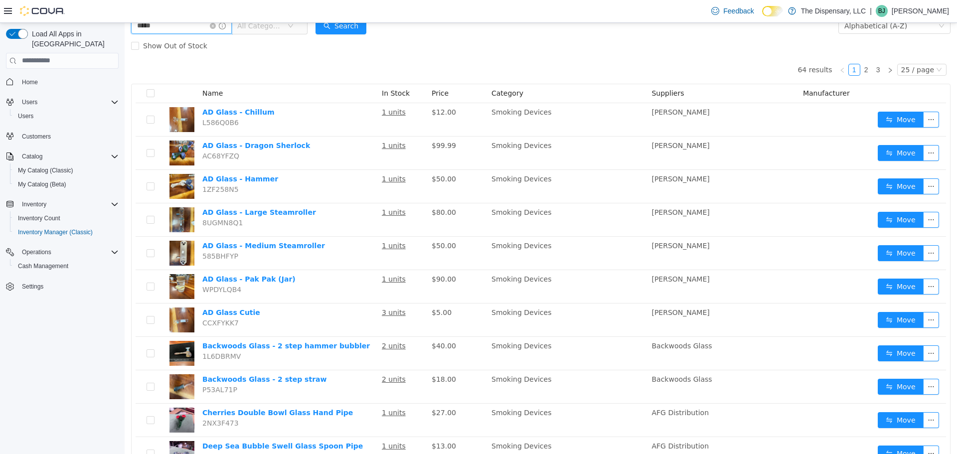
click at [186, 30] on input "*****" at bounding box center [181, 25] width 101 height 16
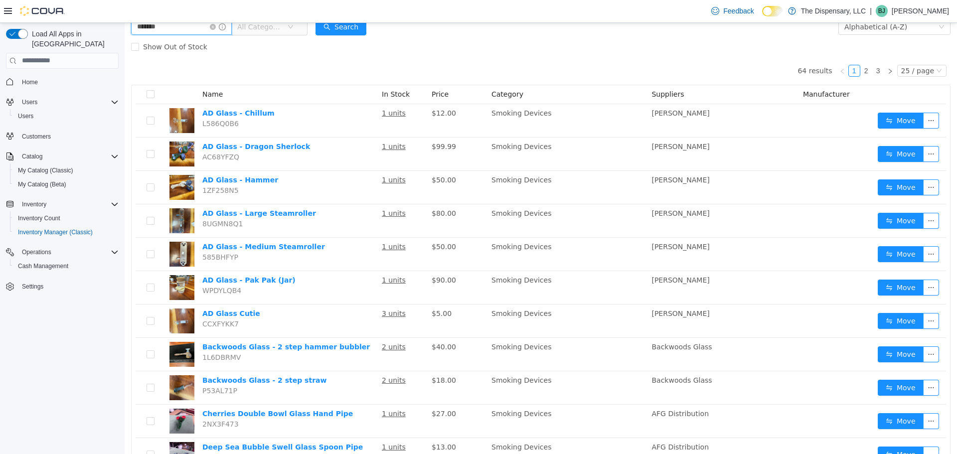
type input "*******"
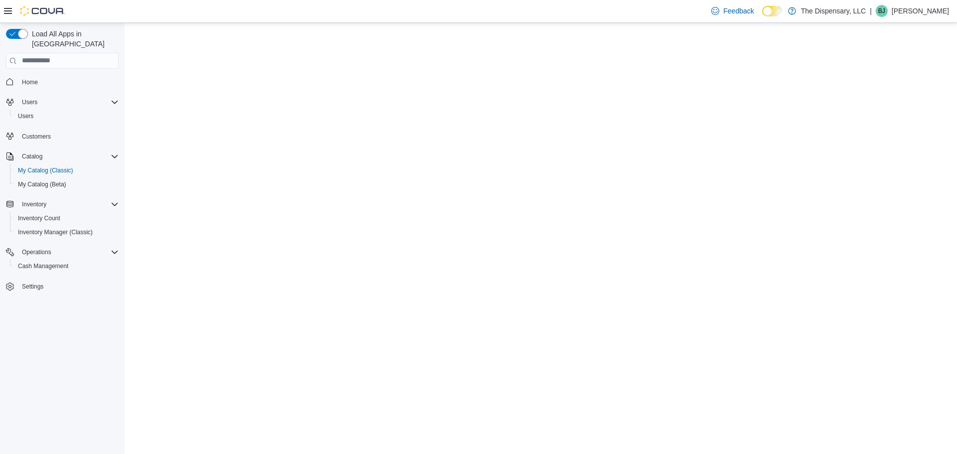
select select "**********"
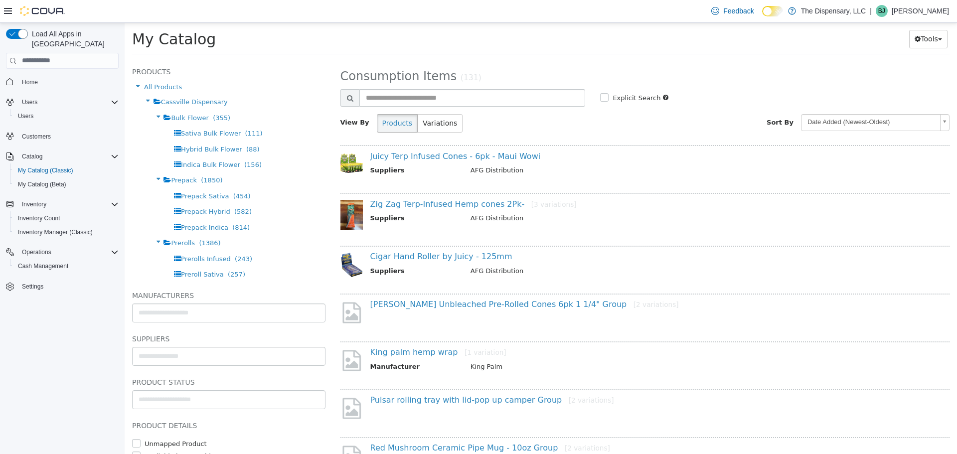
scroll to position [352, 0]
